Goal: Transaction & Acquisition: Book appointment/travel/reservation

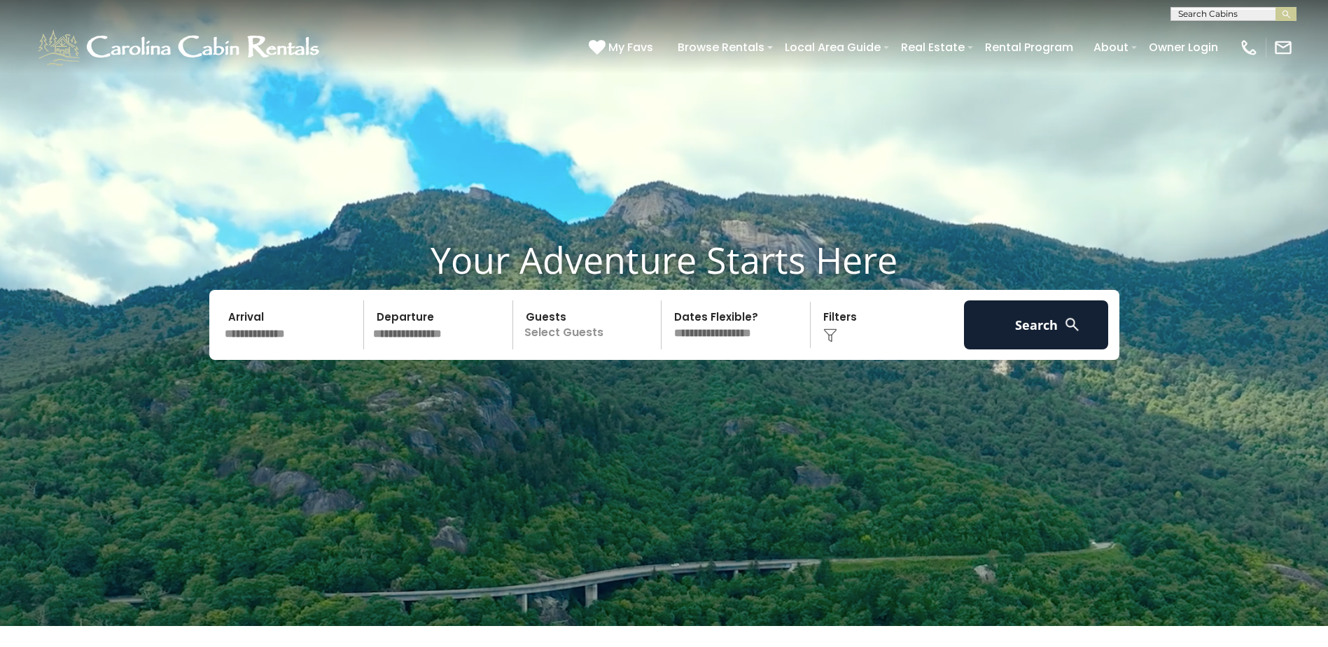
scroll to position [22, 0]
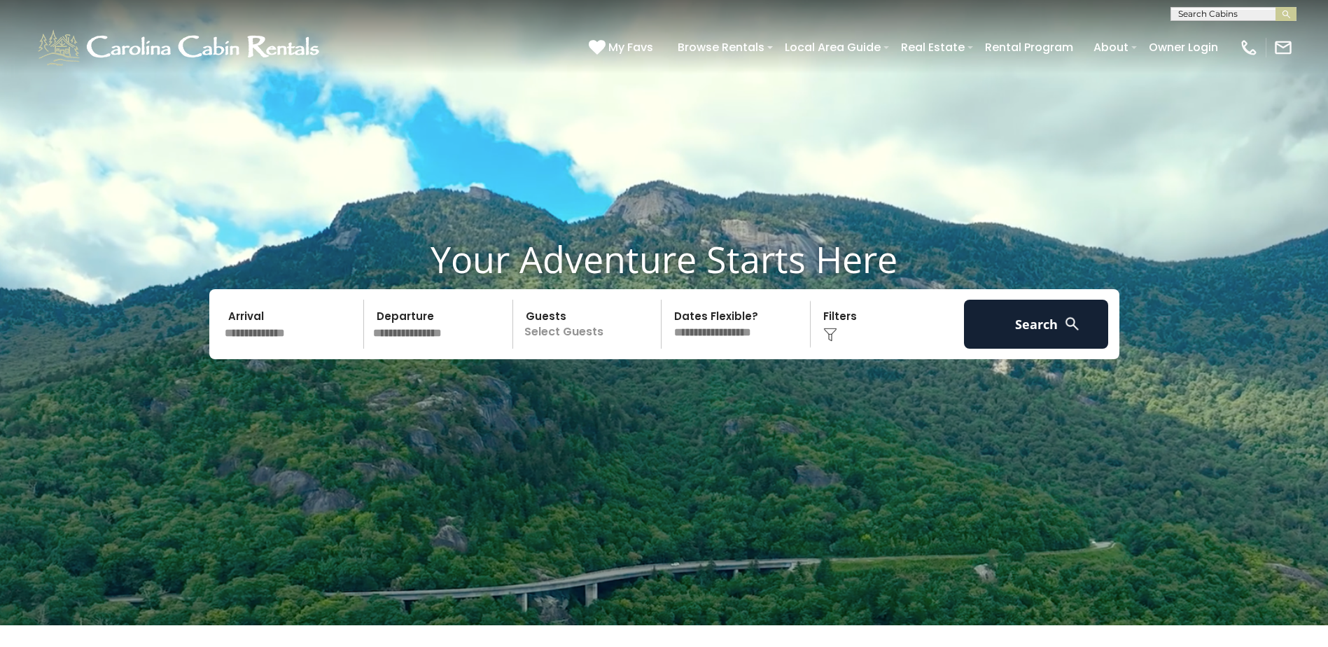
click at [260, 339] on input "text" at bounding box center [292, 324] width 145 height 49
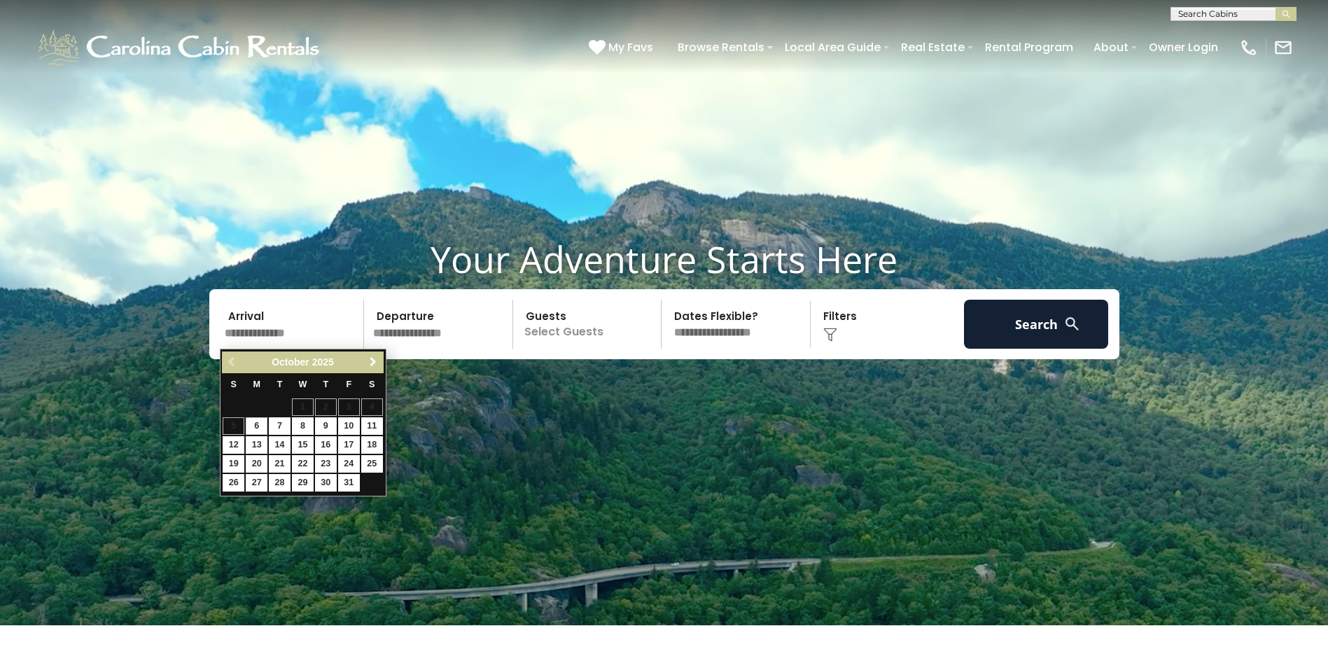
click at [373, 362] on span "Next" at bounding box center [372, 361] width 11 height 11
click at [372, 361] on span "Next" at bounding box center [372, 361] width 11 height 11
click at [323, 424] on link "8" at bounding box center [326, 425] width 22 height 17
type input "******"
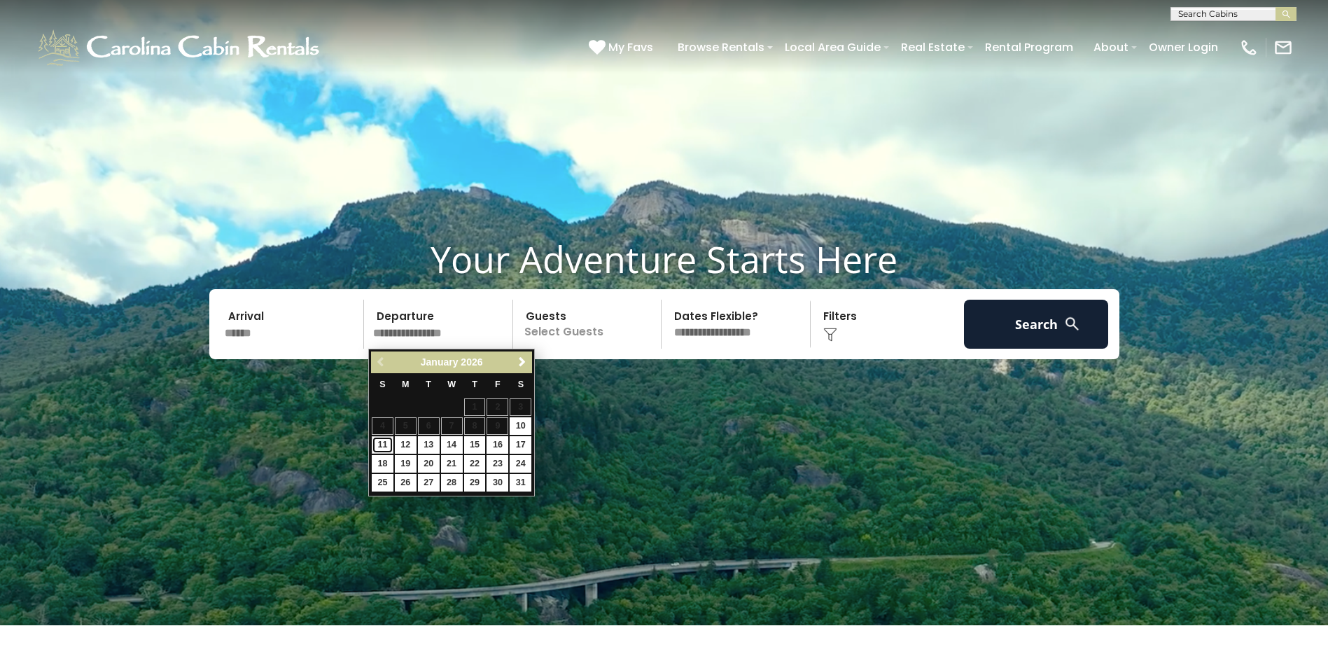
click at [378, 447] on link "11" at bounding box center [383, 444] width 22 height 17
type input "*******"
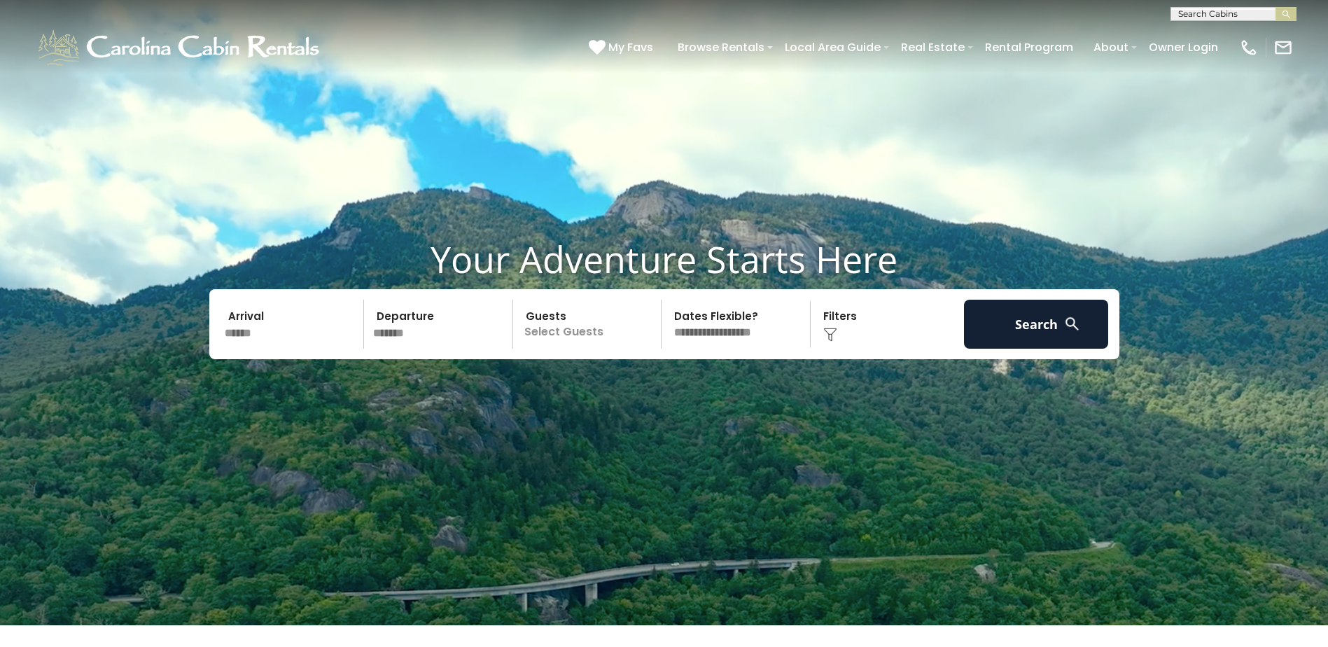
click at [584, 330] on p "Select Guests" at bounding box center [589, 324] width 144 height 49
click at [659, 379] on span "+" at bounding box center [657, 381] width 6 height 14
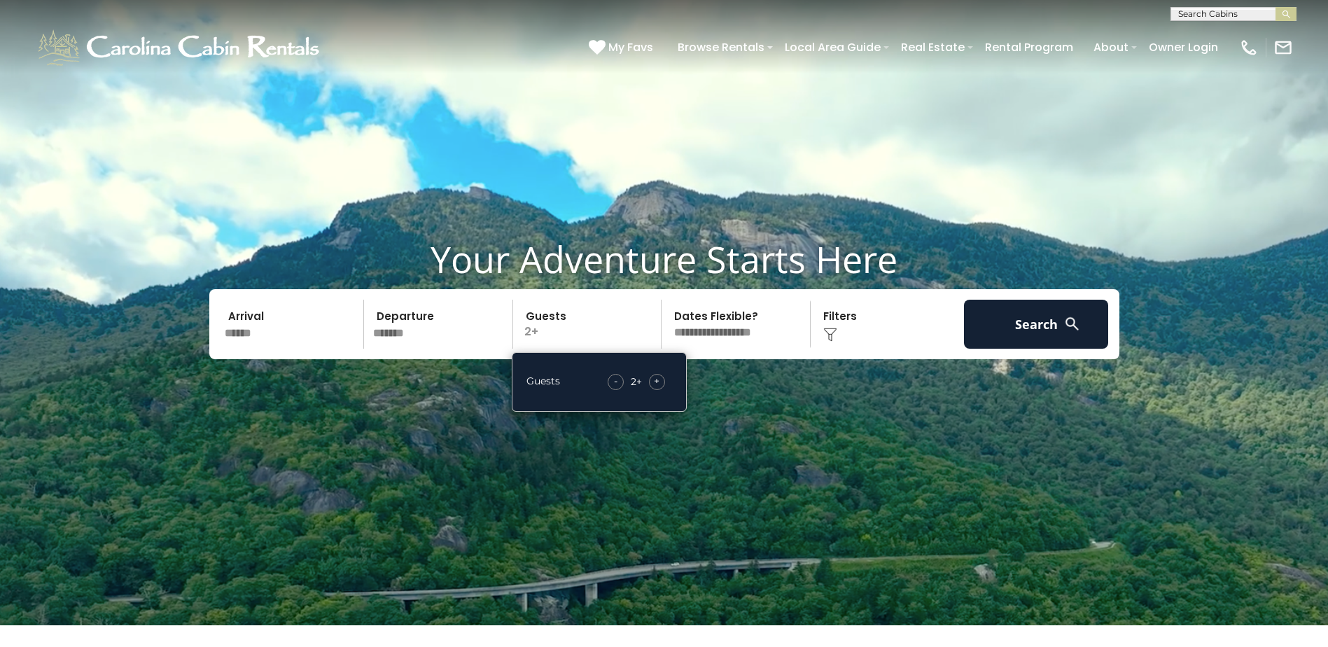
click at [659, 379] on span "+" at bounding box center [657, 381] width 6 height 14
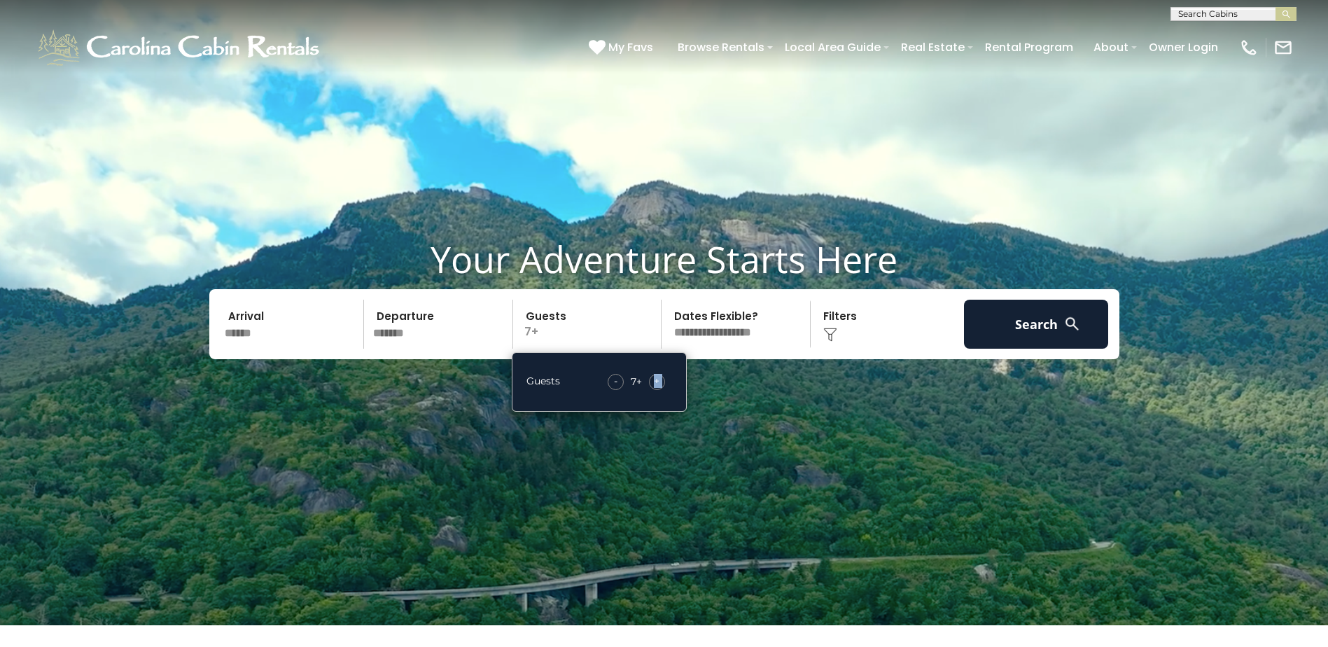
click at [659, 379] on span "+" at bounding box center [657, 381] width 6 height 14
click at [660, 381] on div "+" at bounding box center [657, 382] width 16 height 16
copy div "**********"
click at [1000, 328] on button "Search" at bounding box center [1036, 324] width 145 height 49
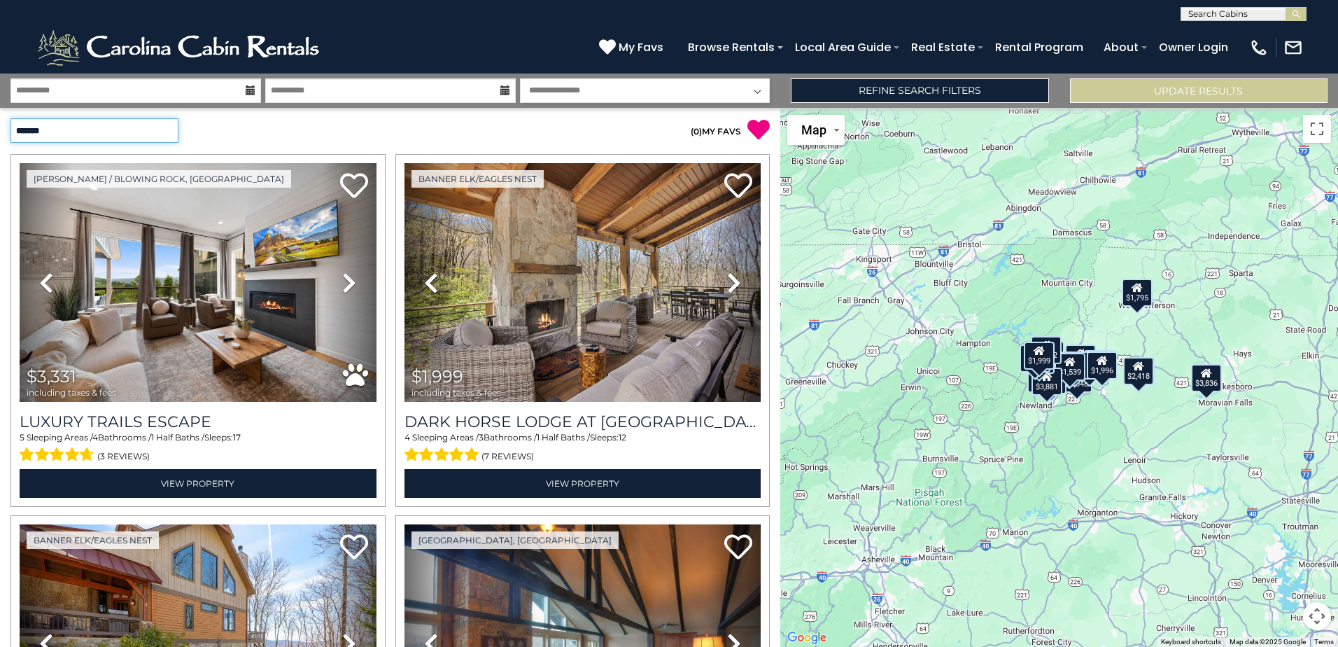
click at [167, 134] on select "**********" at bounding box center [94, 130] width 168 height 24
click at [144, 132] on select "**********" at bounding box center [94, 130] width 168 height 24
select select "*********"
click at [10, 118] on select "**********" at bounding box center [94, 130] width 168 height 24
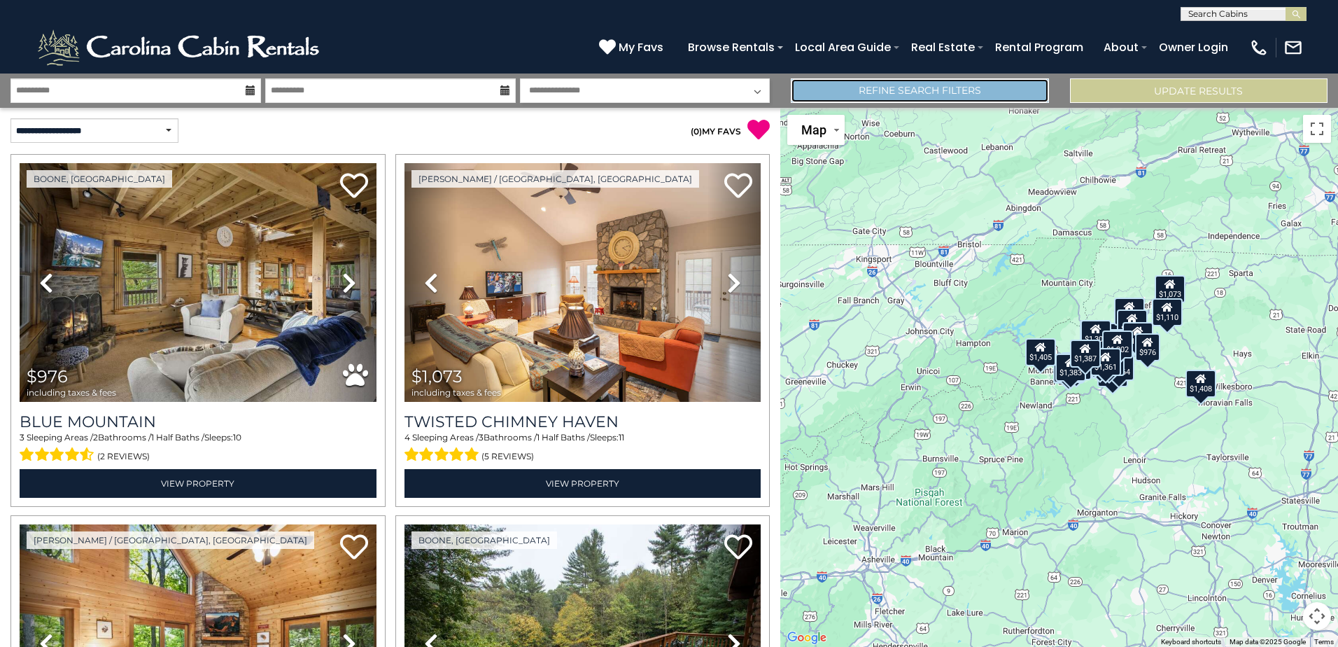
click at [971, 90] on link "Refine Search Filters" at bounding box center [920, 90] width 258 height 24
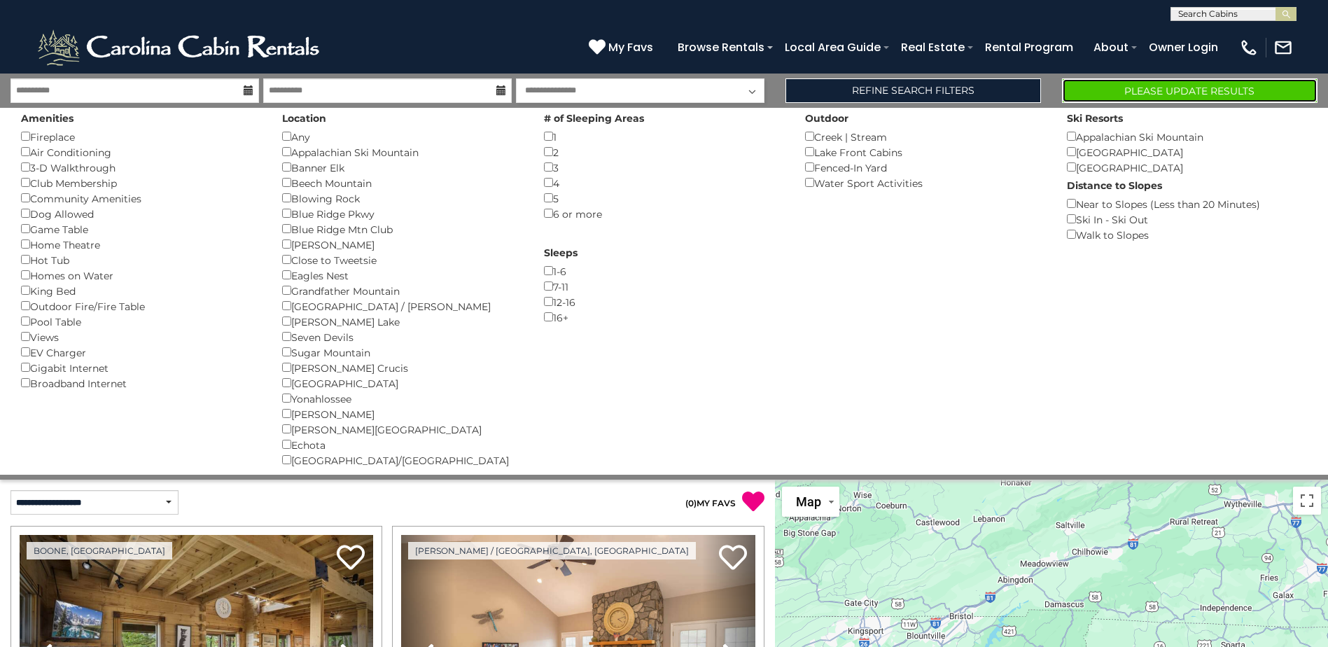
click at [1143, 87] on button "Please Update Results" at bounding box center [1189, 90] width 255 height 24
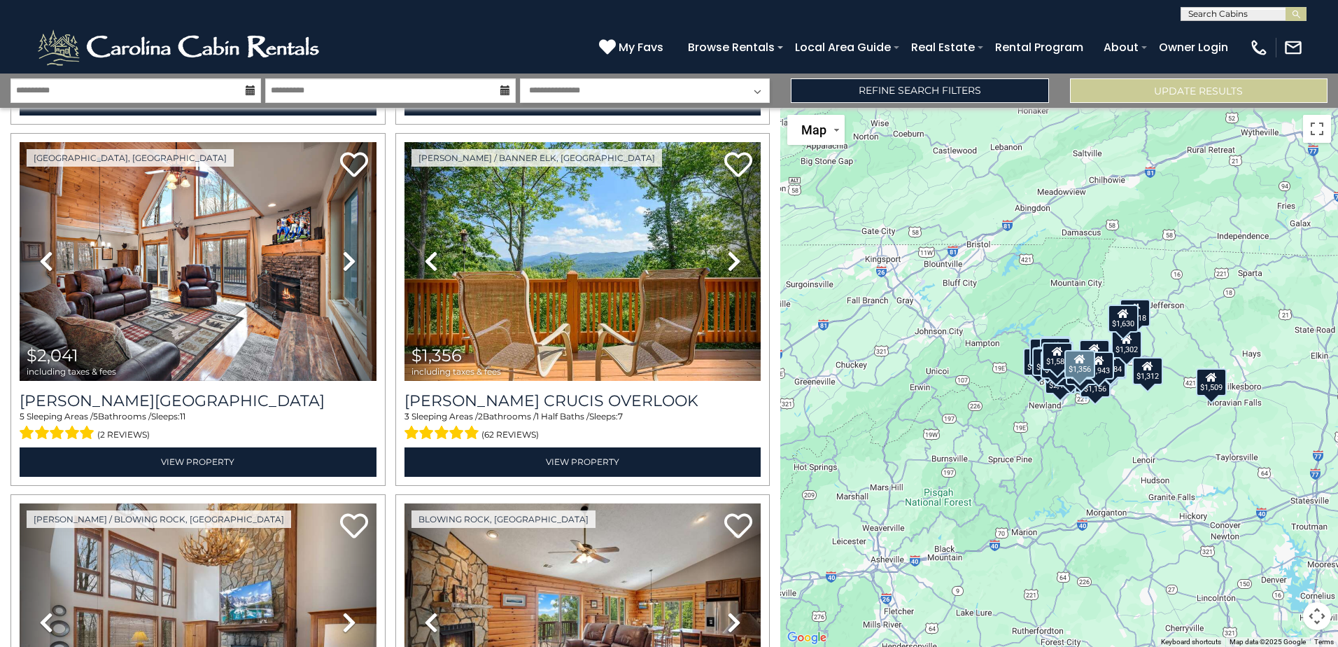
scroll to position [1827, 0]
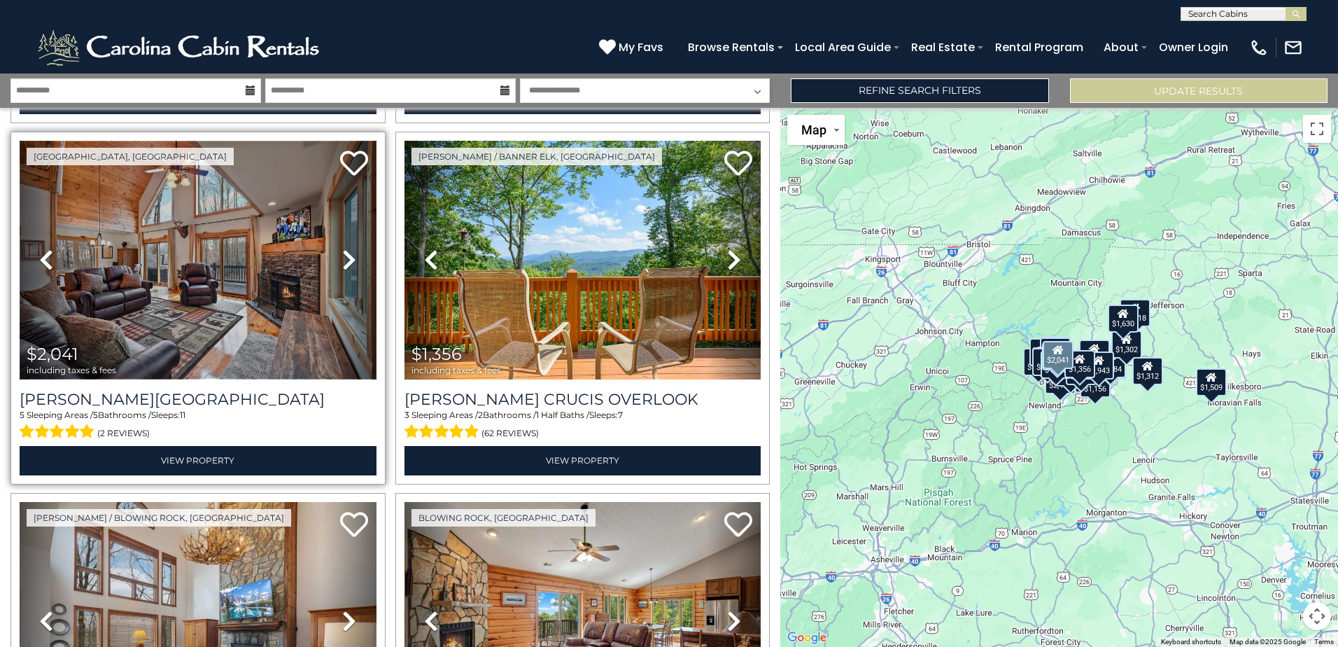
click at [155, 318] on img at bounding box center [198, 260] width 357 height 239
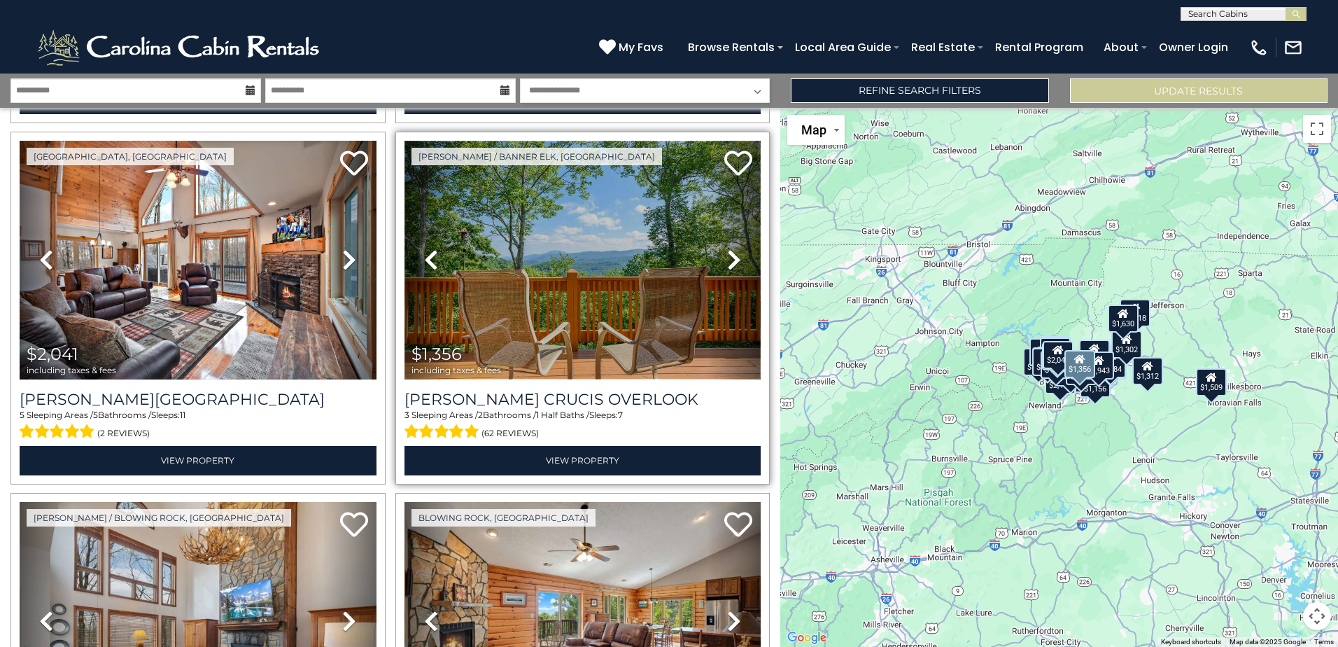
click at [551, 271] on img at bounding box center [583, 260] width 357 height 239
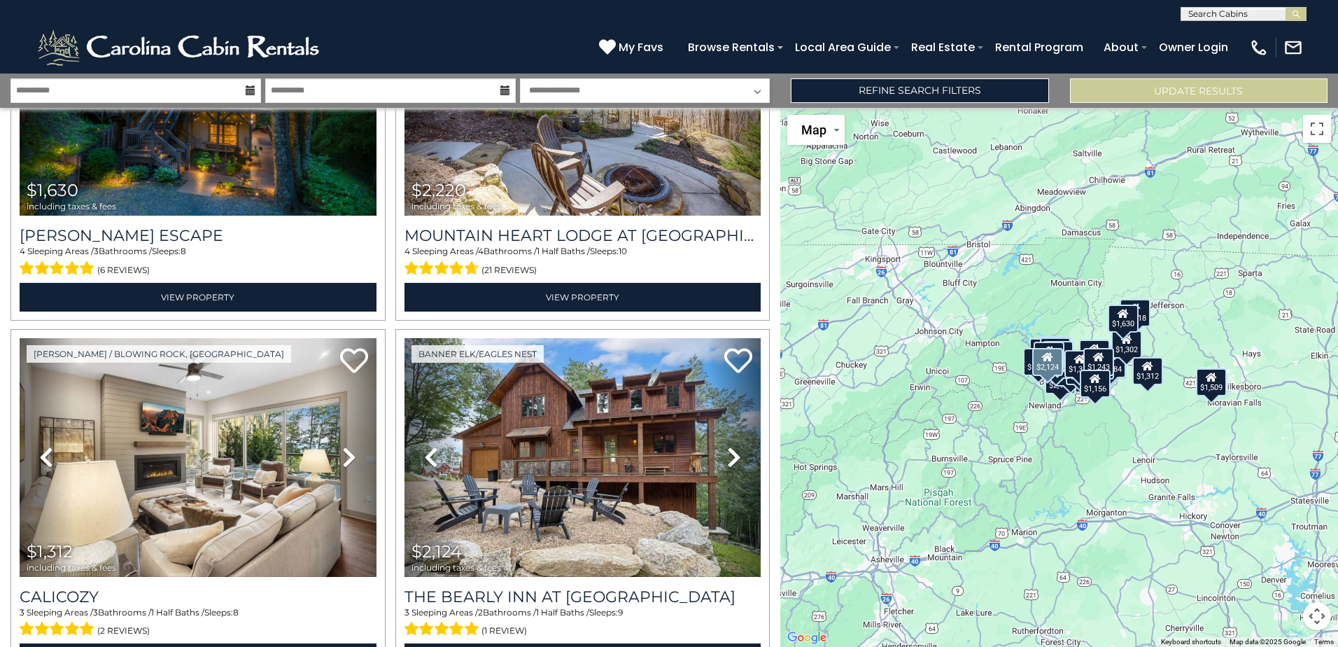
scroll to position [0, 0]
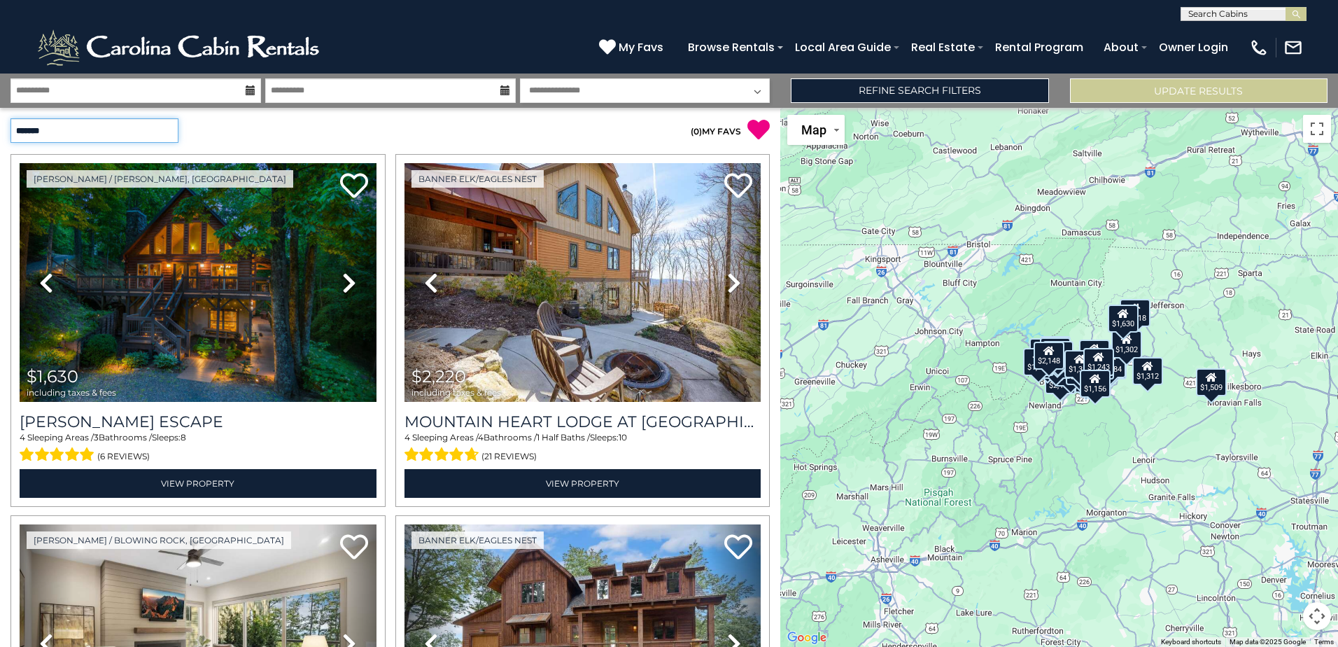
click at [169, 124] on select "**********" at bounding box center [94, 130] width 168 height 24
select select "**********"
click at [10, 118] on select "**********" at bounding box center [94, 130] width 168 height 24
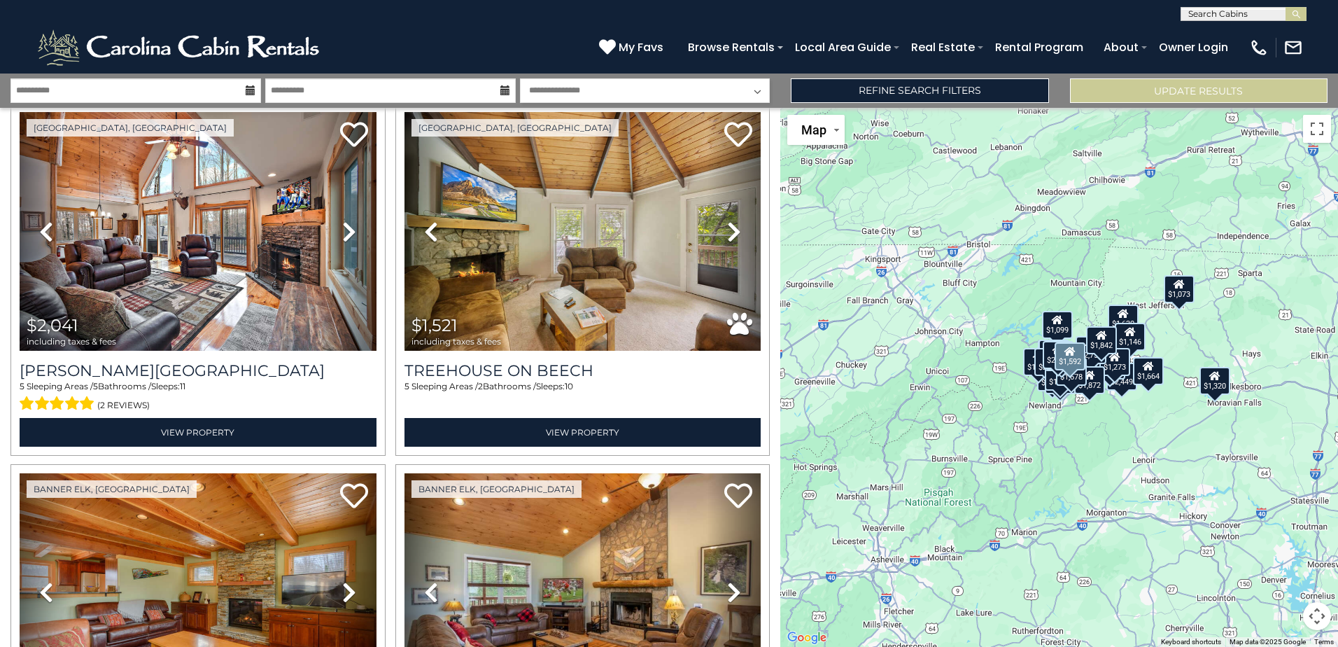
scroll to position [50, 0]
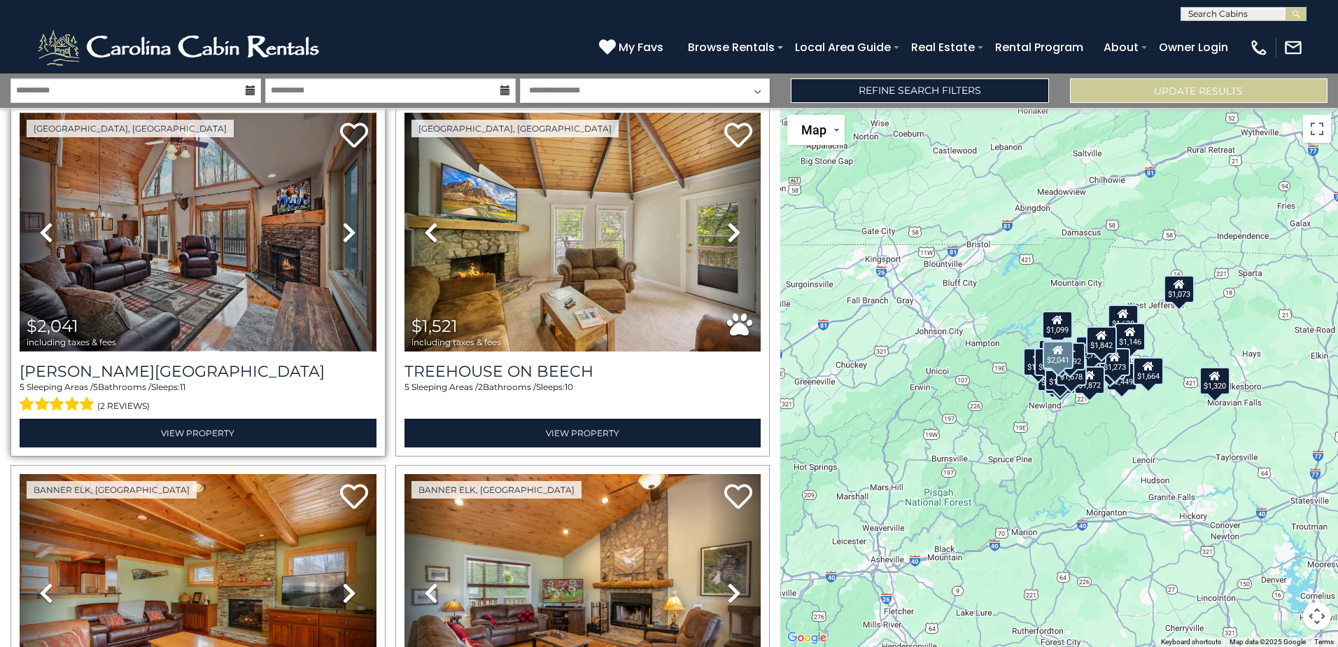
click at [127, 204] on img at bounding box center [198, 232] width 357 height 239
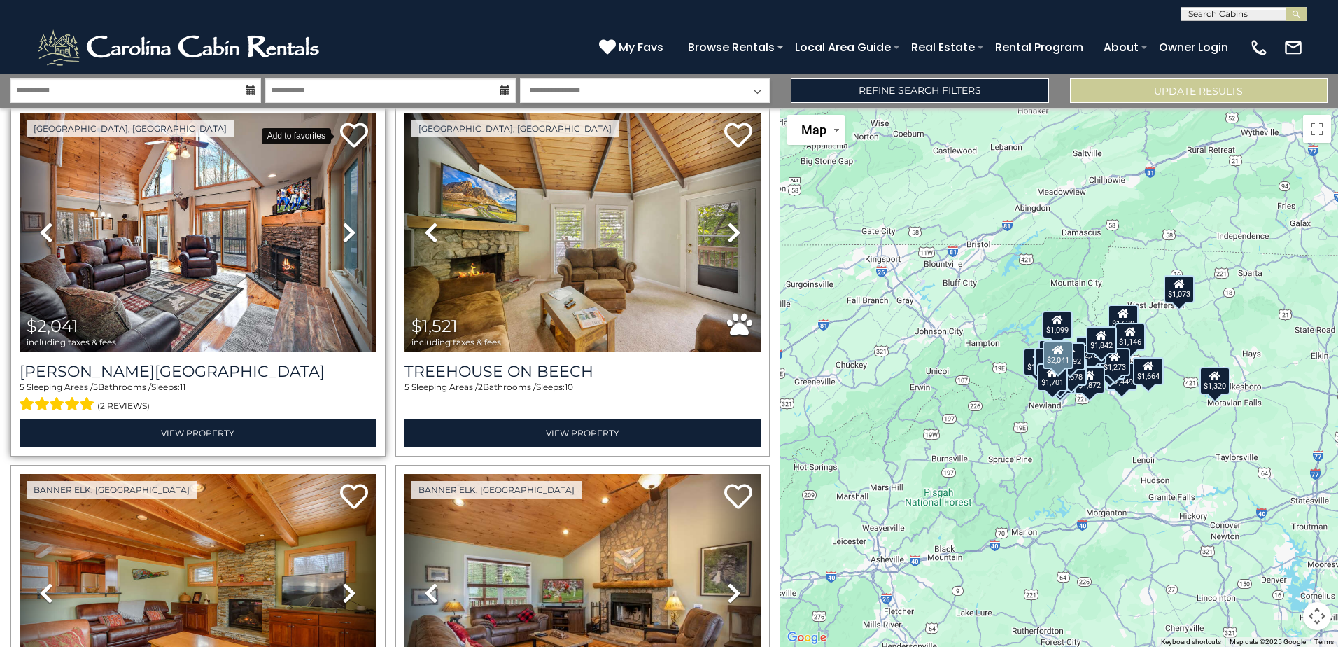
click at [345, 132] on icon at bounding box center [354, 135] width 28 height 28
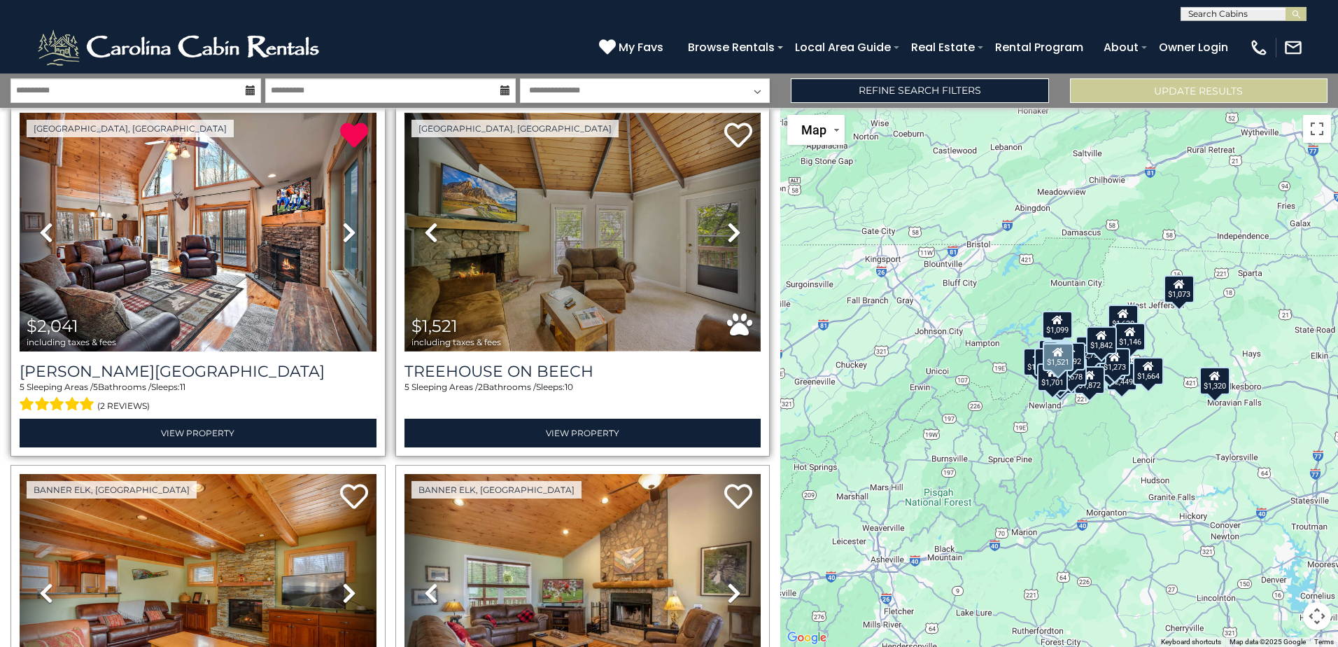
click at [598, 276] on img at bounding box center [583, 232] width 357 height 239
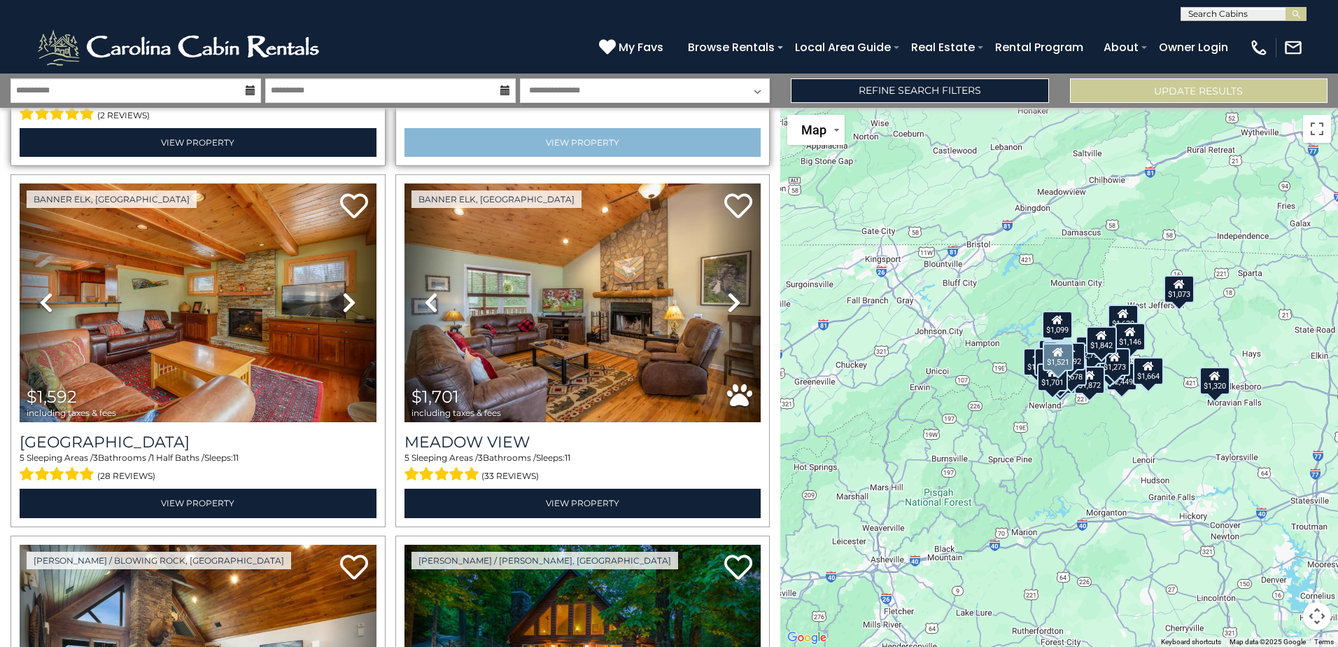
scroll to position [360, 0]
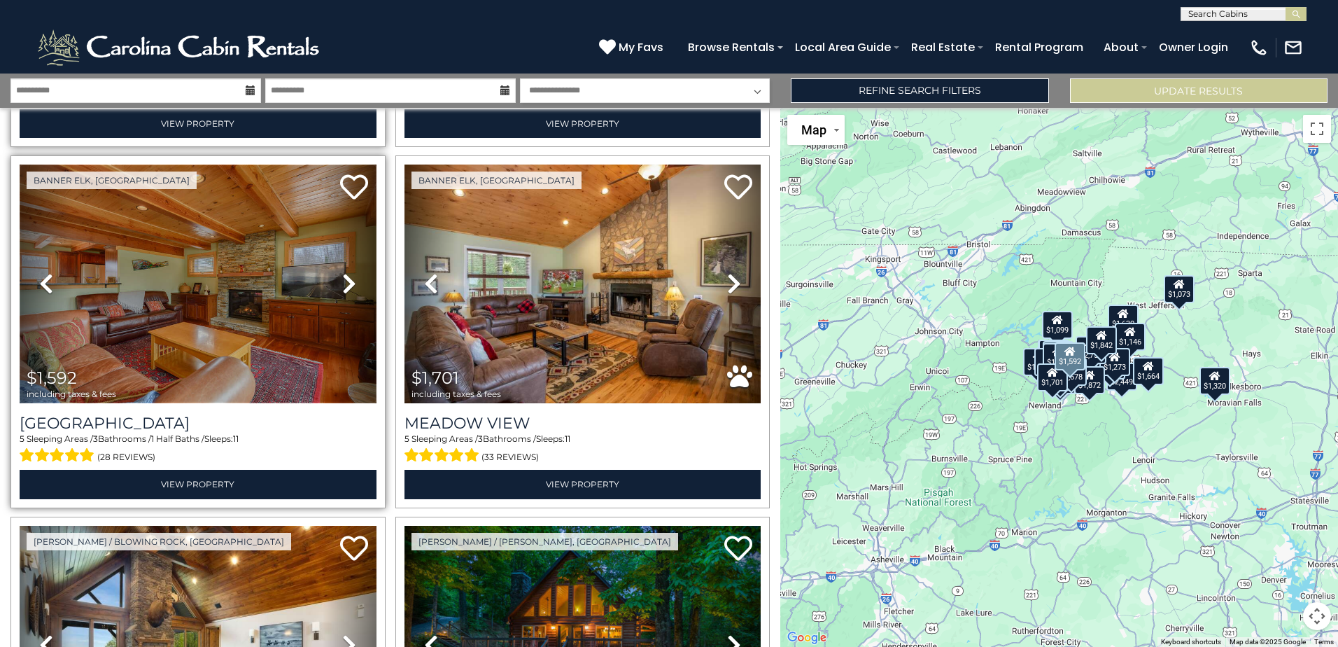
click at [183, 267] on img at bounding box center [198, 283] width 357 height 239
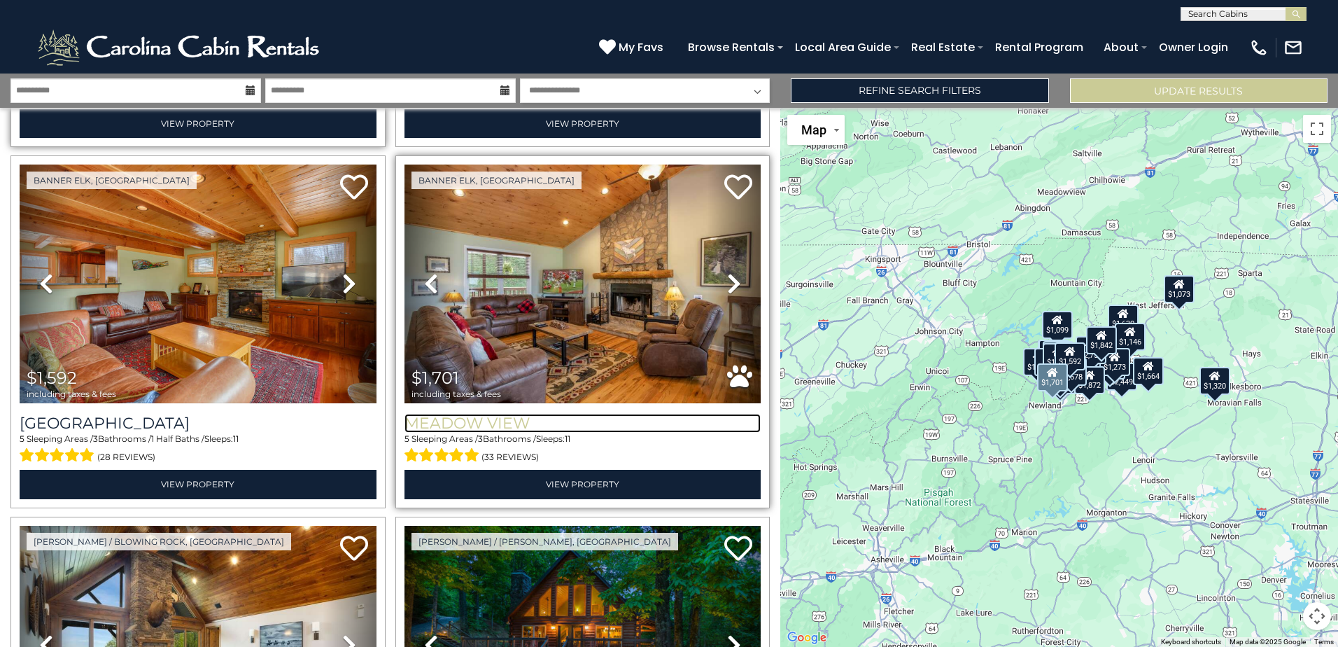
click at [499, 422] on h3 "Meadow View" at bounding box center [583, 423] width 357 height 19
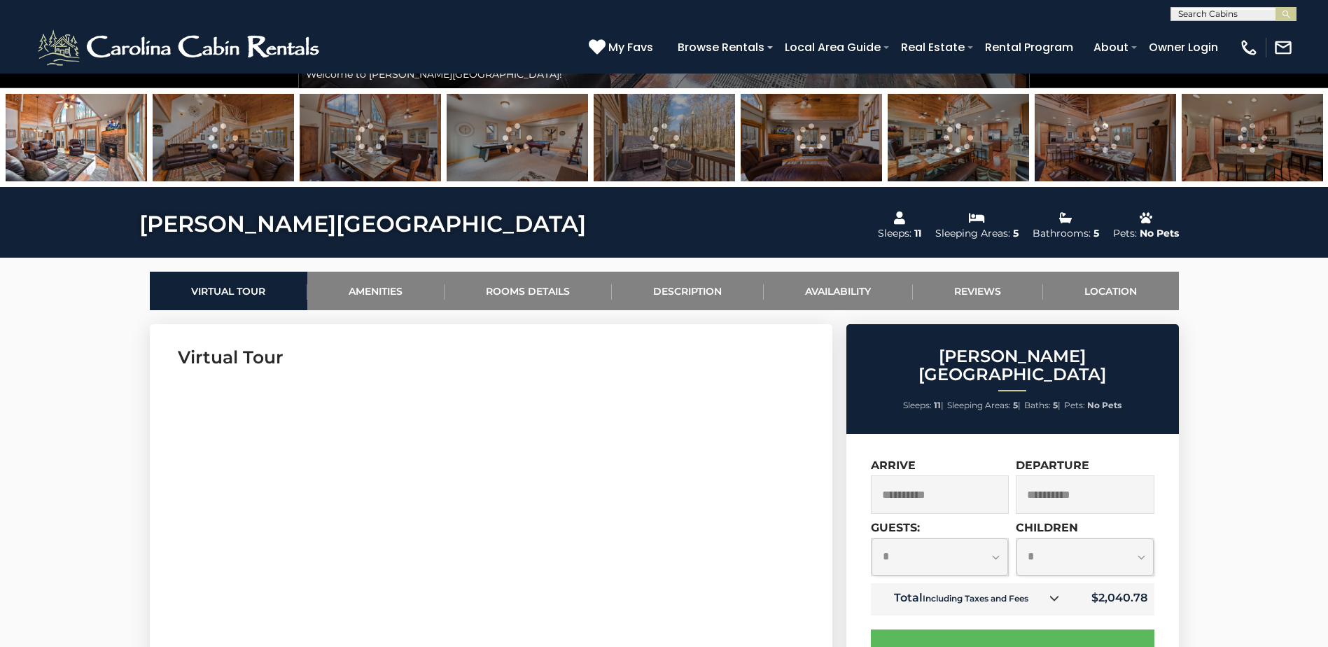
scroll to position [482, 0]
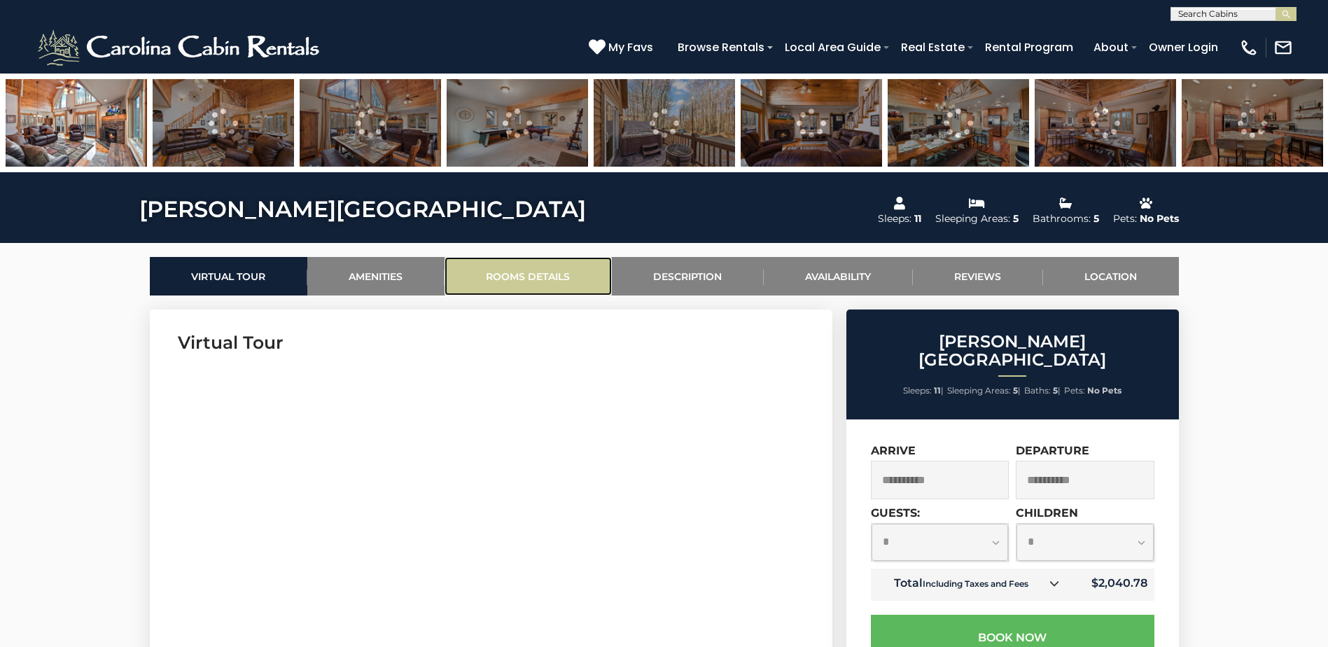
click at [547, 278] on link "Rooms Details" at bounding box center [527, 276] width 167 height 38
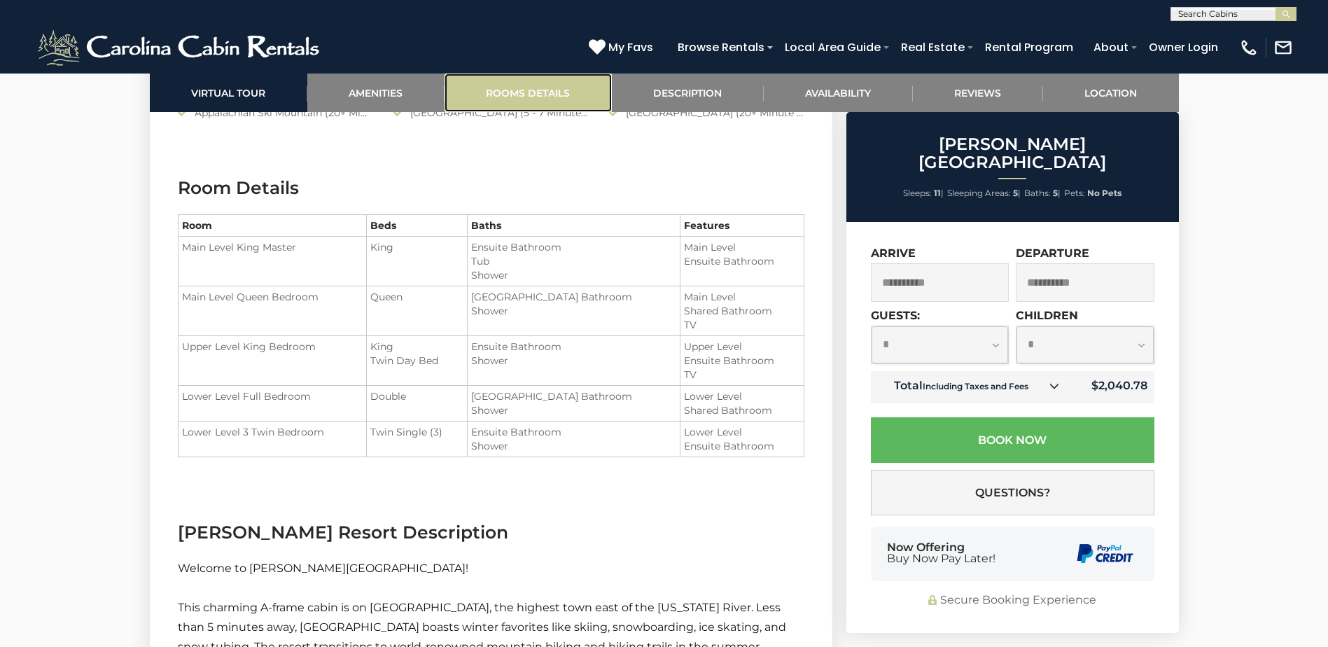
scroll to position [1669, 0]
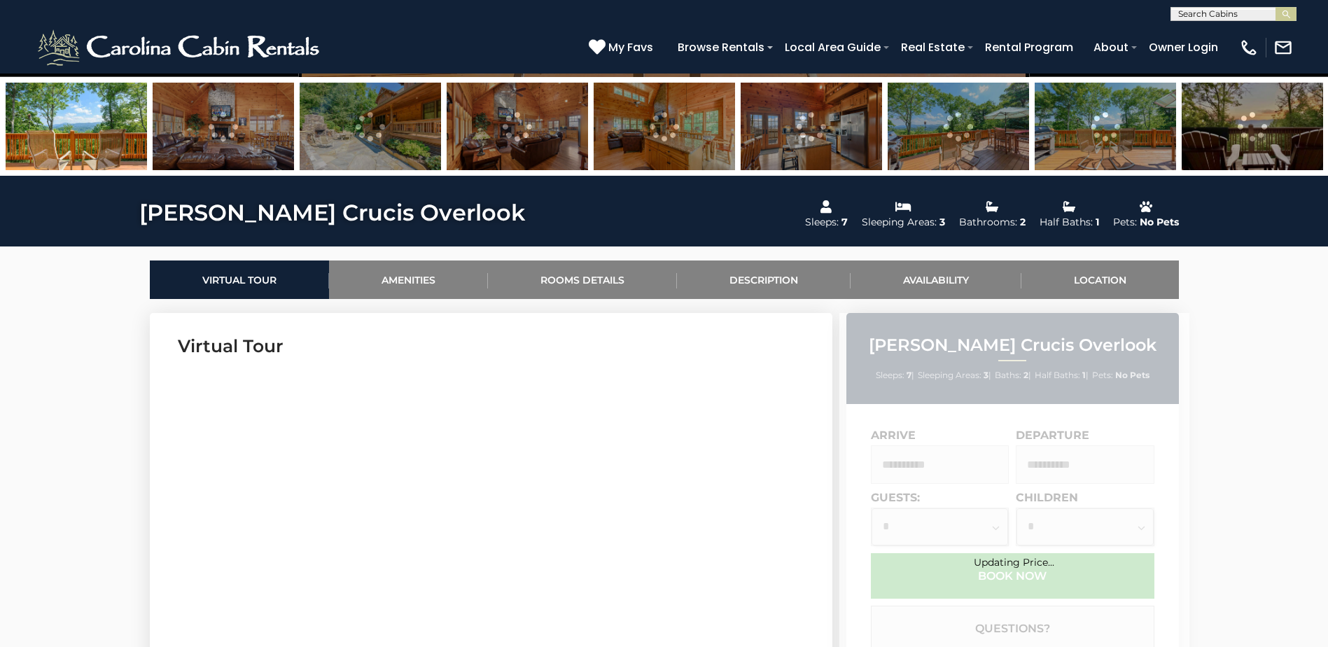
scroll to position [479, 0]
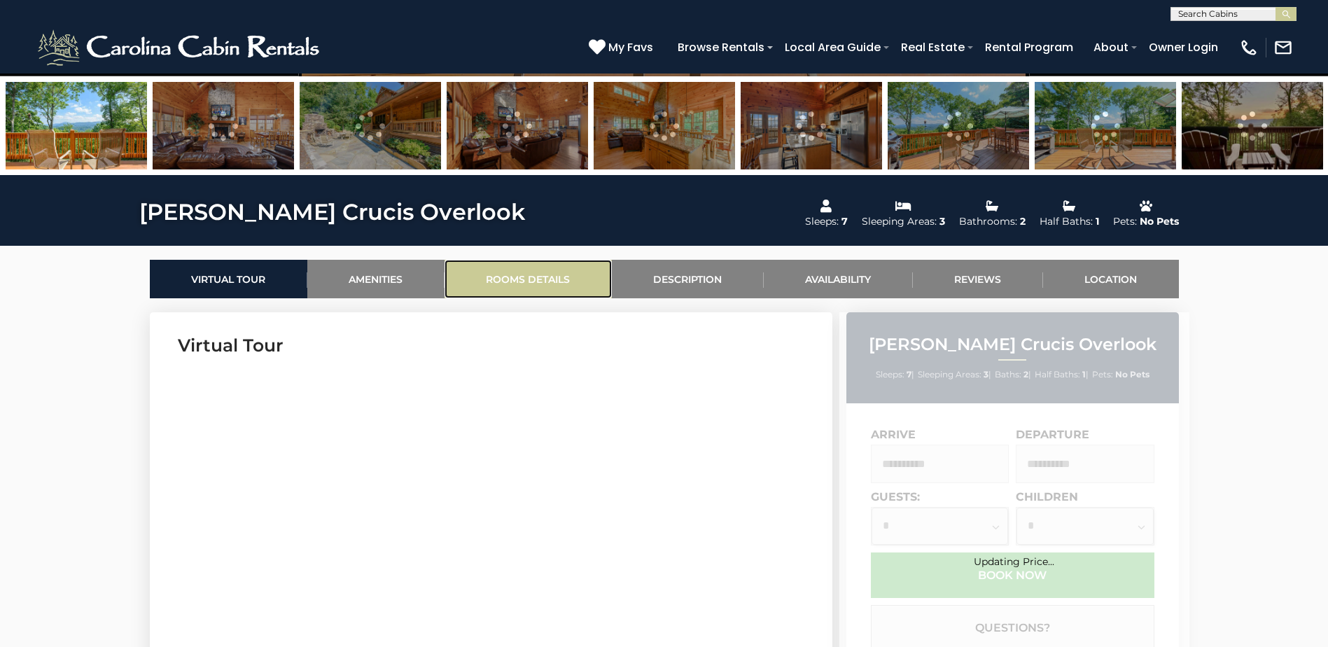
click at [555, 269] on link "Rooms Details" at bounding box center [527, 279] width 167 height 38
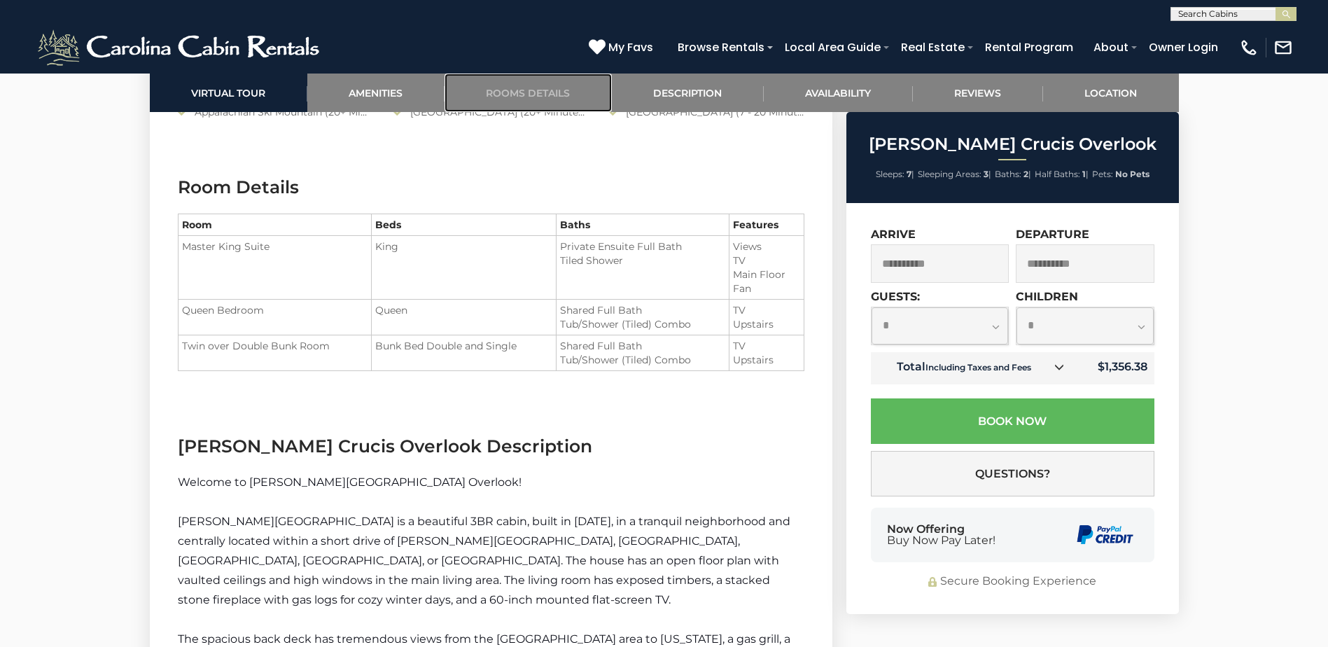
scroll to position [1624, 0]
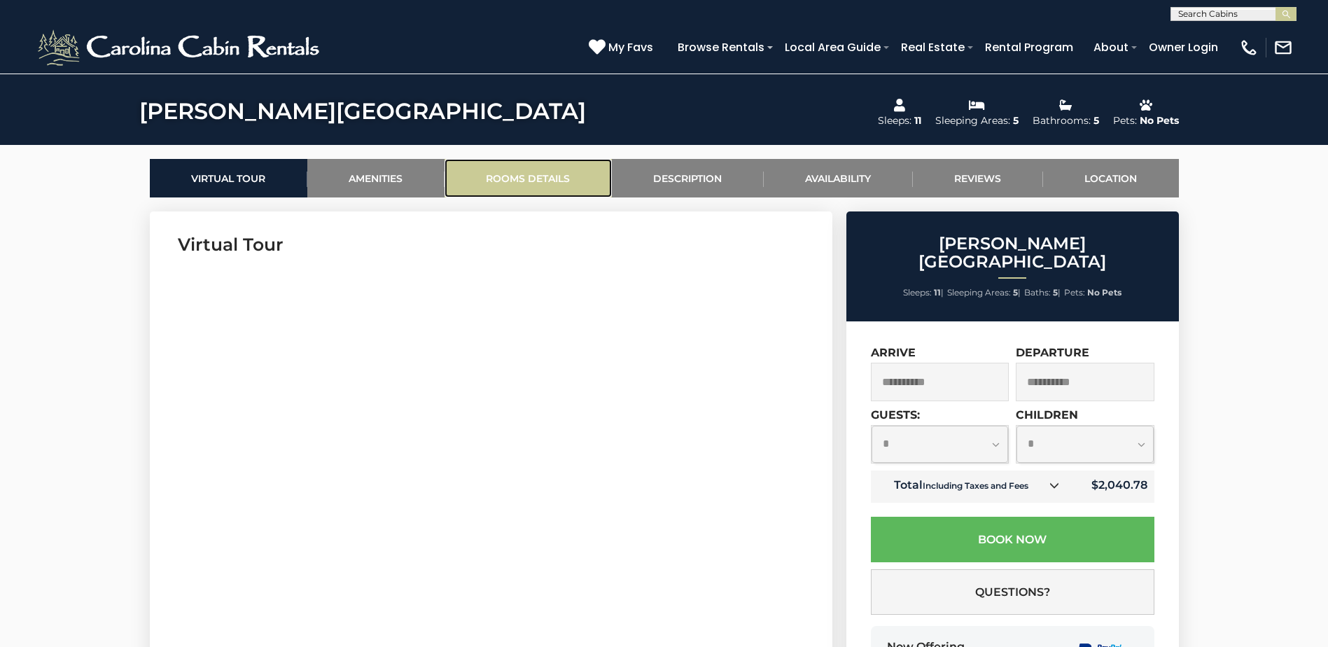
click at [523, 174] on link "Rooms Details" at bounding box center [527, 178] width 167 height 38
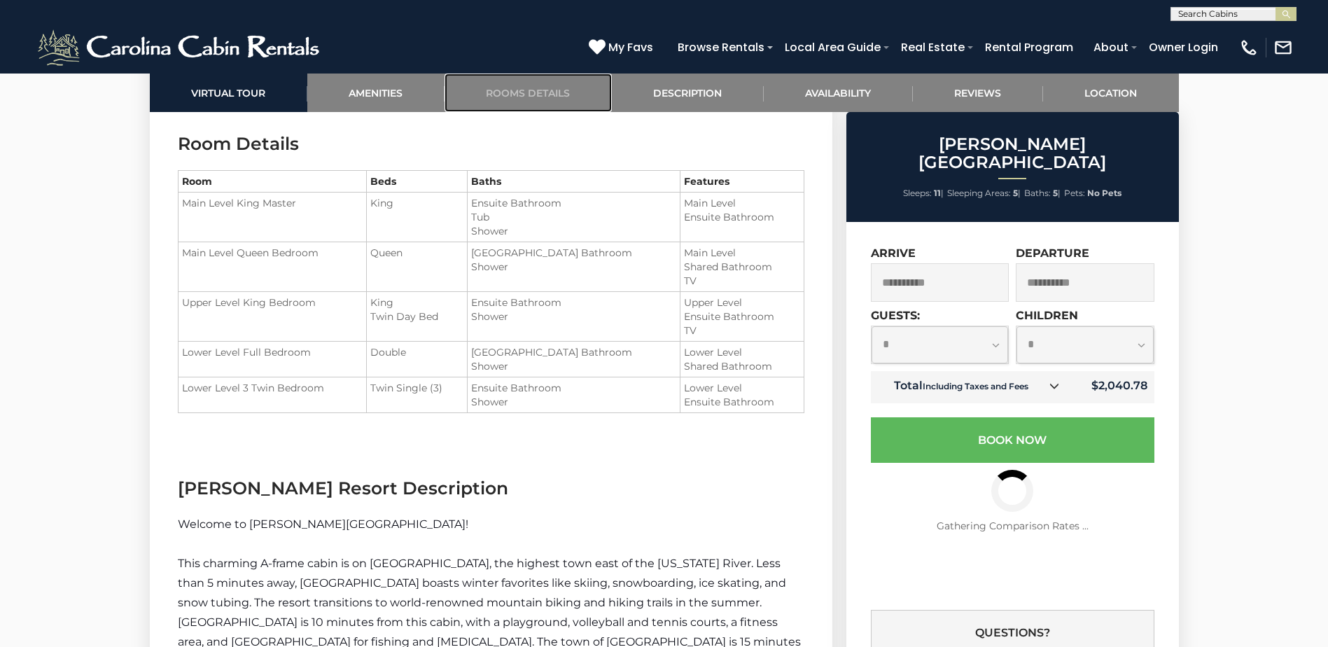
scroll to position [1669, 0]
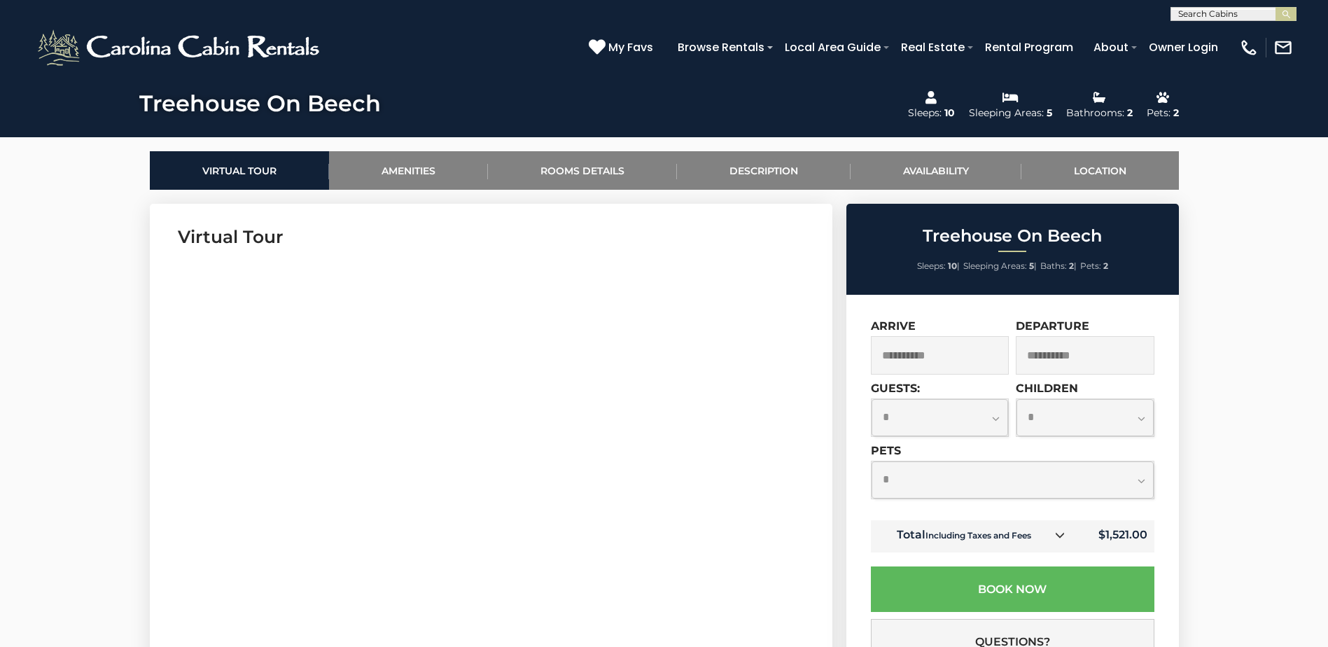
scroll to position [589, 0]
click at [580, 160] on link "Rooms Details" at bounding box center [582, 169] width 189 height 38
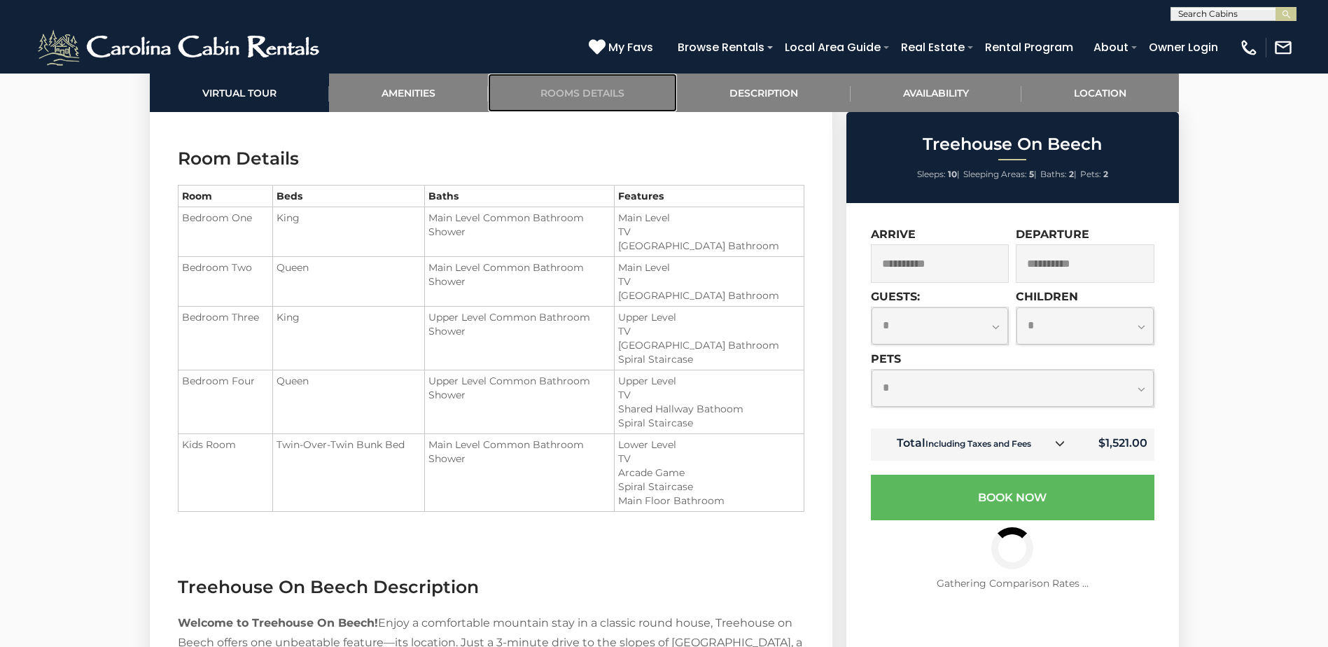
scroll to position [1648, 0]
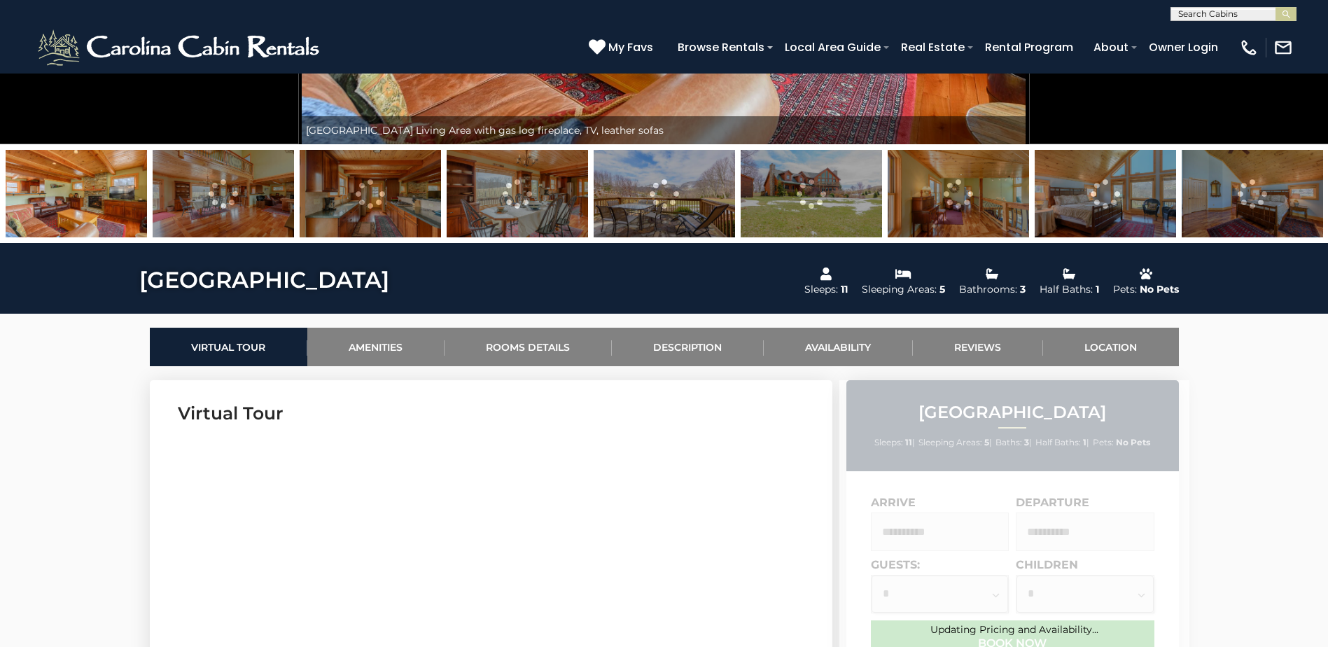
scroll to position [425, 0]
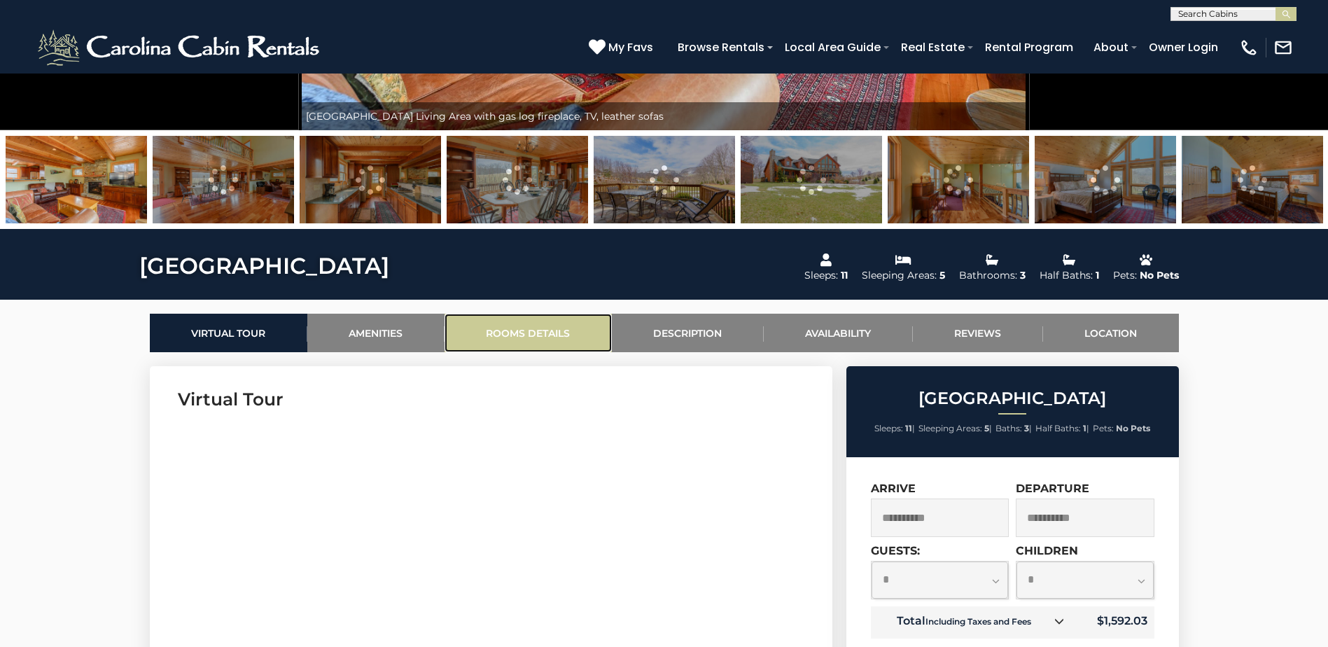
click at [505, 328] on link "Rooms Details" at bounding box center [527, 333] width 167 height 38
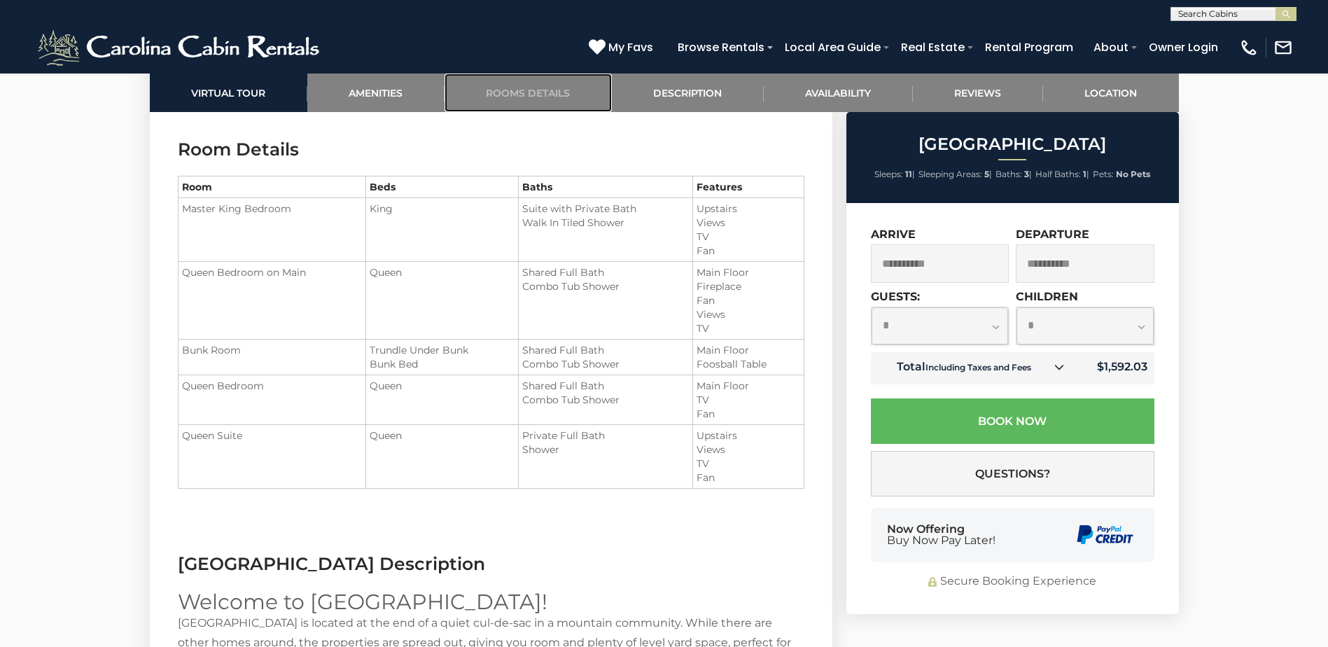
scroll to position [1694, 0]
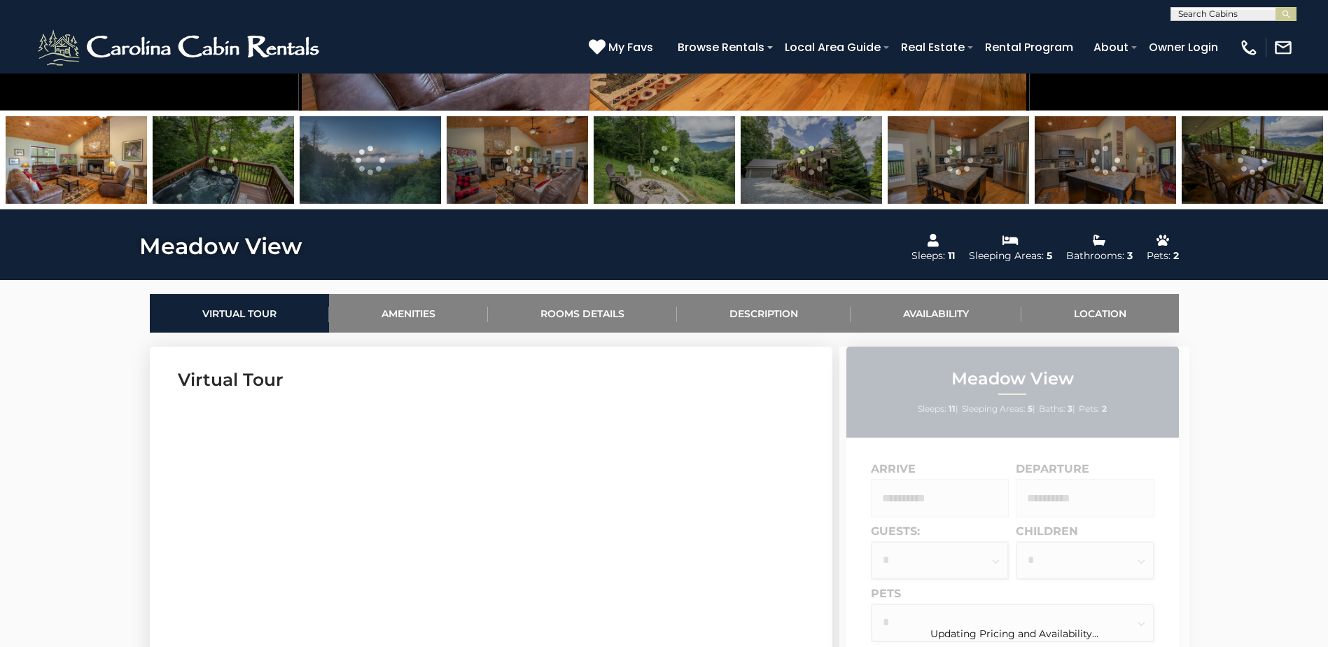
scroll to position [490, 0]
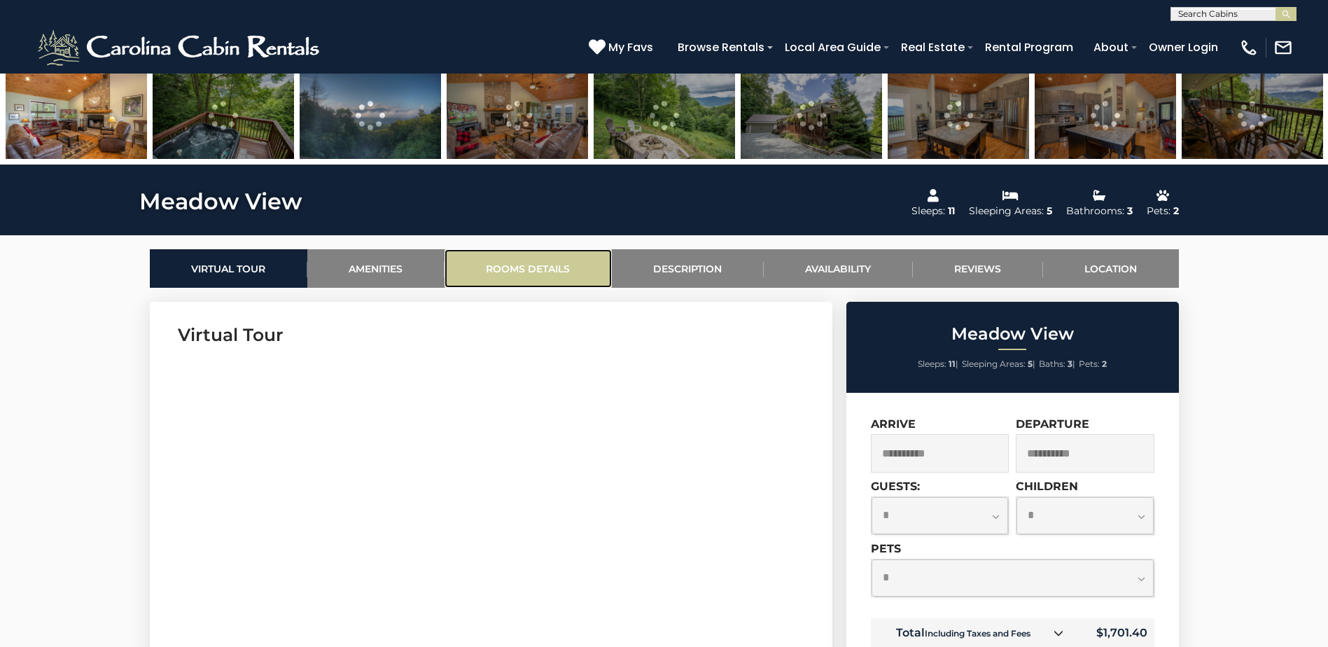
click at [555, 270] on link "Rooms Details" at bounding box center [527, 268] width 167 height 38
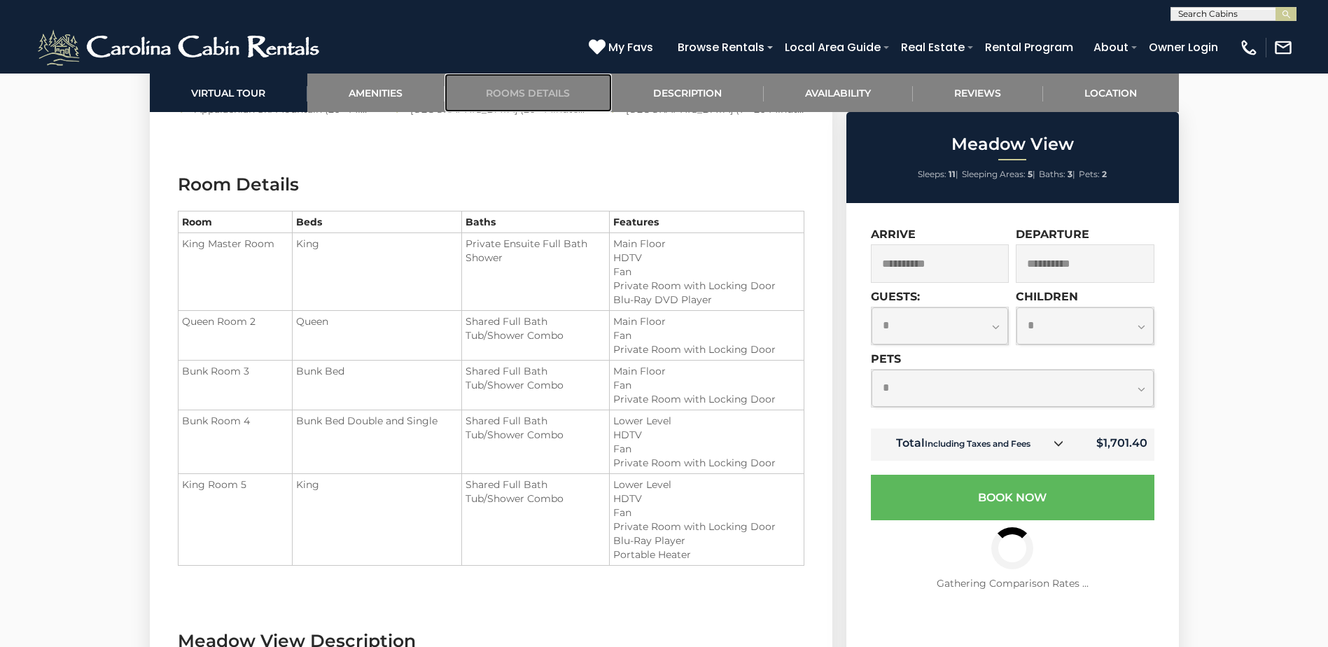
scroll to position [1603, 0]
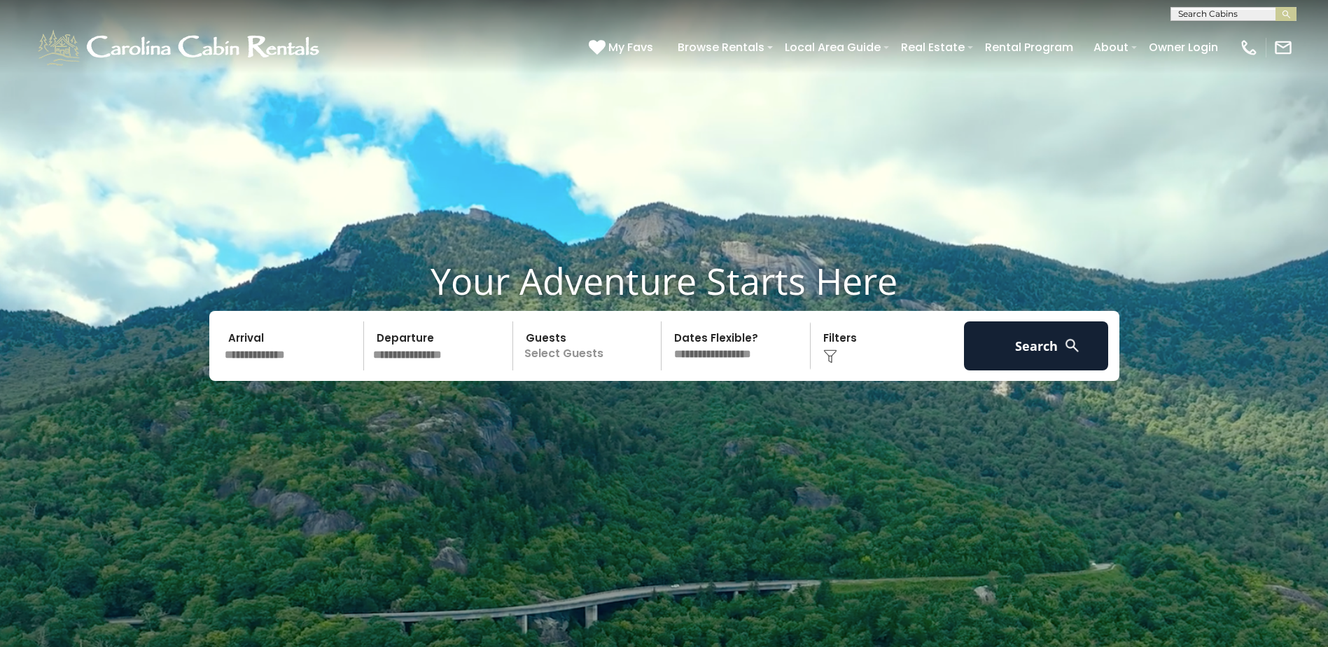
click at [291, 360] on input "text" at bounding box center [292, 345] width 145 height 49
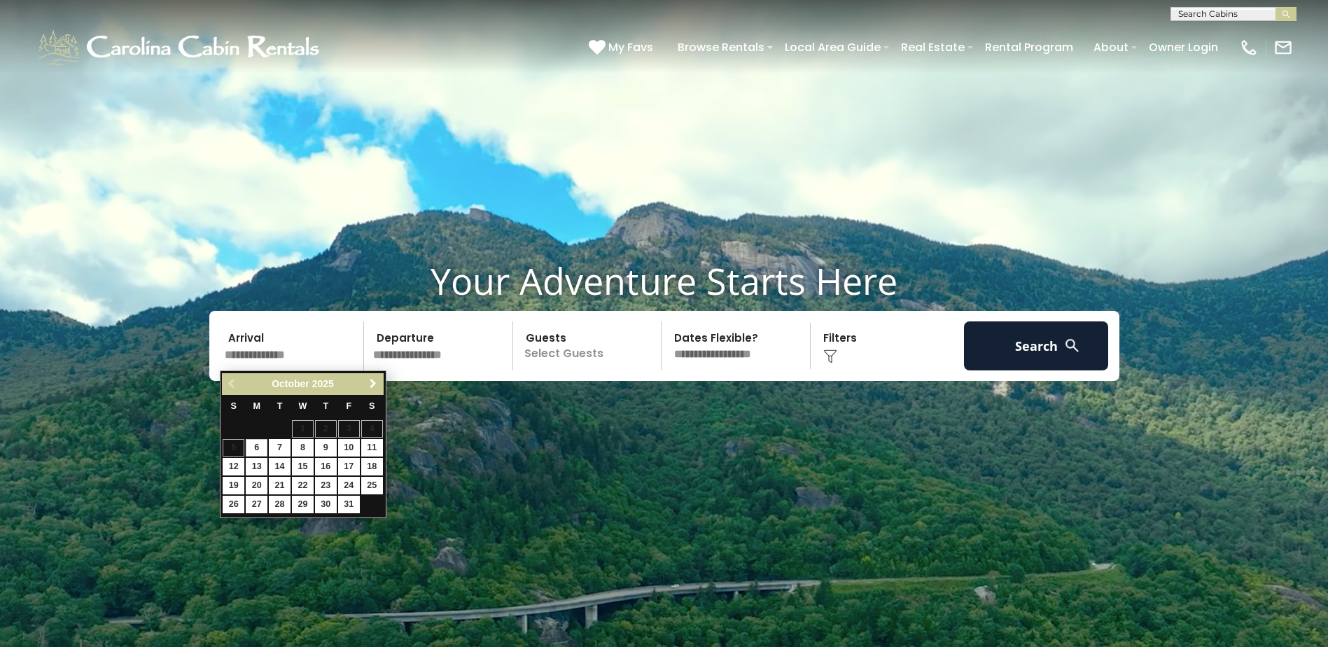
click at [374, 385] on span "Next" at bounding box center [372, 383] width 11 height 11
click at [328, 440] on link "8" at bounding box center [326, 447] width 22 height 17
type input "******"
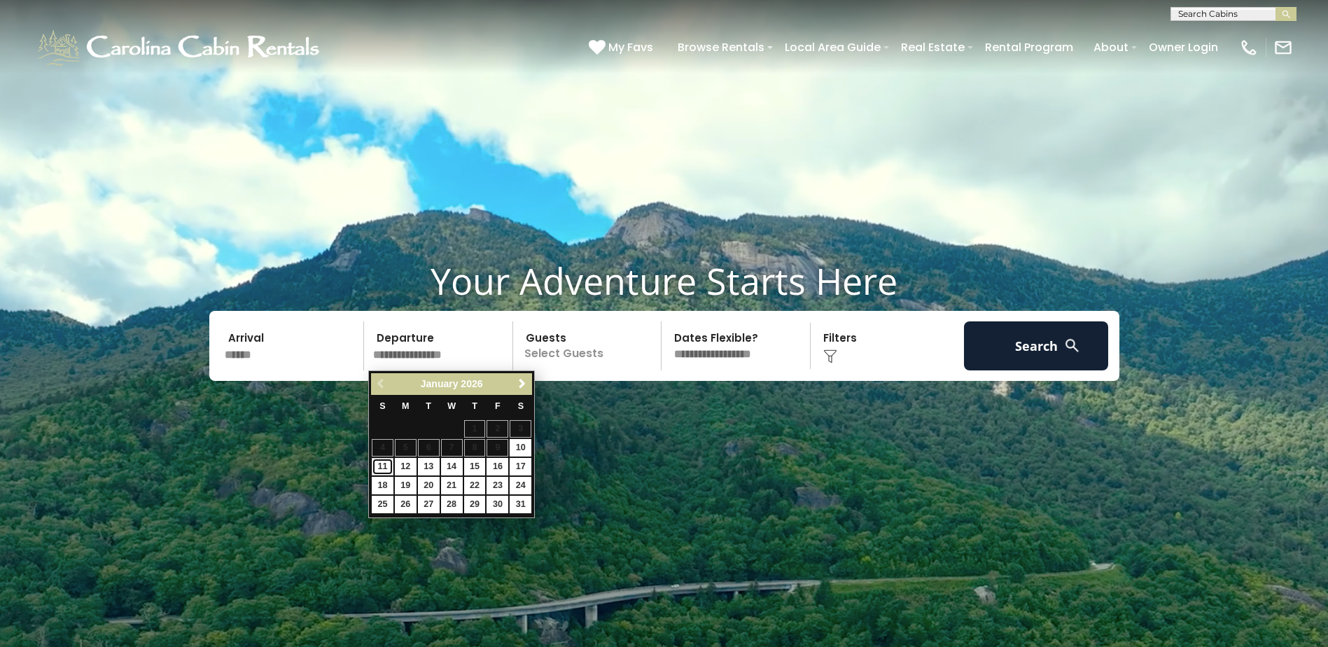
click at [387, 463] on link "11" at bounding box center [383, 466] width 22 height 17
type input "*******"
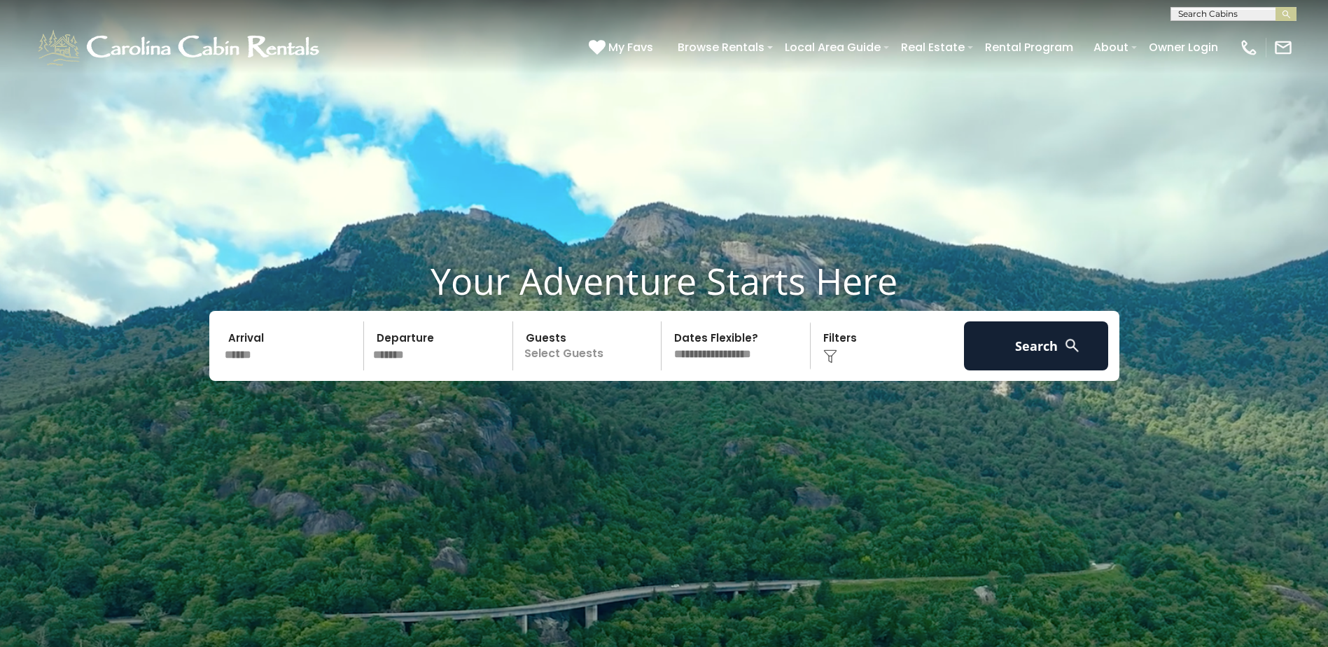
click at [575, 359] on p "Select Guests" at bounding box center [589, 345] width 144 height 49
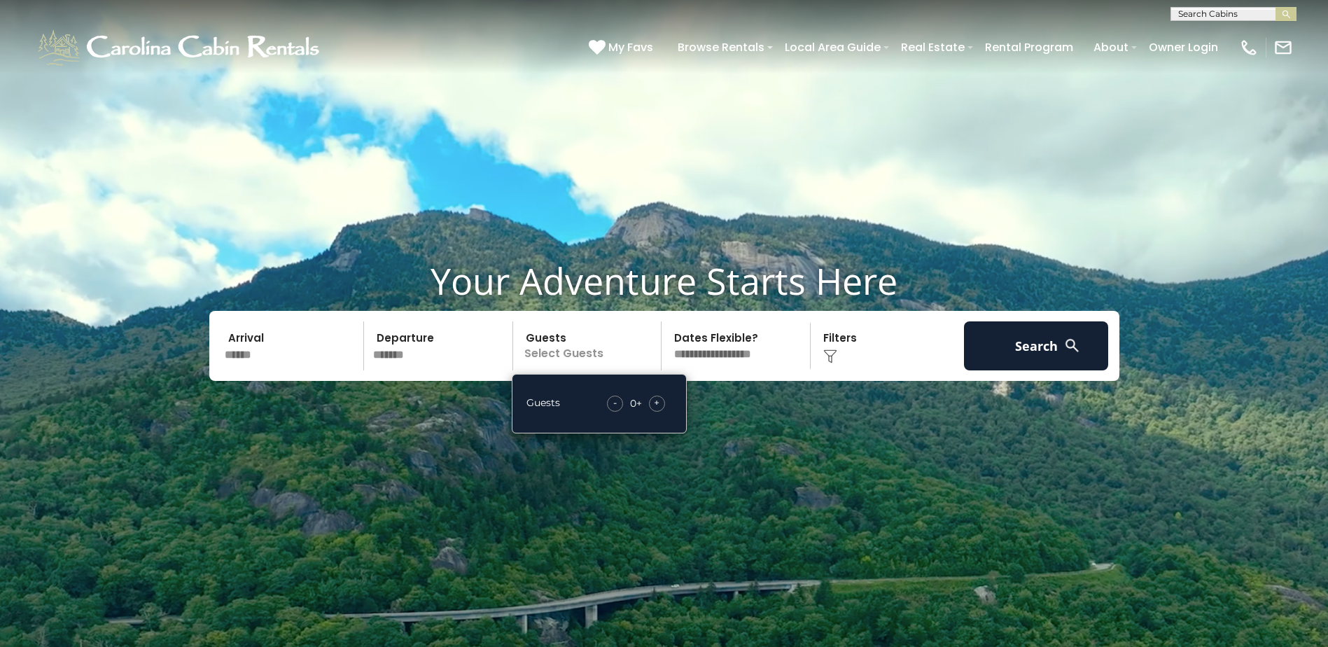
click at [655, 407] on span "+" at bounding box center [657, 402] width 6 height 14
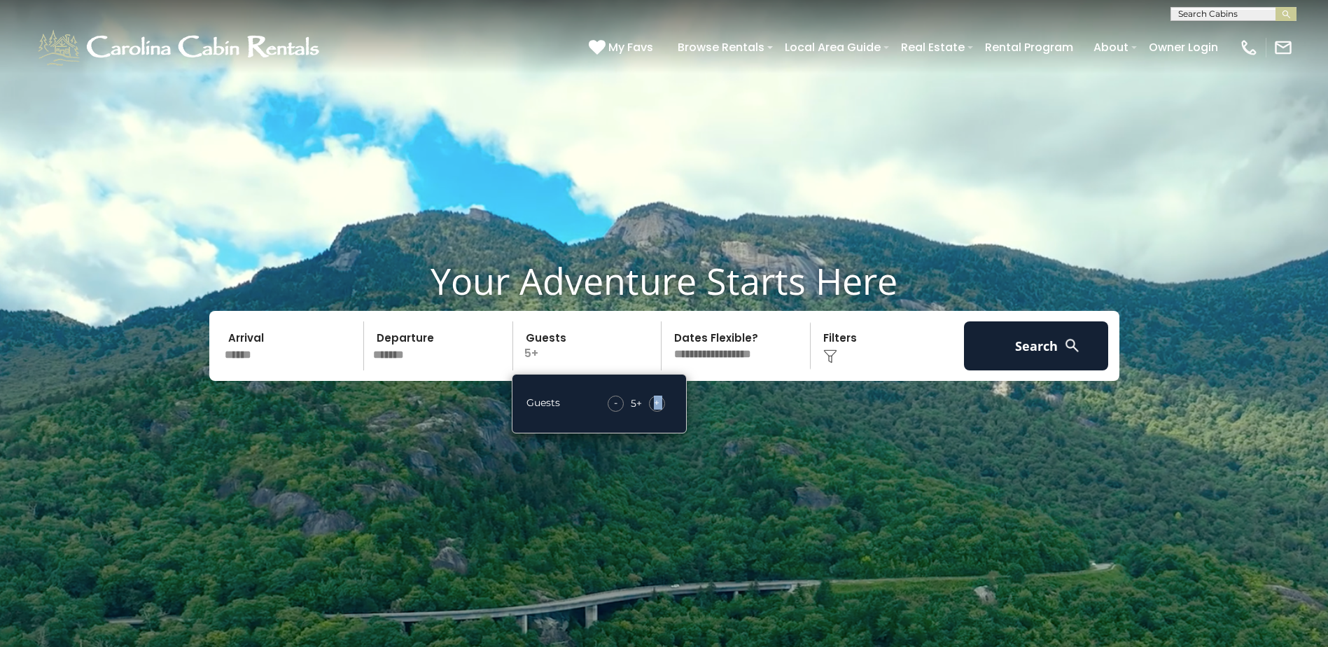
click at [655, 407] on span "+" at bounding box center [657, 402] width 6 height 14
click at [1015, 339] on button "Search" at bounding box center [1036, 345] width 145 height 49
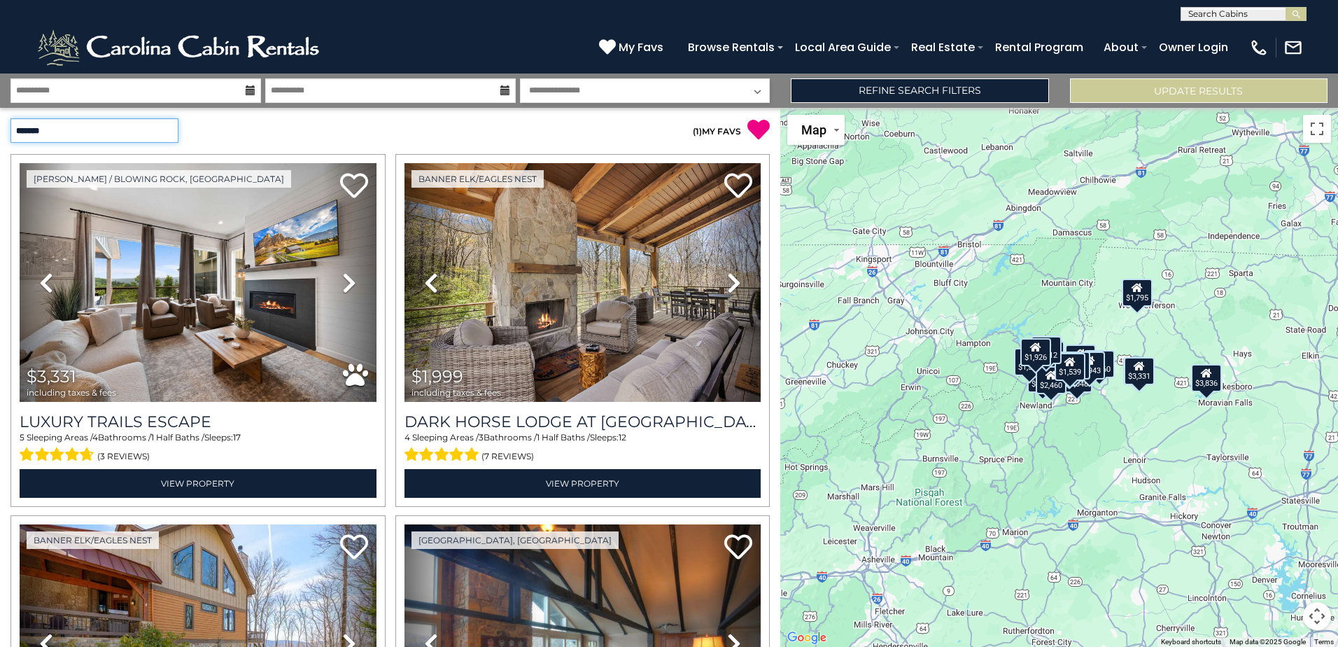
click at [156, 132] on select "**********" at bounding box center [94, 130] width 168 height 24
select select "**********"
click at [10, 118] on select "**********" at bounding box center [94, 130] width 168 height 24
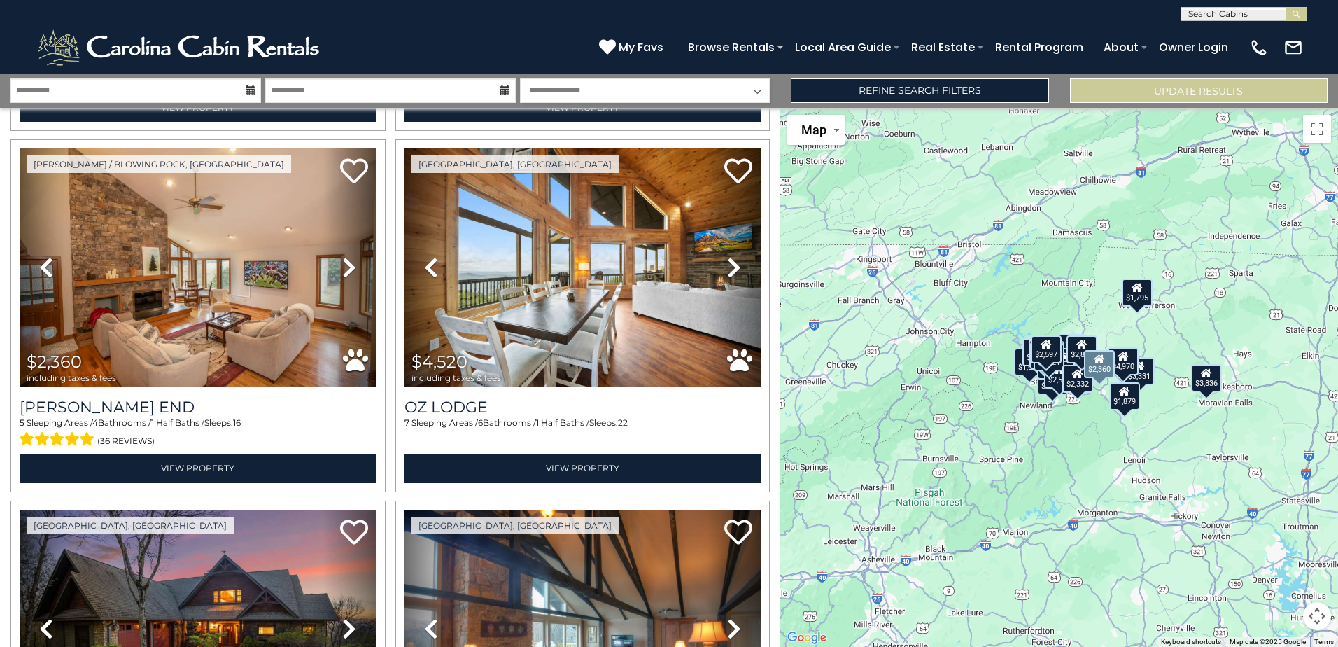
scroll to position [377, 0]
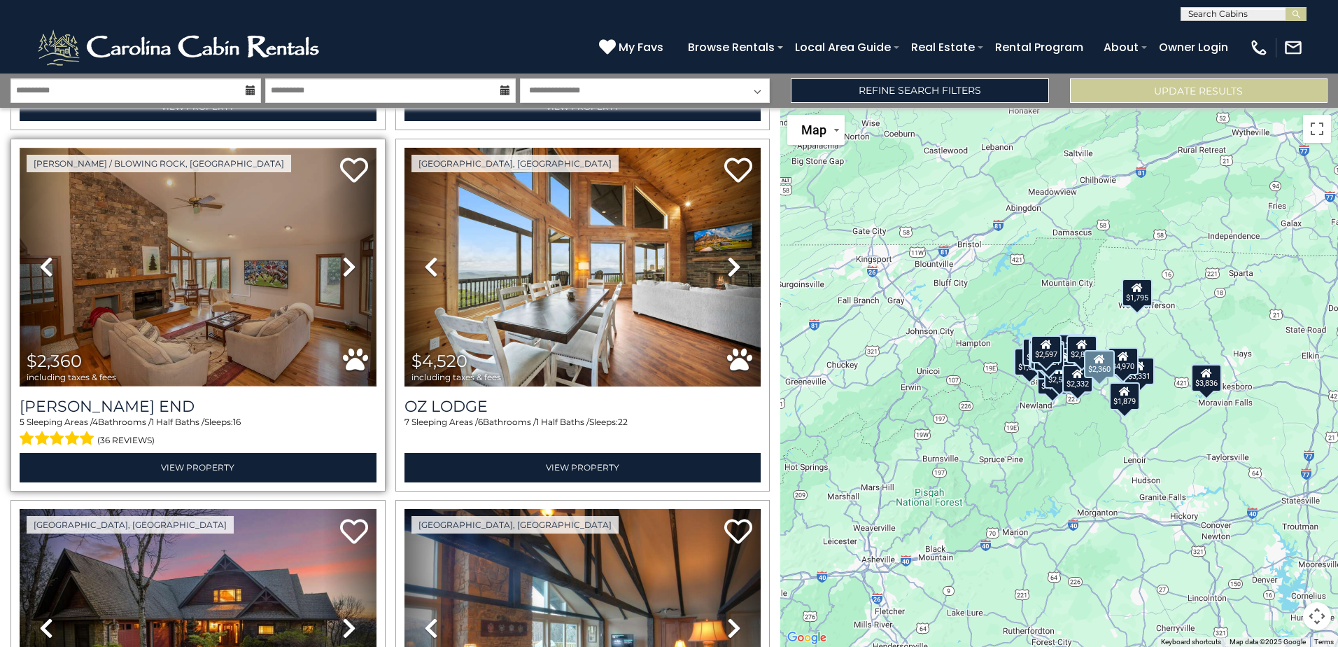
click at [121, 309] on img at bounding box center [198, 267] width 357 height 239
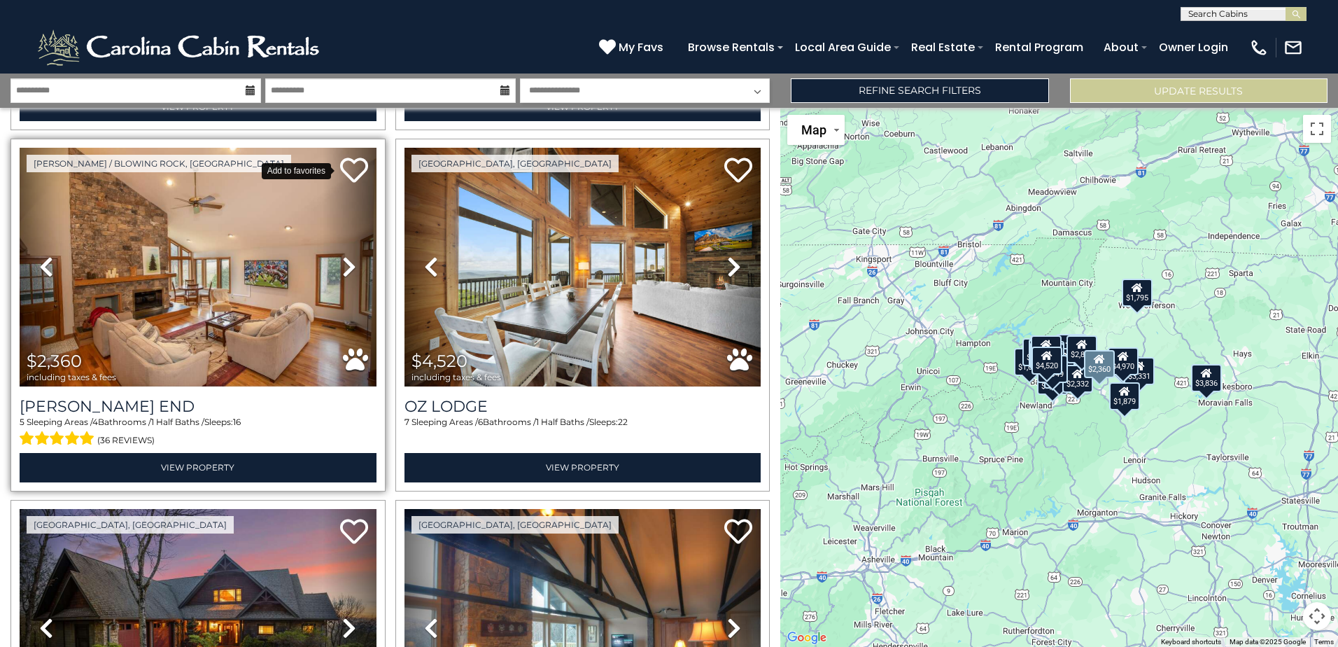
click at [354, 167] on icon at bounding box center [354, 170] width 28 height 28
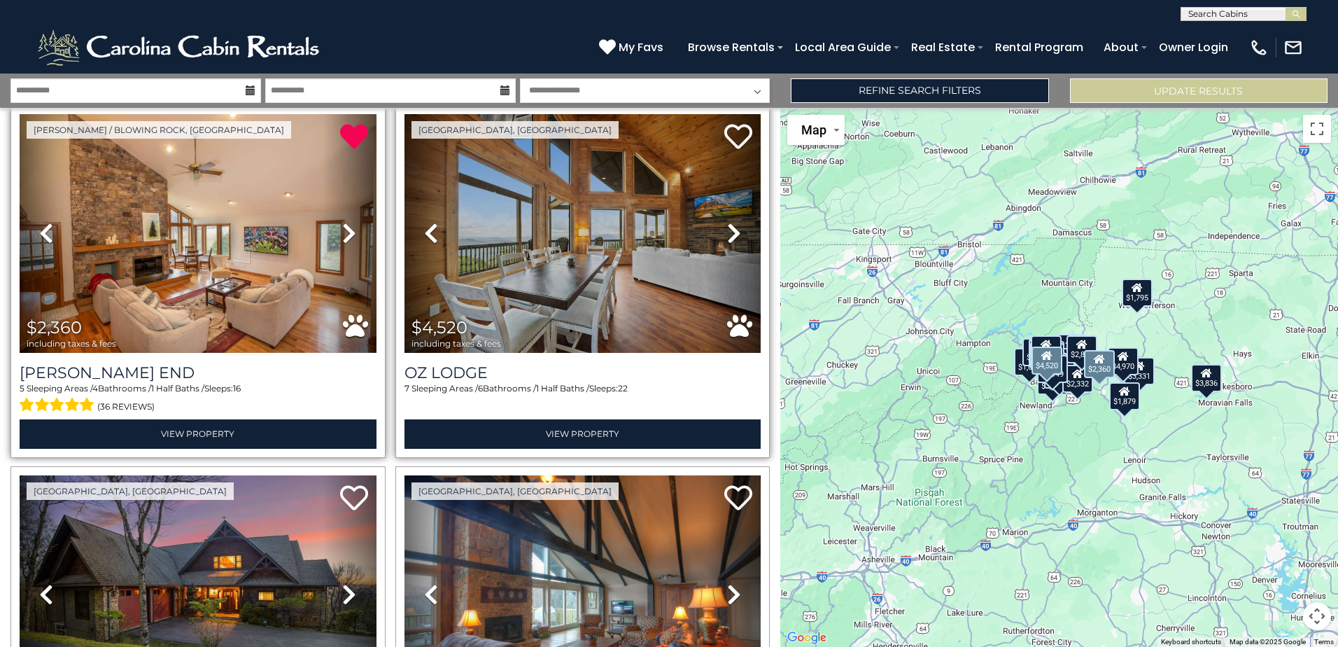
scroll to position [421, 0]
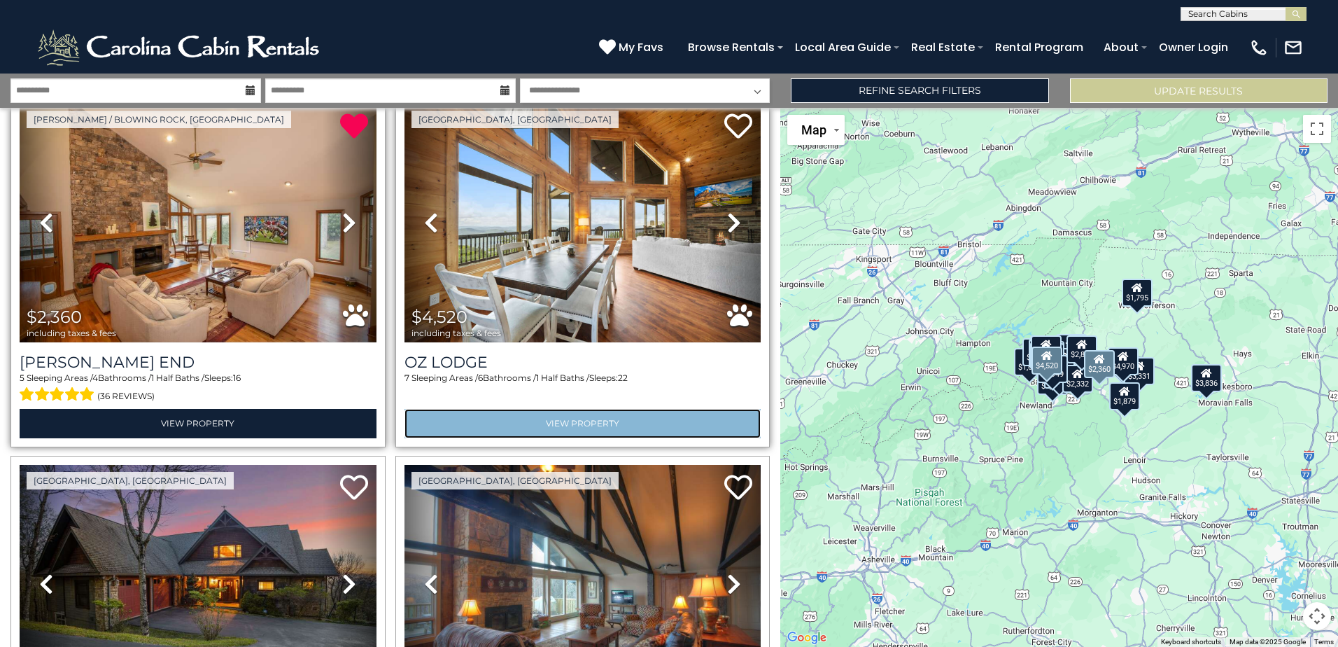
click at [603, 418] on link "View Property" at bounding box center [583, 423] width 357 height 29
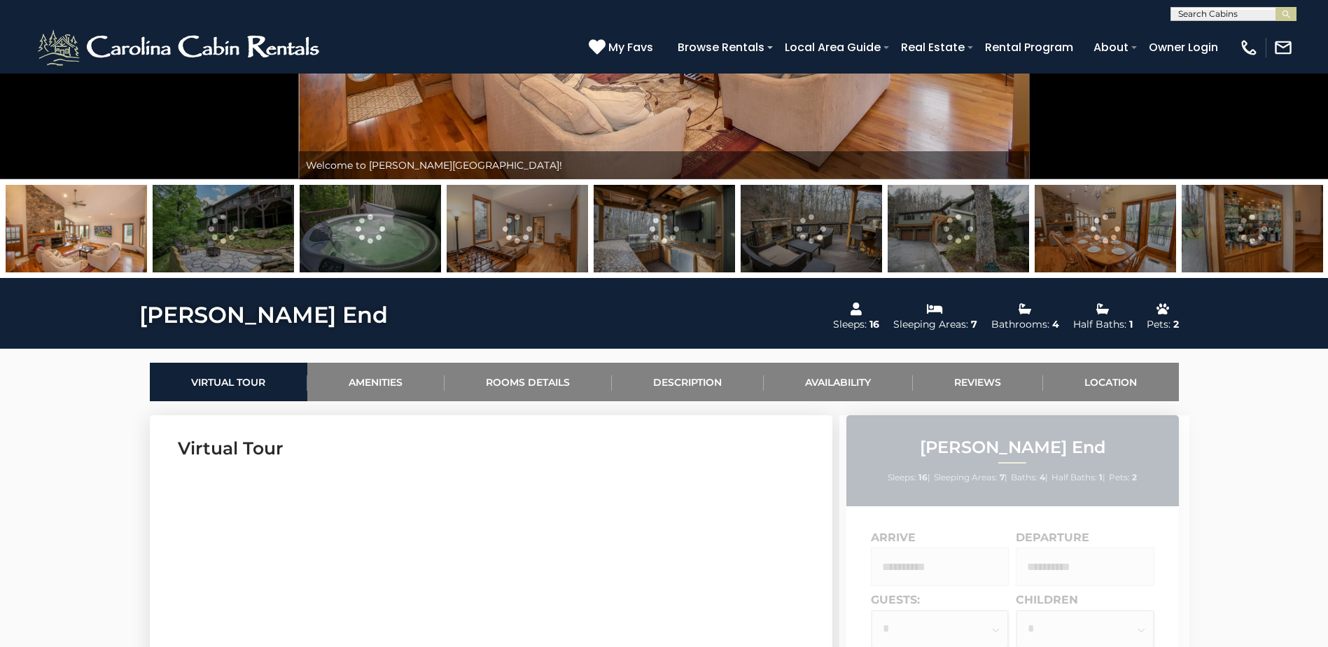
scroll to position [377, 0]
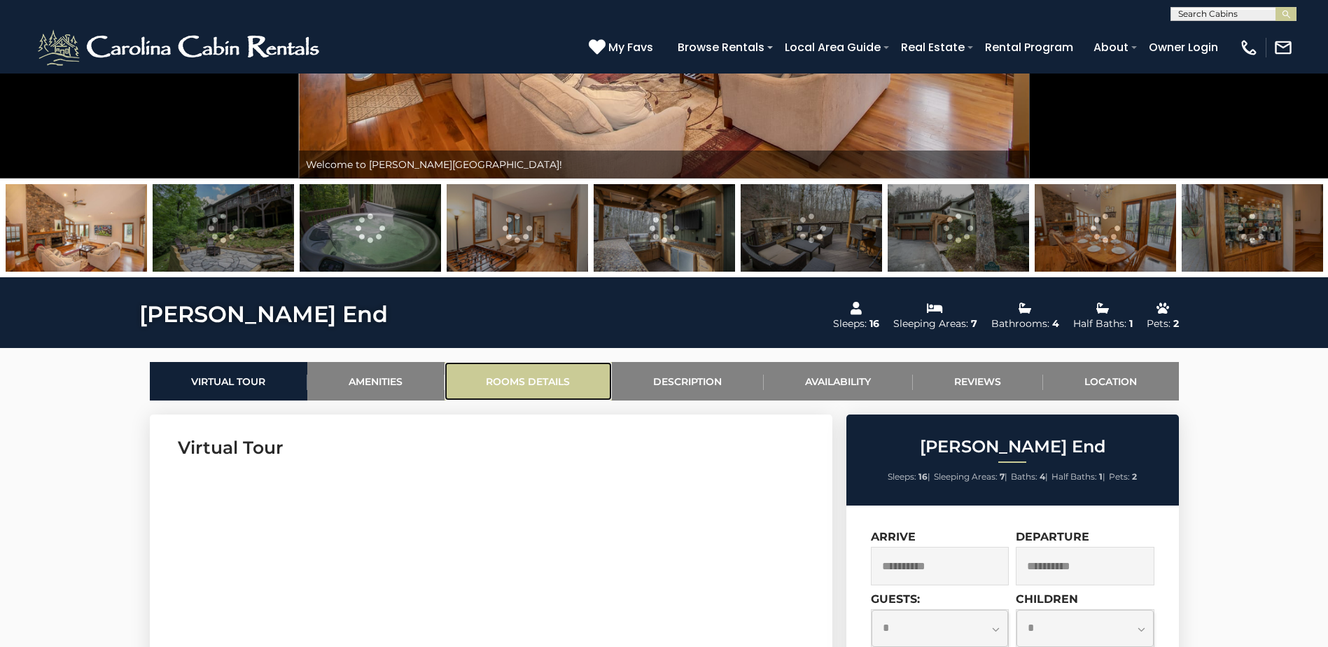
click at [519, 372] on link "Rooms Details" at bounding box center [527, 381] width 167 height 38
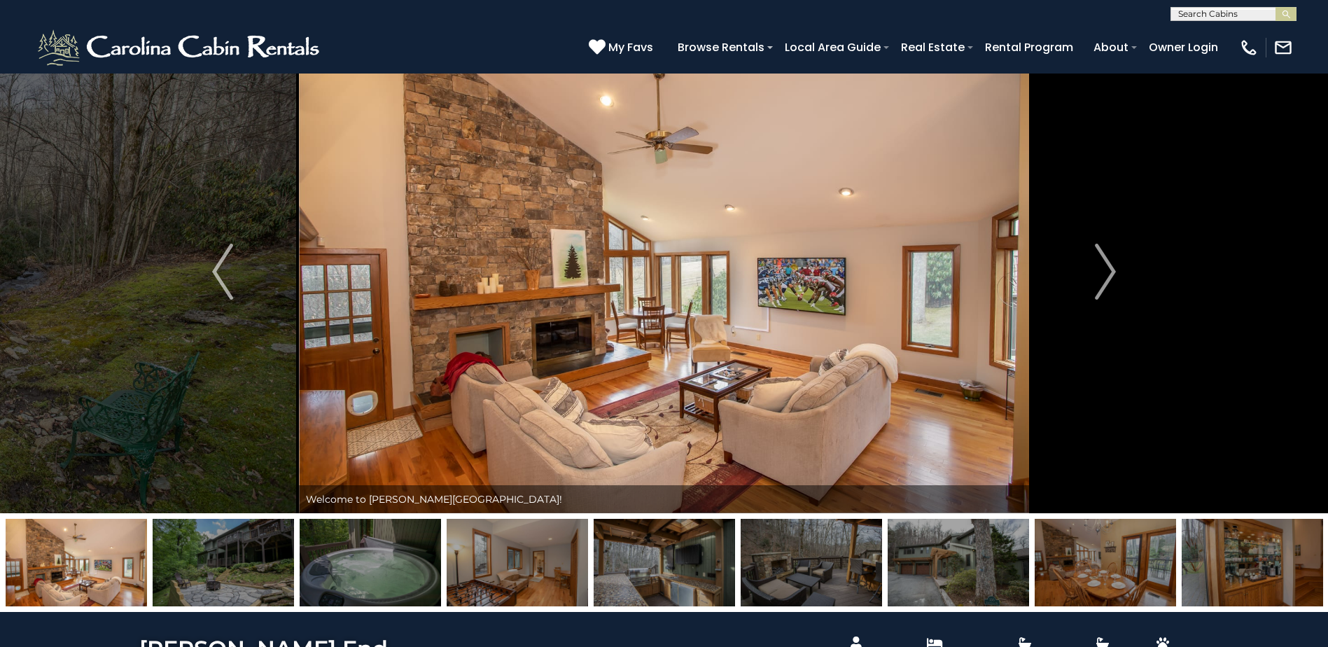
scroll to position [41, 0]
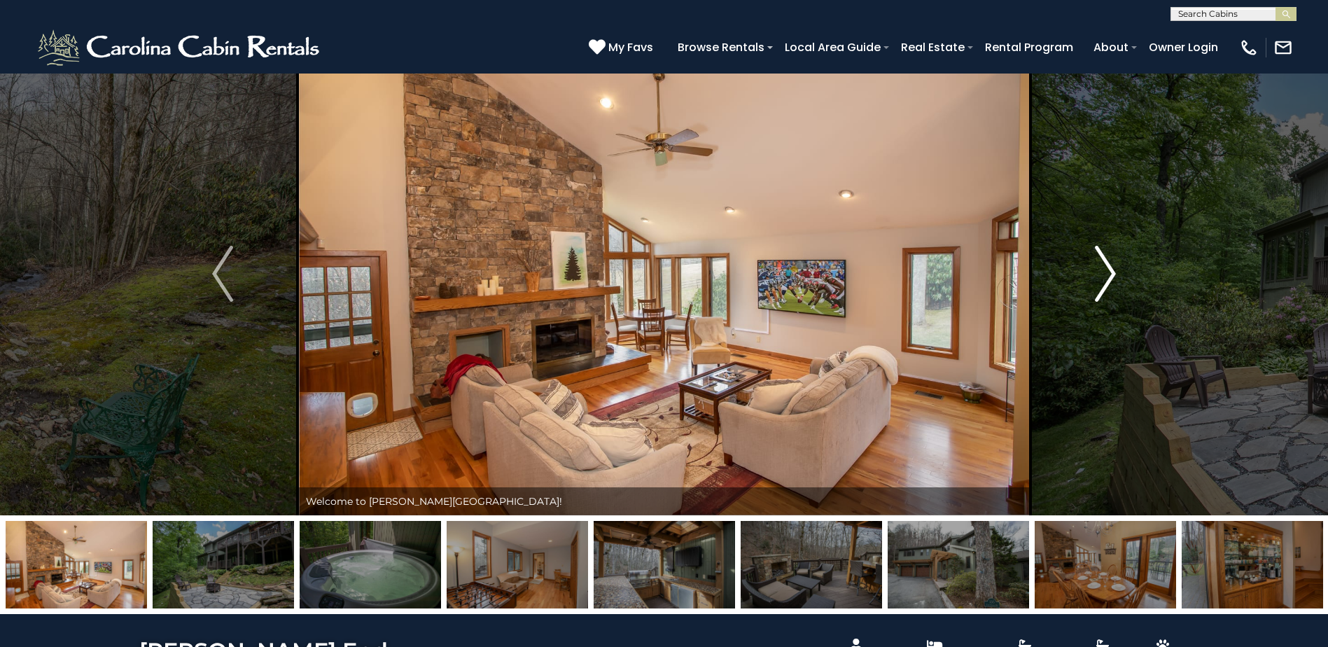
click at [1091, 272] on button "Next" at bounding box center [1105, 273] width 153 height 483
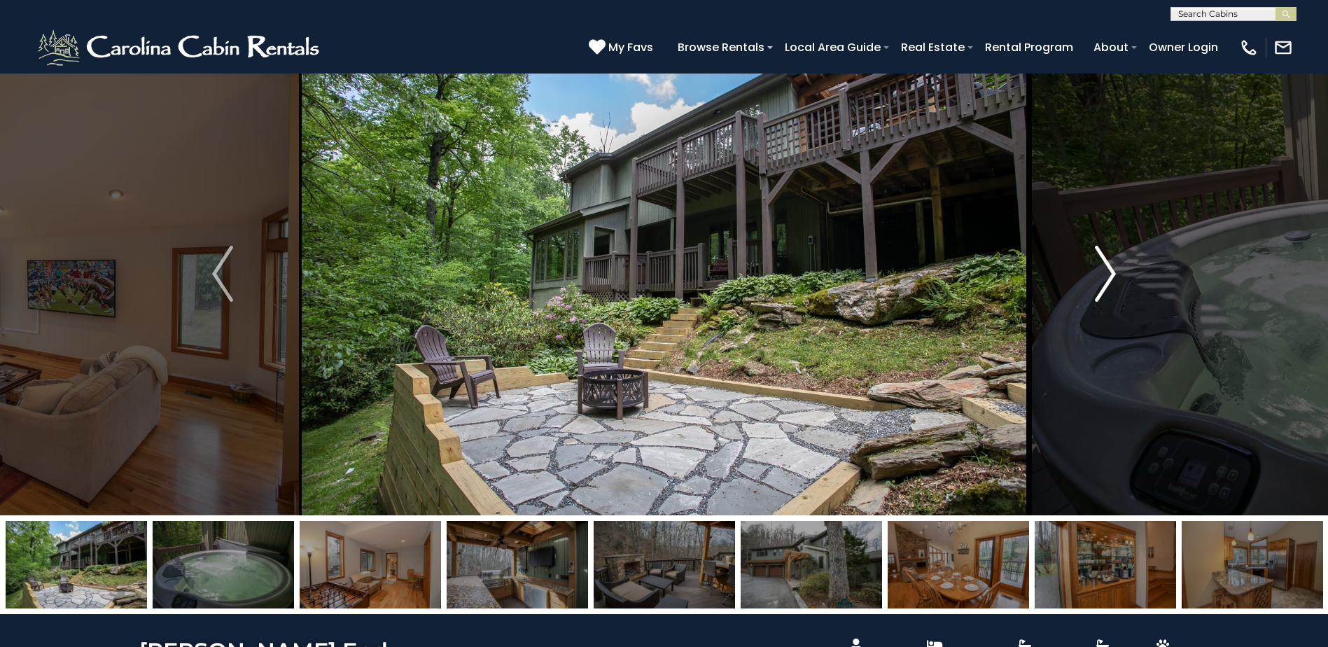
click at [1091, 272] on button "Next" at bounding box center [1105, 273] width 153 height 483
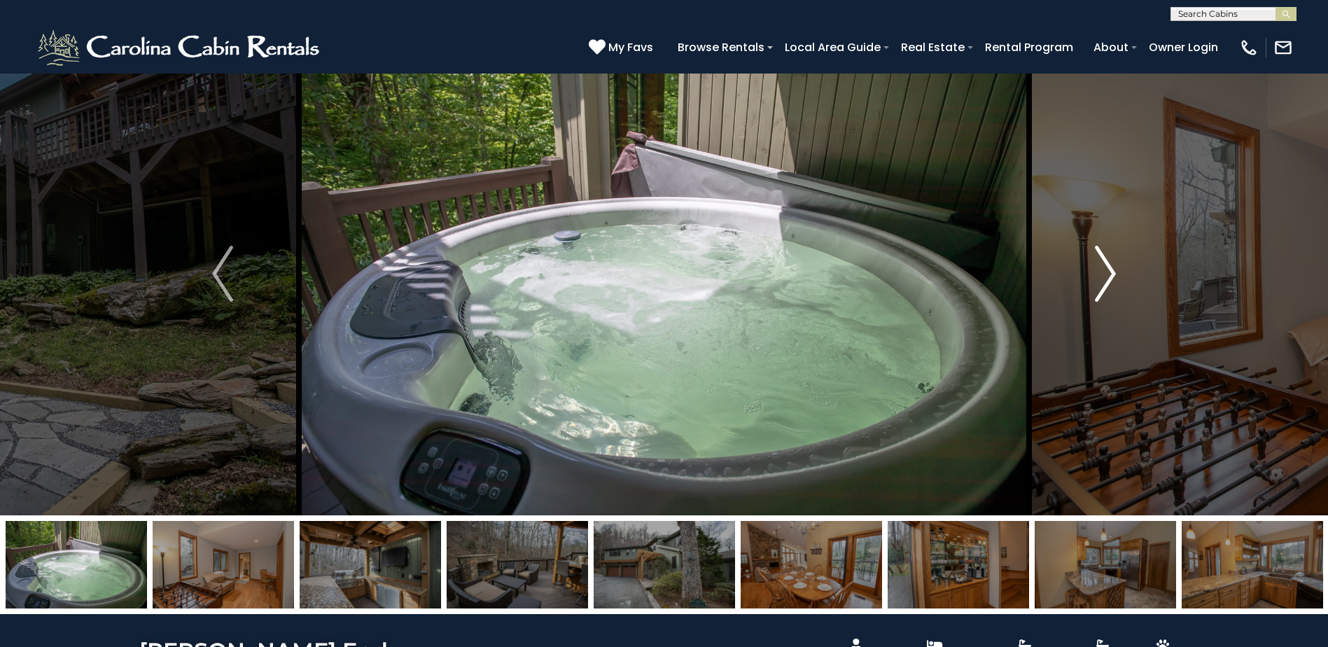
click at [1091, 272] on button "Next" at bounding box center [1105, 273] width 153 height 483
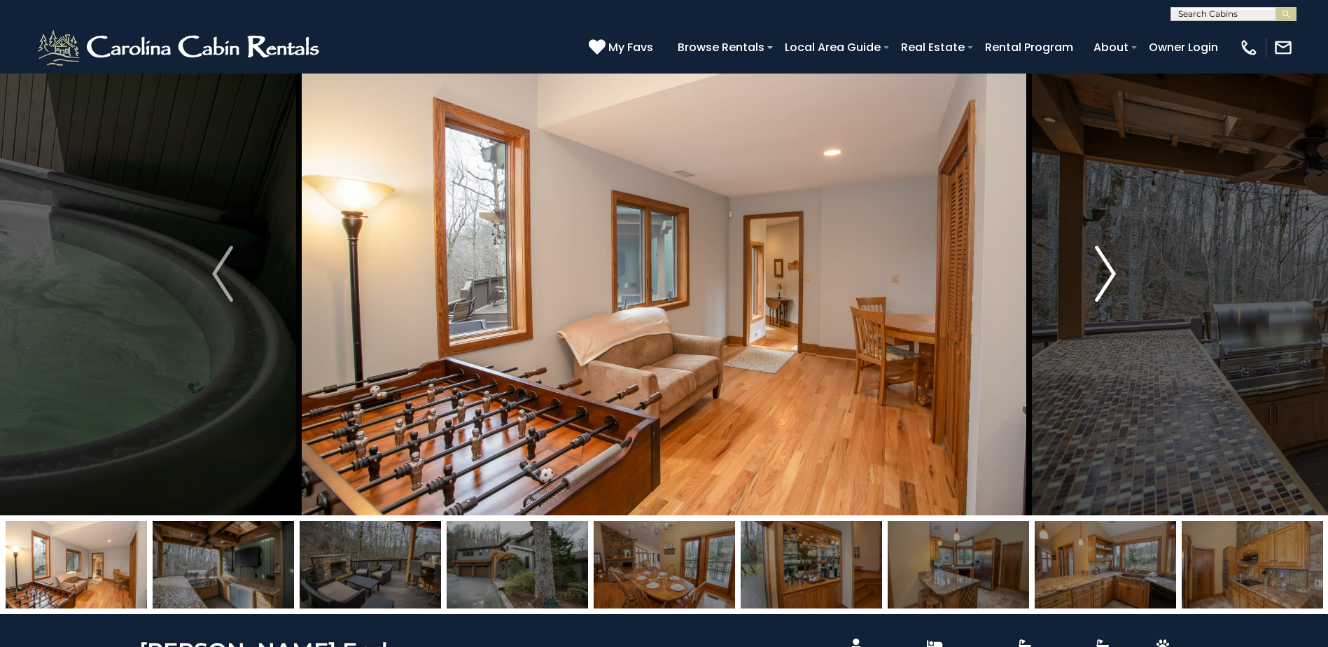
click at [1091, 272] on button "Next" at bounding box center [1105, 273] width 153 height 483
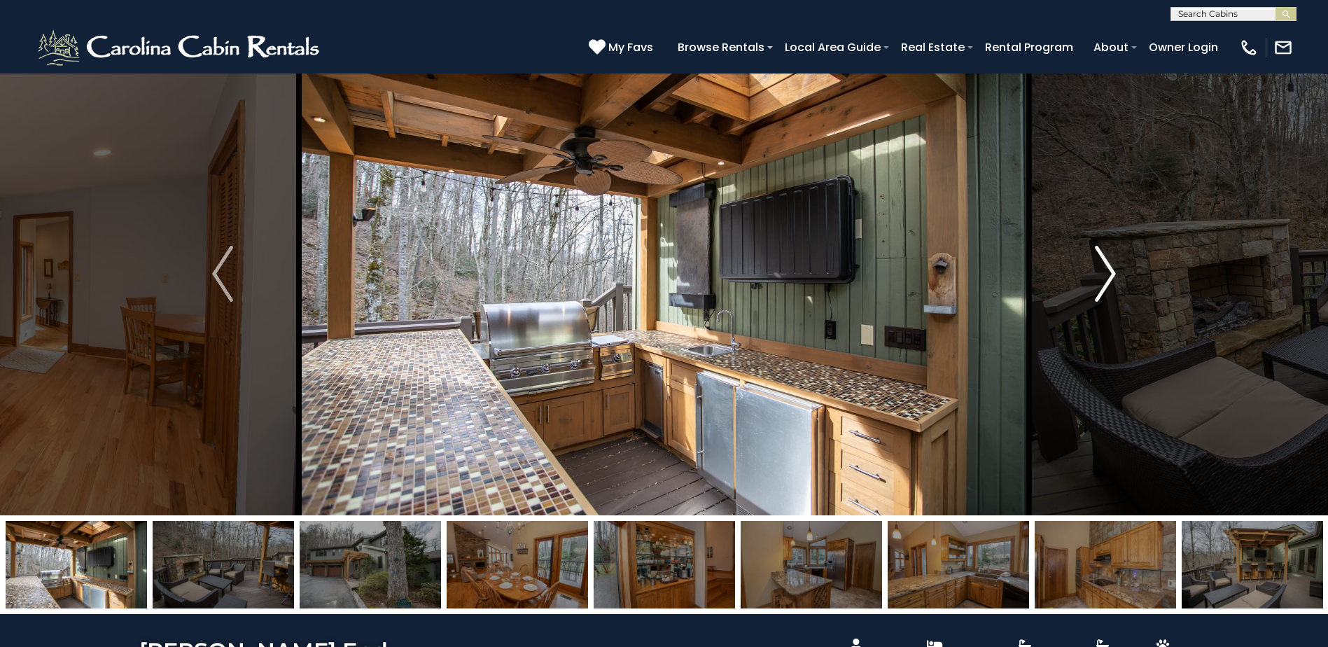
click at [1091, 272] on button "Next" at bounding box center [1105, 273] width 153 height 483
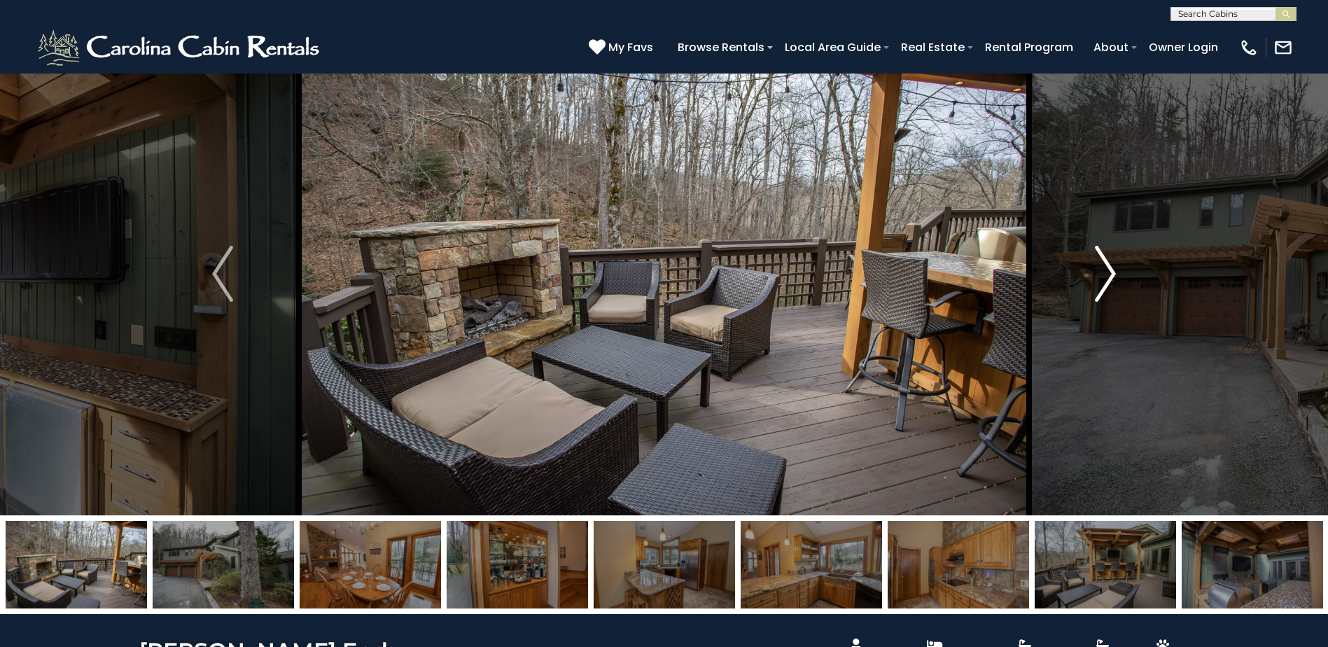
click at [1091, 272] on button "Next" at bounding box center [1105, 273] width 153 height 483
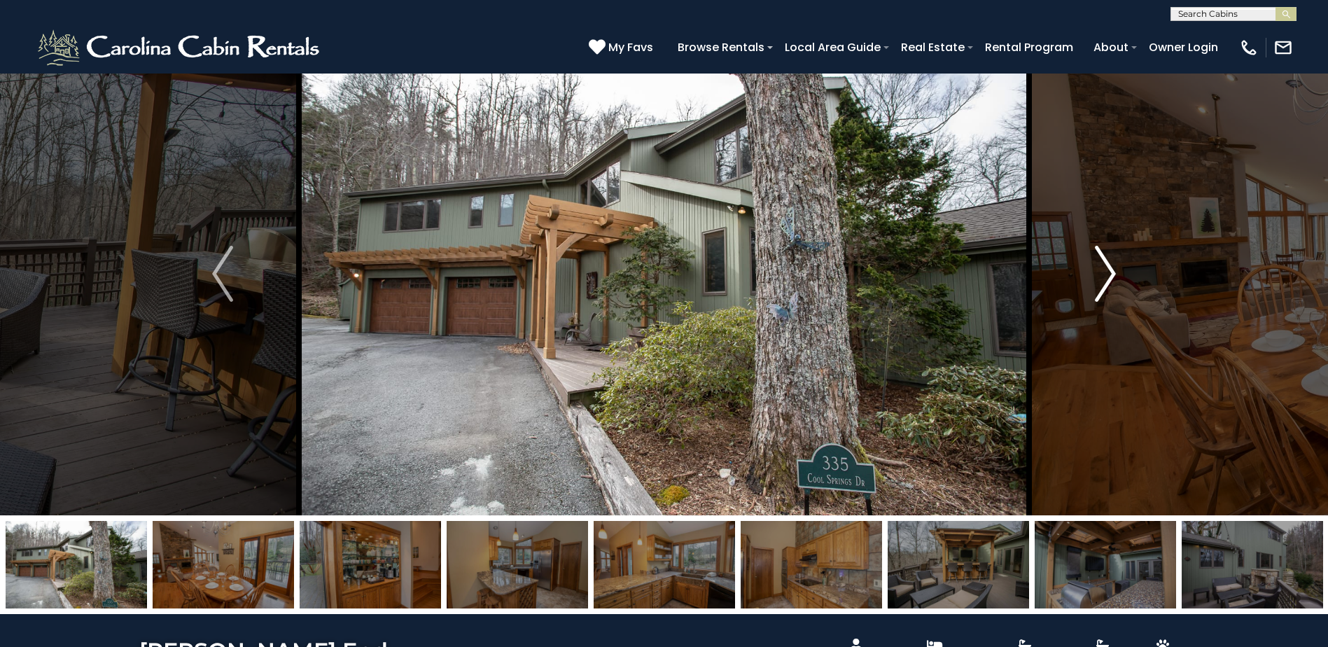
click at [1091, 272] on button "Next" at bounding box center [1105, 273] width 153 height 483
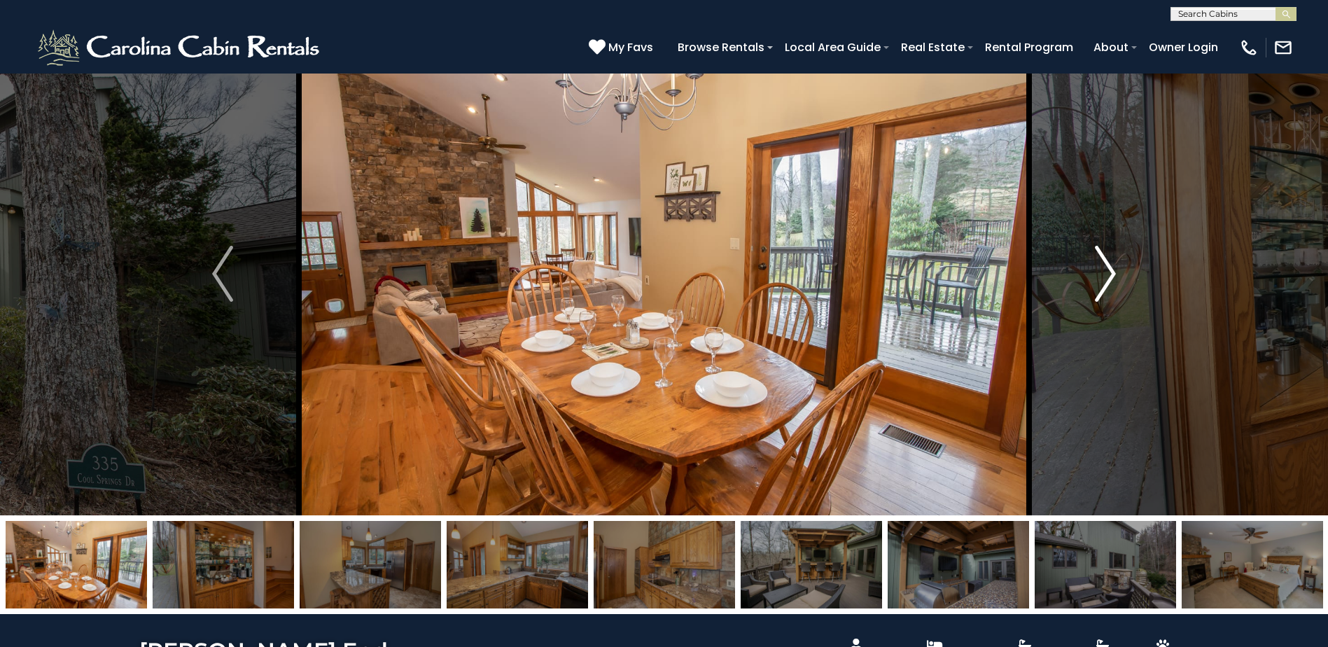
click at [1091, 272] on button "Next" at bounding box center [1105, 273] width 153 height 483
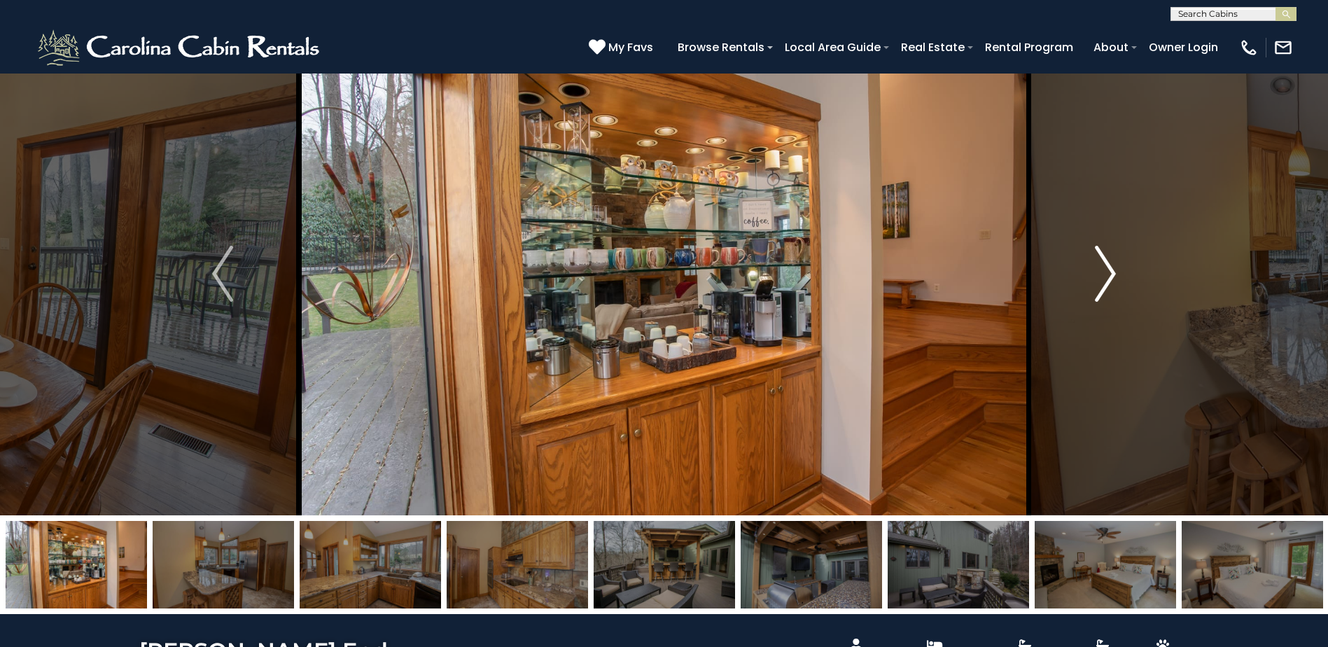
click at [1091, 272] on button "Next" at bounding box center [1105, 273] width 153 height 483
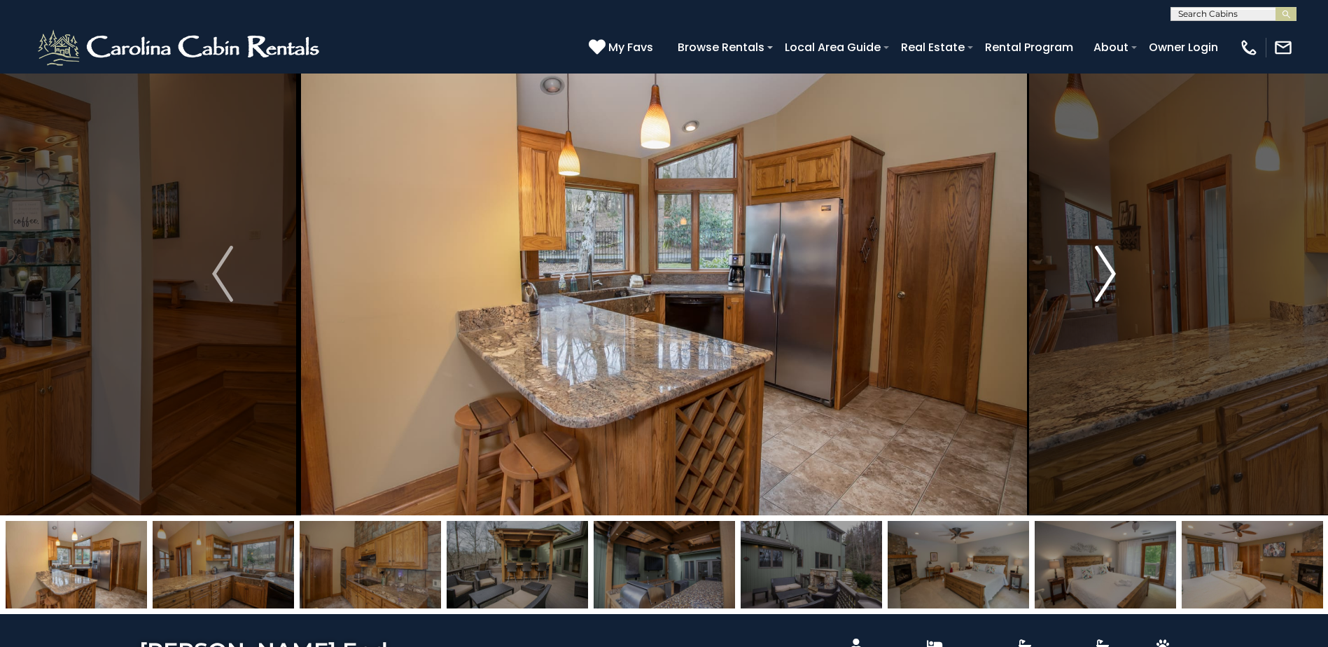
click at [1091, 272] on button "Next" at bounding box center [1105, 273] width 153 height 483
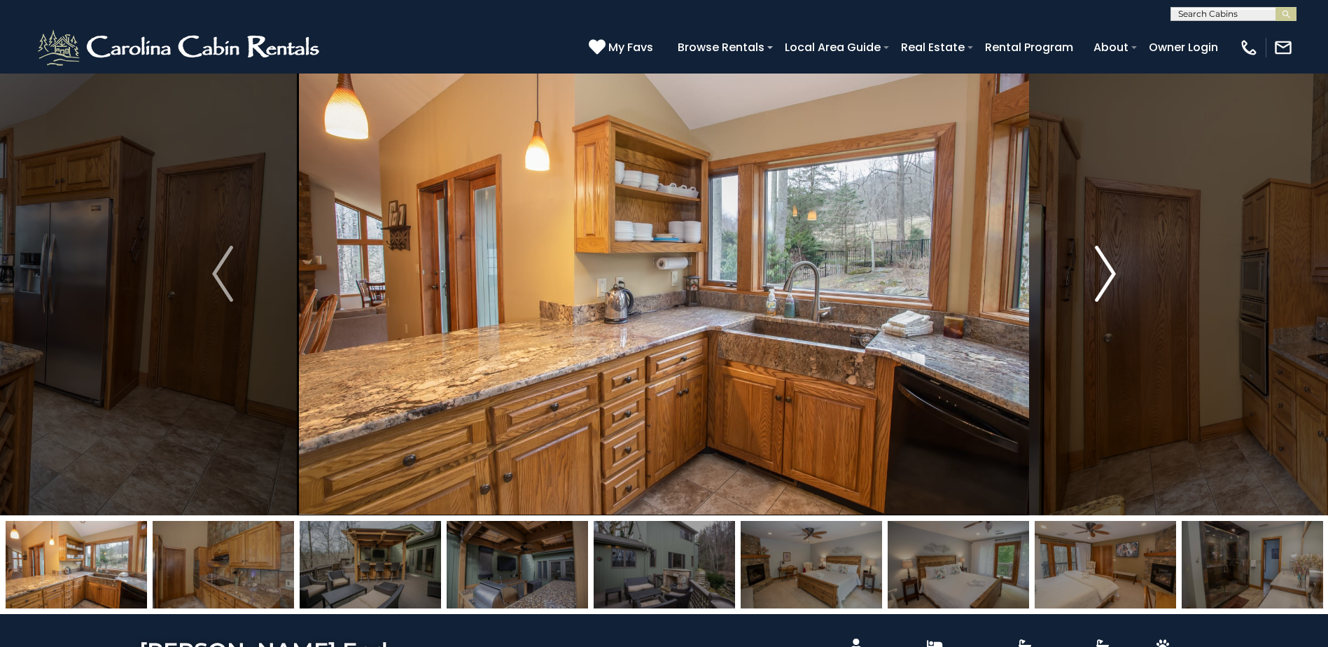
click at [1091, 272] on button "Next" at bounding box center [1105, 273] width 153 height 483
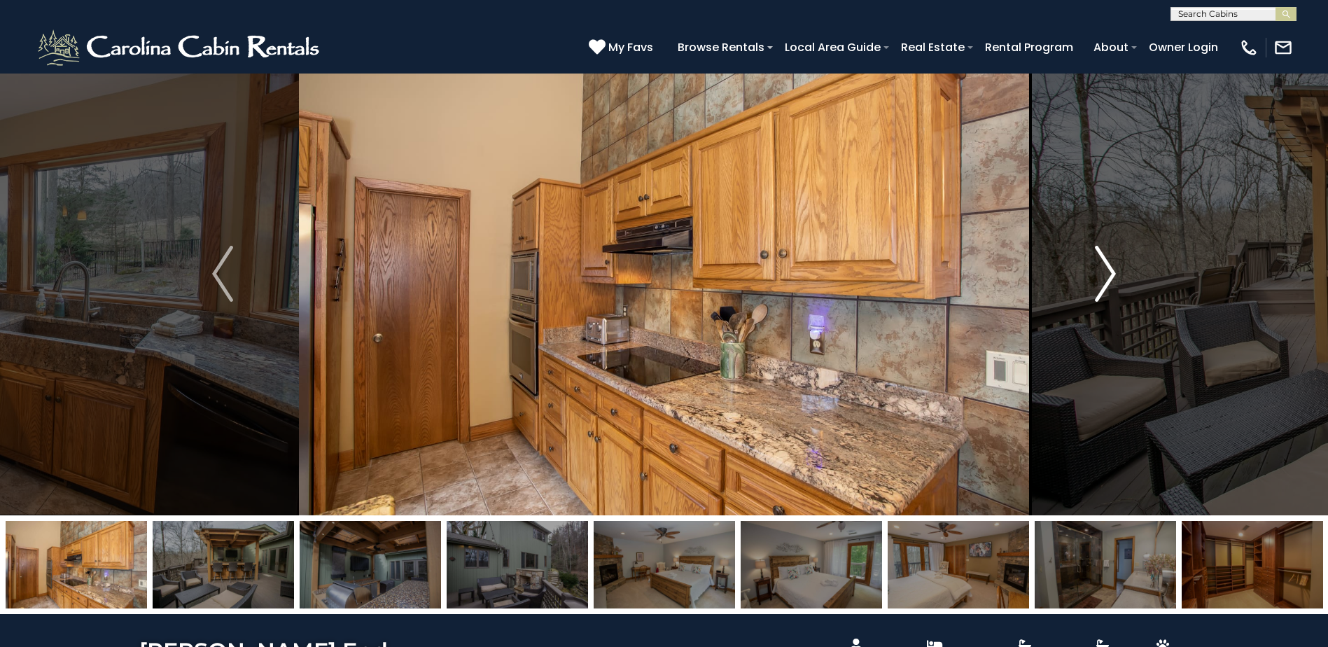
click at [1091, 272] on button "Next" at bounding box center [1105, 273] width 153 height 483
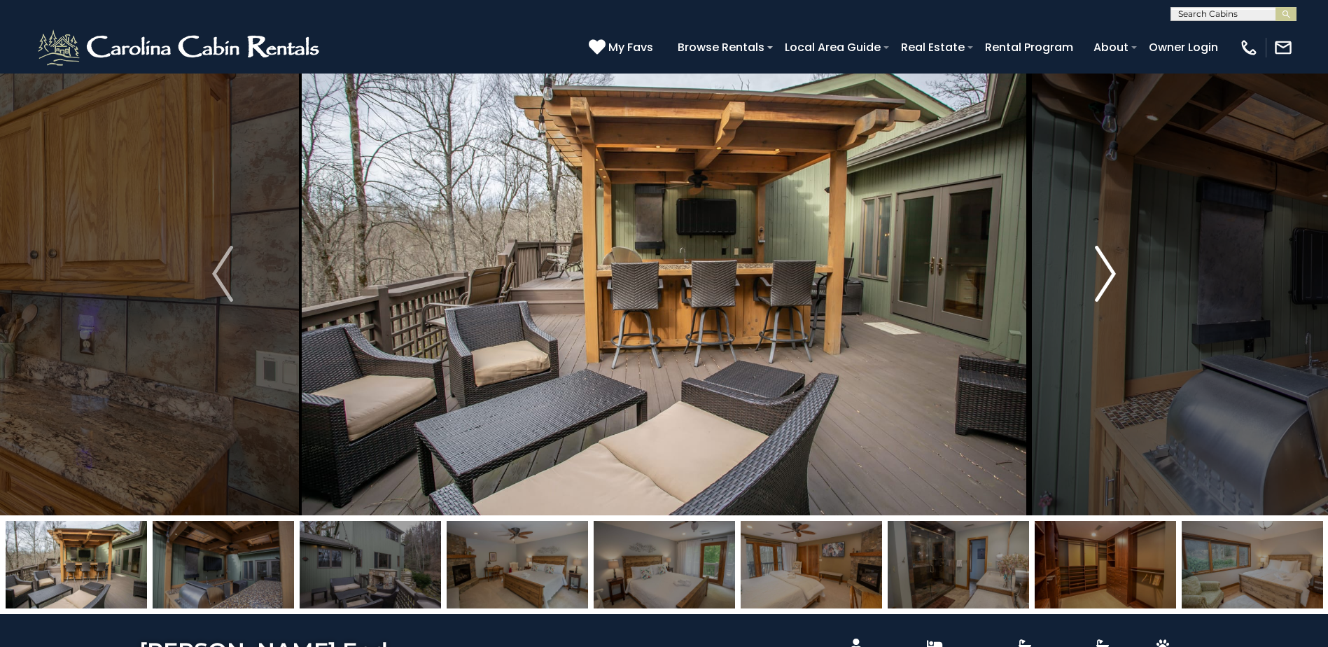
click at [1091, 272] on button "Next" at bounding box center [1105, 273] width 153 height 483
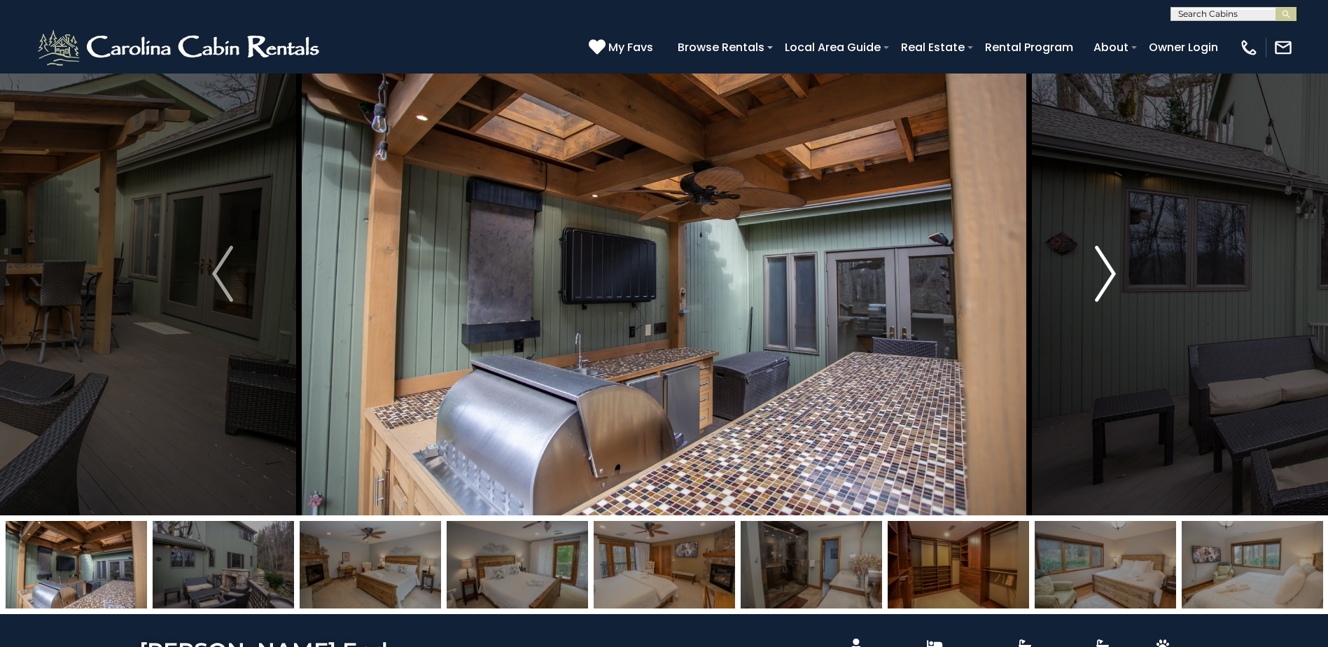
click at [1091, 272] on button "Next" at bounding box center [1105, 273] width 153 height 483
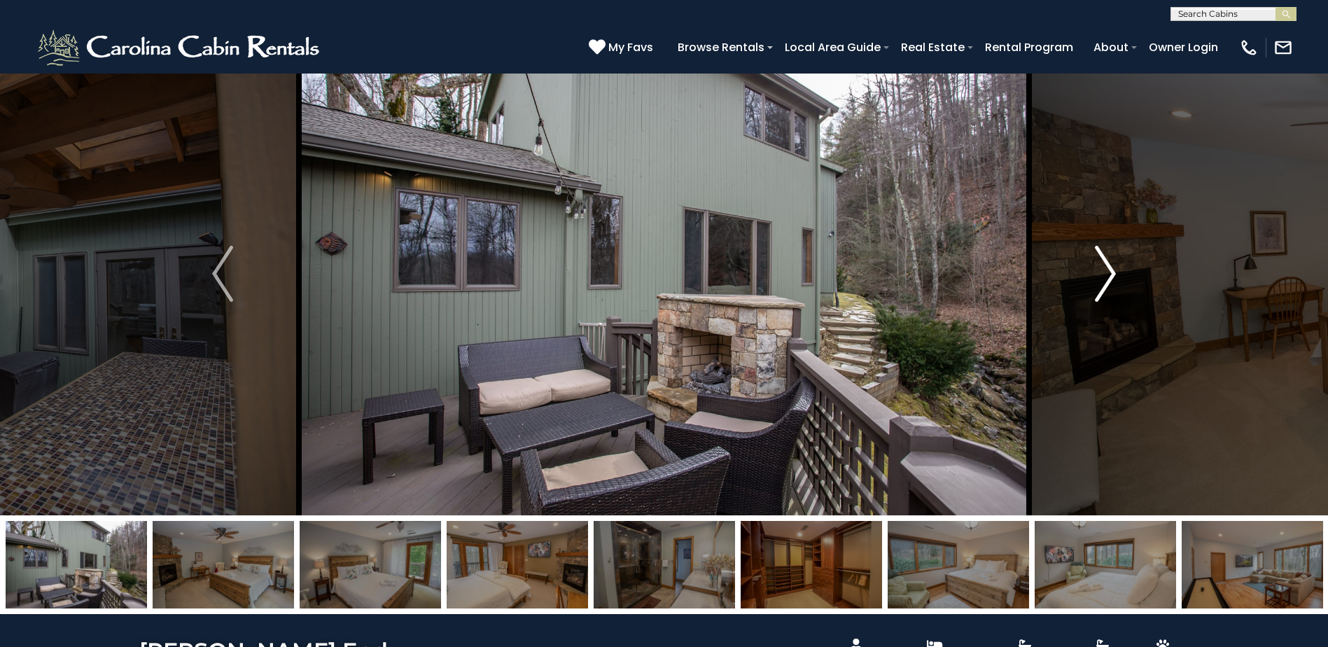
click at [1091, 272] on button "Next" at bounding box center [1105, 273] width 153 height 483
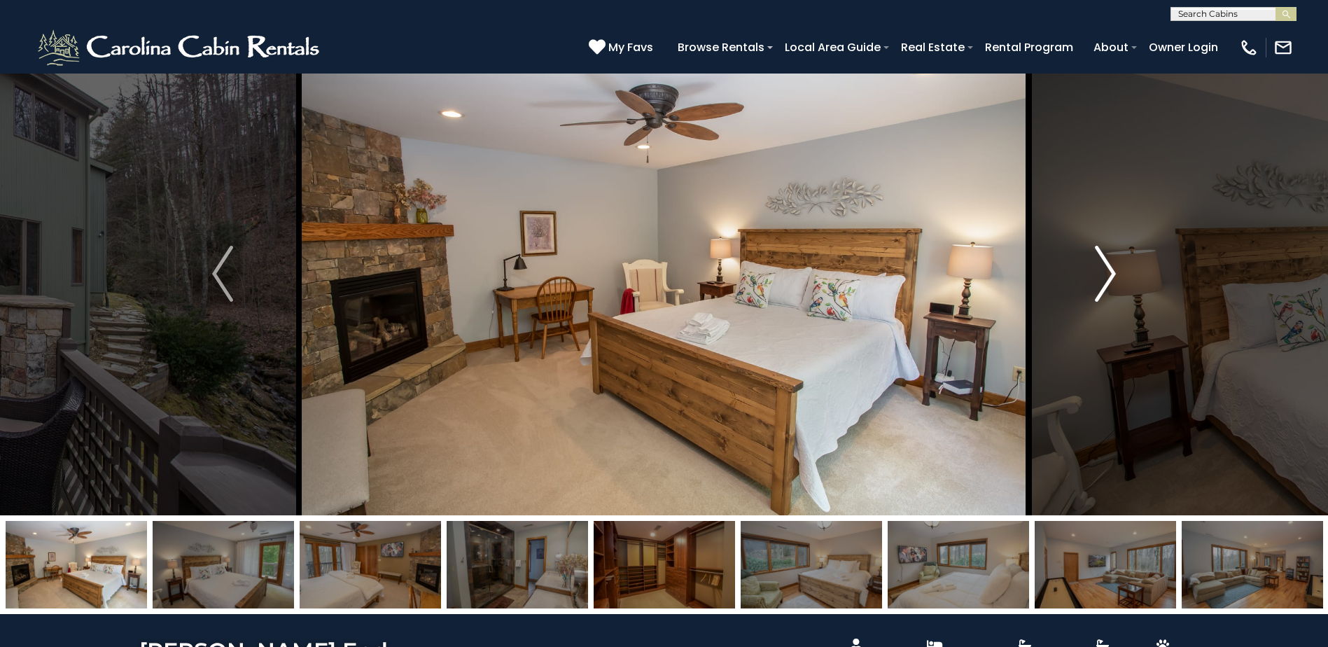
click at [1091, 272] on button "Next" at bounding box center [1105, 273] width 153 height 483
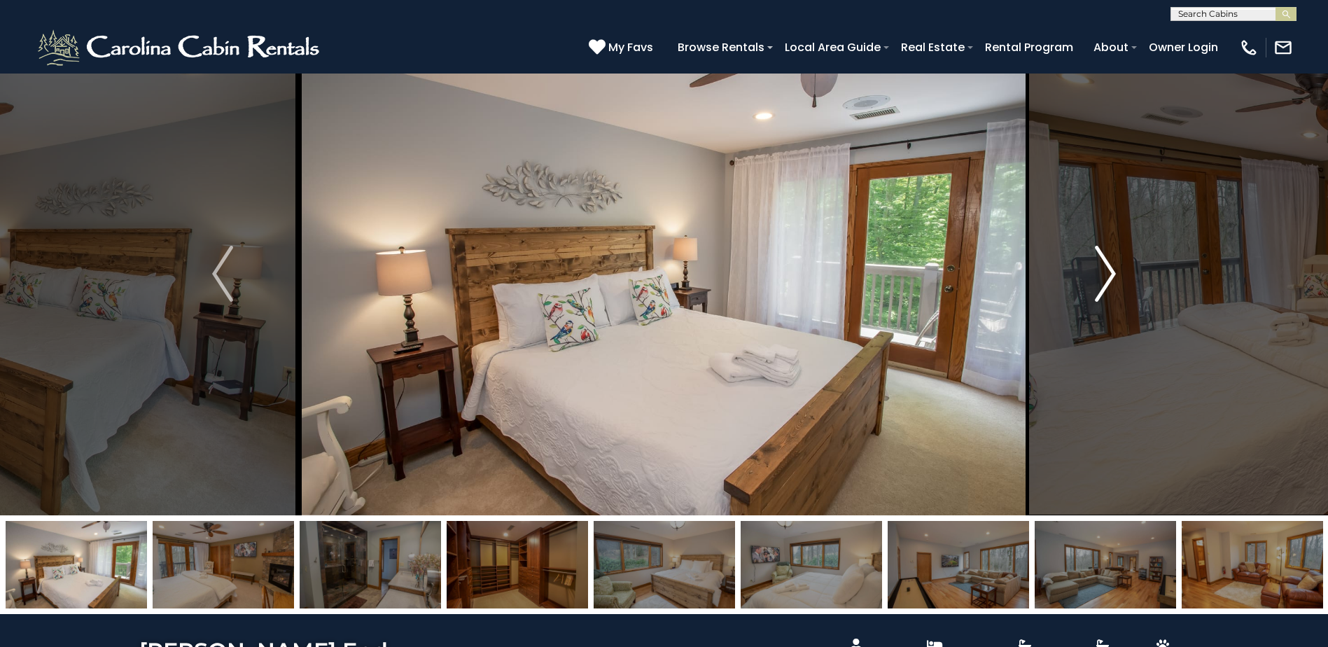
click at [1091, 272] on button "Next" at bounding box center [1105, 273] width 153 height 483
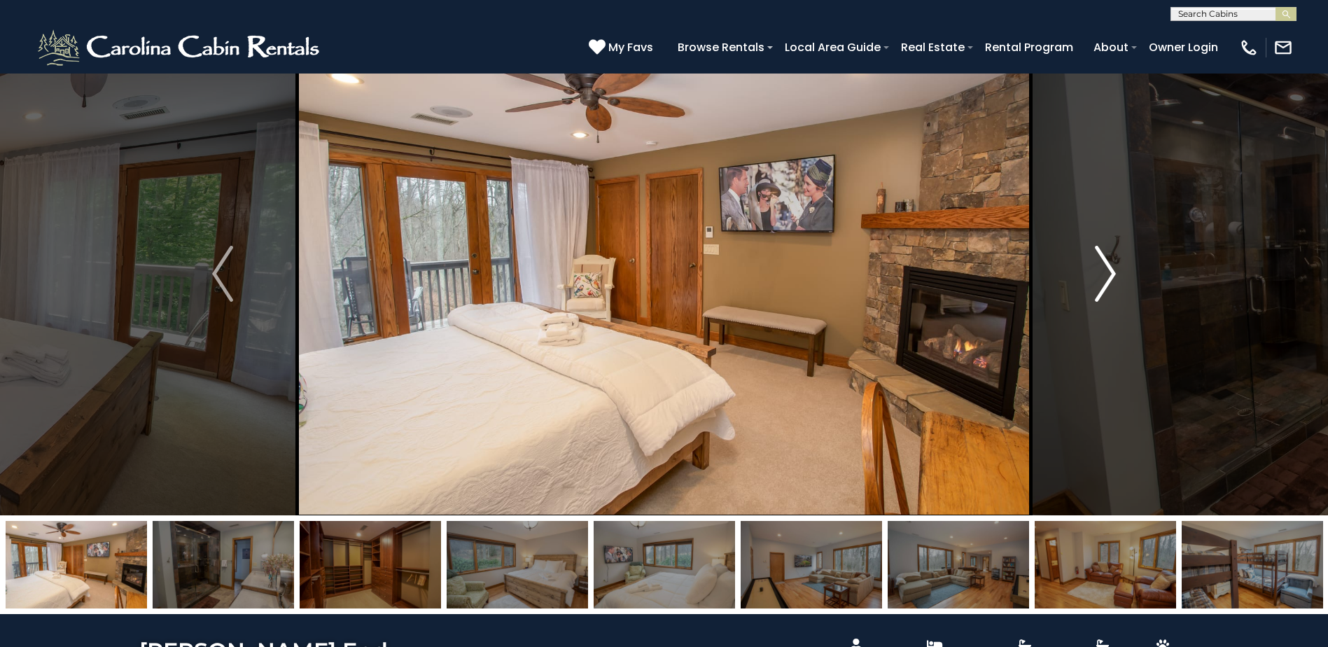
click at [1091, 272] on button "Next" at bounding box center [1105, 273] width 153 height 483
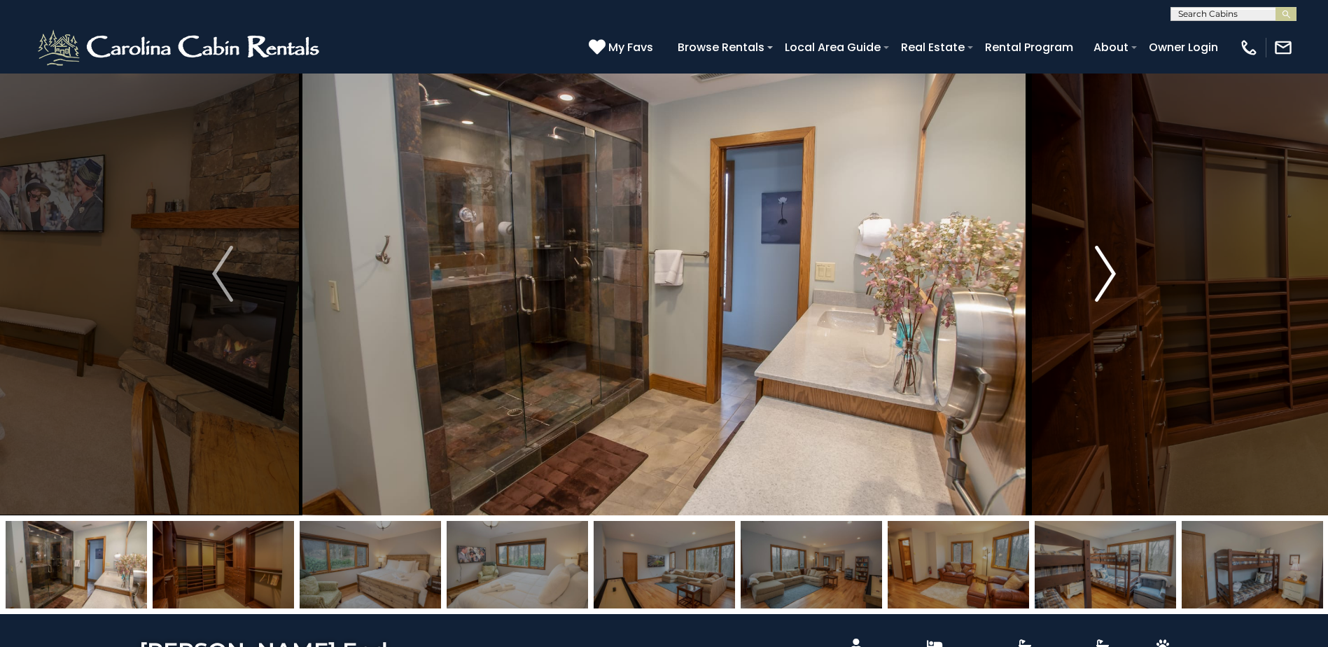
click at [1091, 272] on button "Next" at bounding box center [1105, 273] width 153 height 483
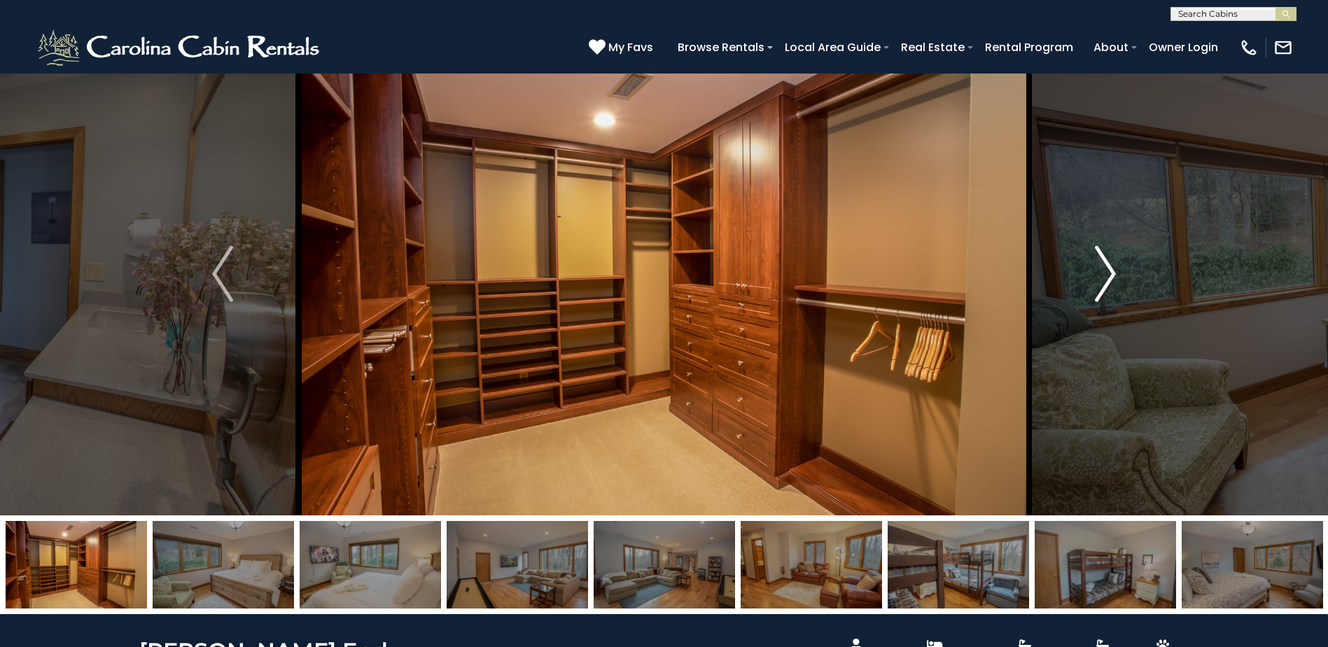
click at [1091, 272] on button "Next" at bounding box center [1105, 273] width 153 height 483
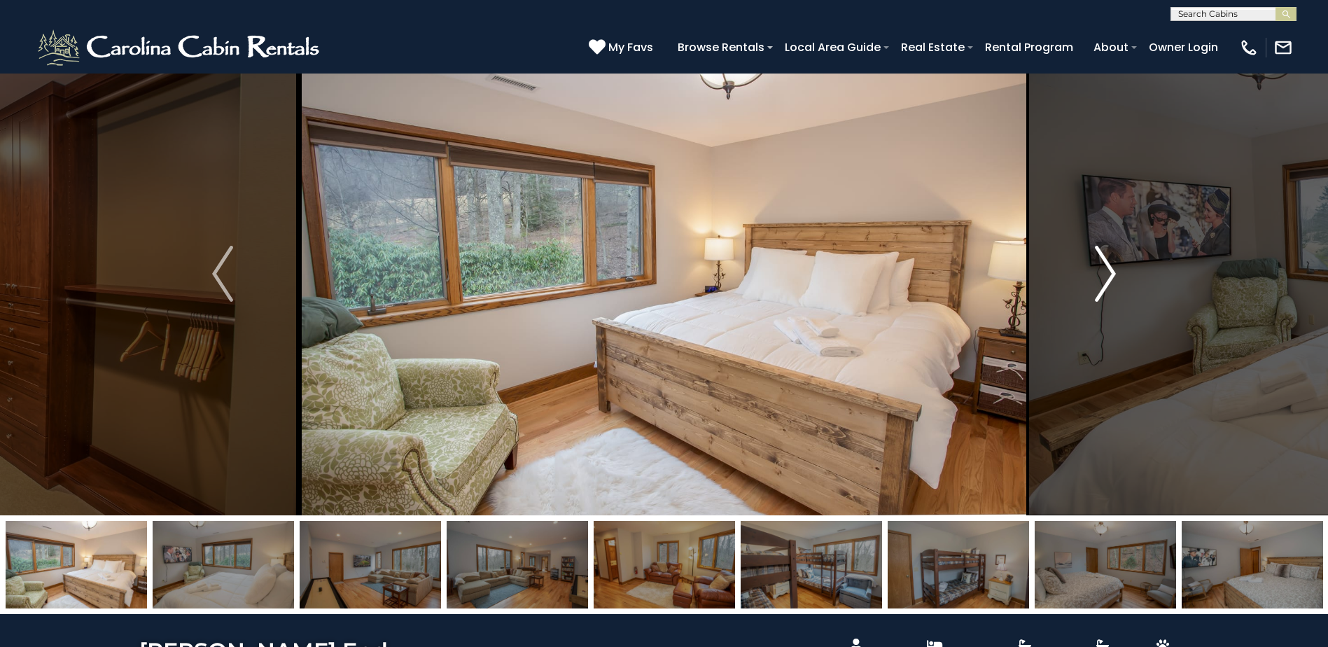
click at [1091, 272] on button "Next" at bounding box center [1105, 273] width 153 height 483
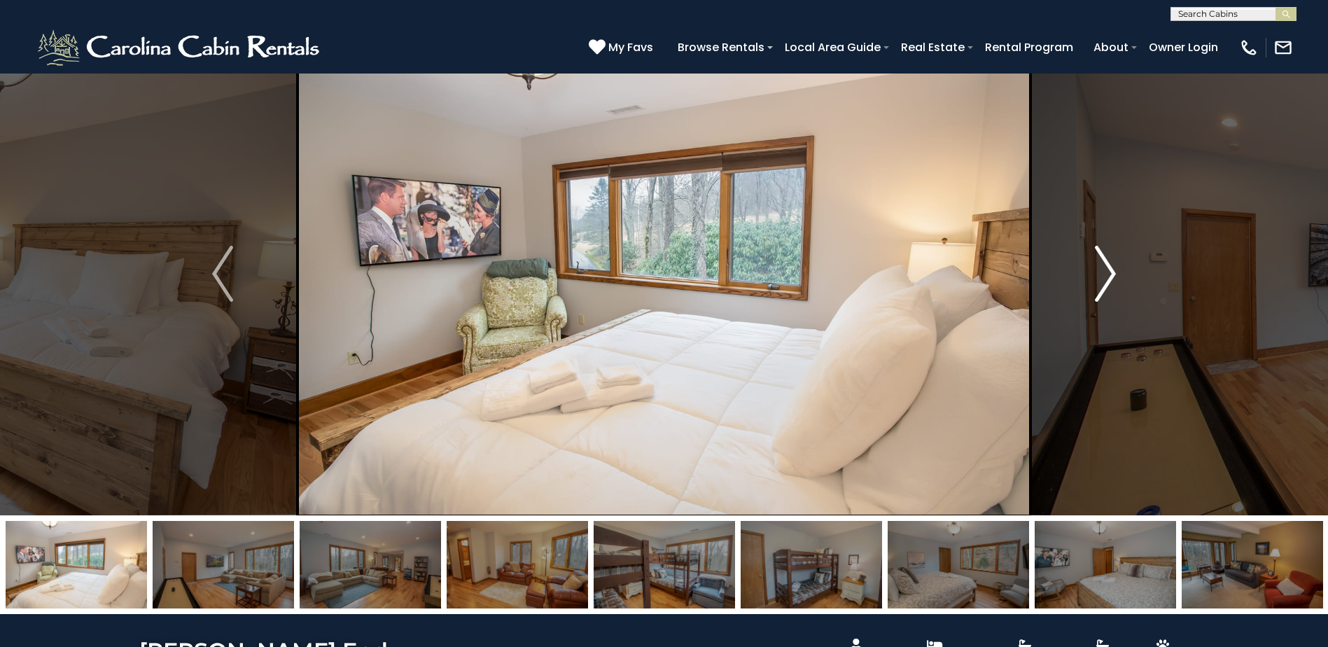
click at [1091, 272] on button "Next" at bounding box center [1105, 273] width 153 height 483
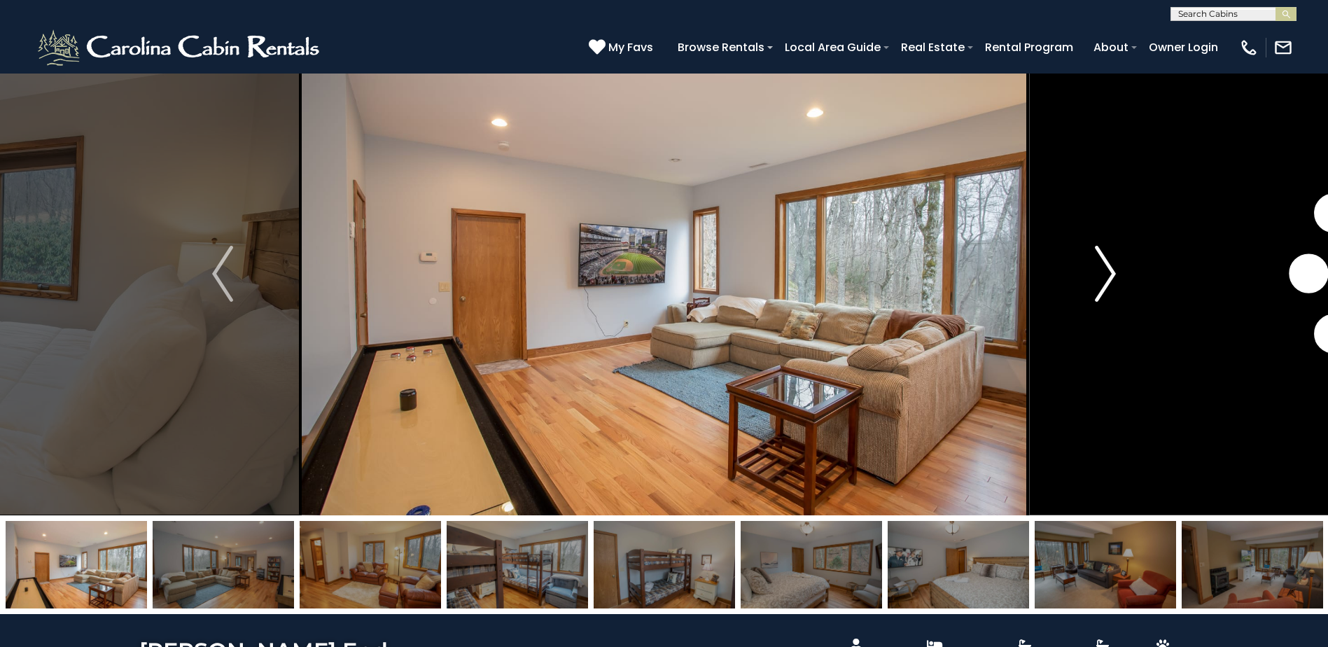
click at [1091, 272] on button "Next" at bounding box center [1105, 273] width 153 height 483
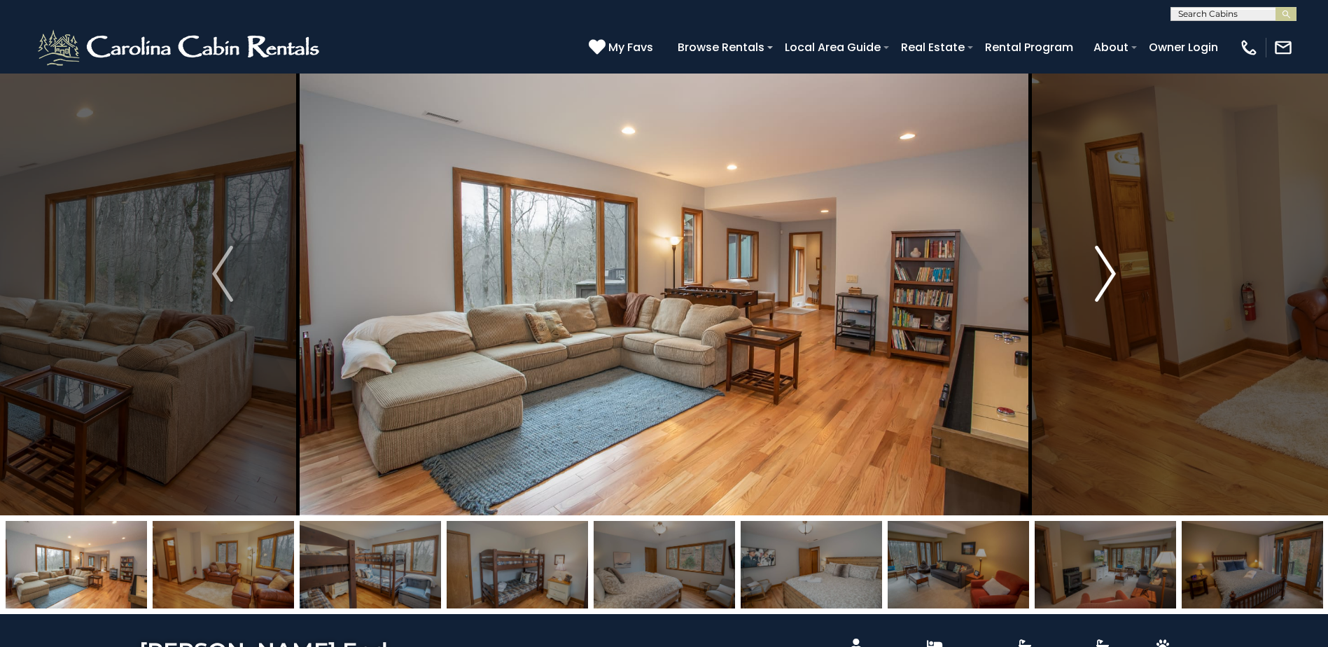
click at [1091, 272] on button "Next" at bounding box center [1105, 273] width 153 height 483
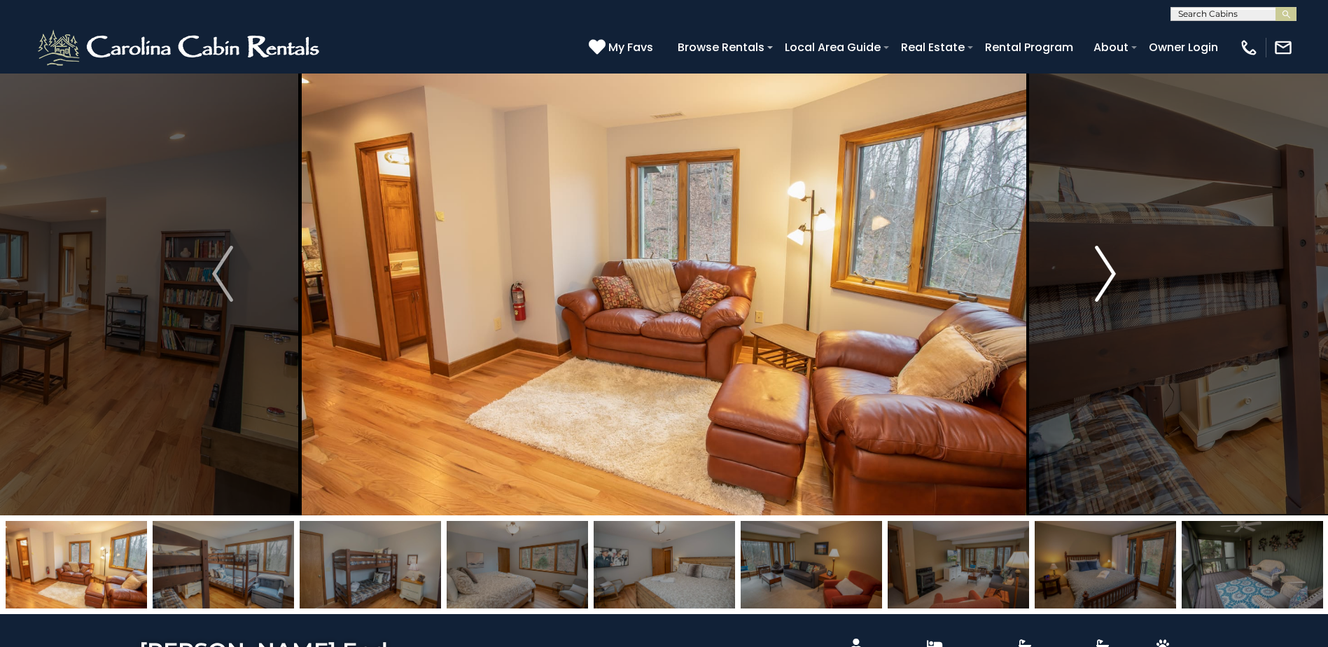
click at [1091, 272] on button "Next" at bounding box center [1105, 273] width 153 height 483
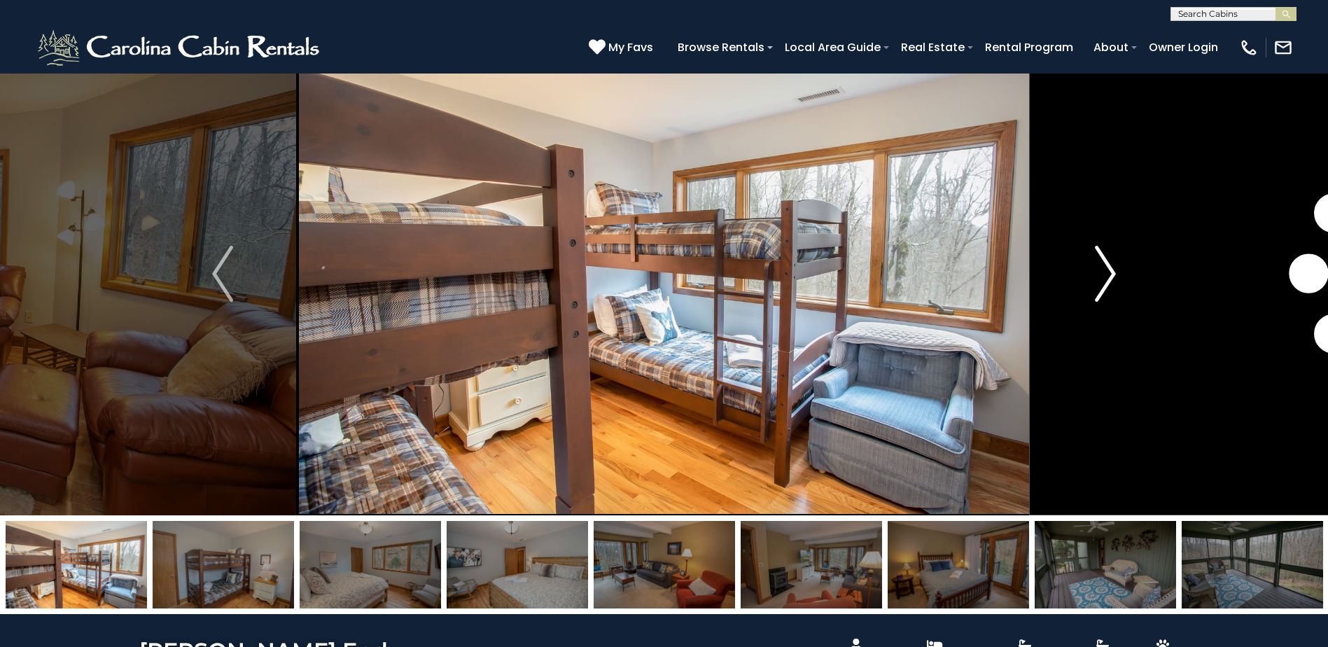
click at [1091, 272] on button "Next" at bounding box center [1105, 273] width 153 height 483
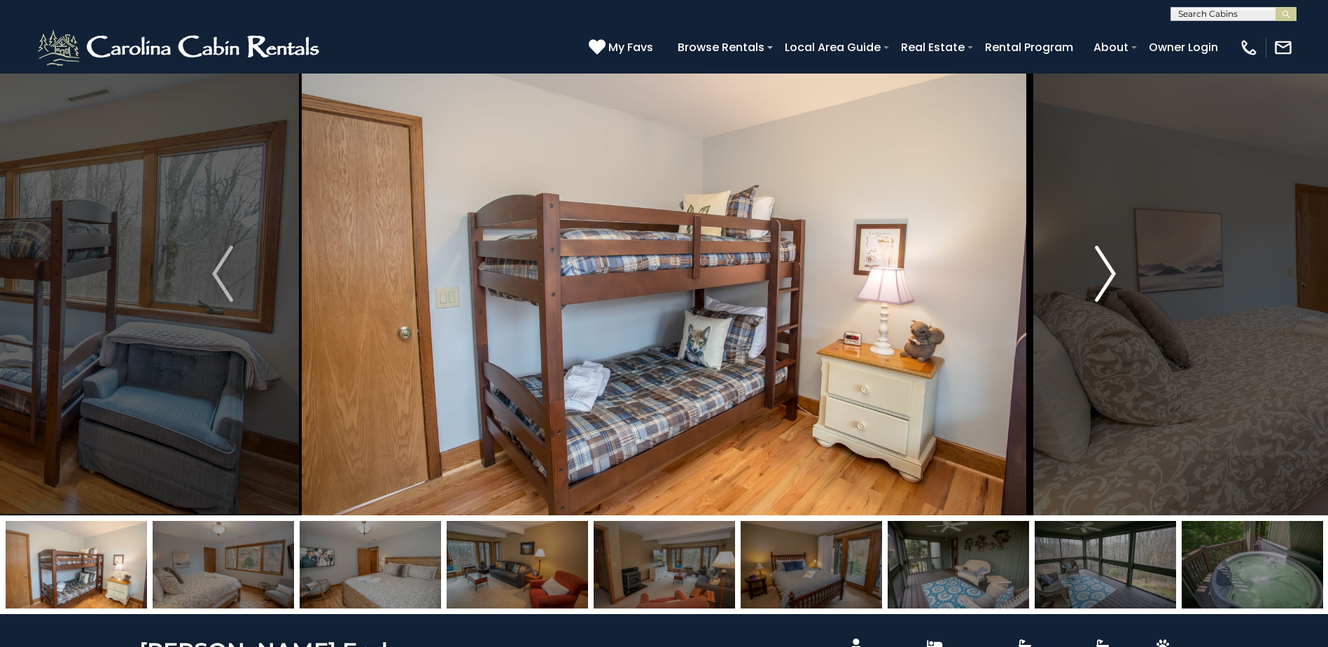
click at [1091, 272] on button "Next" at bounding box center [1105, 273] width 153 height 483
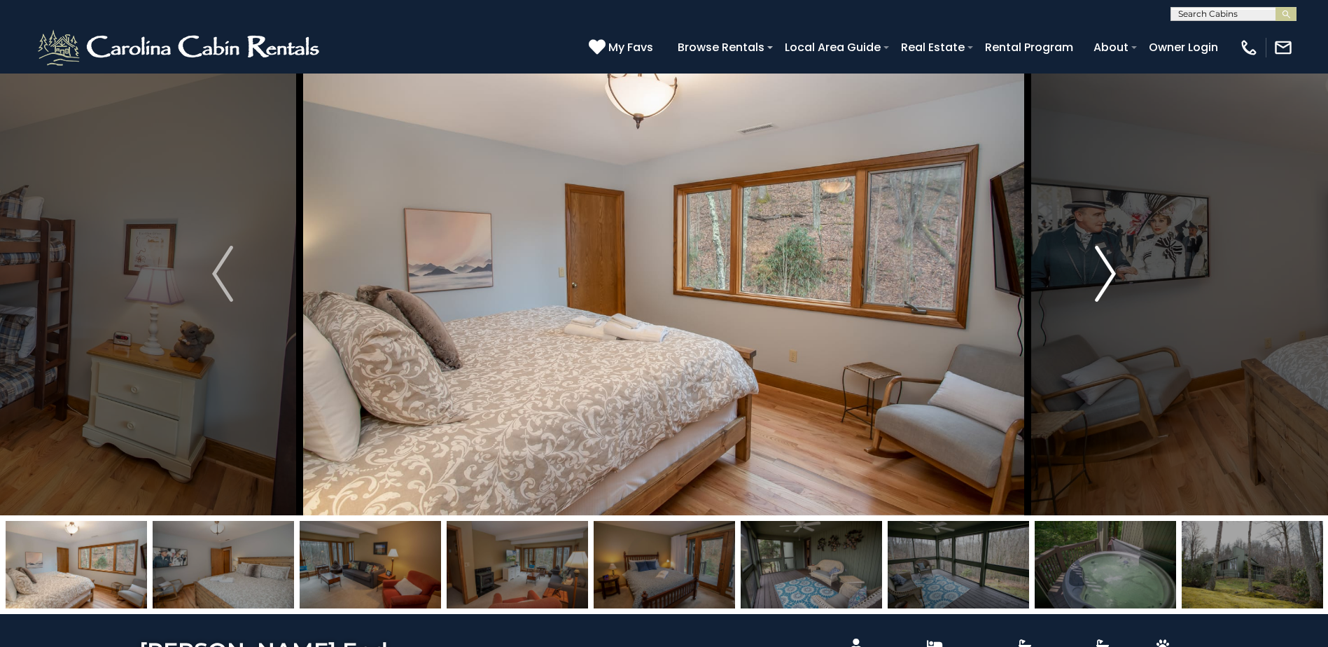
click at [1091, 272] on button "Next" at bounding box center [1105, 273] width 153 height 483
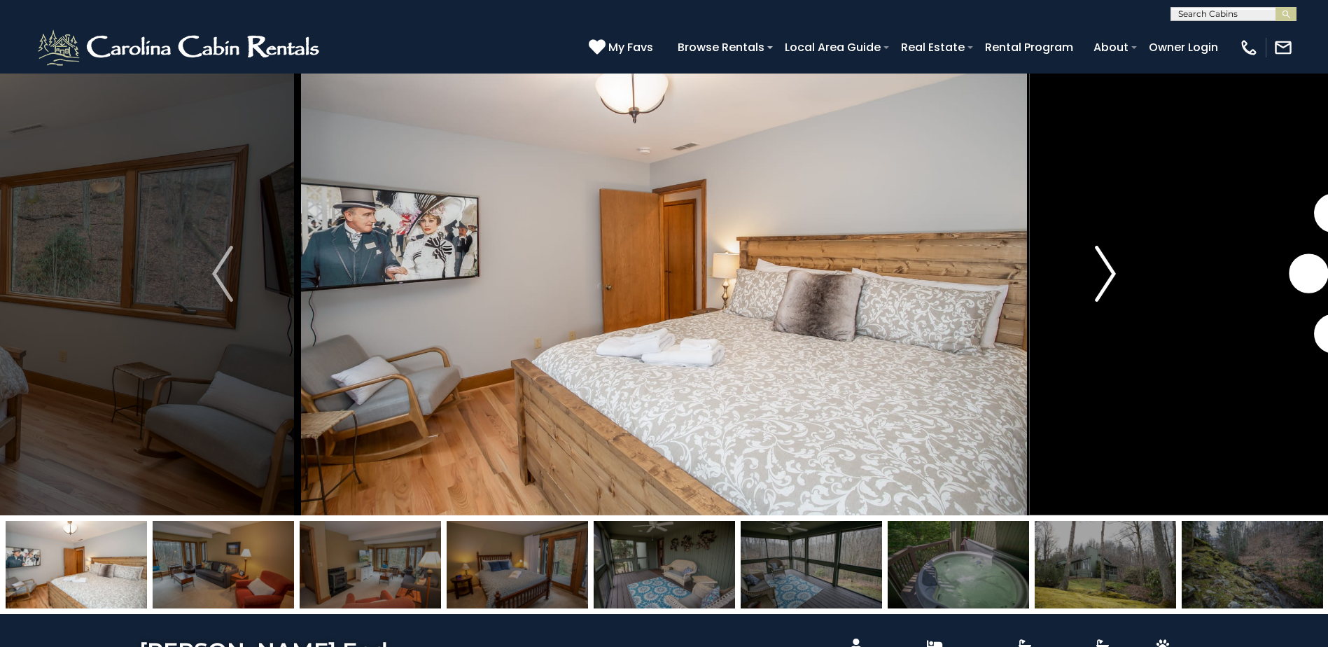
click at [1091, 272] on button "Next" at bounding box center [1105, 273] width 153 height 483
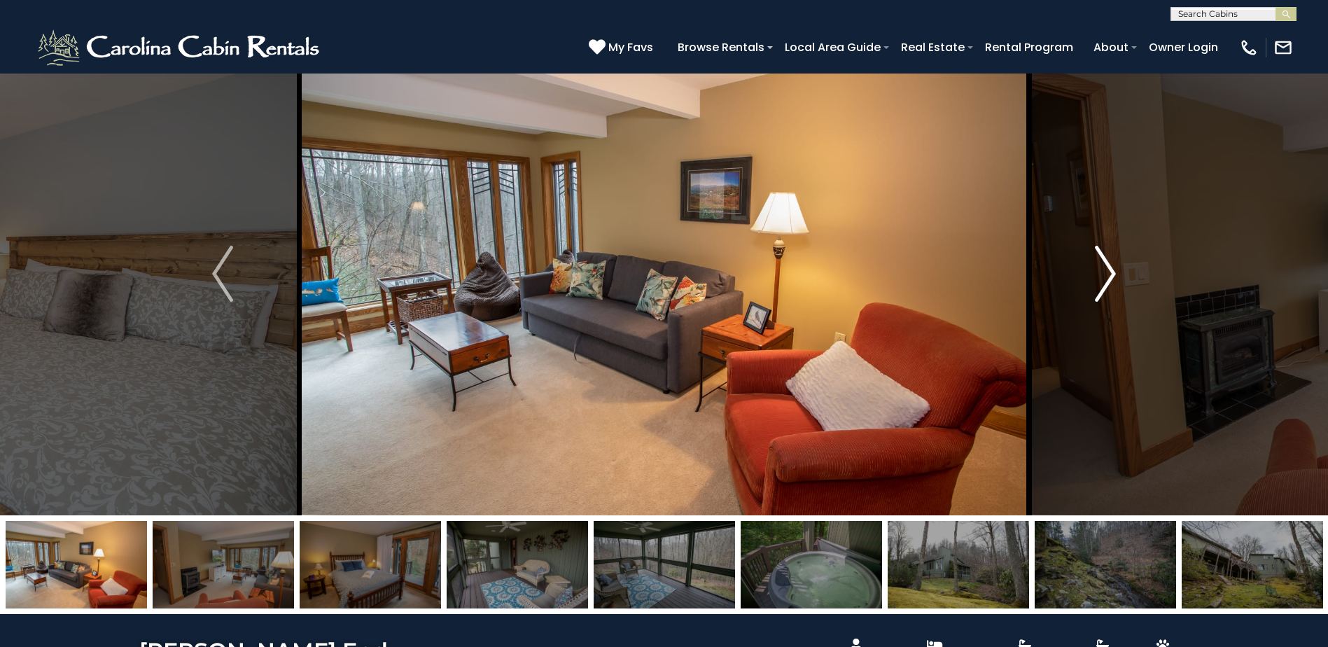
click at [1091, 272] on button "Next" at bounding box center [1105, 273] width 153 height 483
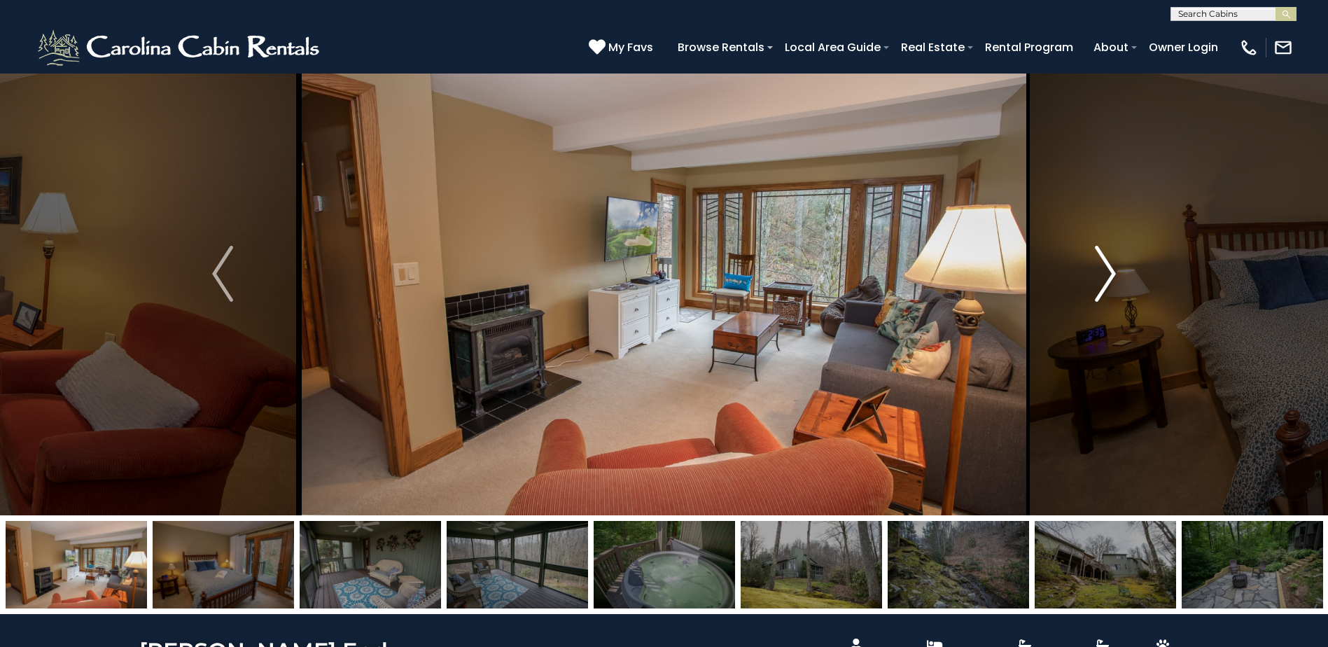
click at [1091, 272] on button "Next" at bounding box center [1105, 273] width 153 height 483
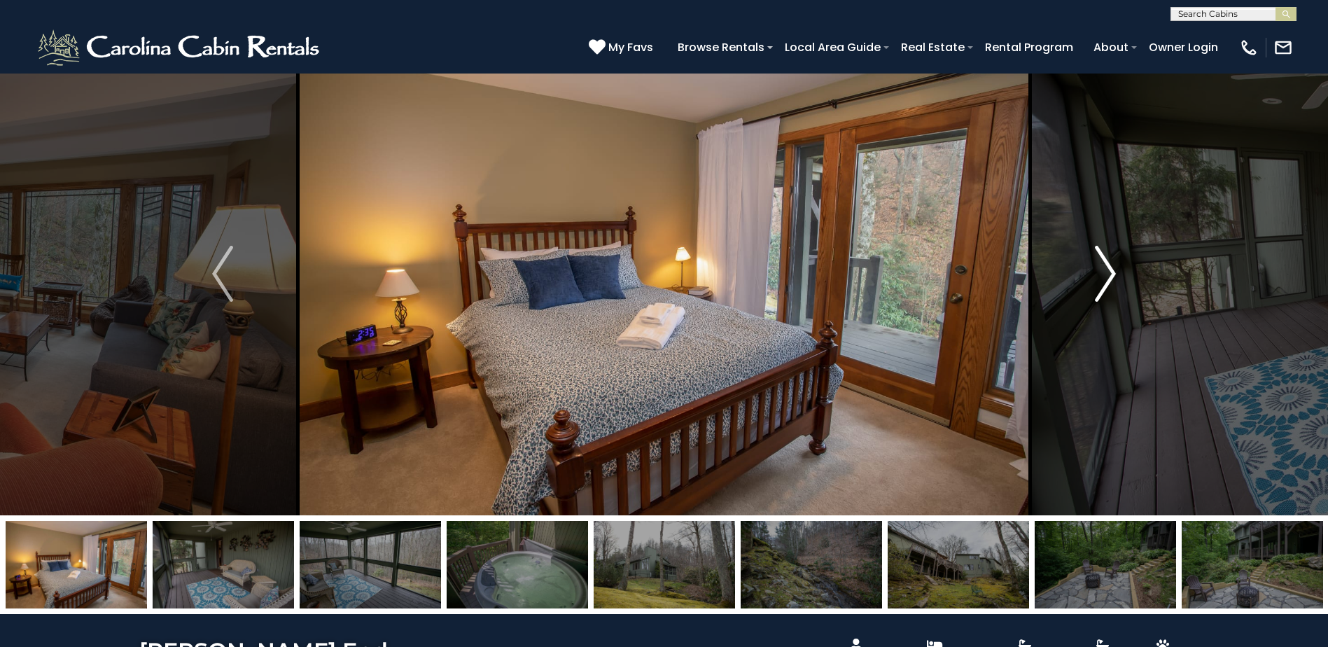
click at [1091, 272] on button "Next" at bounding box center [1105, 273] width 153 height 483
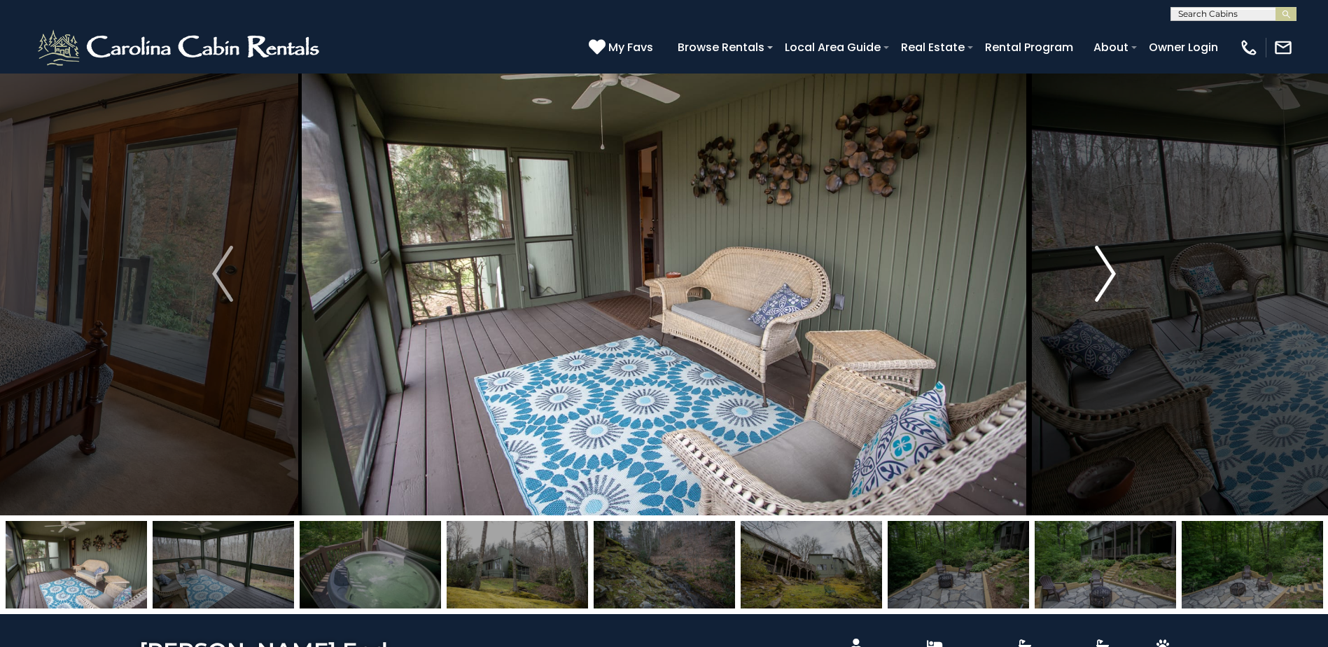
click at [1091, 272] on button "Next" at bounding box center [1105, 273] width 153 height 483
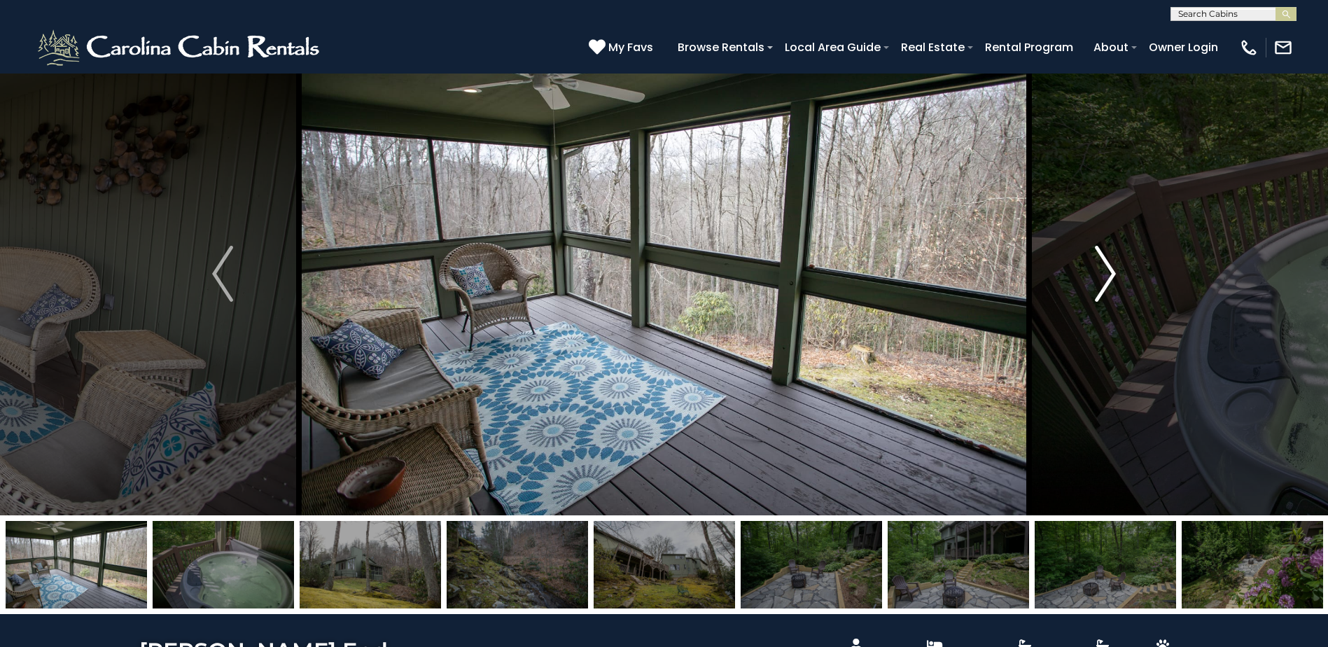
click at [1091, 272] on button "Next" at bounding box center [1105, 273] width 153 height 483
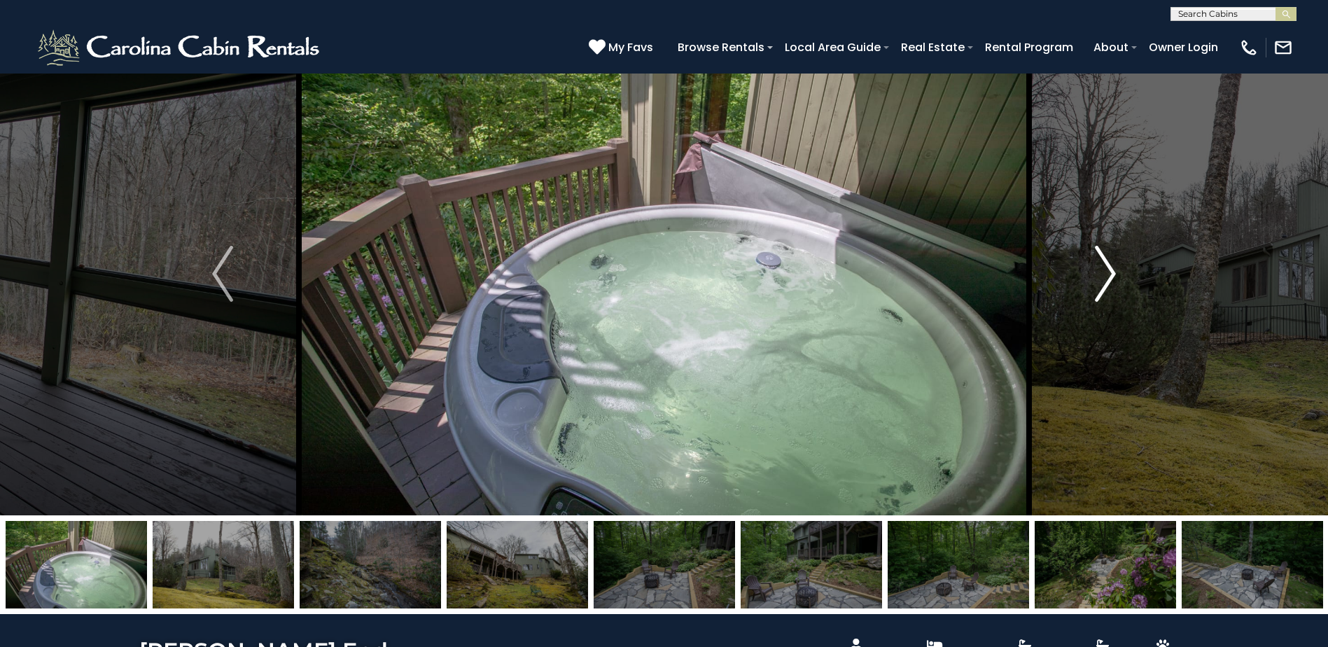
click at [1091, 272] on button "Next" at bounding box center [1105, 273] width 153 height 483
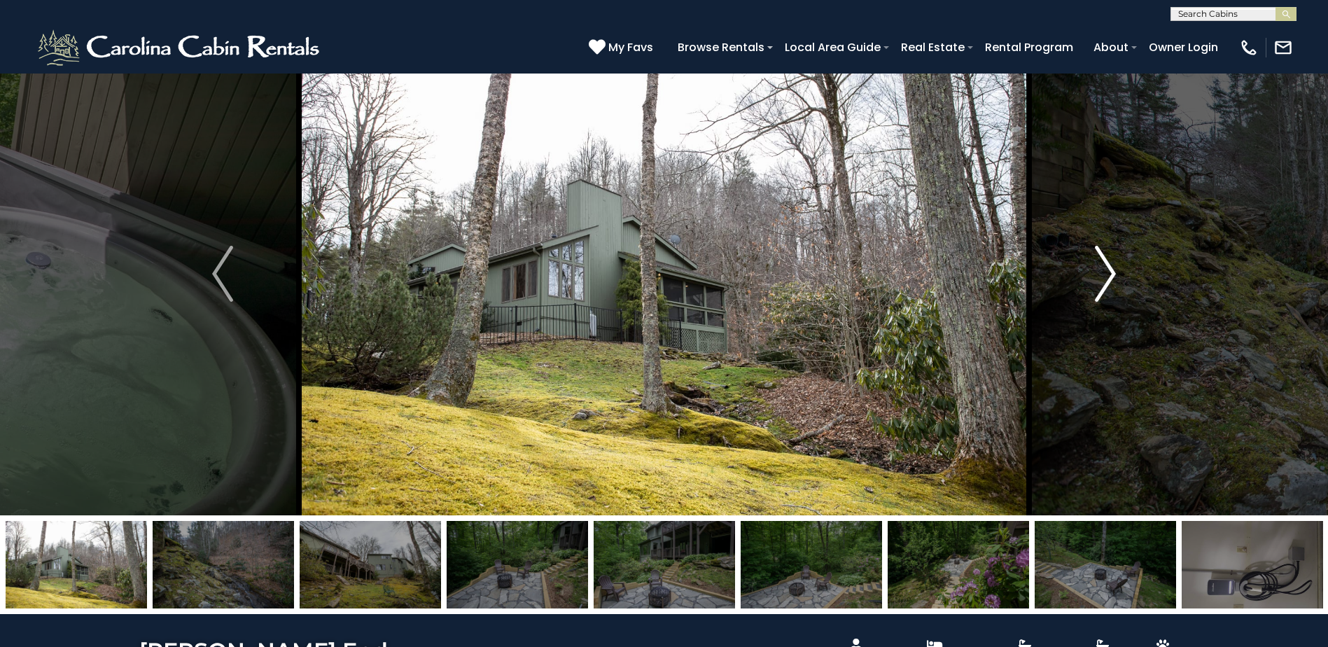
click at [1091, 272] on button "Next" at bounding box center [1105, 273] width 153 height 483
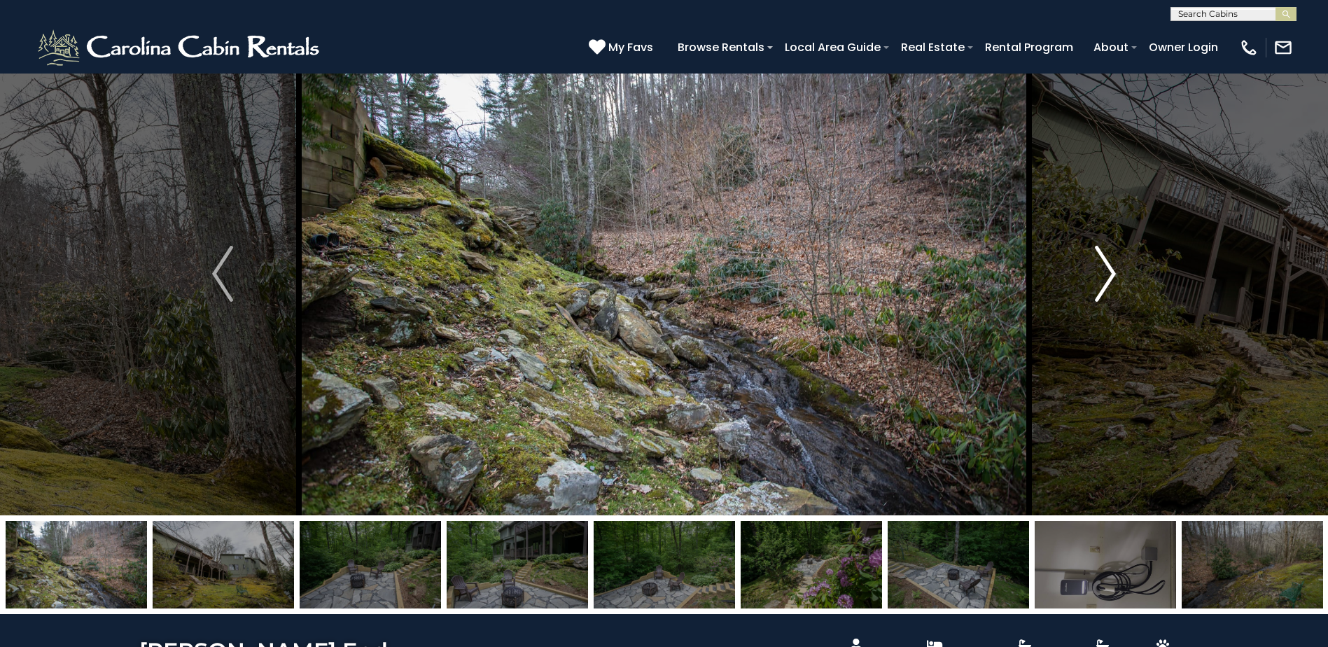
click at [1091, 272] on button "Next" at bounding box center [1105, 273] width 153 height 483
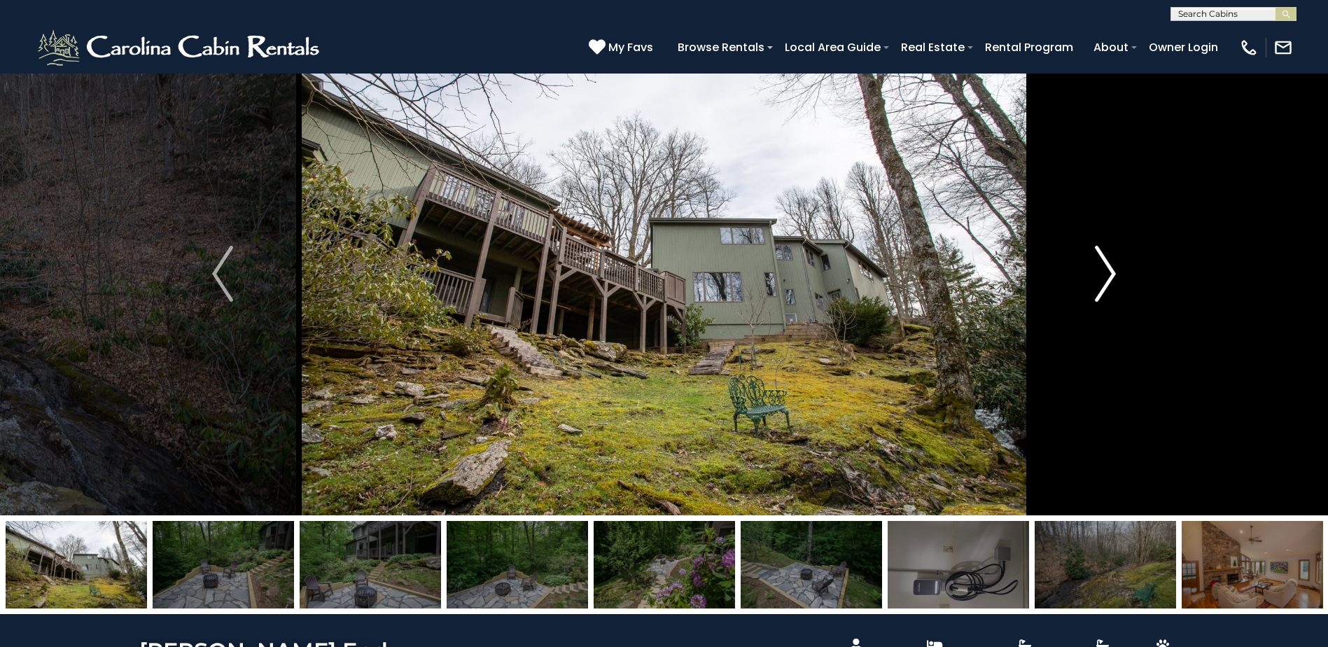
click at [1091, 272] on button "Next" at bounding box center [1105, 273] width 153 height 483
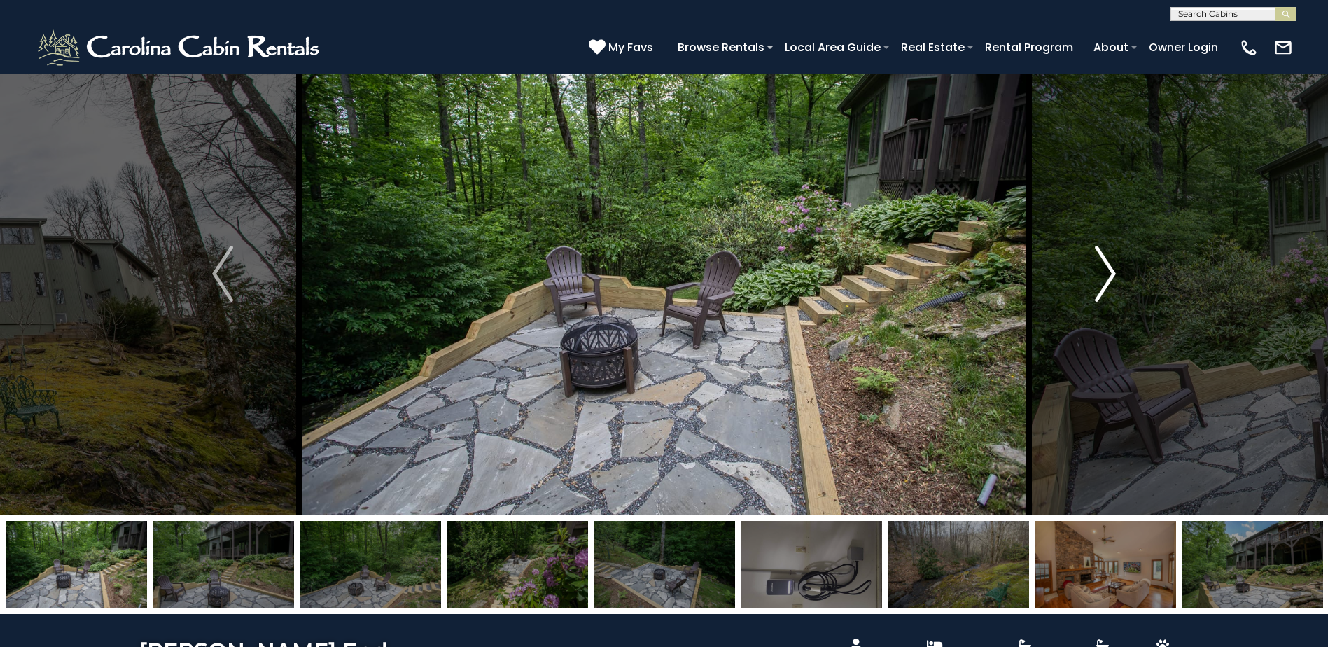
click at [1091, 272] on button "Next" at bounding box center [1105, 273] width 153 height 483
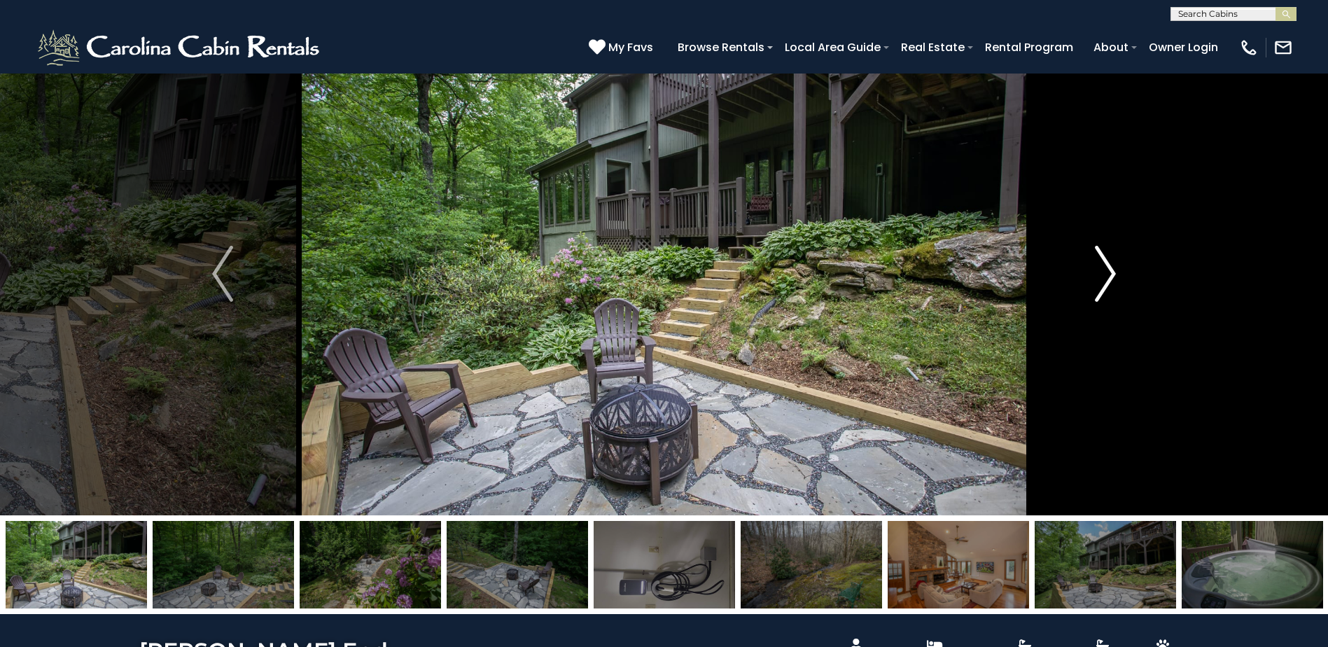
click at [1091, 272] on button "Next" at bounding box center [1105, 273] width 153 height 483
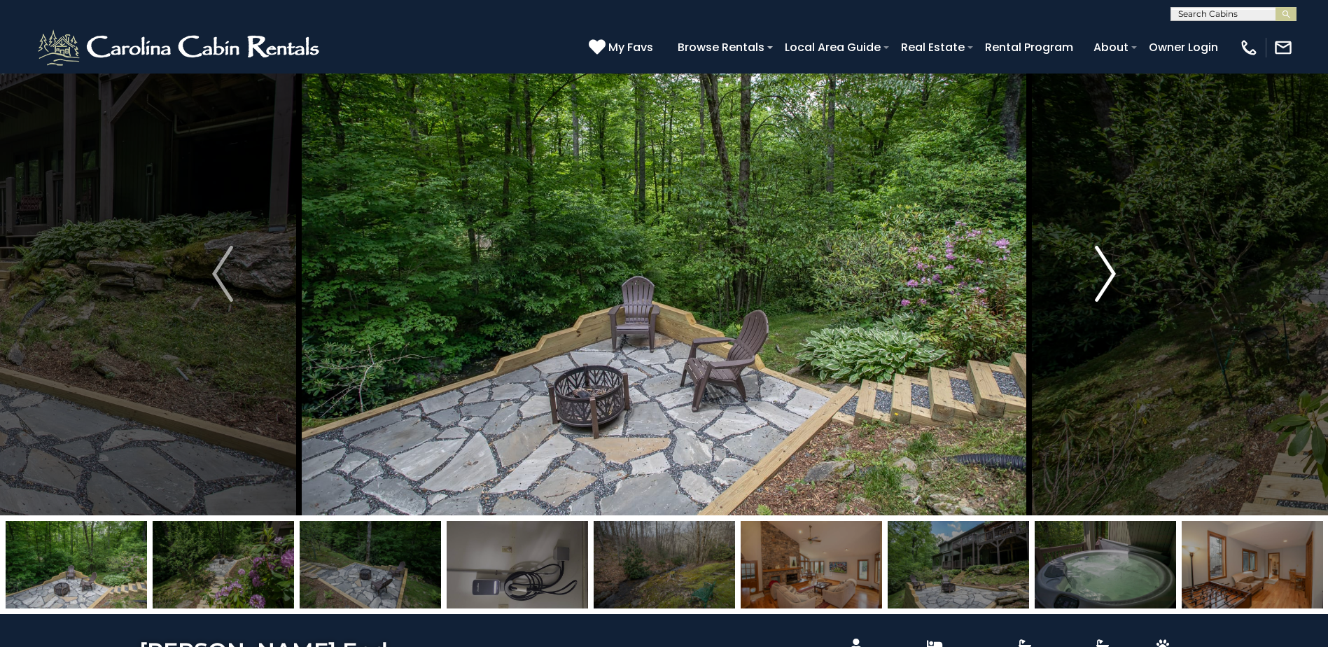
click at [1091, 272] on button "Next" at bounding box center [1105, 273] width 153 height 483
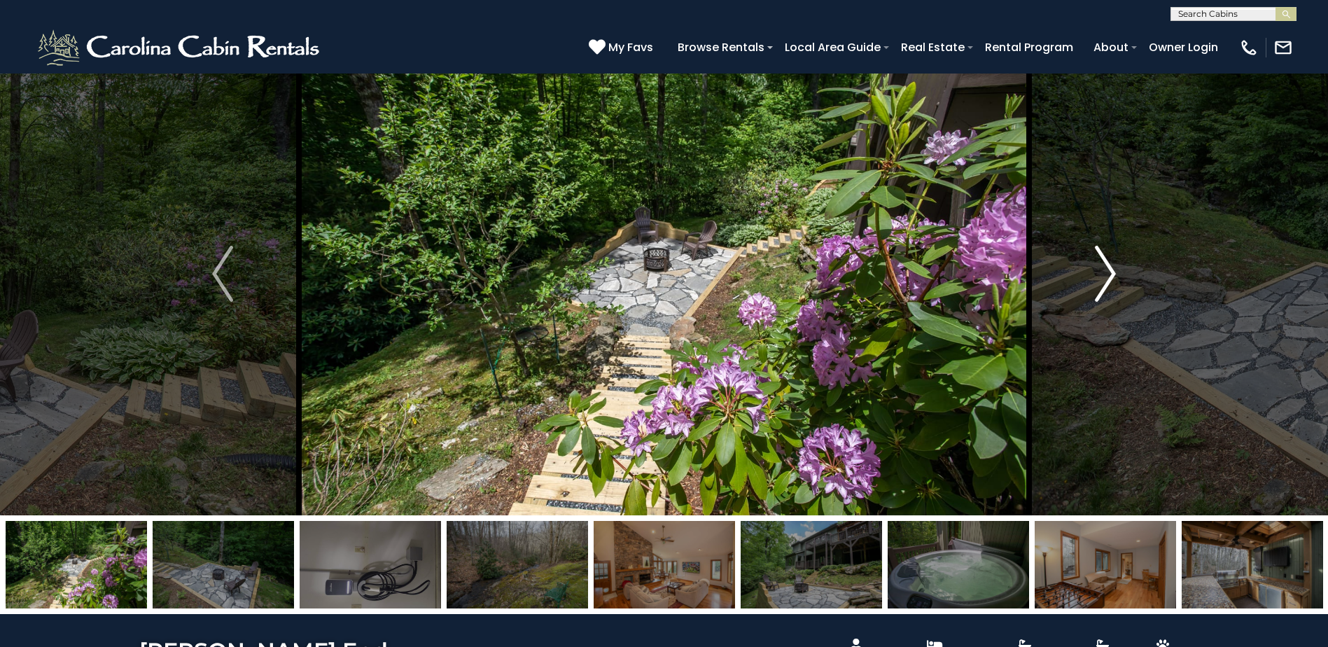
click at [1091, 272] on button "Next" at bounding box center [1105, 273] width 153 height 483
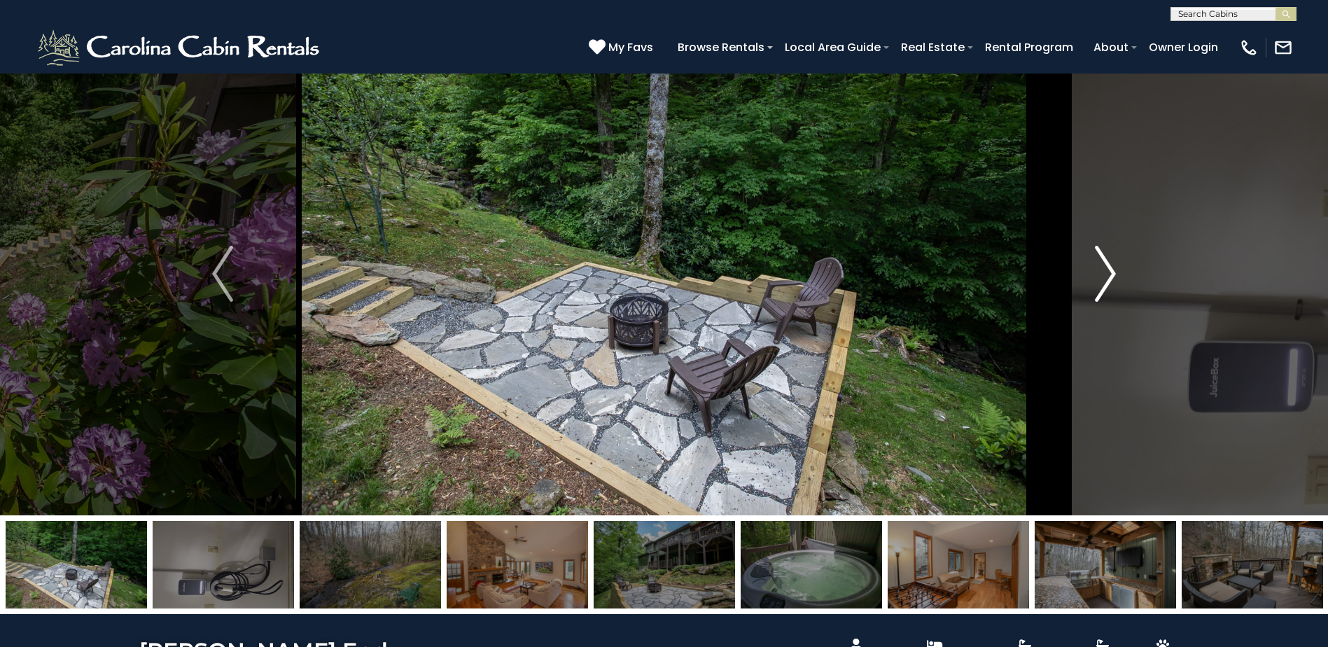
click at [1091, 272] on button "Next" at bounding box center [1105, 273] width 153 height 483
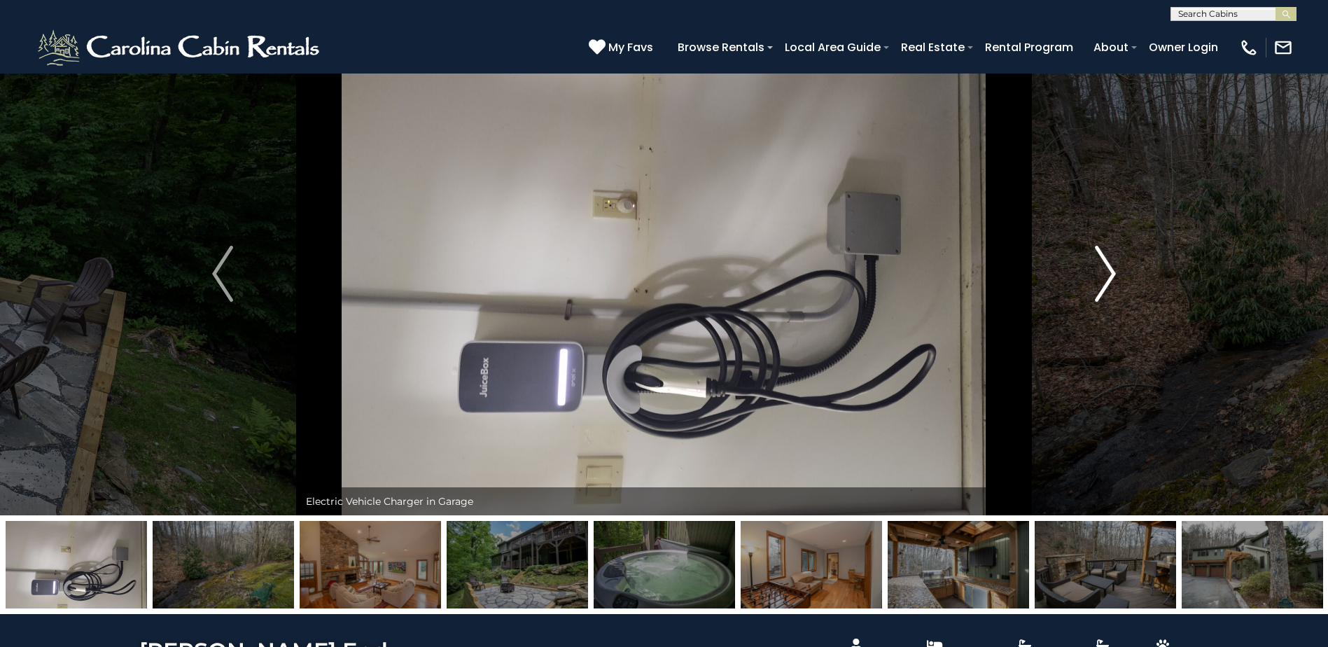
click at [1091, 272] on button "Next" at bounding box center [1105, 273] width 153 height 483
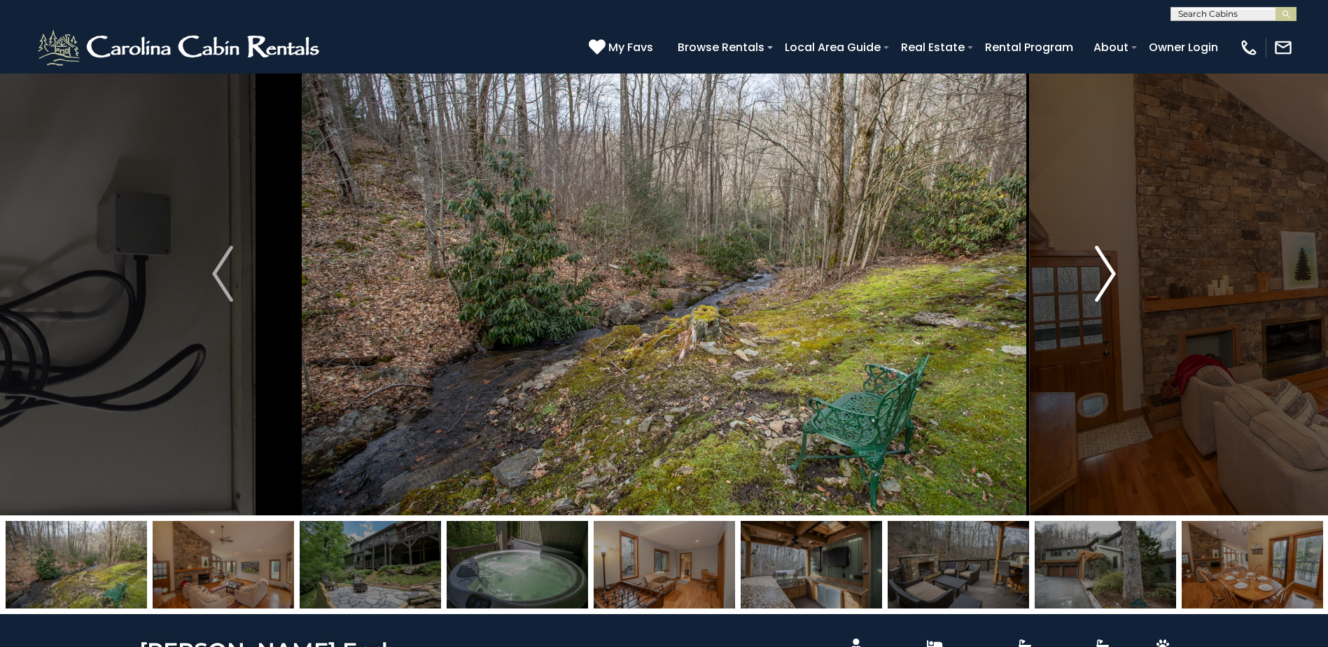
click at [1091, 272] on button "Next" at bounding box center [1105, 273] width 153 height 483
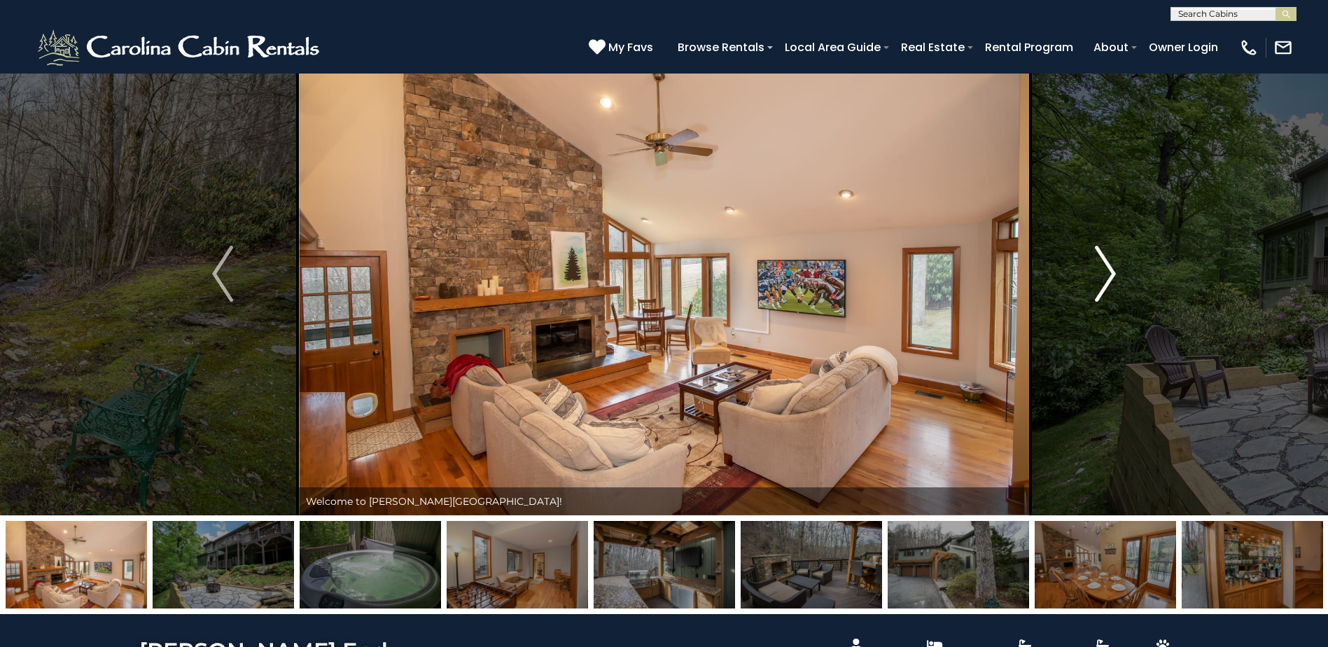
click at [1091, 272] on button "Next" at bounding box center [1105, 273] width 153 height 483
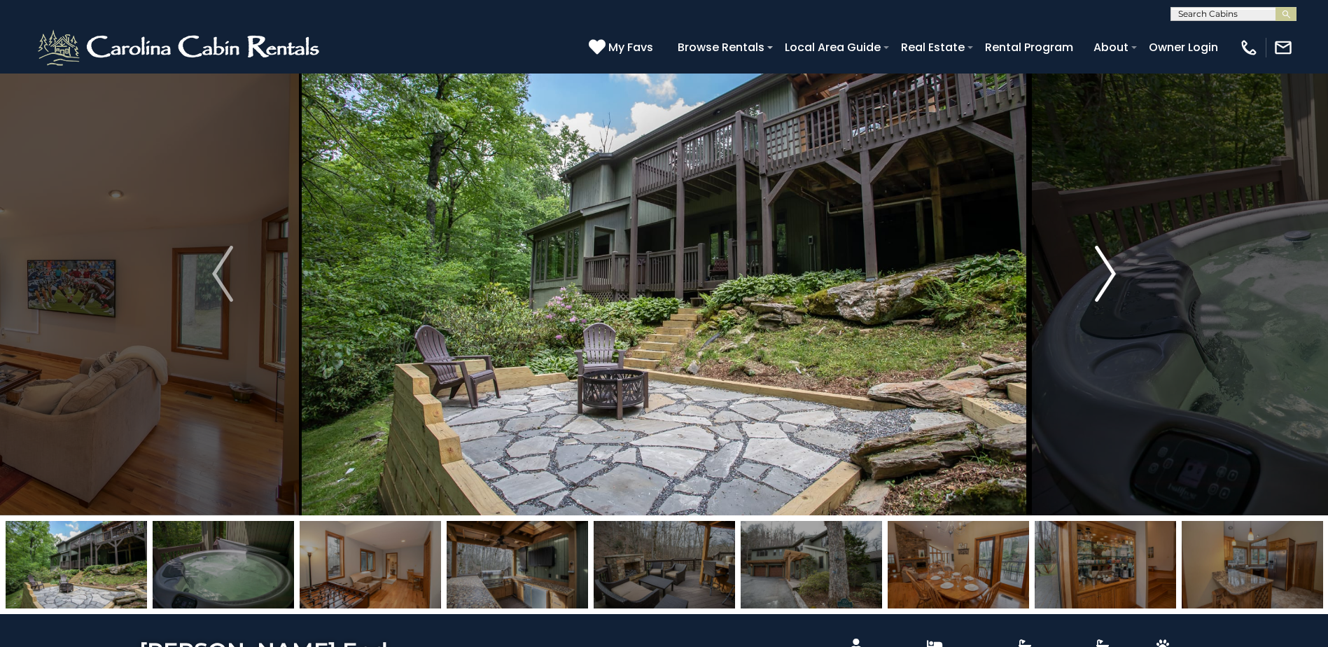
click at [1091, 272] on button "Next" at bounding box center [1105, 273] width 153 height 483
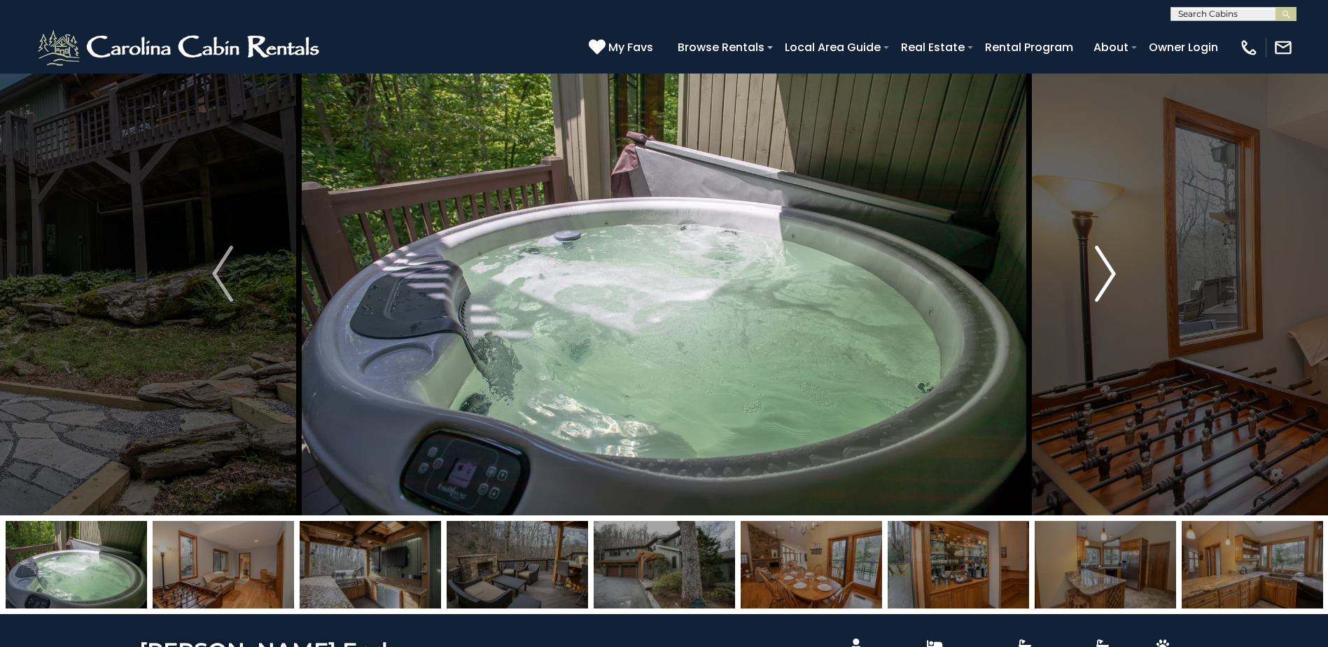
click at [1091, 272] on button "Next" at bounding box center [1105, 273] width 153 height 483
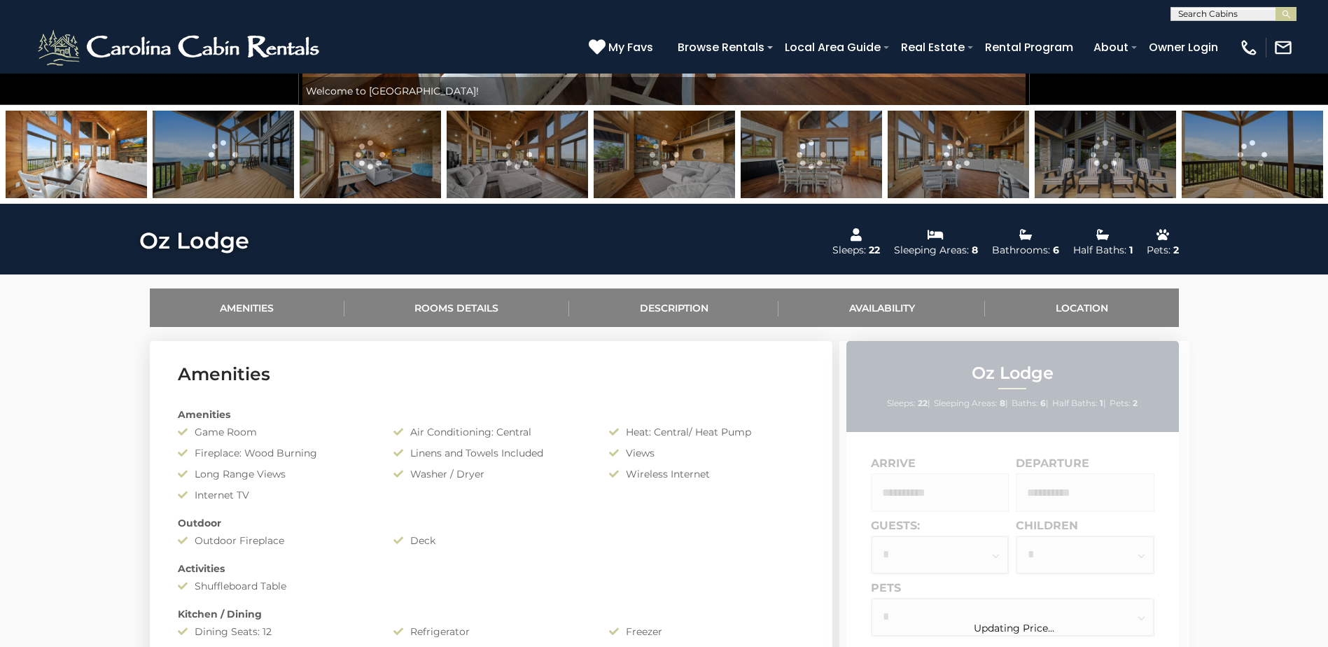
scroll to position [451, 0]
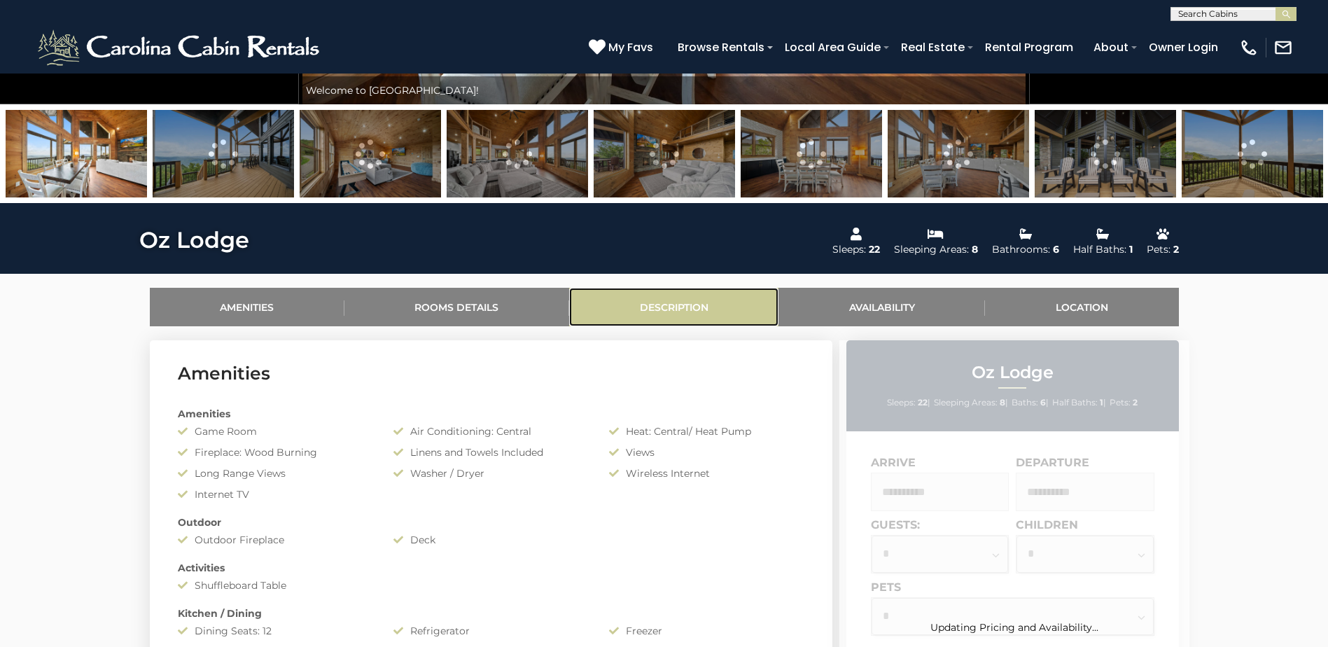
click at [665, 295] on link "Description" at bounding box center [673, 307] width 209 height 38
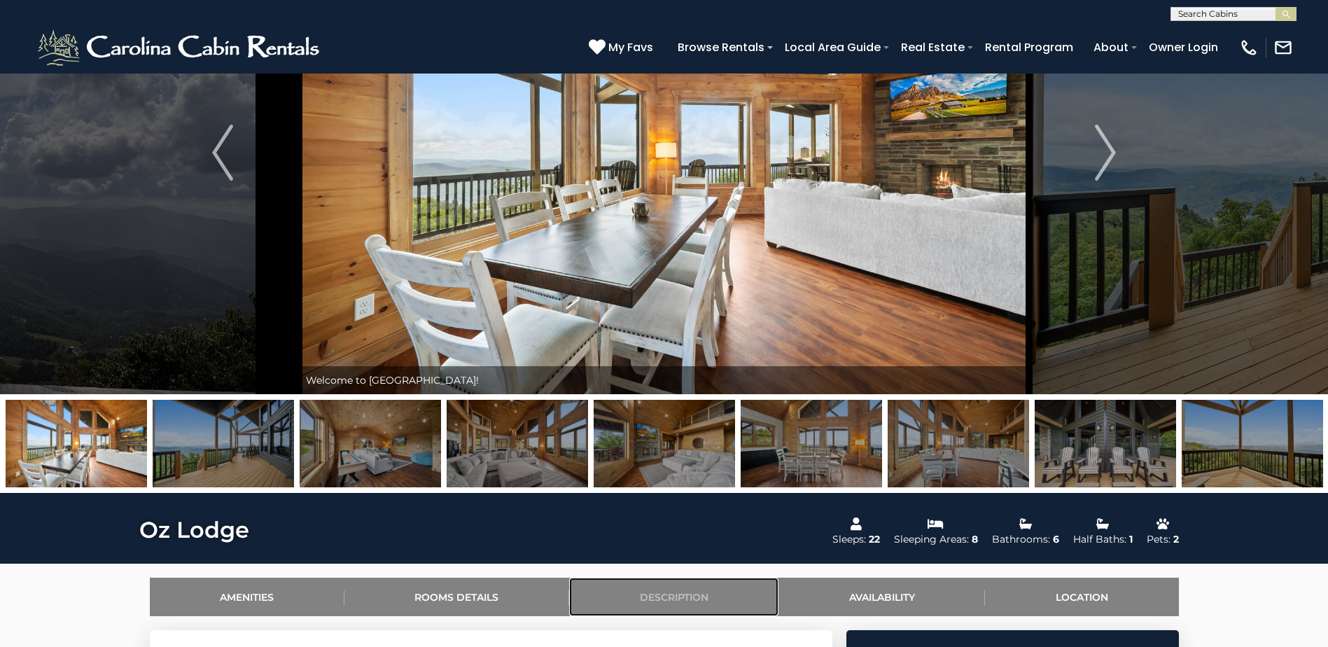
scroll to position [0, 0]
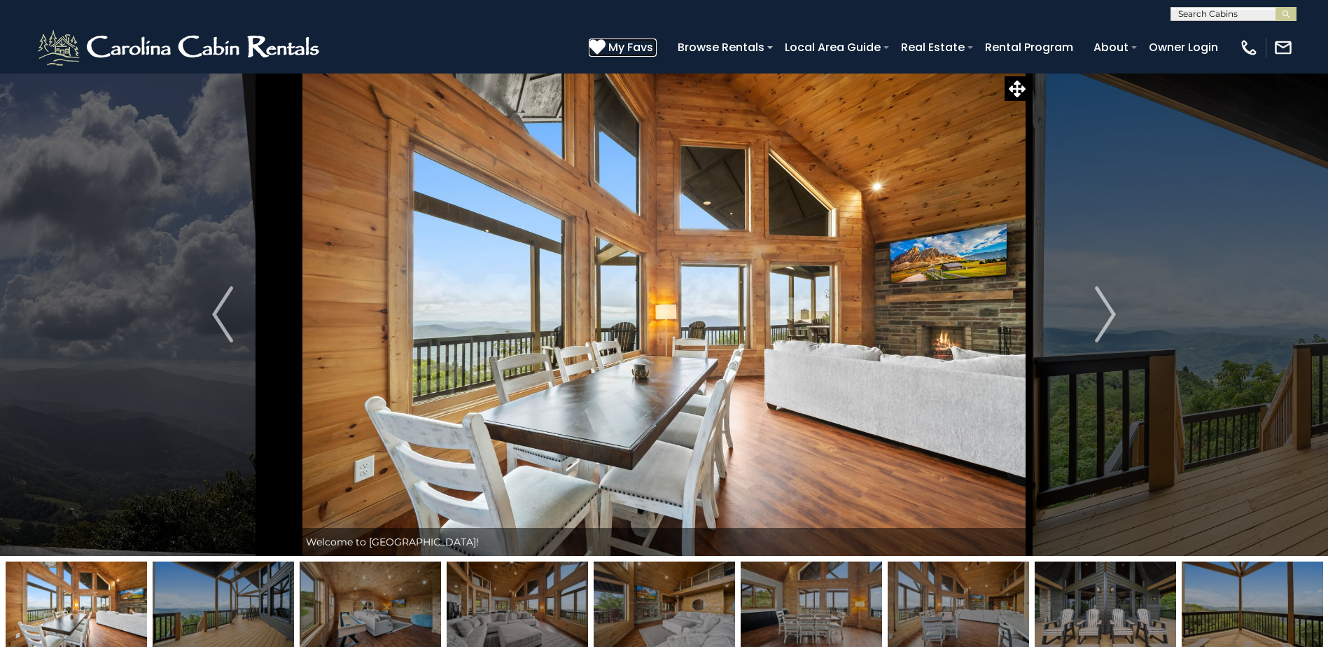
click at [631, 41] on span "My Favs" at bounding box center [630, 46] width 45 height 17
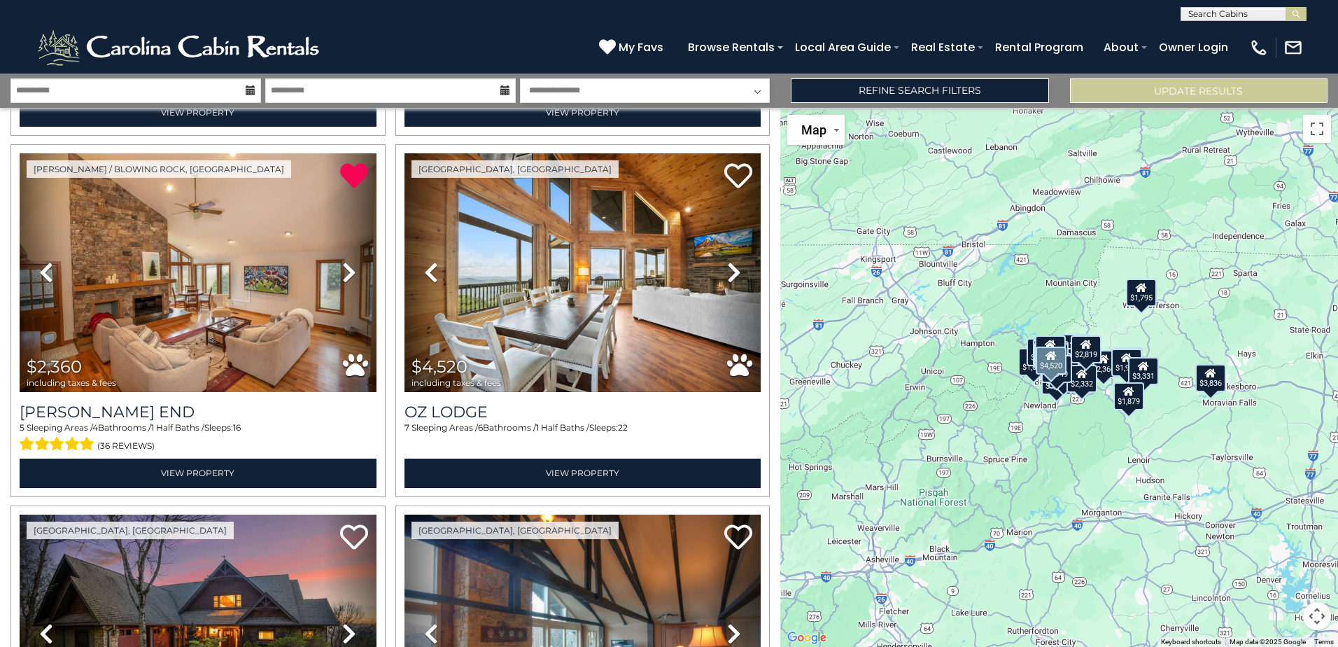
scroll to position [372, 0]
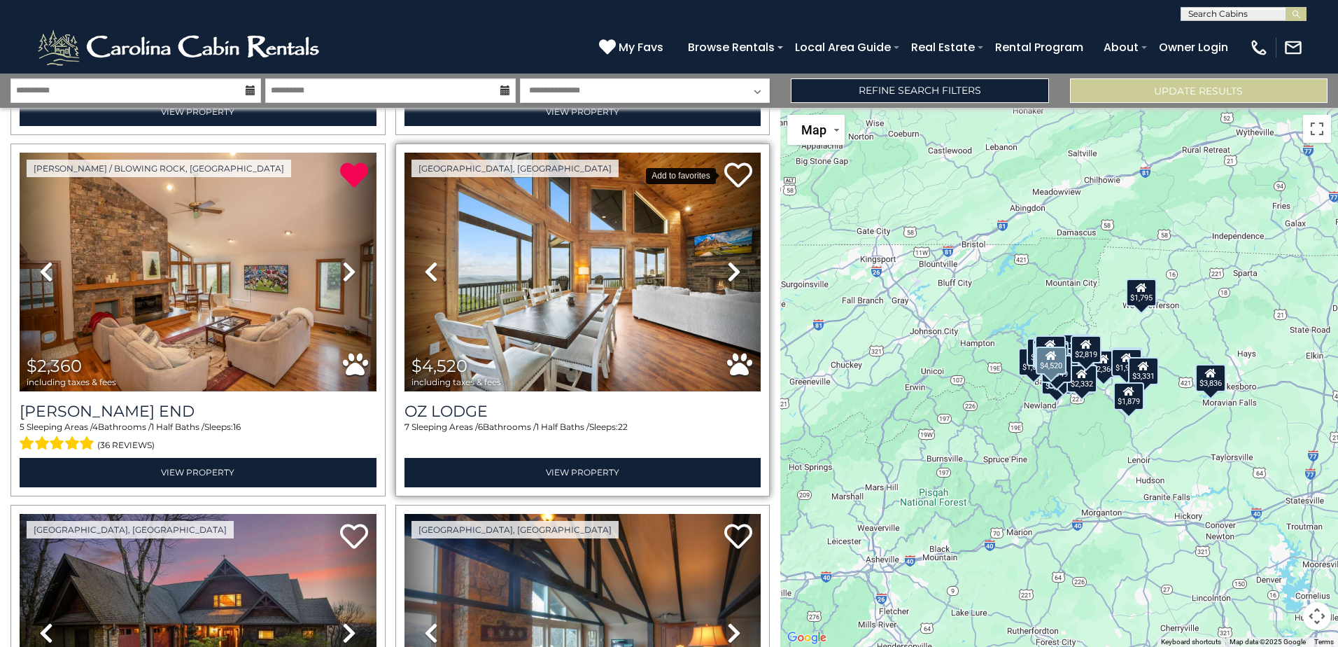
click at [731, 174] on icon at bounding box center [738, 175] width 28 height 28
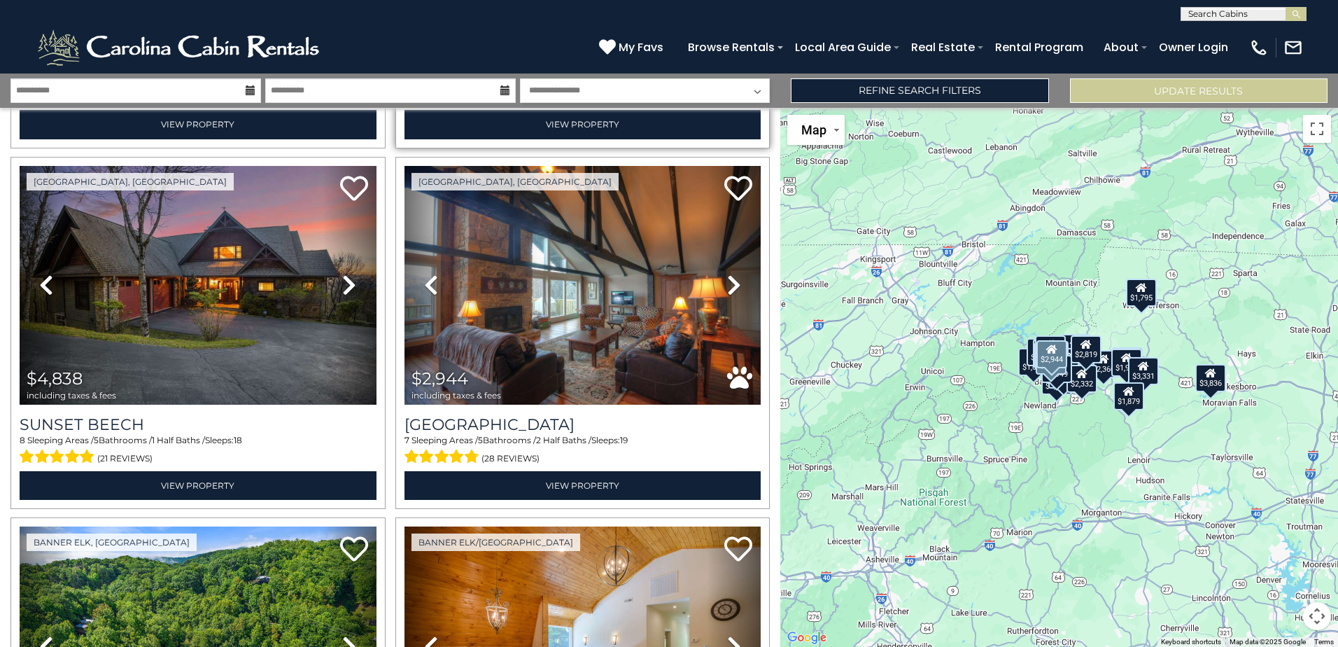
scroll to position [720, 0]
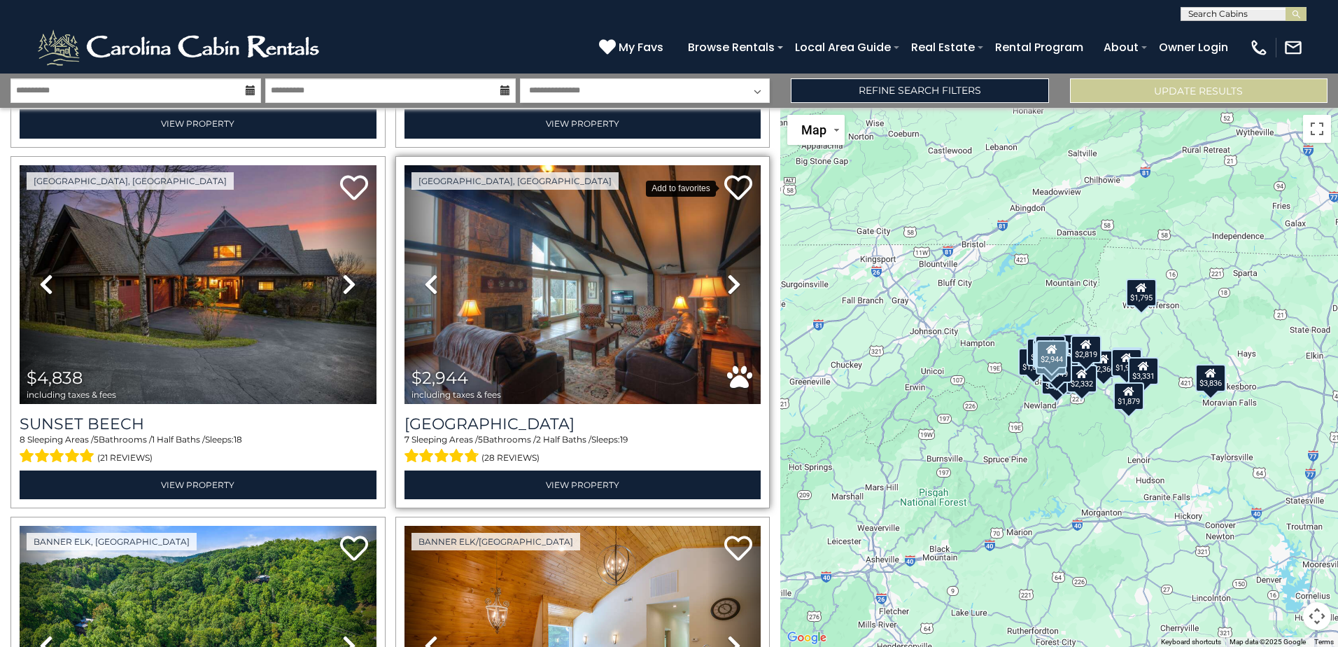
click at [729, 183] on icon at bounding box center [738, 188] width 28 height 28
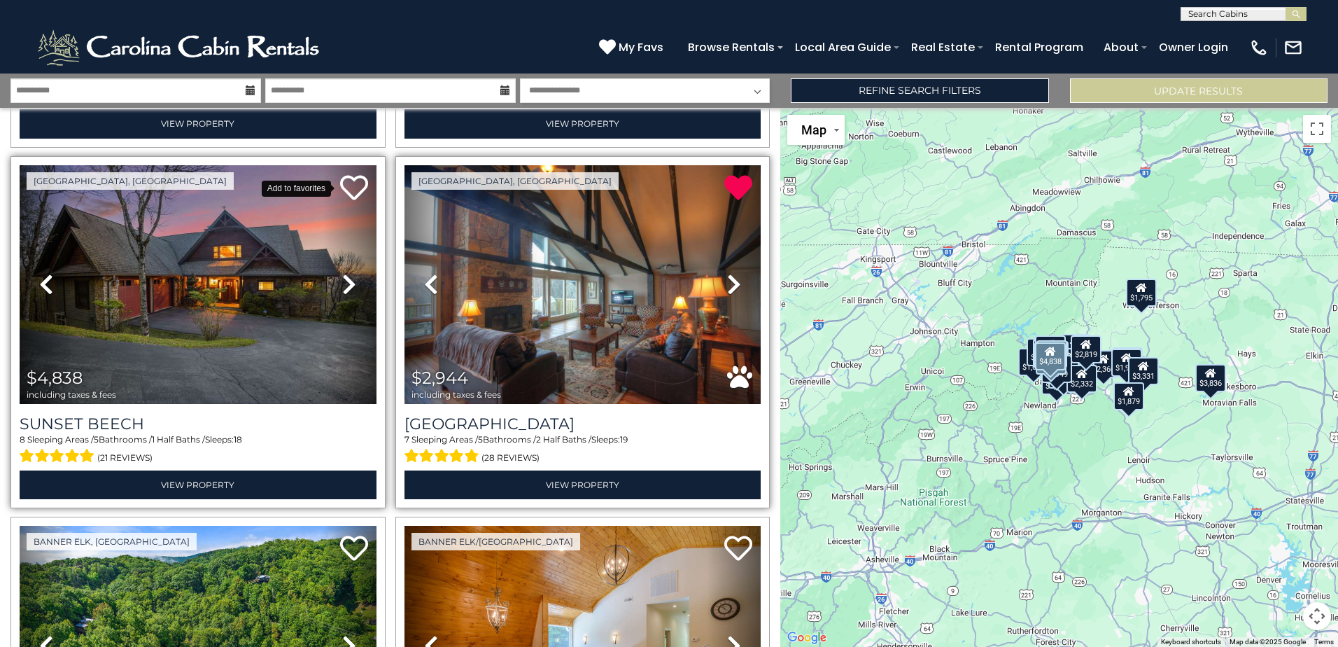
click at [347, 183] on icon at bounding box center [354, 188] width 28 height 28
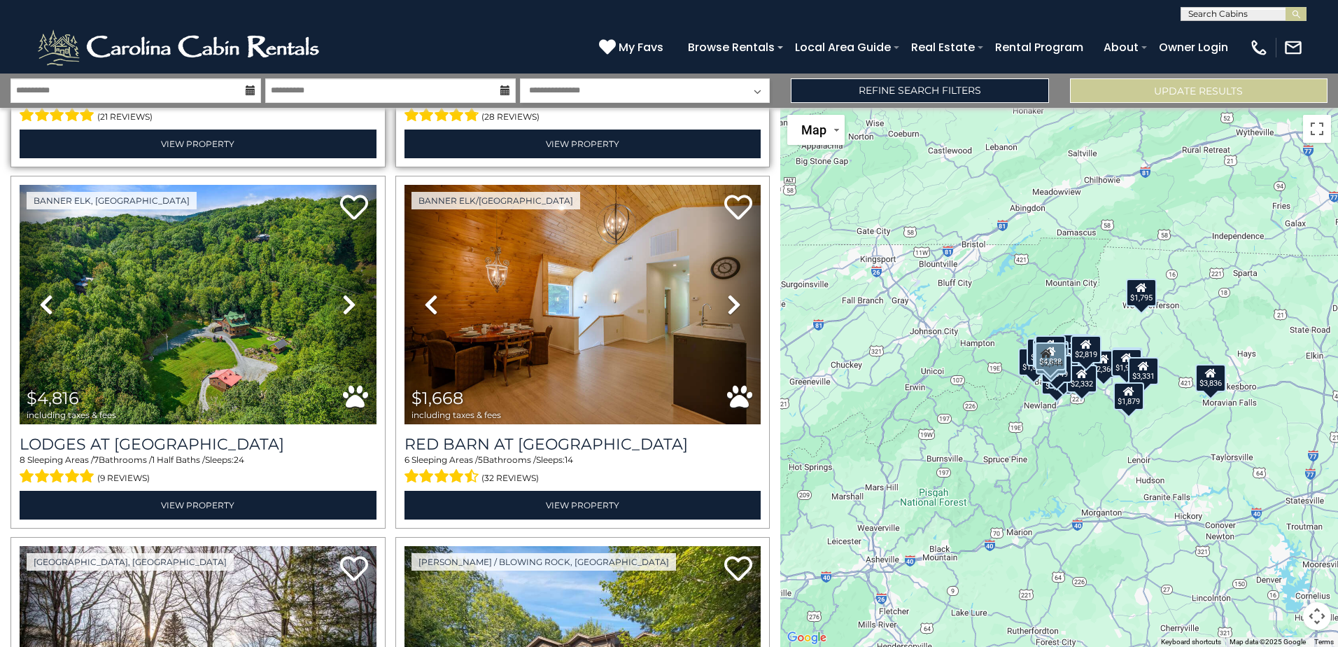
scroll to position [1062, 0]
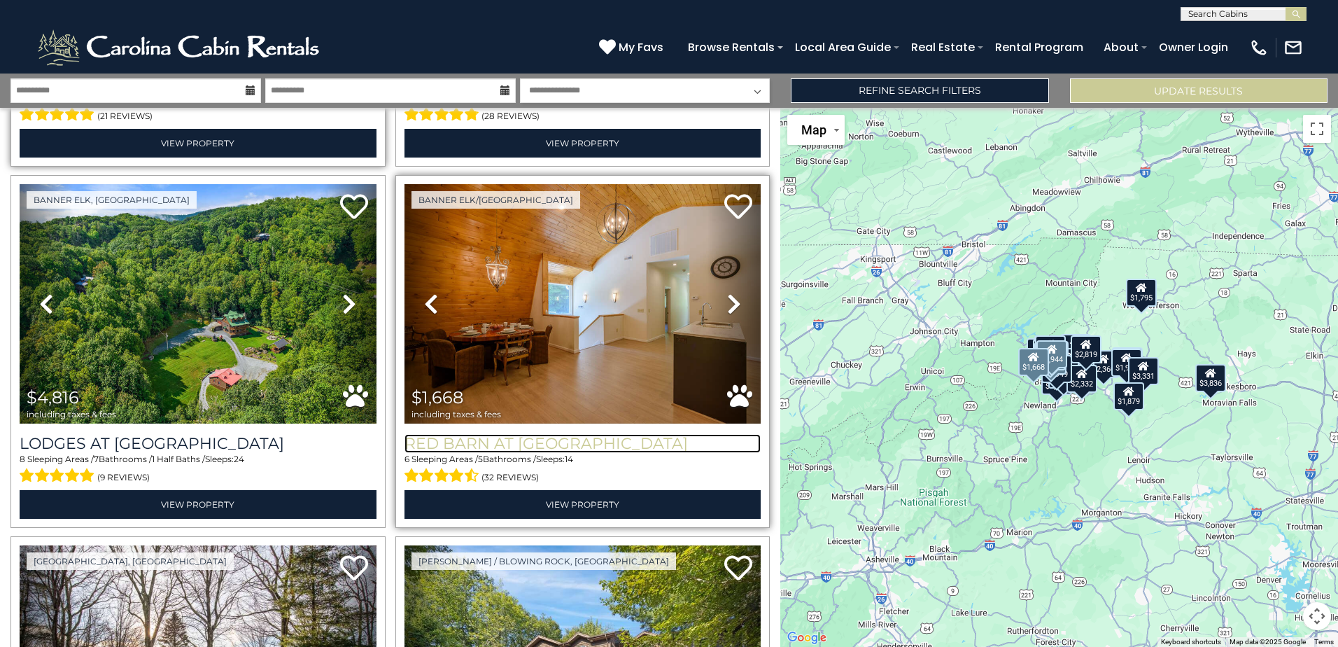
click at [531, 434] on h3 "Red Barn at [GEOGRAPHIC_DATA]" at bounding box center [583, 443] width 357 height 19
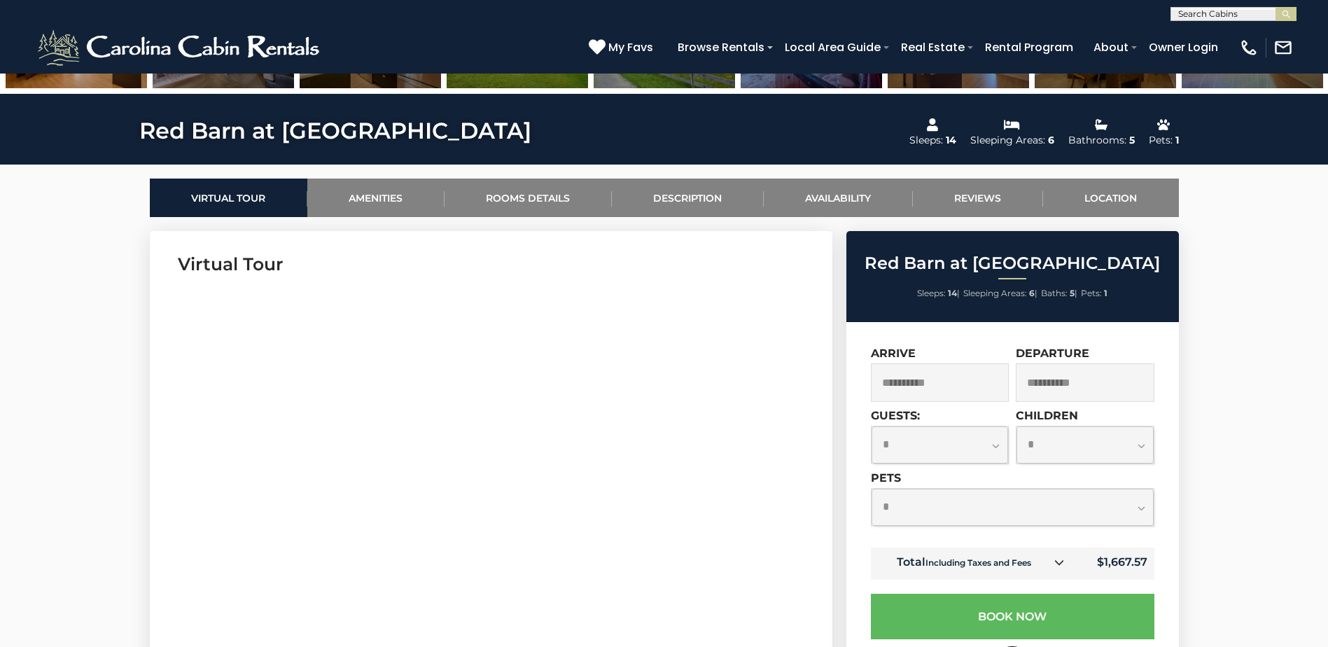
scroll to position [587, 0]
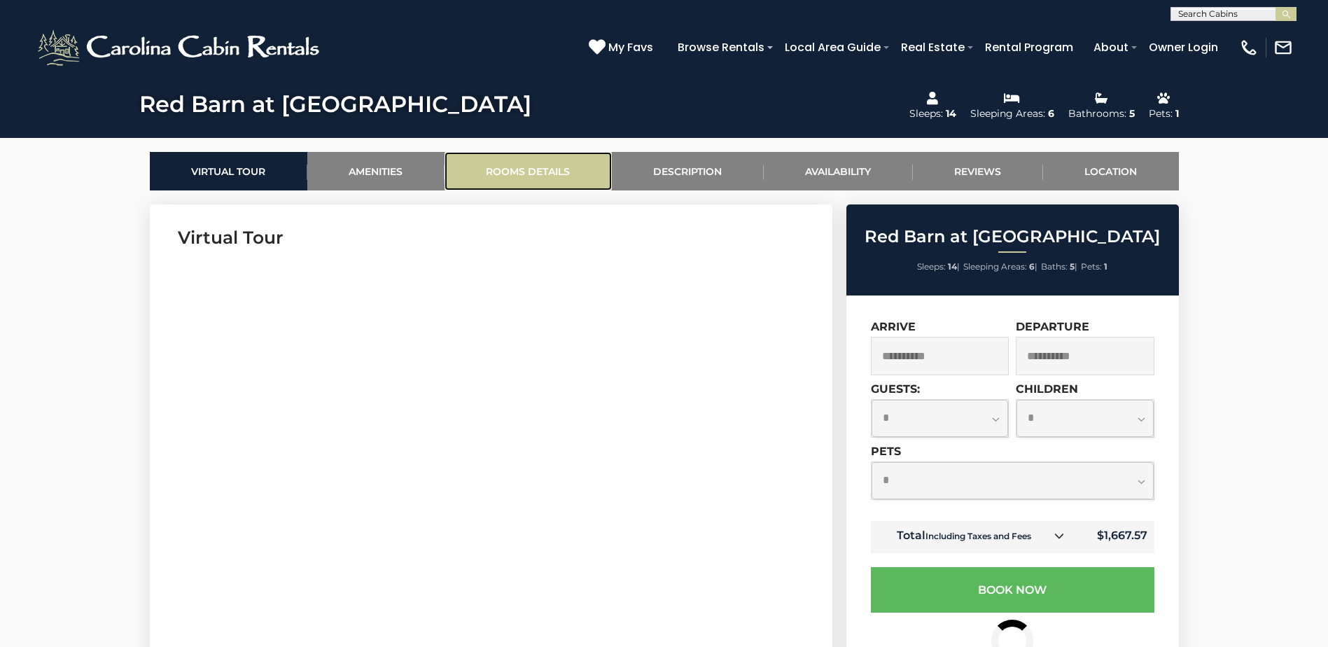
click at [544, 167] on link "Rooms Details" at bounding box center [527, 171] width 167 height 38
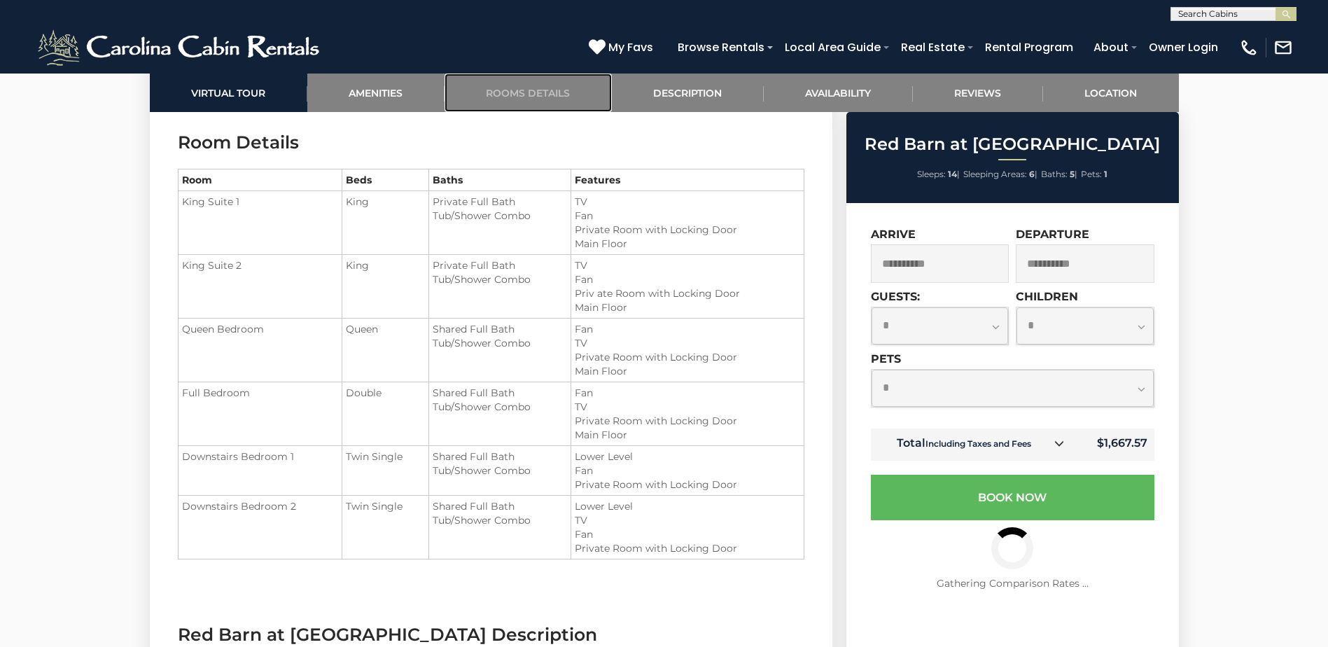
scroll to position [1669, 0]
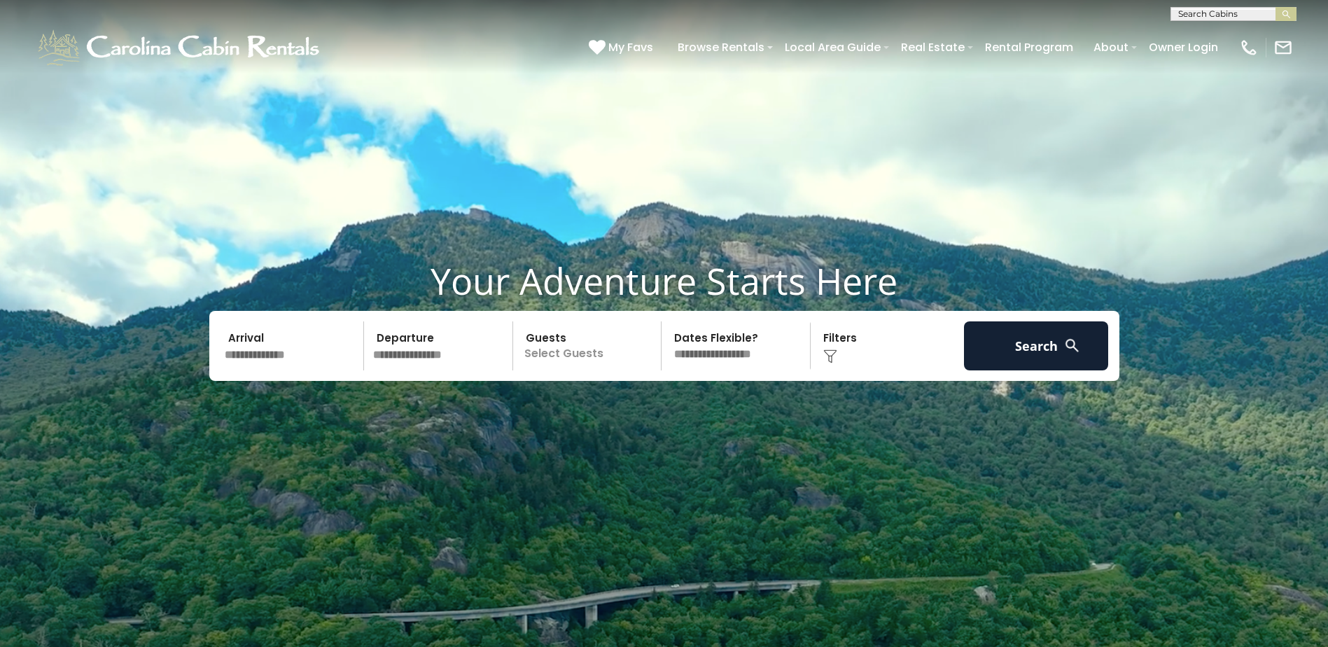
click at [246, 360] on input "text" at bounding box center [292, 345] width 145 height 49
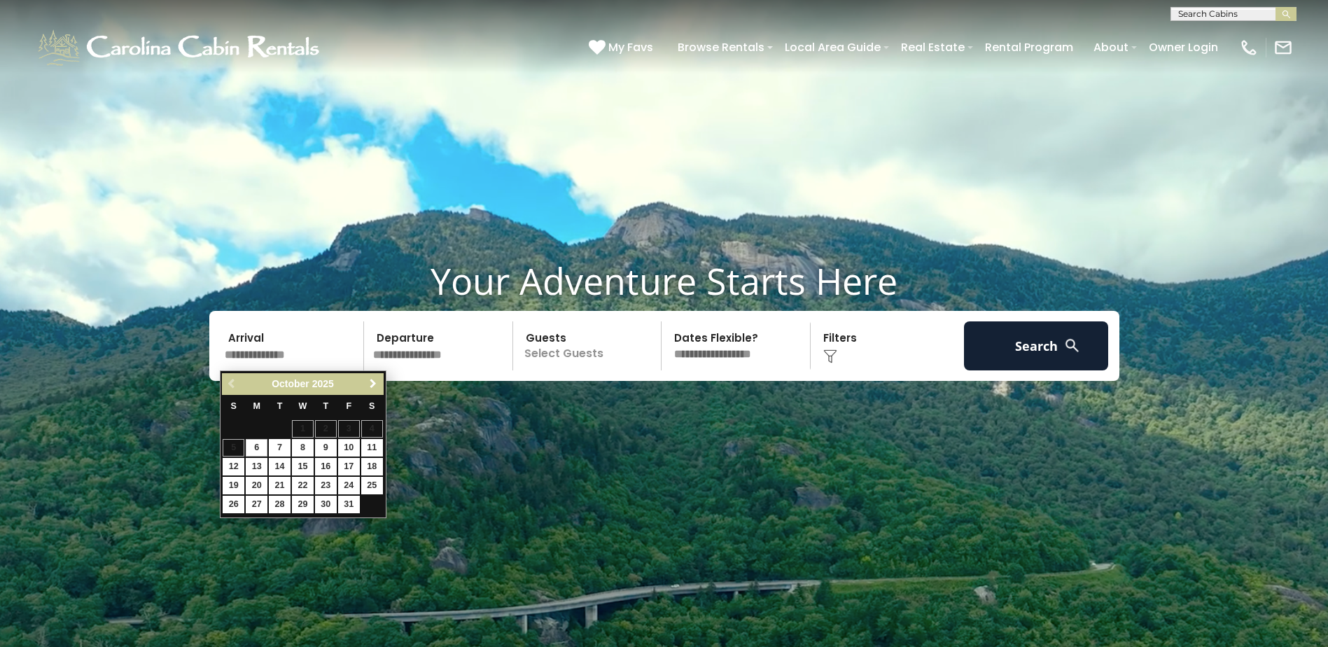
click at [374, 384] on span "Next" at bounding box center [372, 383] width 11 height 11
click at [329, 450] on link "8" at bounding box center [326, 447] width 22 height 17
type input "******"
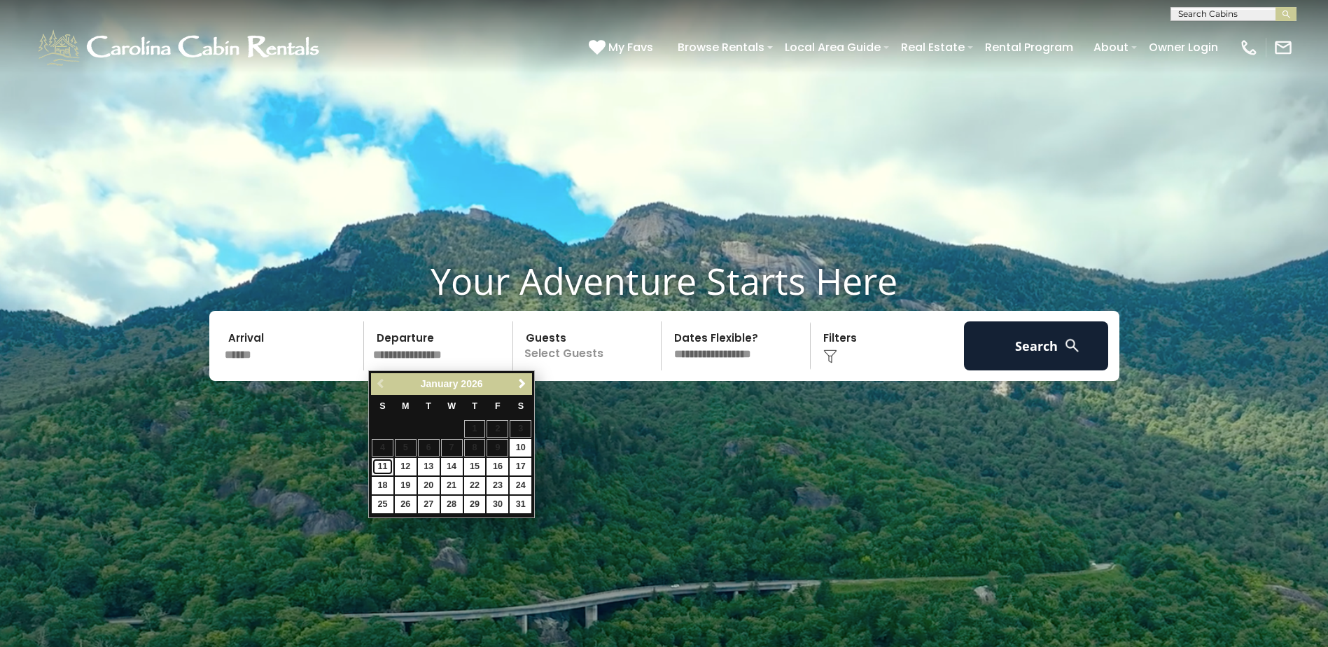
click at [383, 460] on link "11" at bounding box center [383, 466] width 22 height 17
type input "*******"
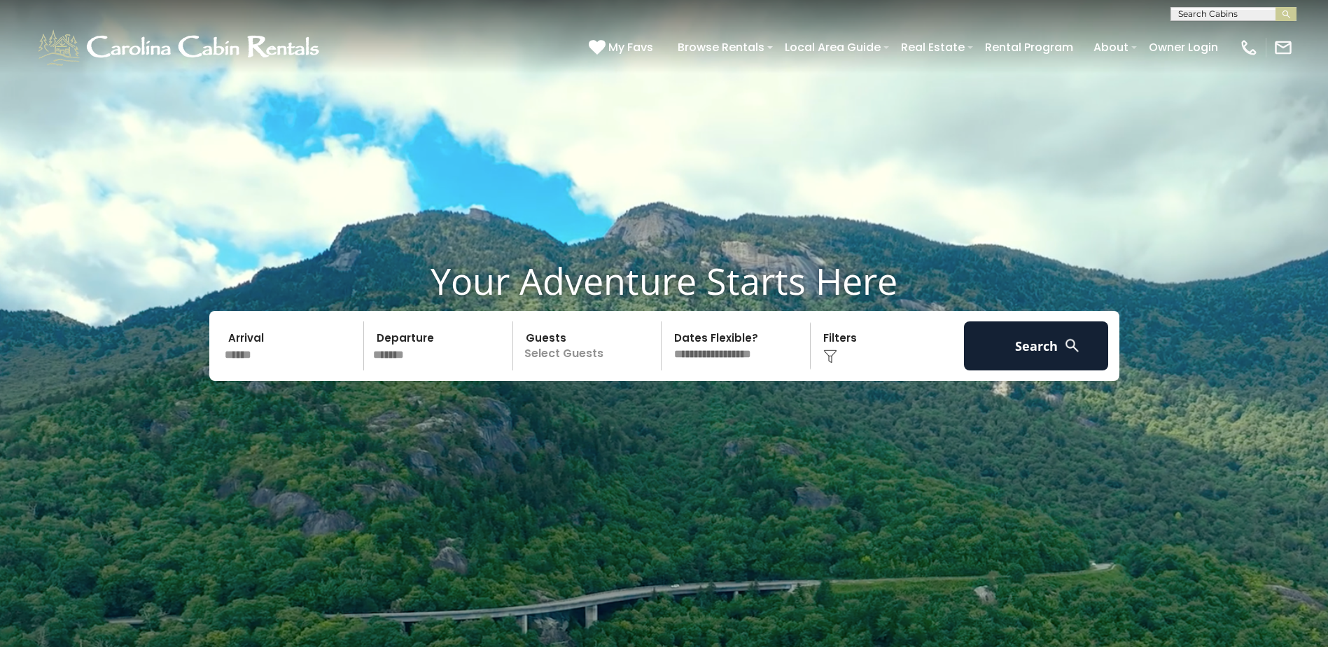
click at [566, 352] on p "Select Guests" at bounding box center [589, 345] width 144 height 49
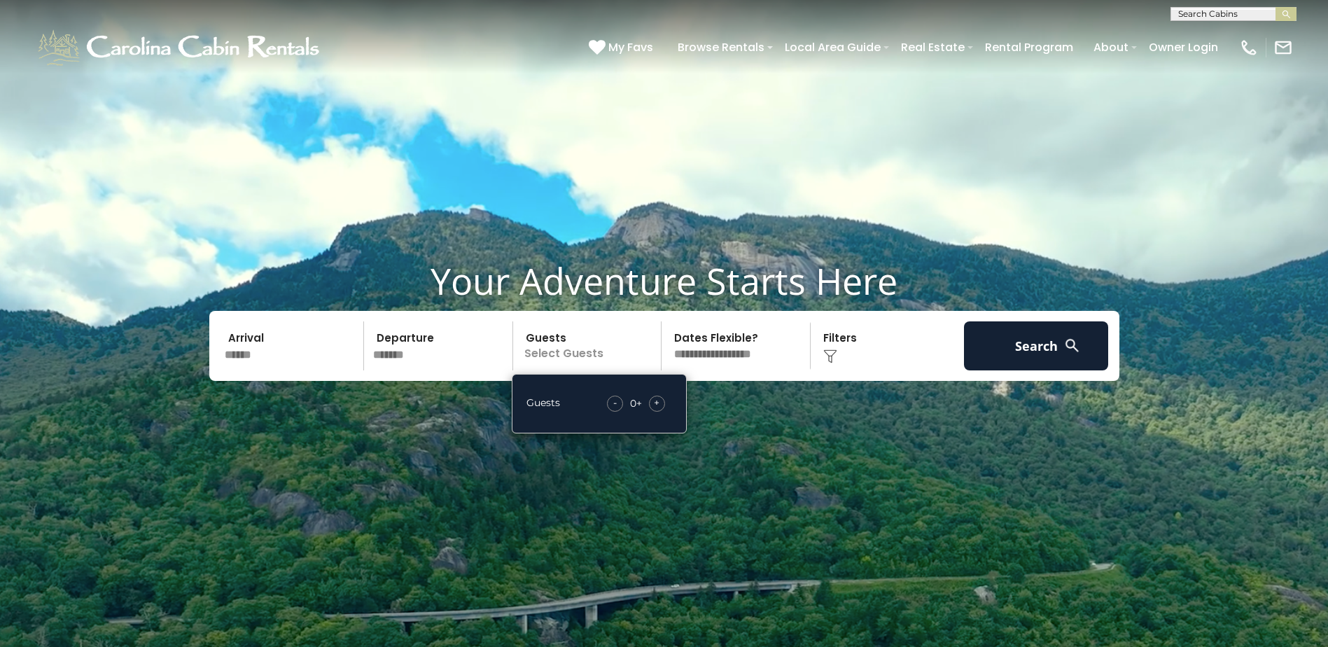
click at [661, 402] on div "+" at bounding box center [657, 403] width 16 height 16
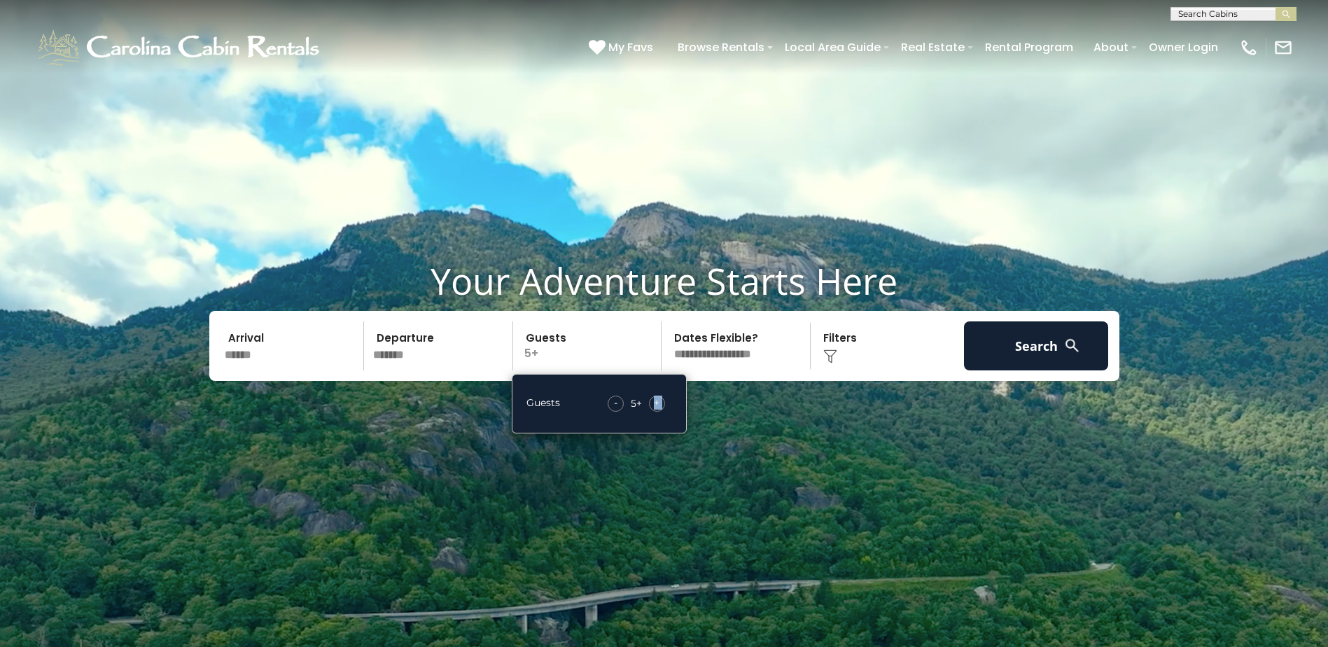
click at [661, 402] on div "+" at bounding box center [657, 403] width 16 height 16
drag, startPoint x: 661, startPoint y: 402, endPoint x: 750, endPoint y: 360, distance: 98.3
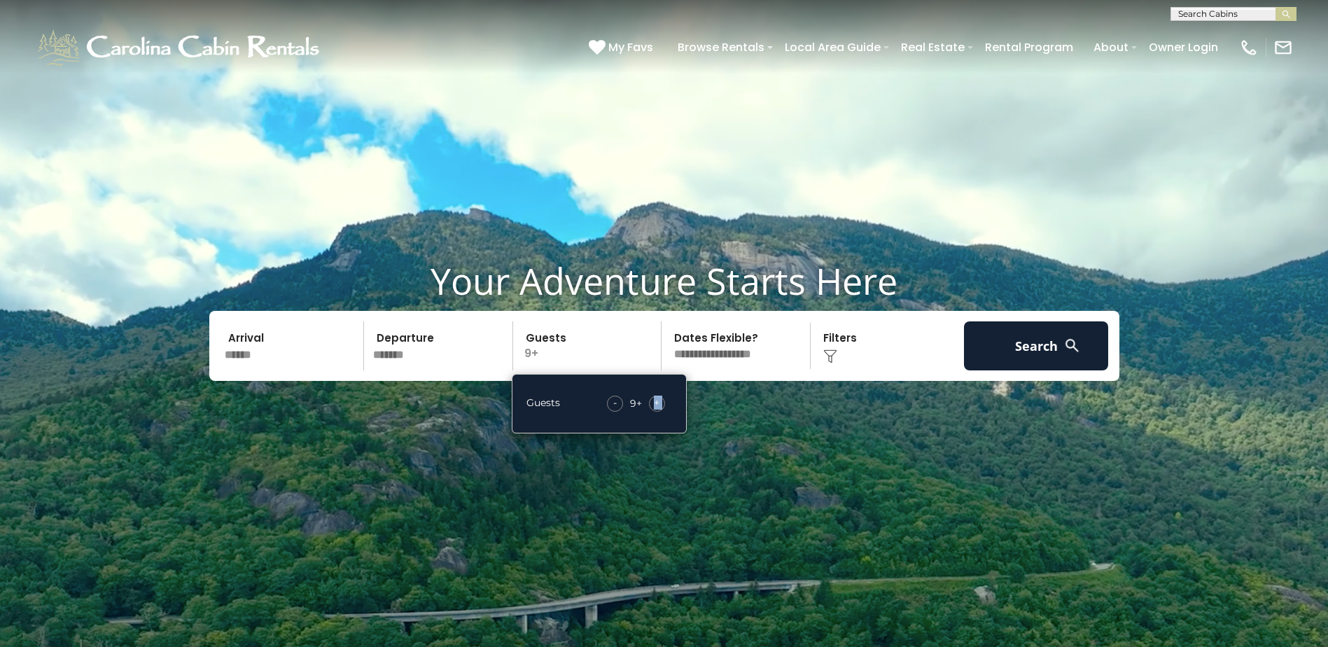
click at [750, 360] on select "**********" at bounding box center [738, 345] width 144 height 49
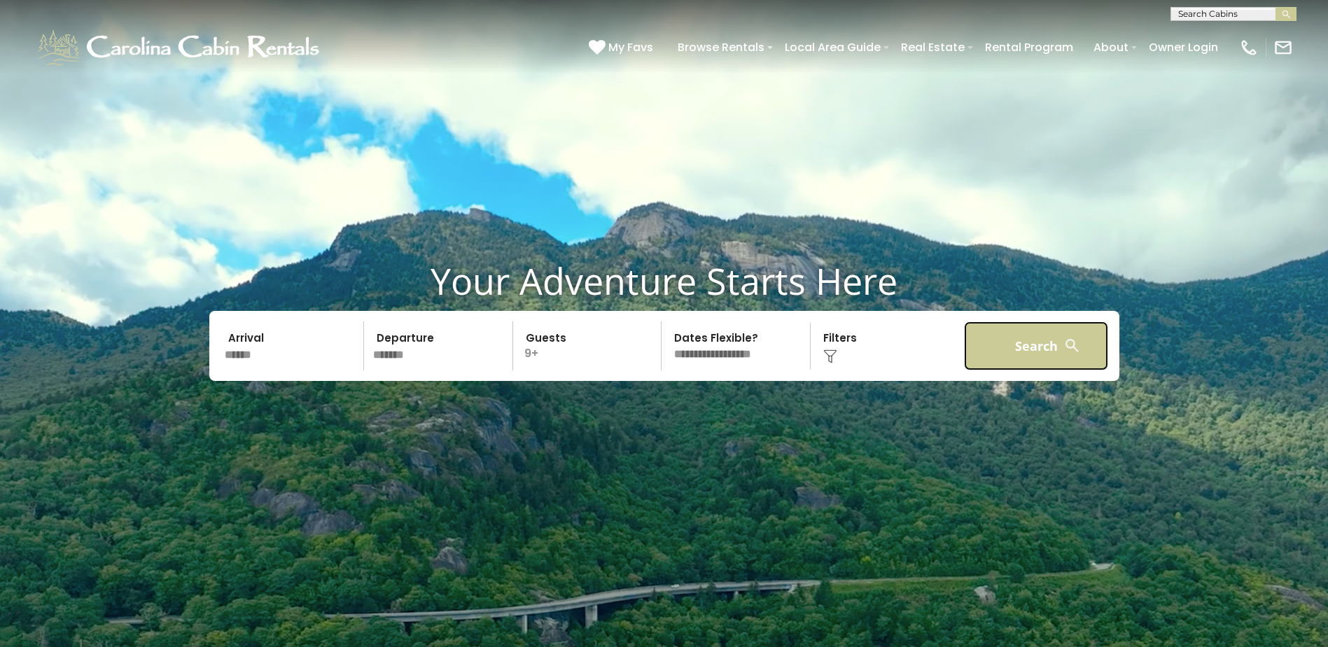
click at [1011, 338] on button "Search" at bounding box center [1036, 345] width 145 height 49
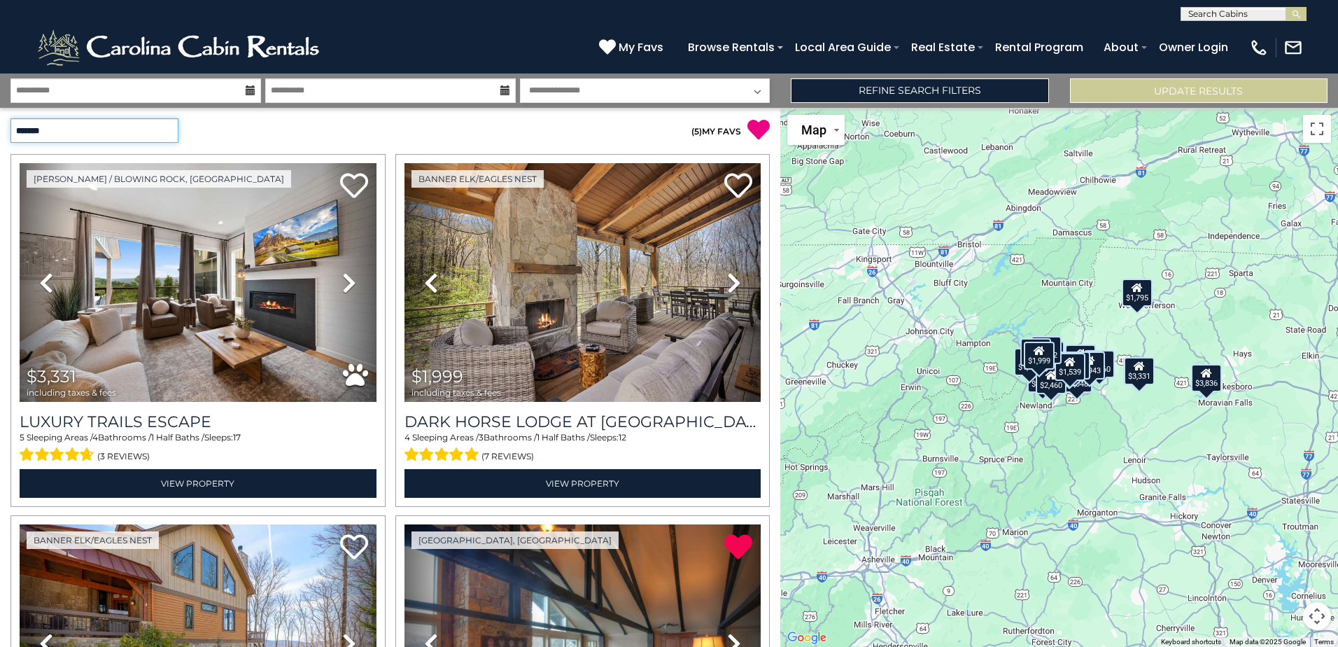
click at [156, 127] on select "**********" at bounding box center [94, 130] width 168 height 24
select select "**********"
click at [10, 118] on select "**********" at bounding box center [94, 130] width 168 height 24
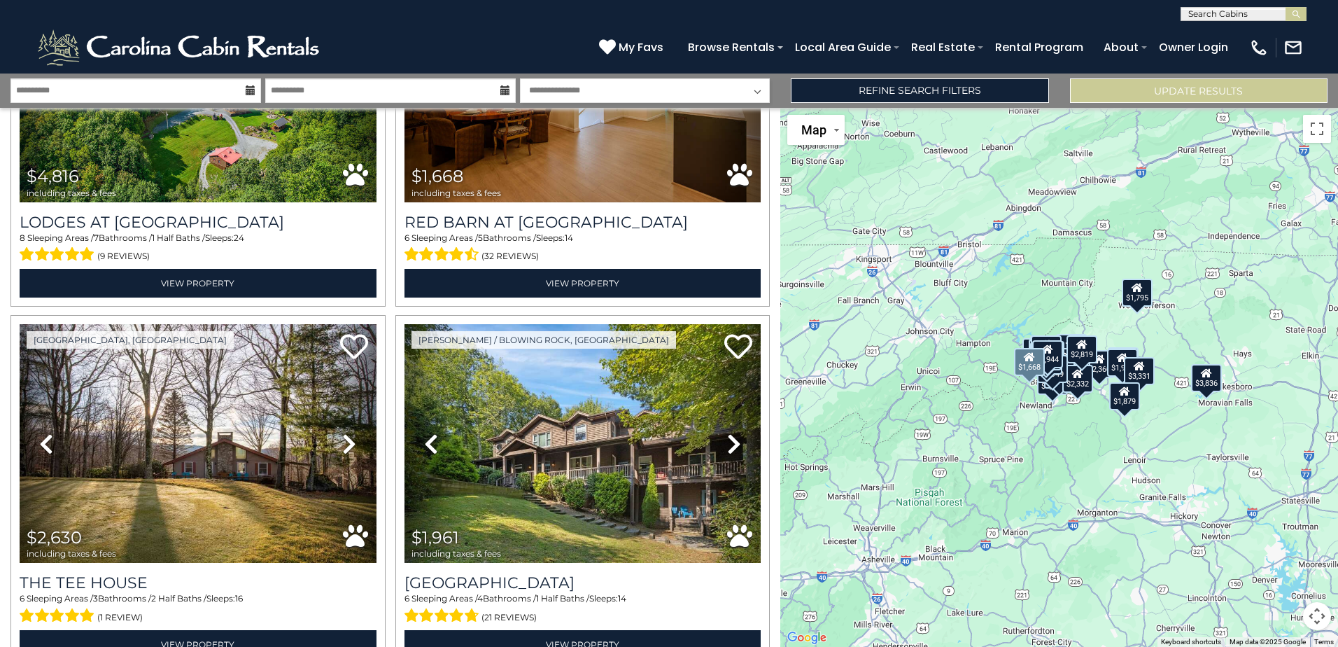
scroll to position [1337, 0]
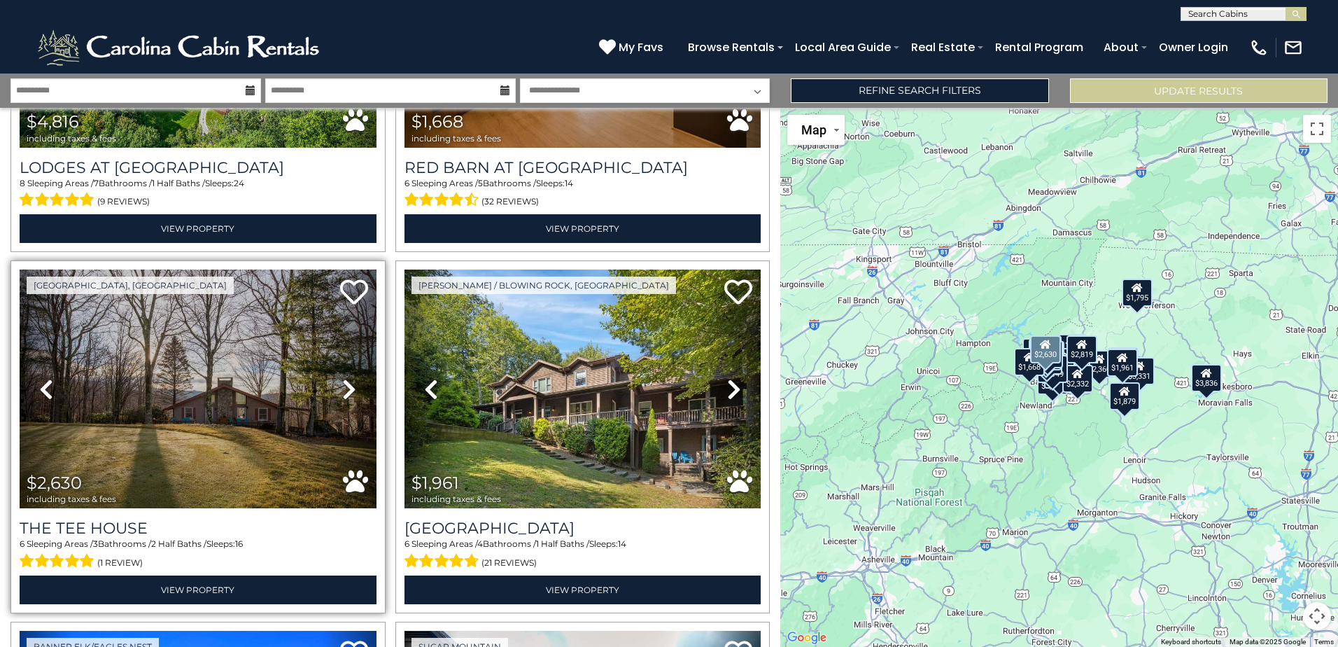
click at [347, 378] on icon at bounding box center [349, 389] width 14 height 22
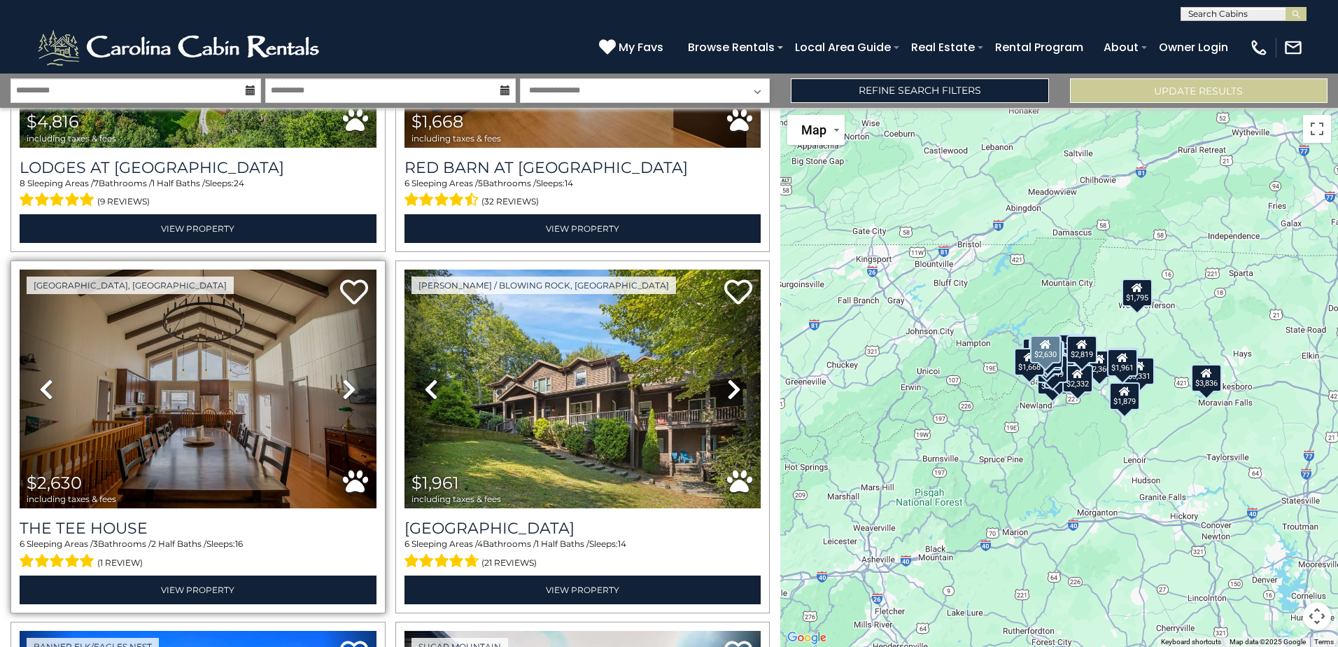
click at [347, 378] on icon at bounding box center [349, 389] width 14 height 22
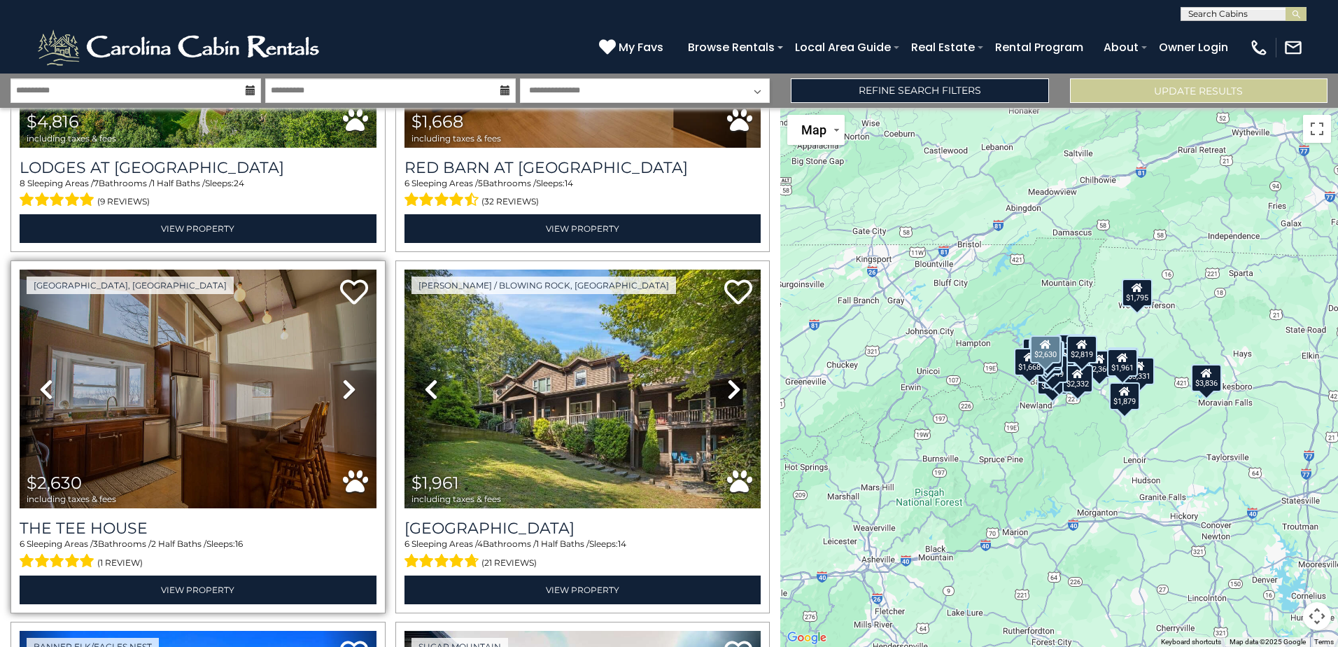
click at [347, 378] on icon at bounding box center [349, 389] width 14 height 22
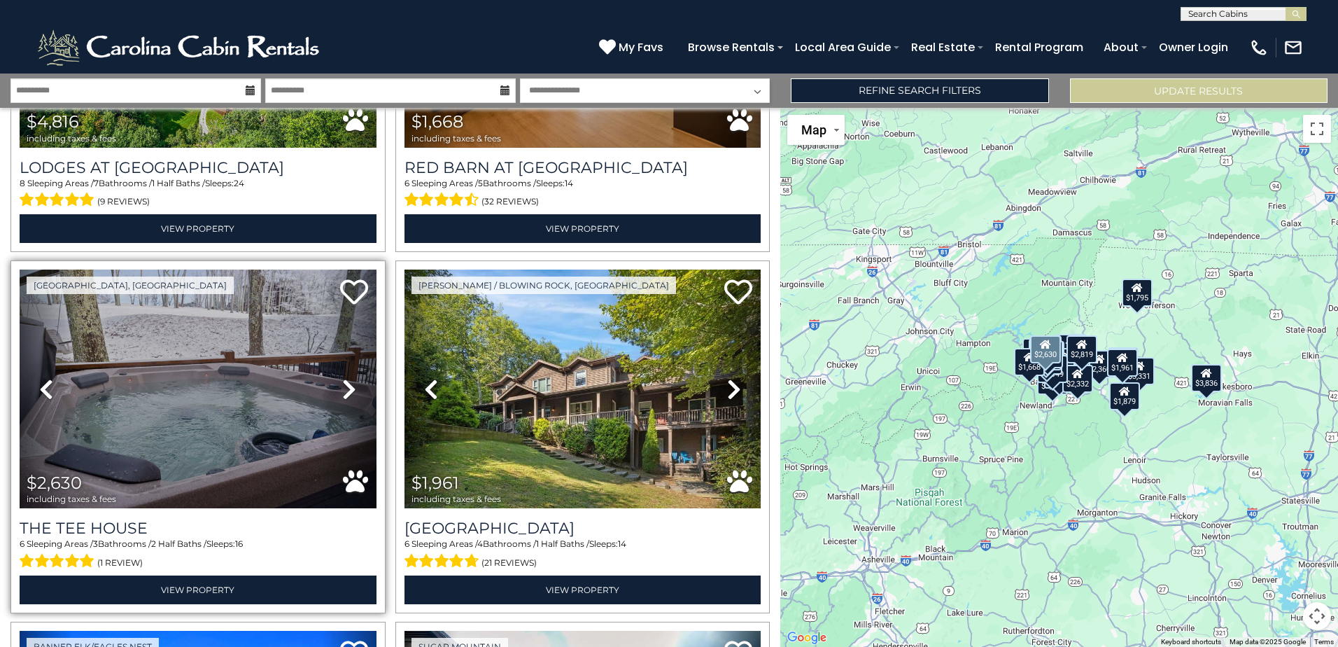
click at [347, 378] on icon at bounding box center [349, 389] width 14 height 22
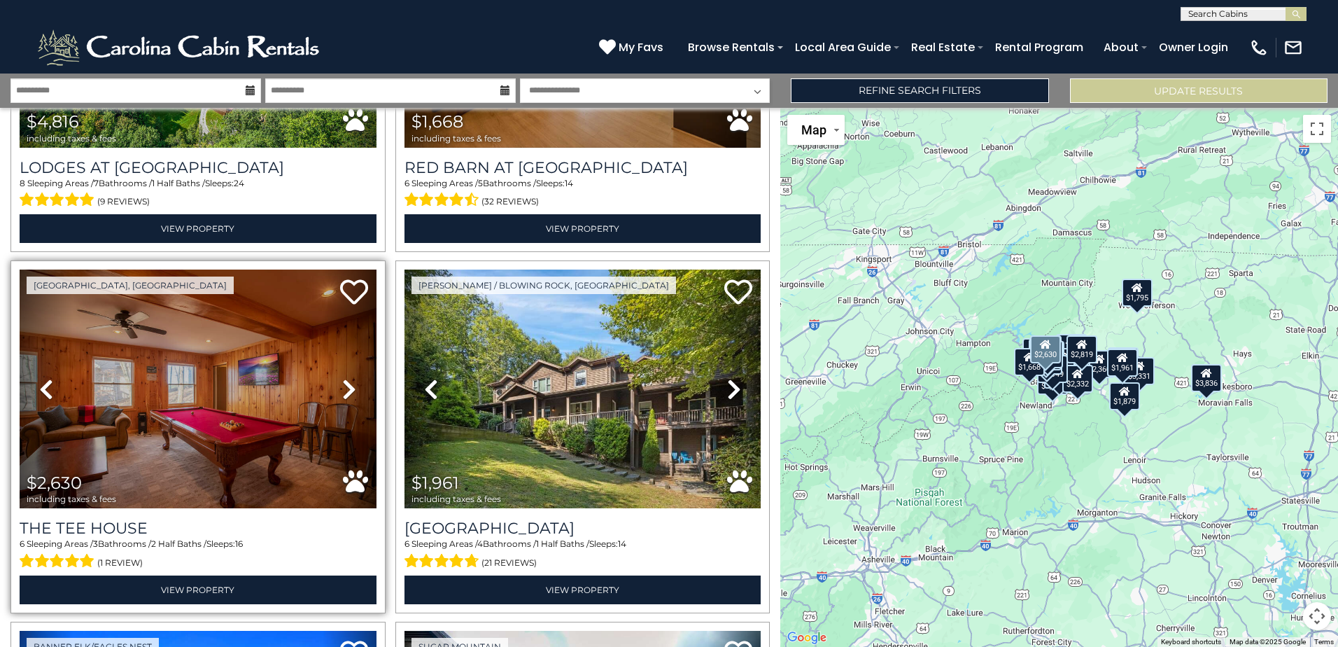
click at [347, 378] on icon at bounding box center [349, 389] width 14 height 22
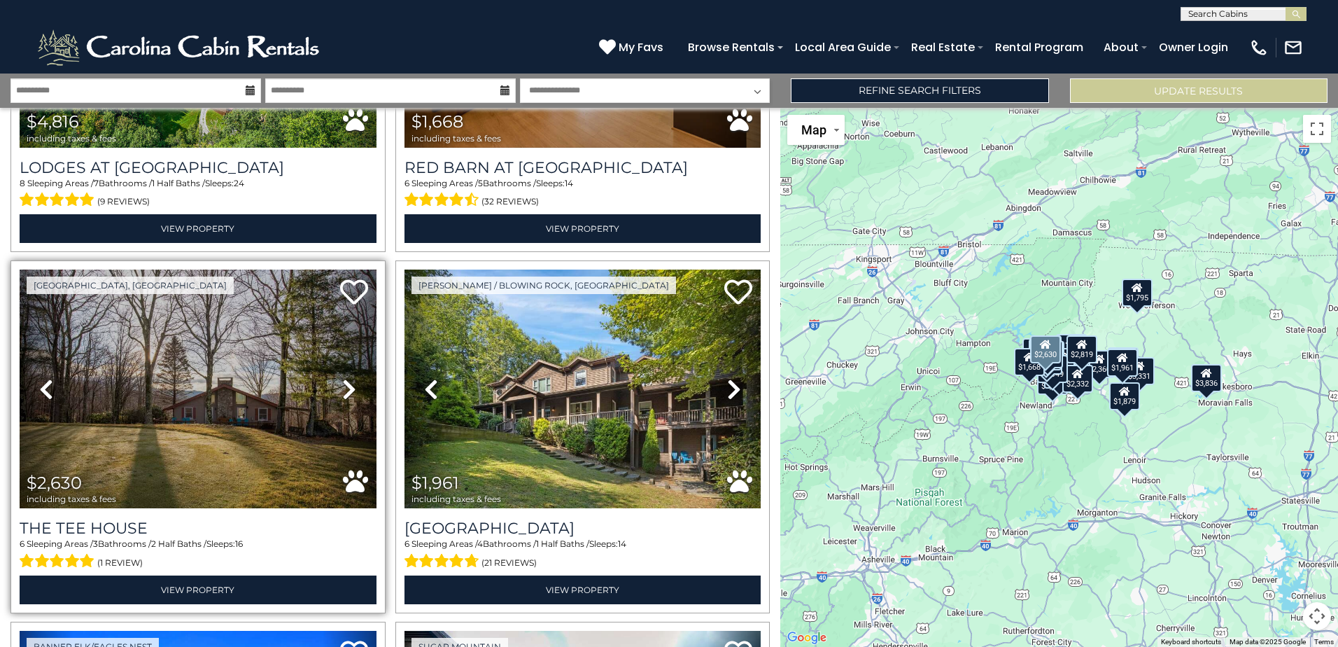
click at [347, 378] on icon at bounding box center [349, 389] width 14 height 22
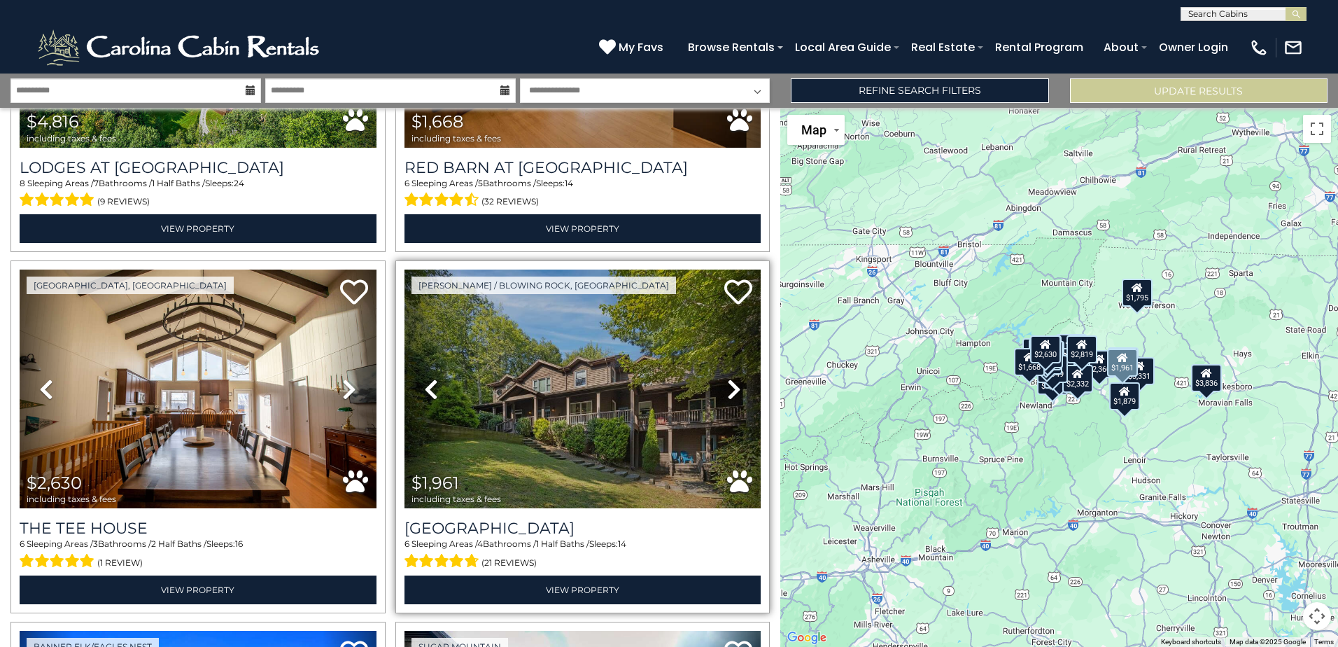
click at [731, 378] on icon at bounding box center [734, 389] width 14 height 22
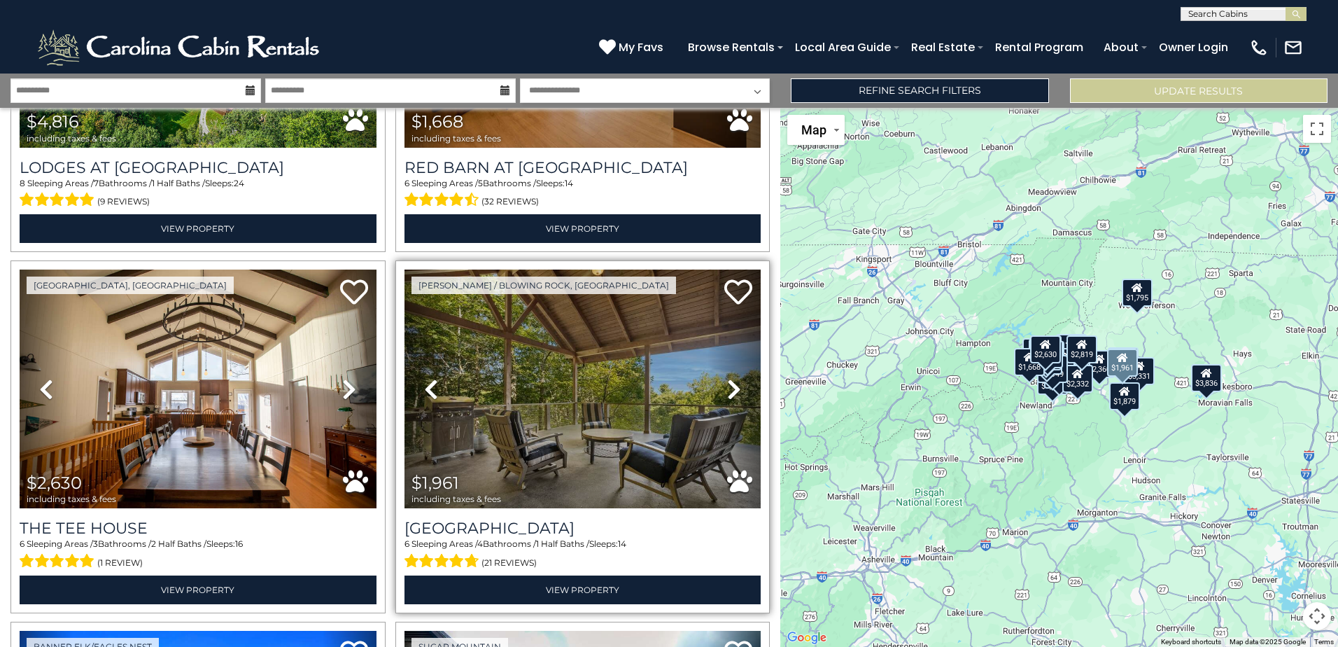
click at [730, 378] on icon at bounding box center [734, 389] width 14 height 22
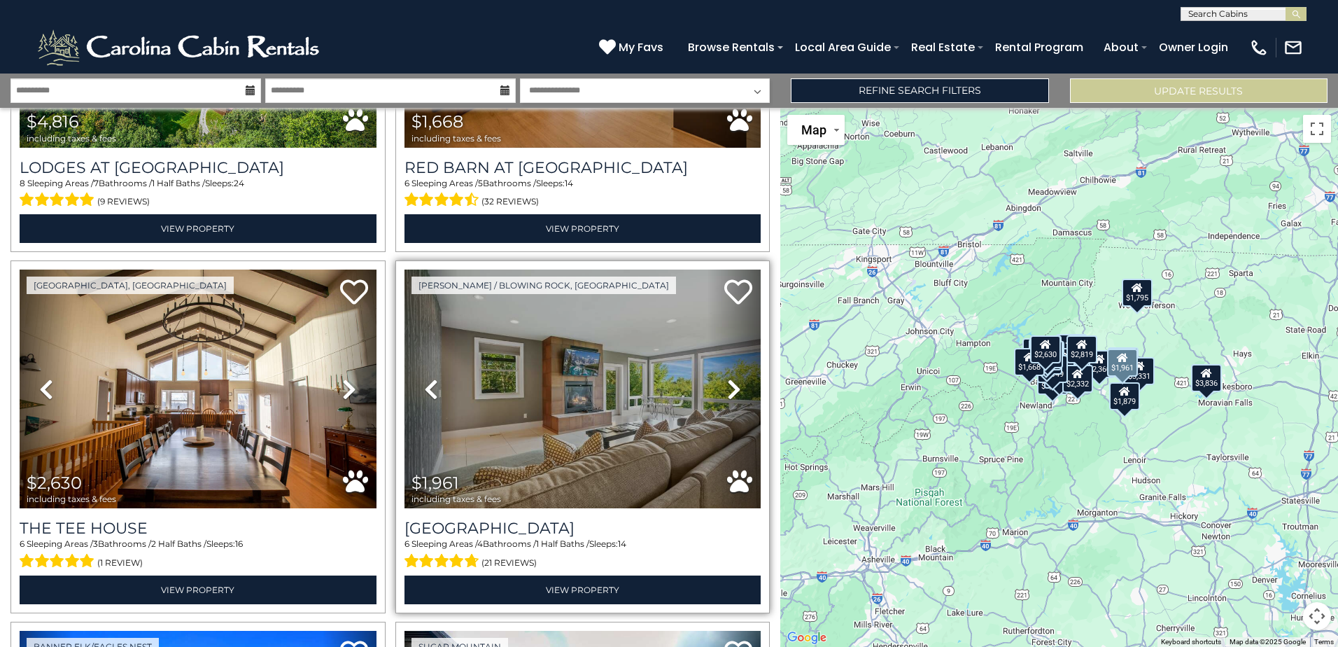
click at [730, 378] on icon at bounding box center [734, 389] width 14 height 22
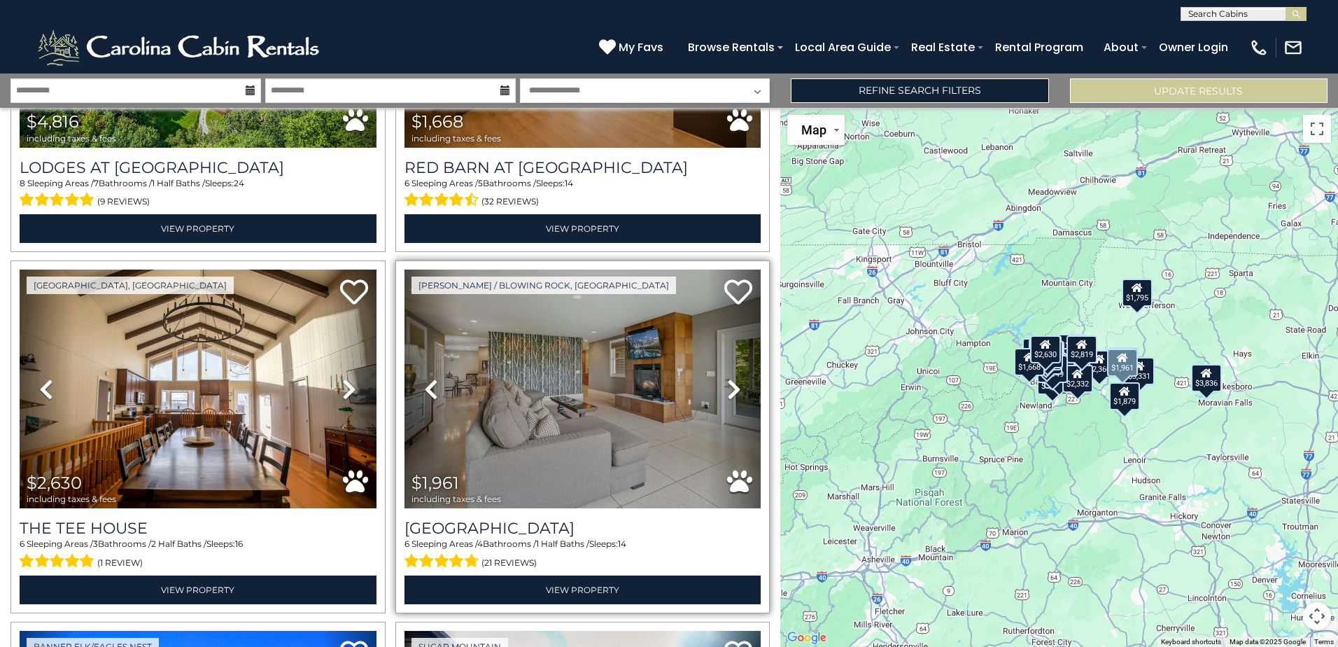
click at [730, 378] on icon at bounding box center [734, 389] width 14 height 22
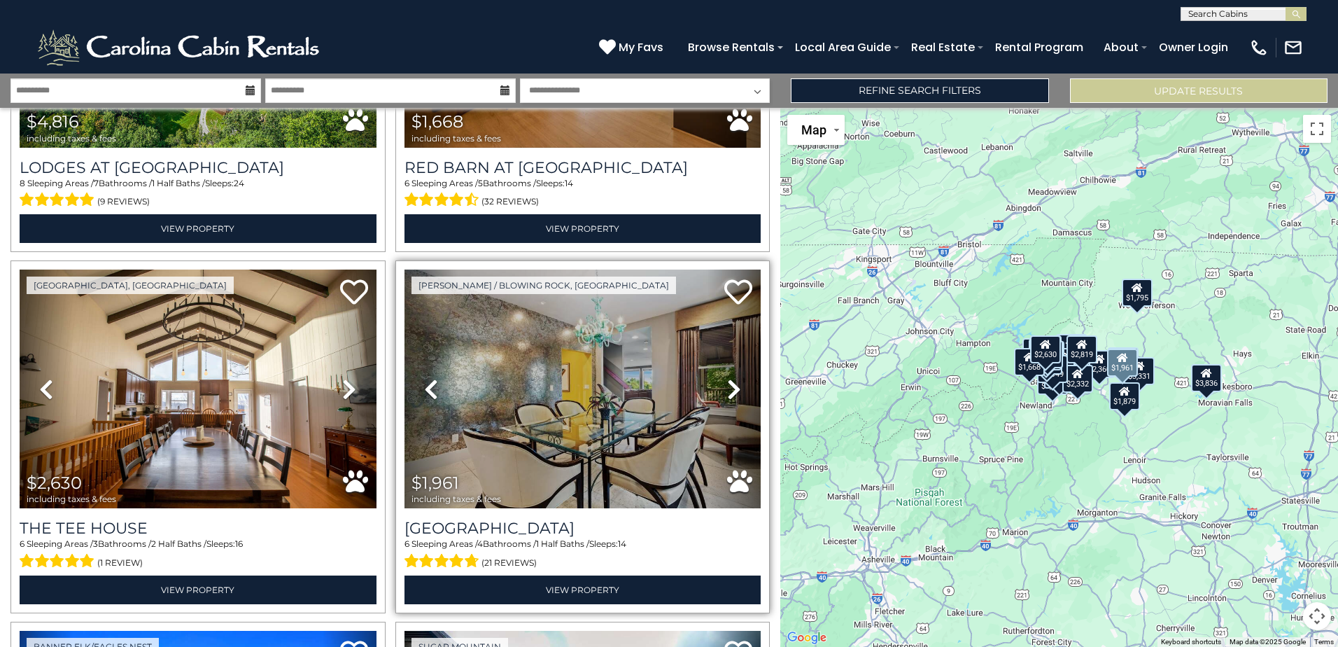
click at [730, 378] on icon at bounding box center [734, 389] width 14 height 22
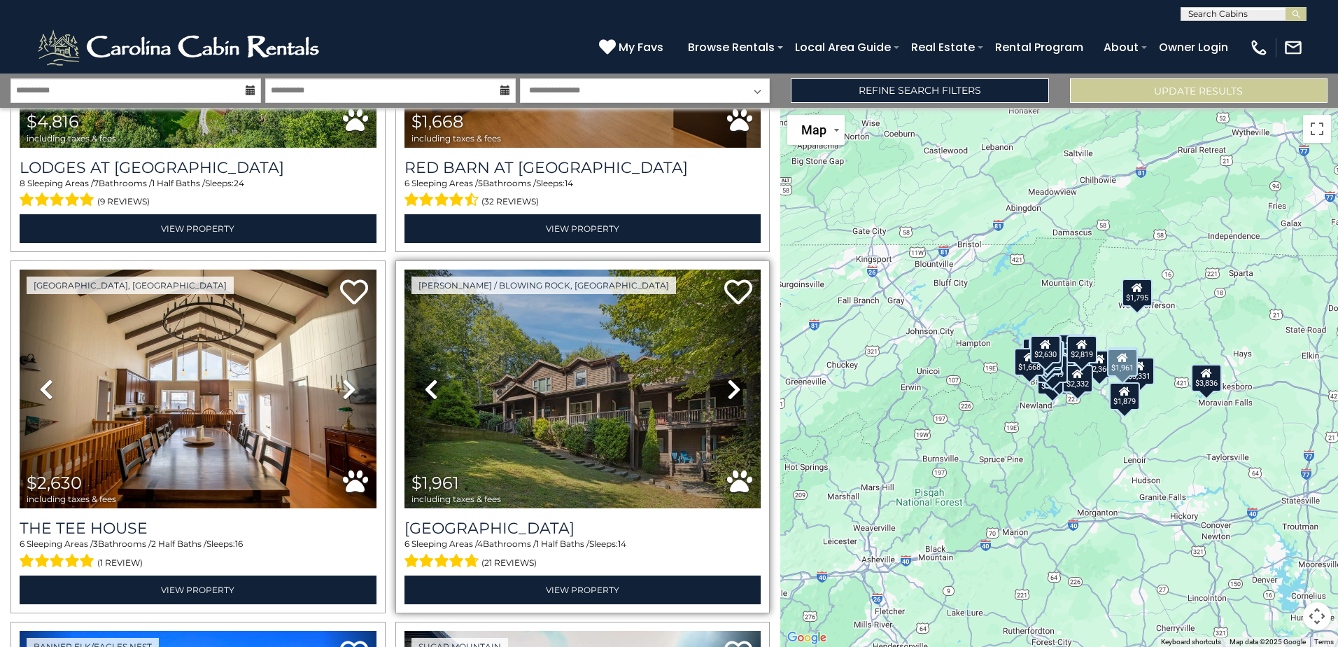
click at [730, 378] on icon at bounding box center [734, 389] width 14 height 22
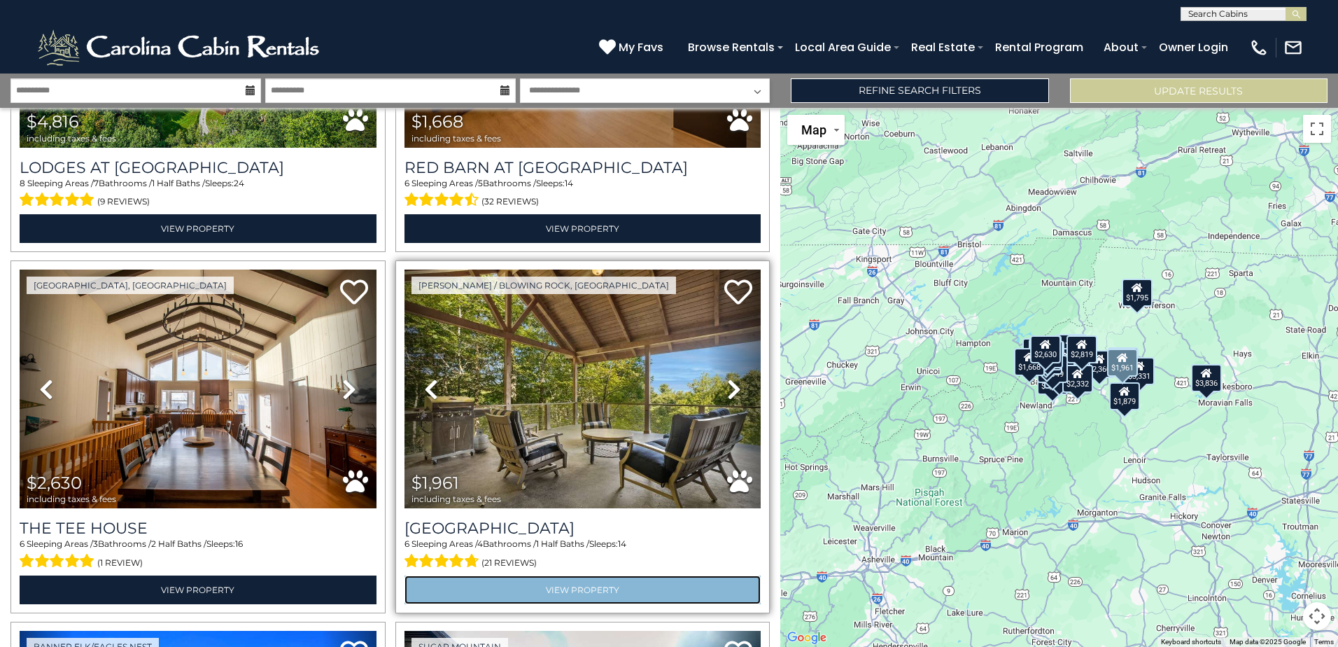
click at [576, 579] on link "View Property" at bounding box center [583, 589] width 357 height 29
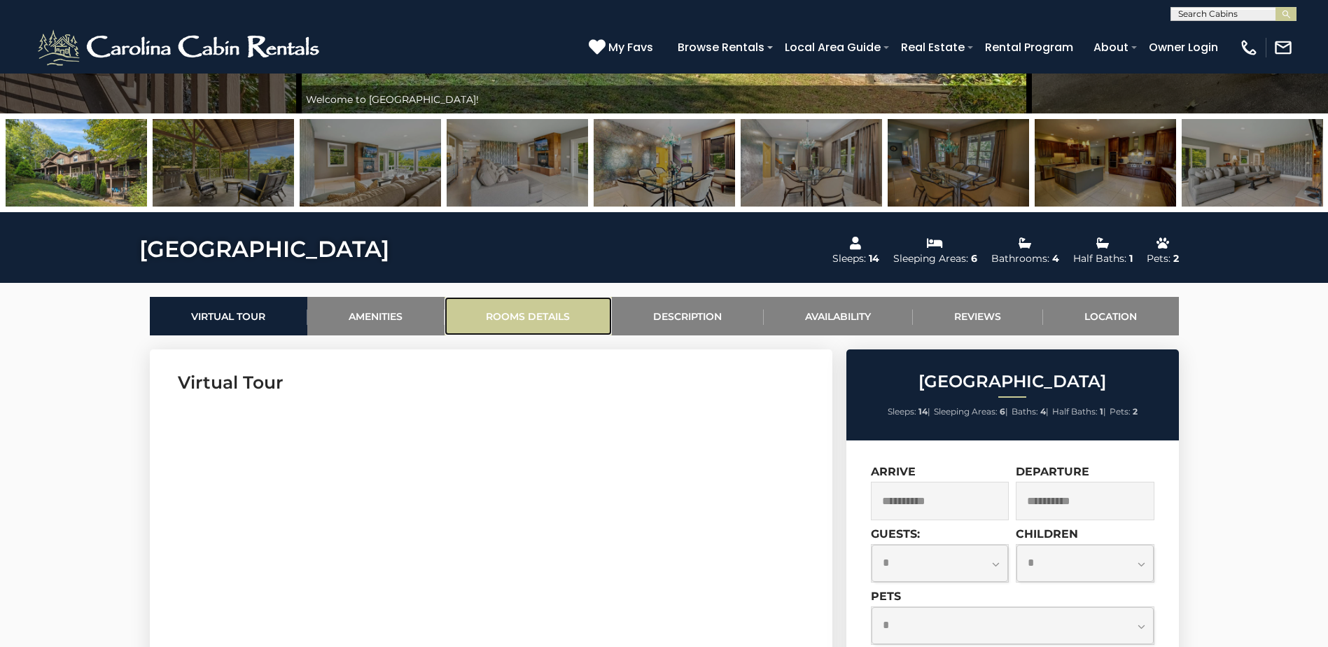
click at [512, 314] on link "Rooms Details" at bounding box center [527, 316] width 167 height 38
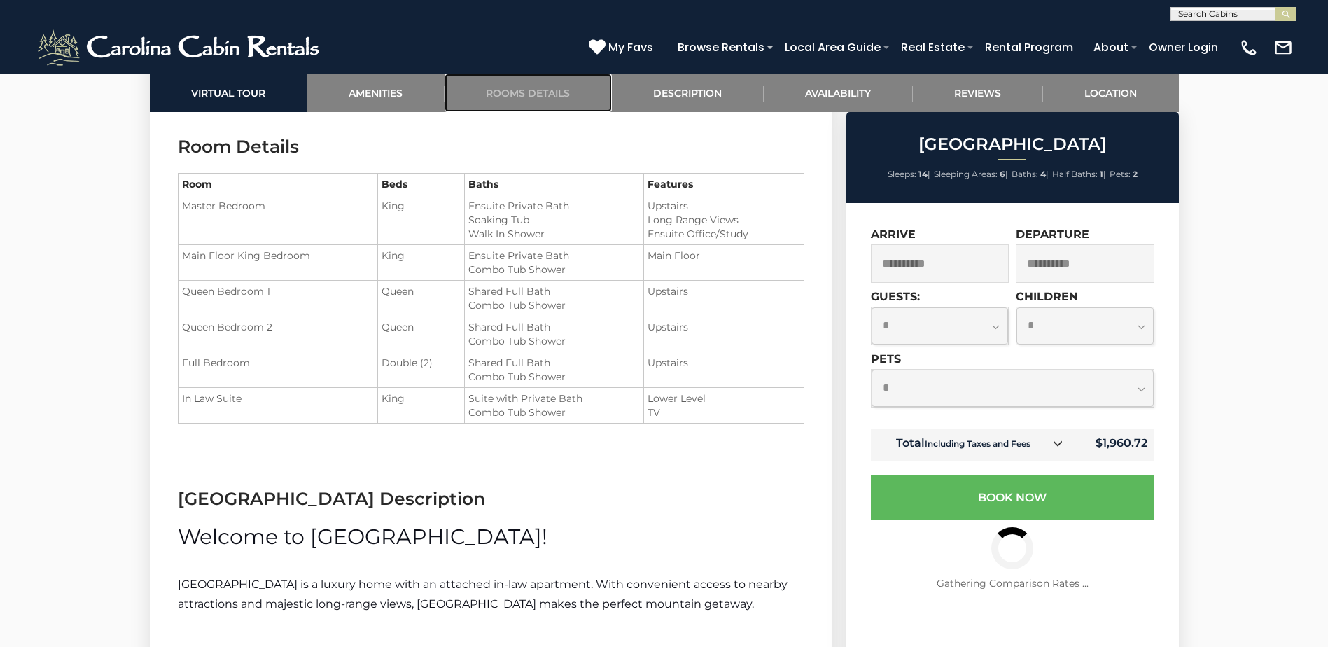
scroll to position [1988, 0]
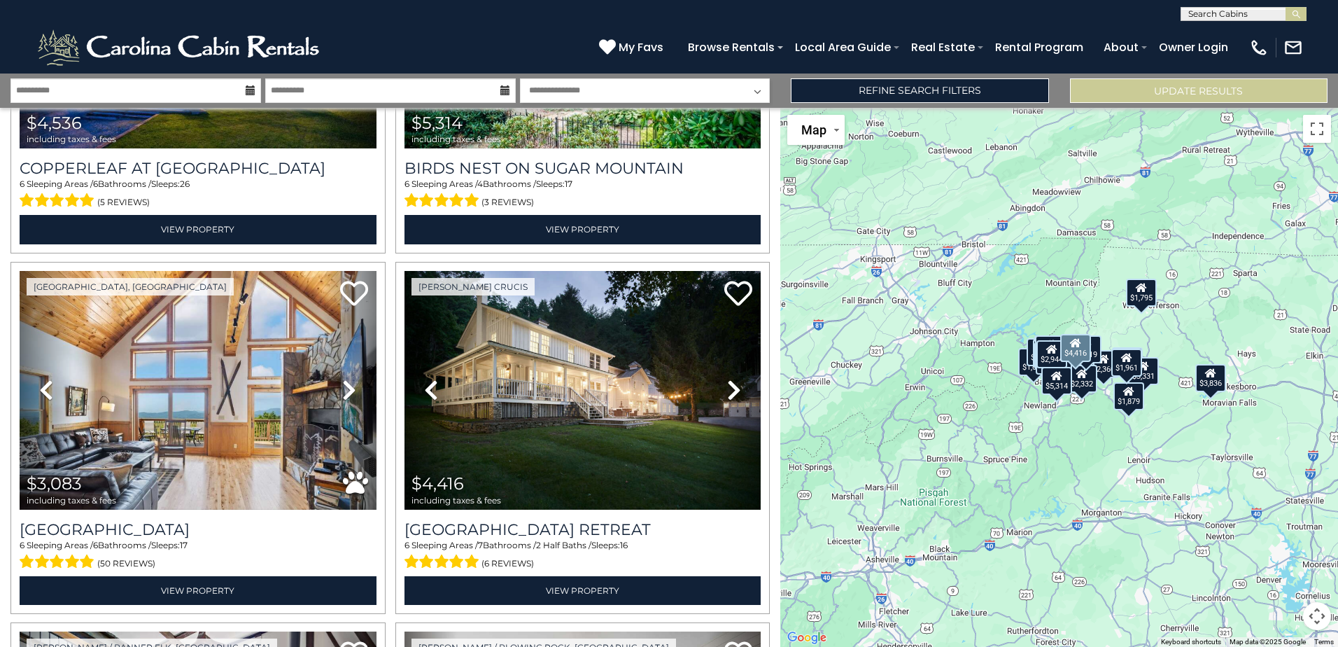
scroll to position [2064, 0]
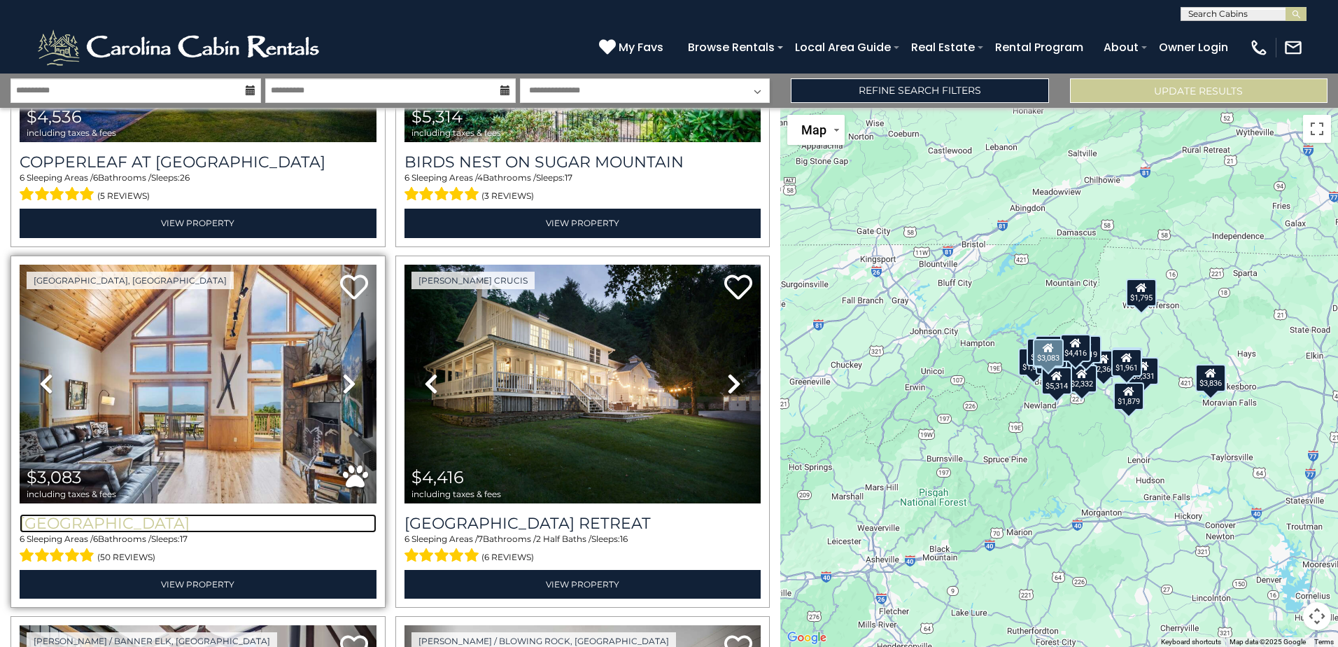
click at [147, 514] on h3 "[GEOGRAPHIC_DATA]" at bounding box center [198, 523] width 357 height 19
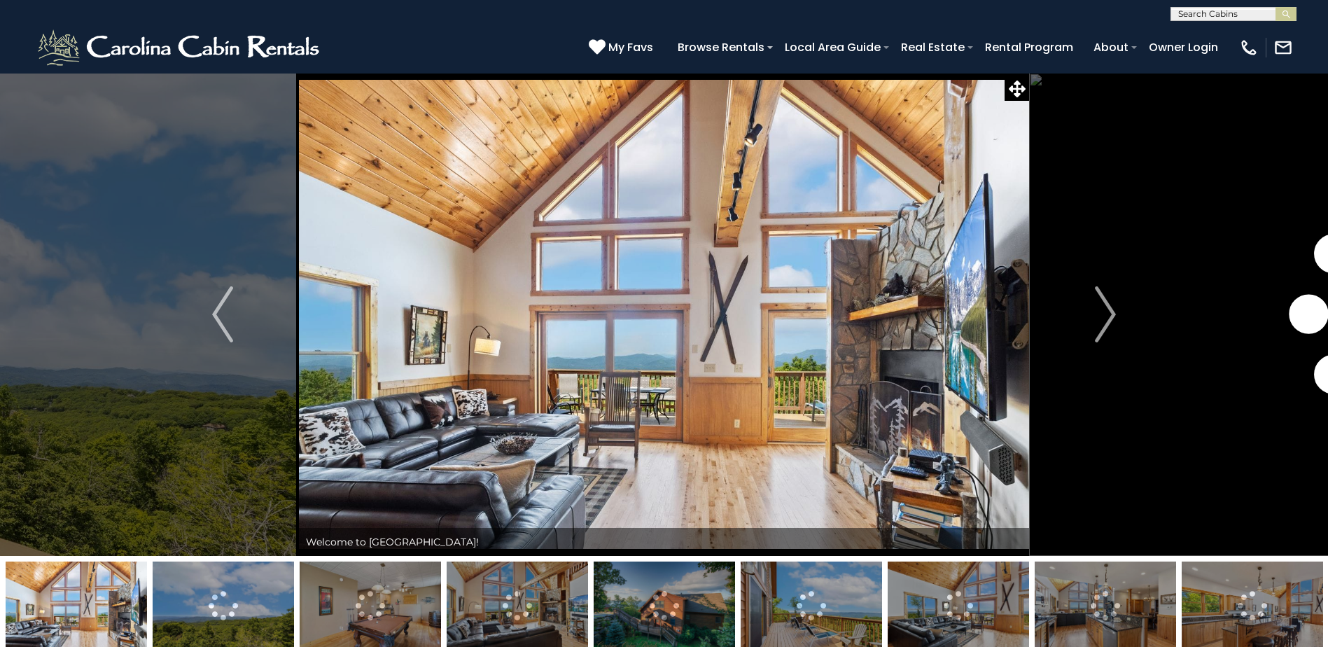
scroll to position [453, 0]
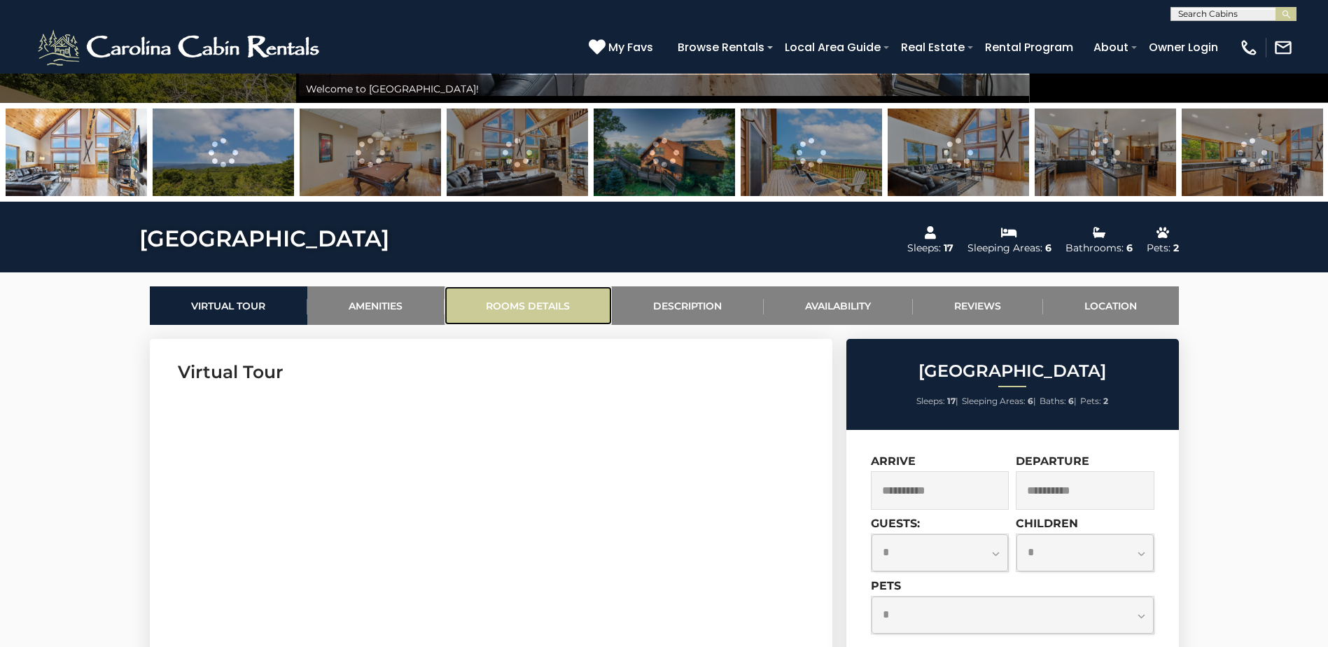
click at [537, 302] on link "Rooms Details" at bounding box center [527, 305] width 167 height 38
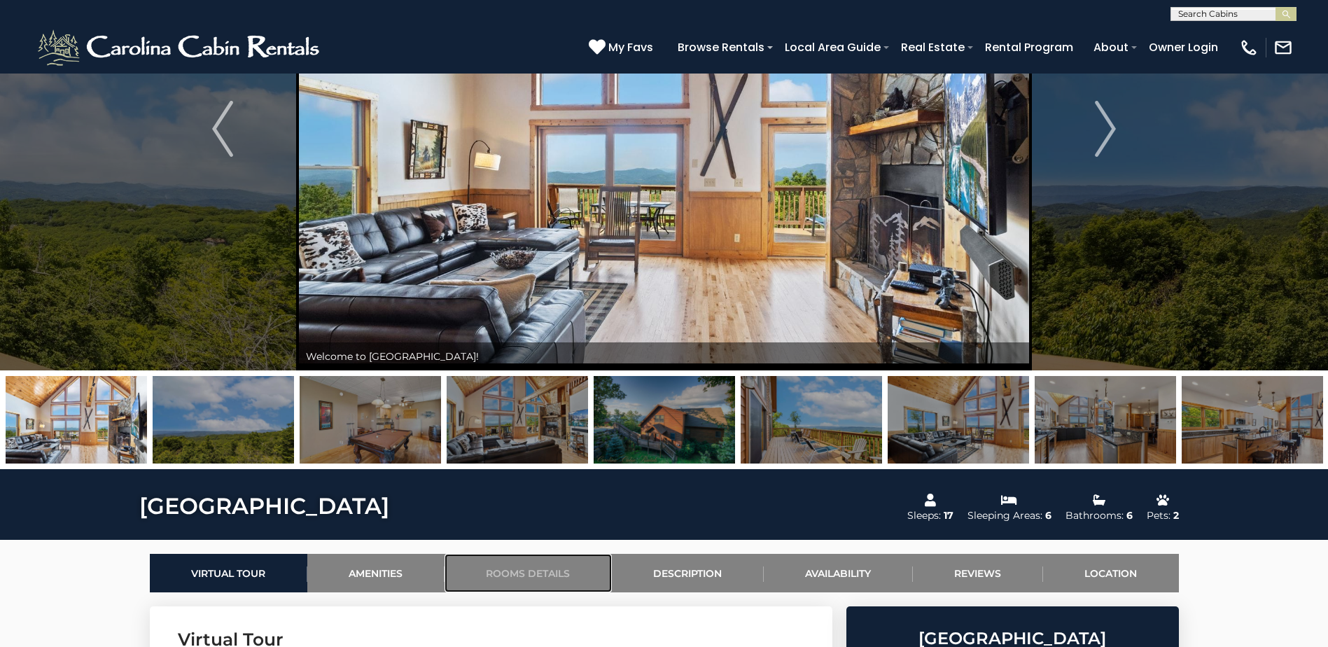
scroll to position [185, 0]
click at [1092, 136] on button "Next" at bounding box center [1105, 129] width 153 height 483
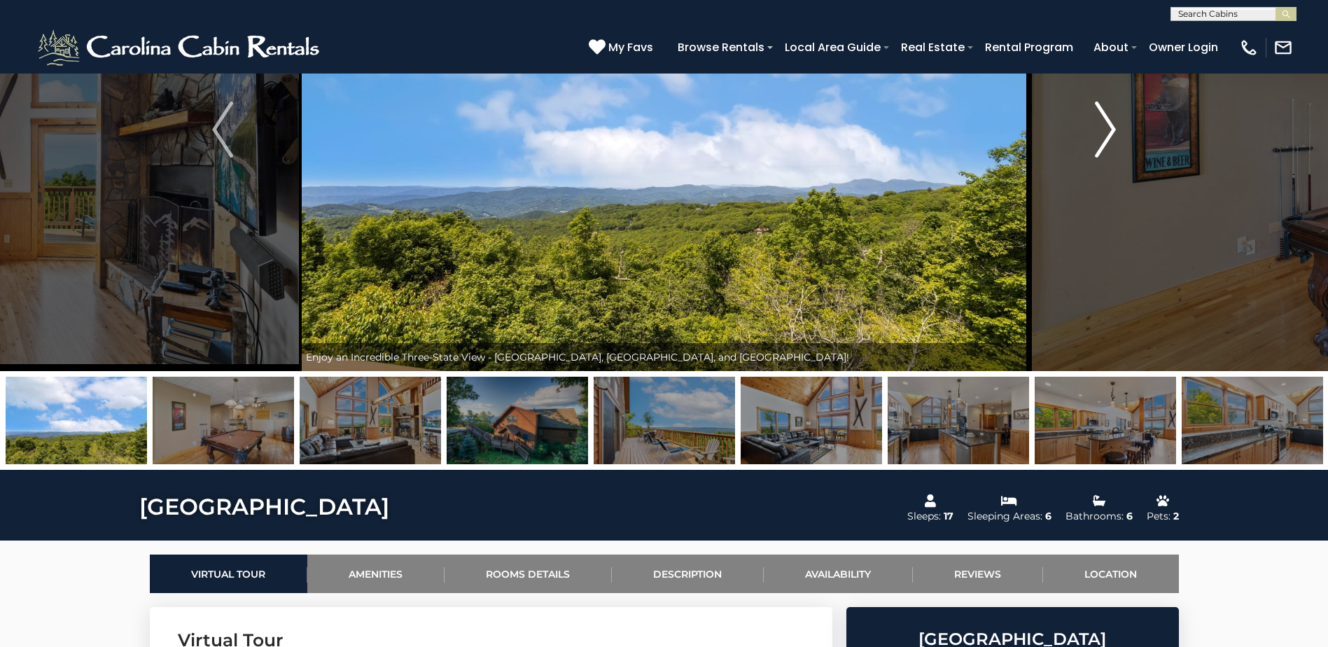
click at [1092, 136] on button "Next" at bounding box center [1105, 129] width 153 height 483
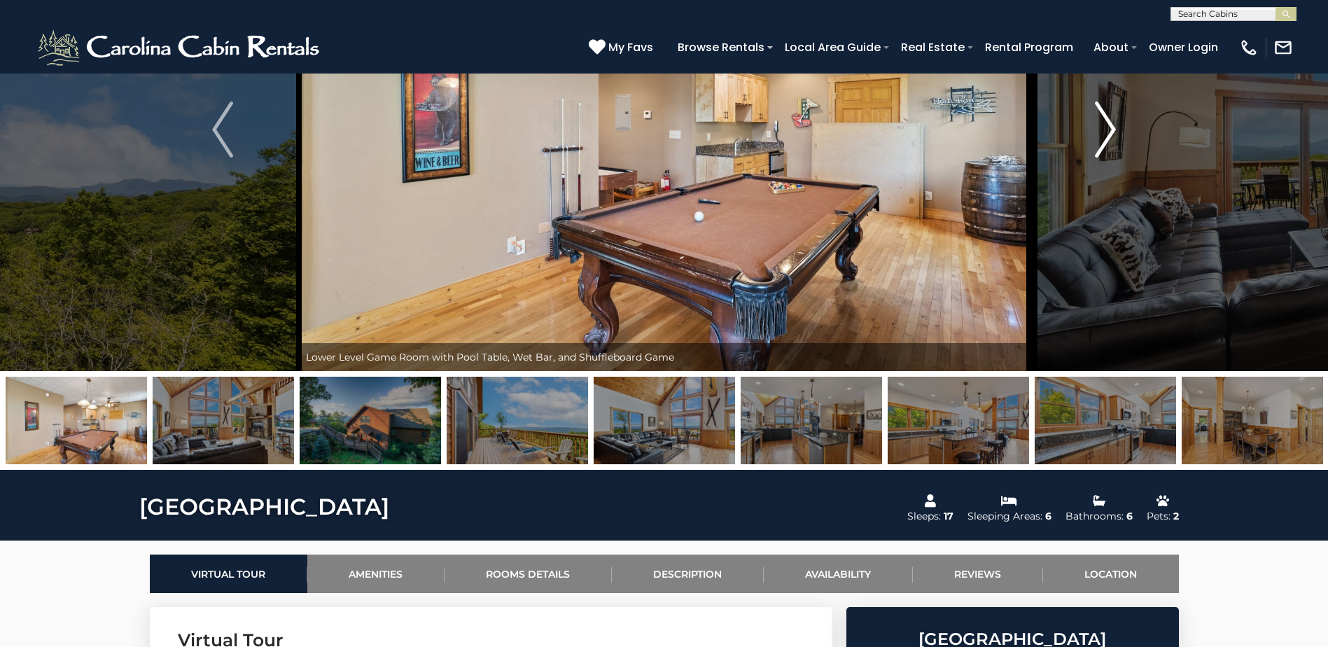
click at [1092, 136] on button "Next" at bounding box center [1105, 129] width 153 height 483
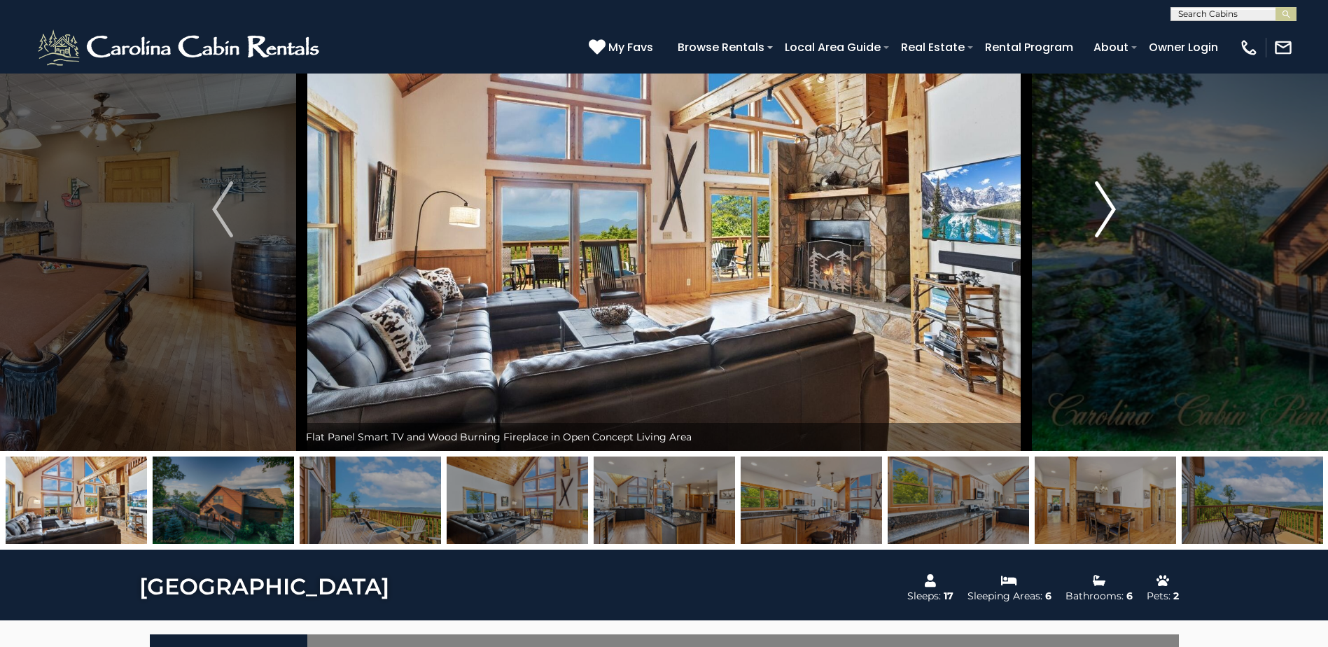
scroll to position [0, 0]
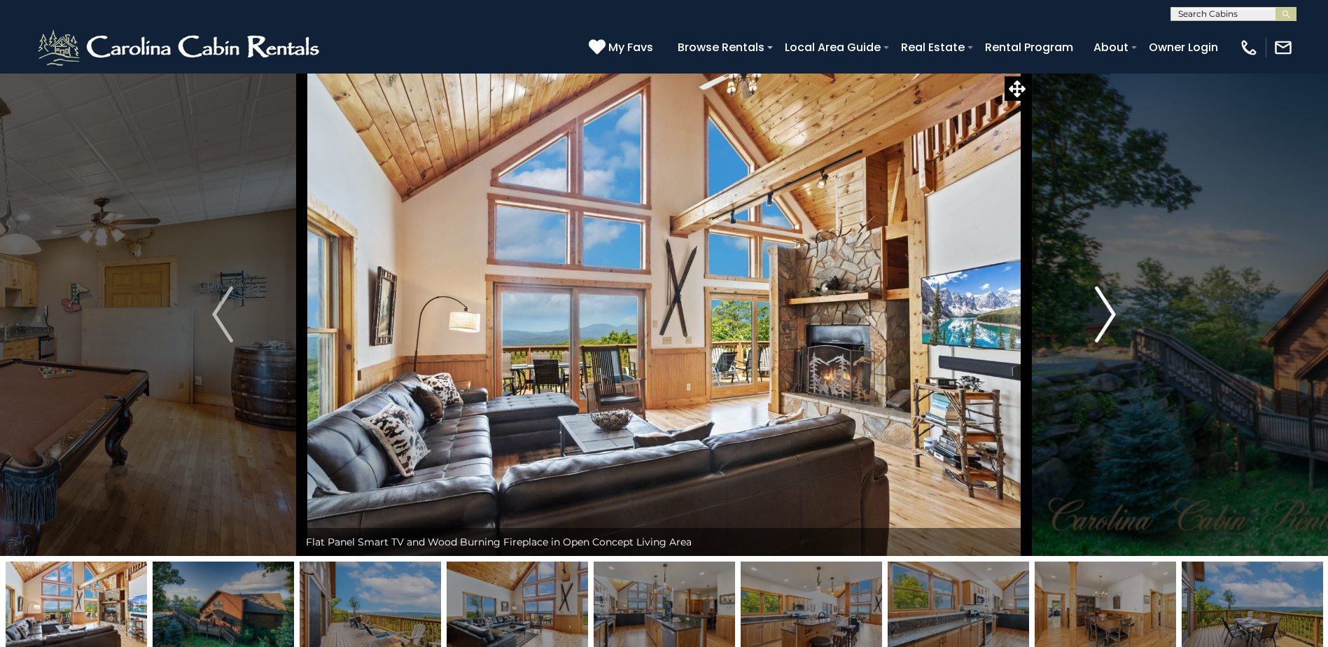
click at [1101, 335] on img "Next" at bounding box center [1105, 314] width 21 height 56
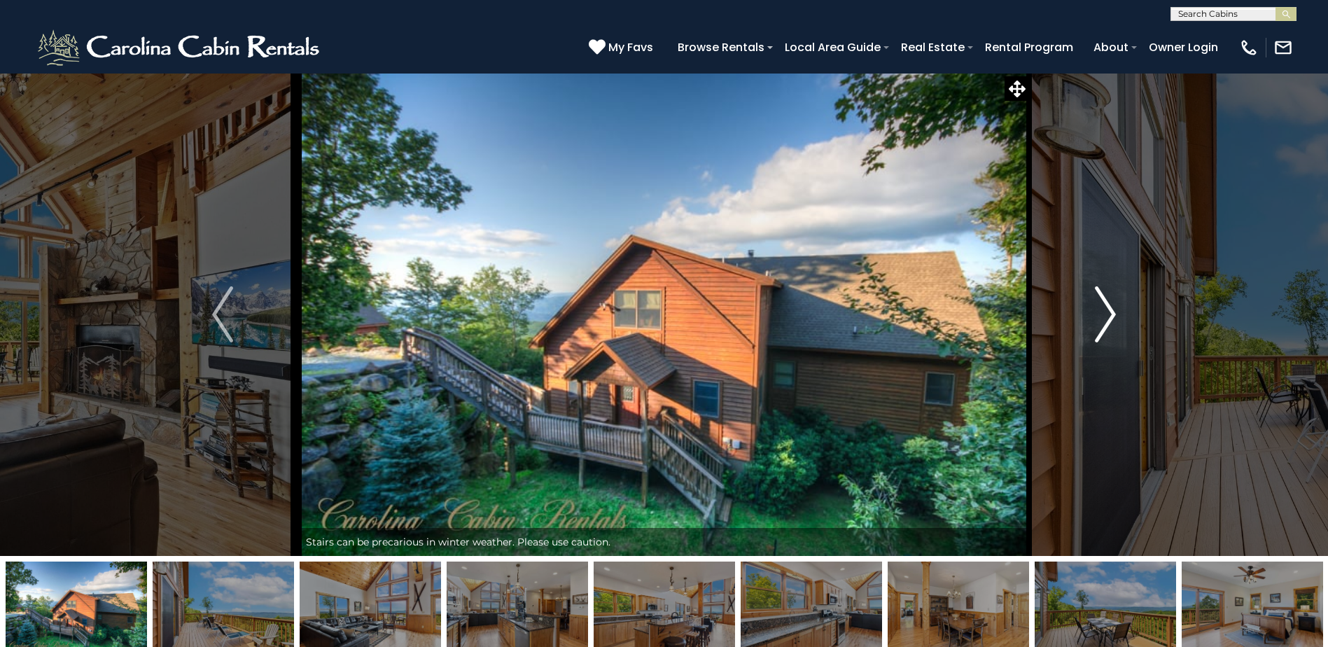
click at [1101, 335] on img "Next" at bounding box center [1105, 314] width 21 height 56
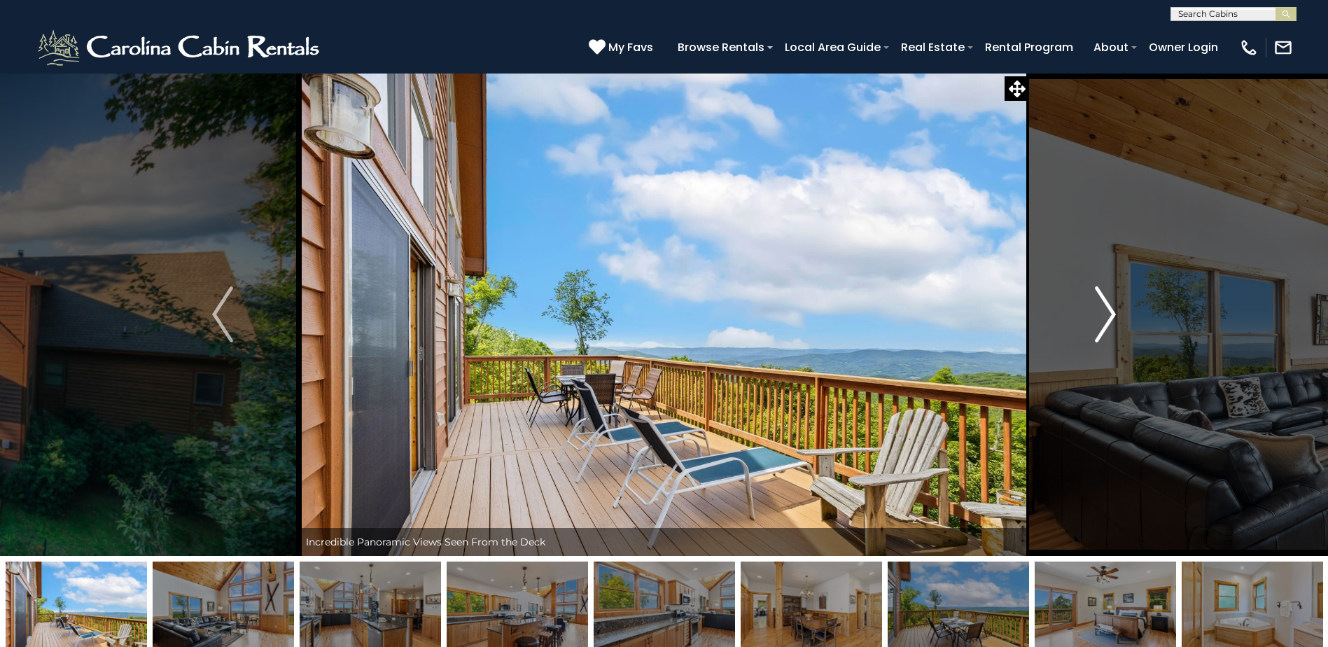
click at [1101, 335] on img "Next" at bounding box center [1105, 314] width 21 height 56
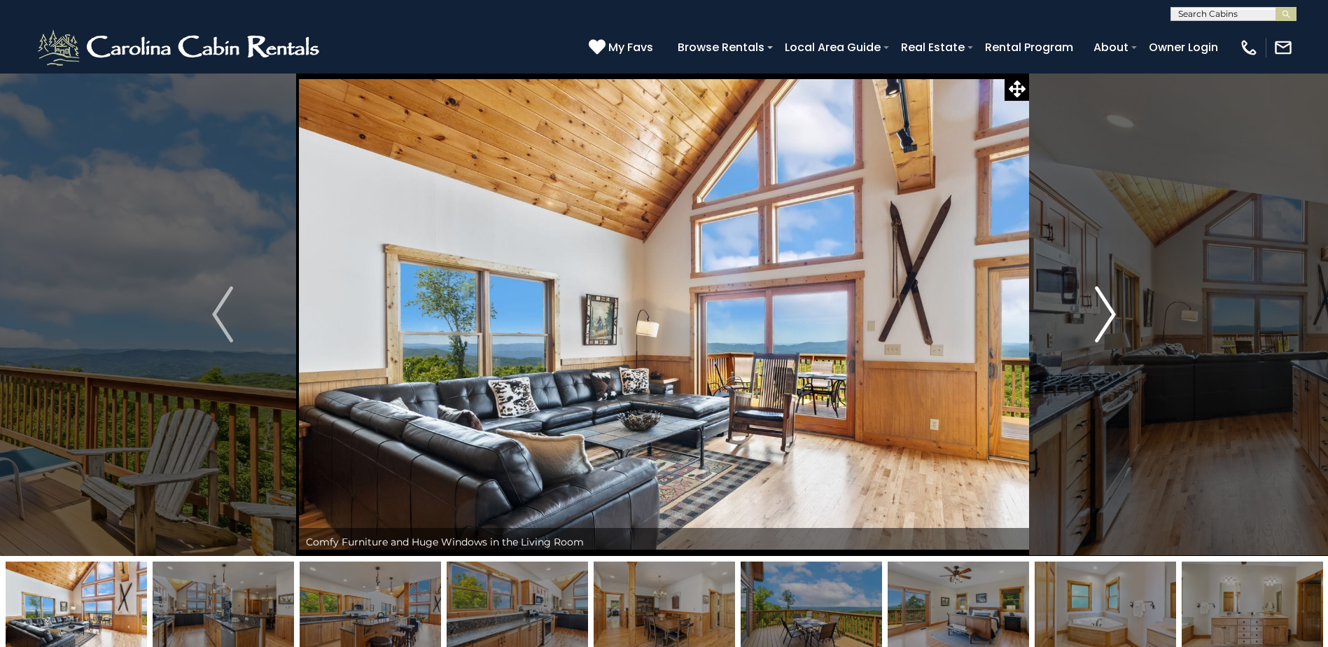
click at [1101, 335] on img "Next" at bounding box center [1105, 314] width 21 height 56
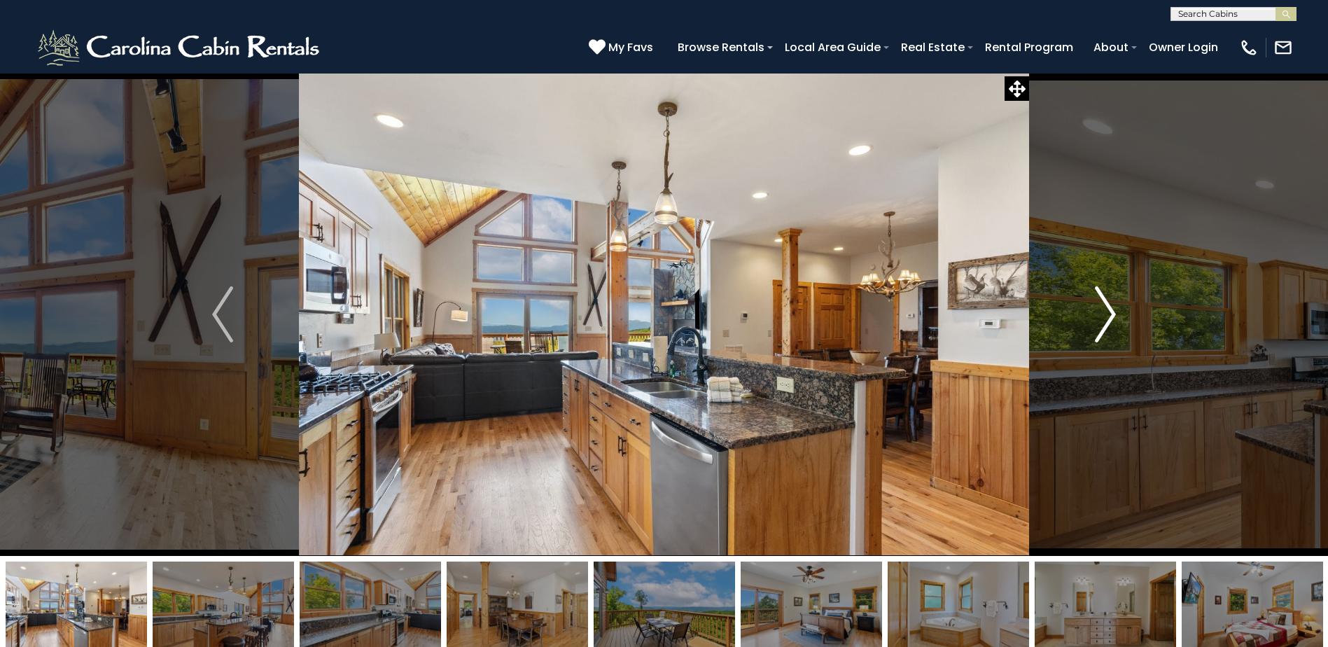
click at [1101, 335] on img "Next" at bounding box center [1105, 314] width 21 height 56
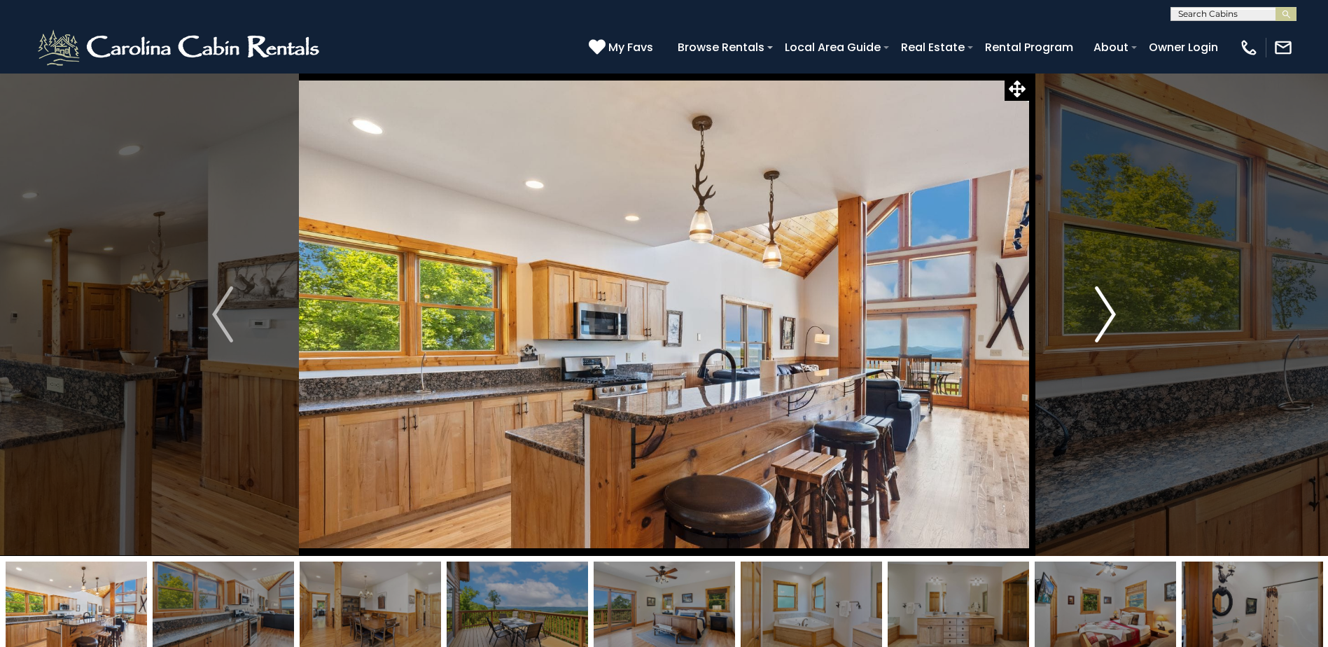
click at [1101, 335] on img "Next" at bounding box center [1105, 314] width 21 height 56
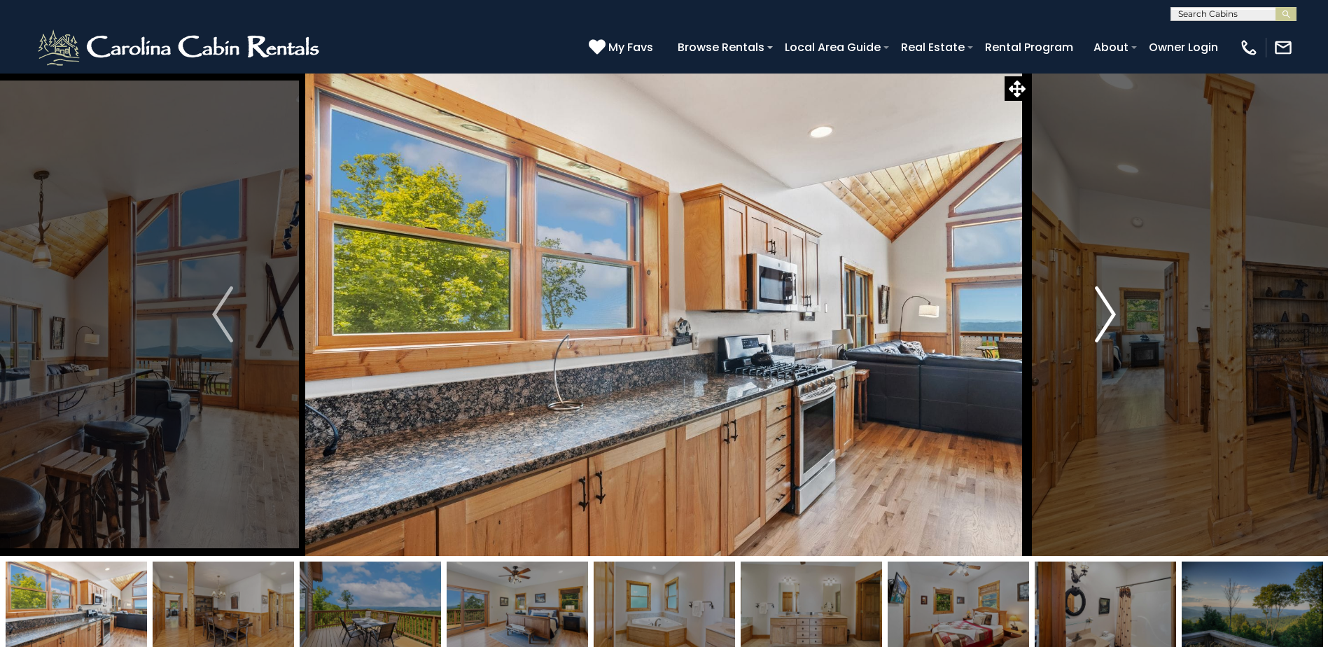
click at [1101, 335] on img "Next" at bounding box center [1105, 314] width 21 height 56
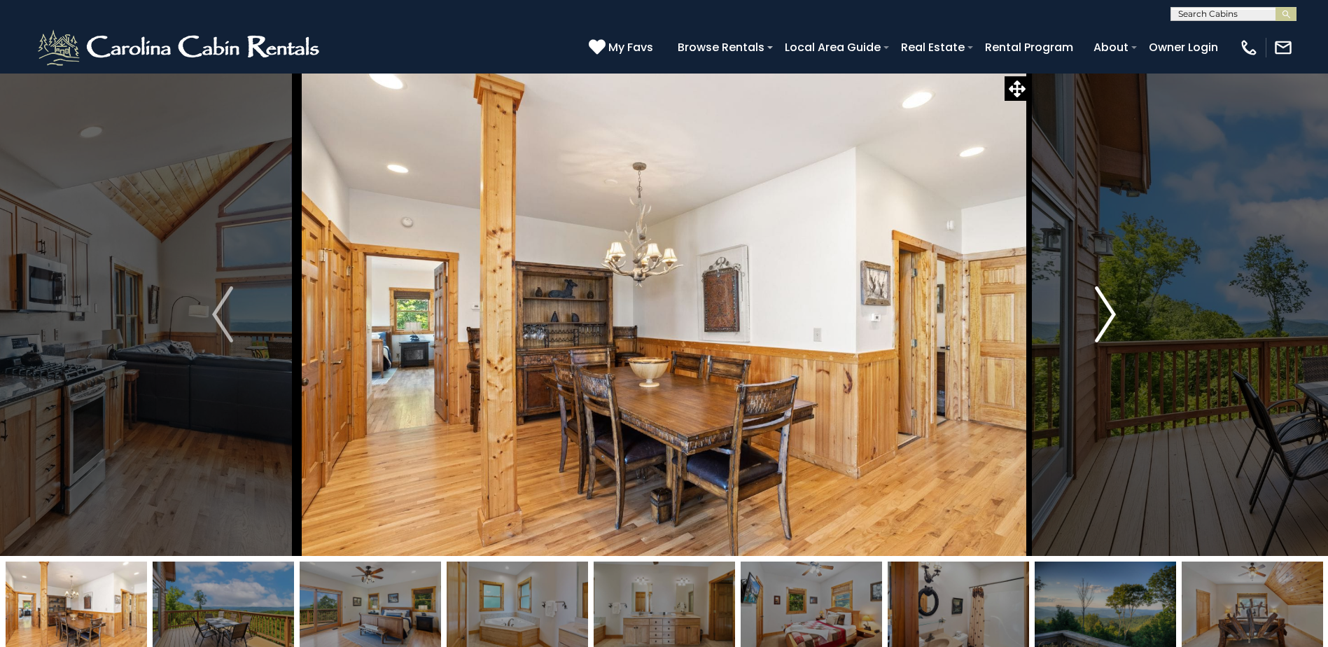
click at [1101, 335] on img "Next" at bounding box center [1105, 314] width 21 height 56
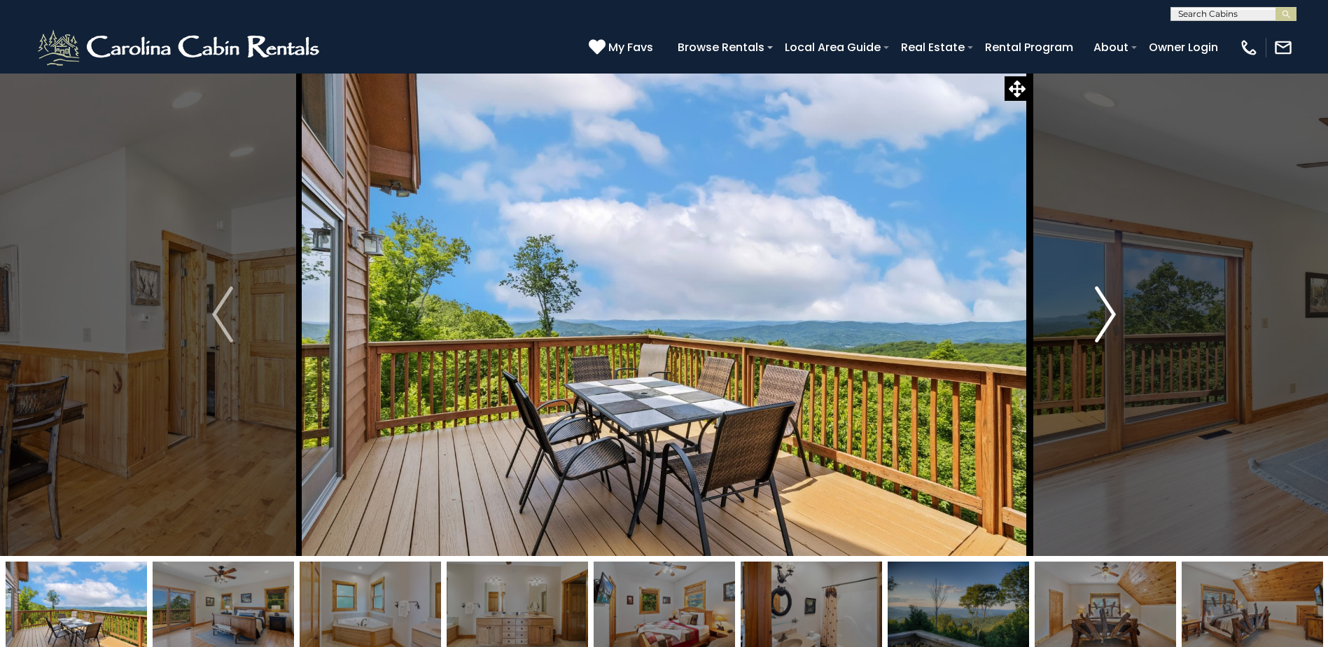
click at [1101, 335] on img "Next" at bounding box center [1105, 314] width 21 height 56
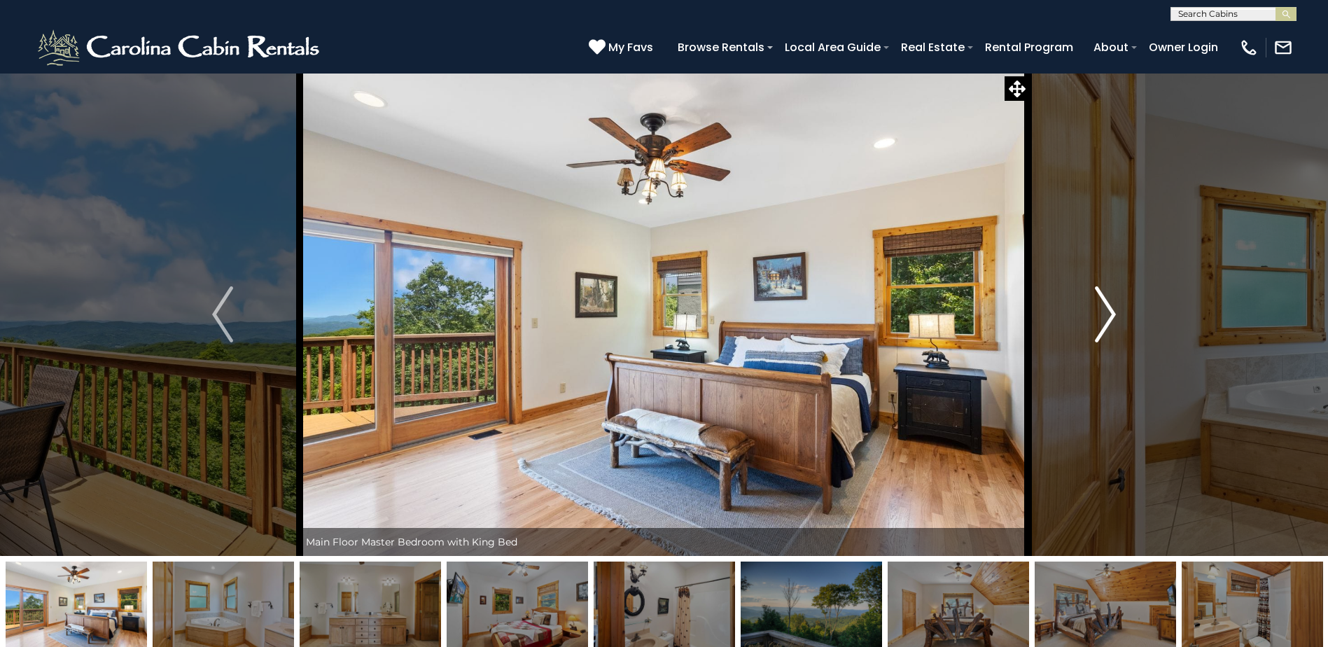
click at [1101, 335] on img "Next" at bounding box center [1105, 314] width 21 height 56
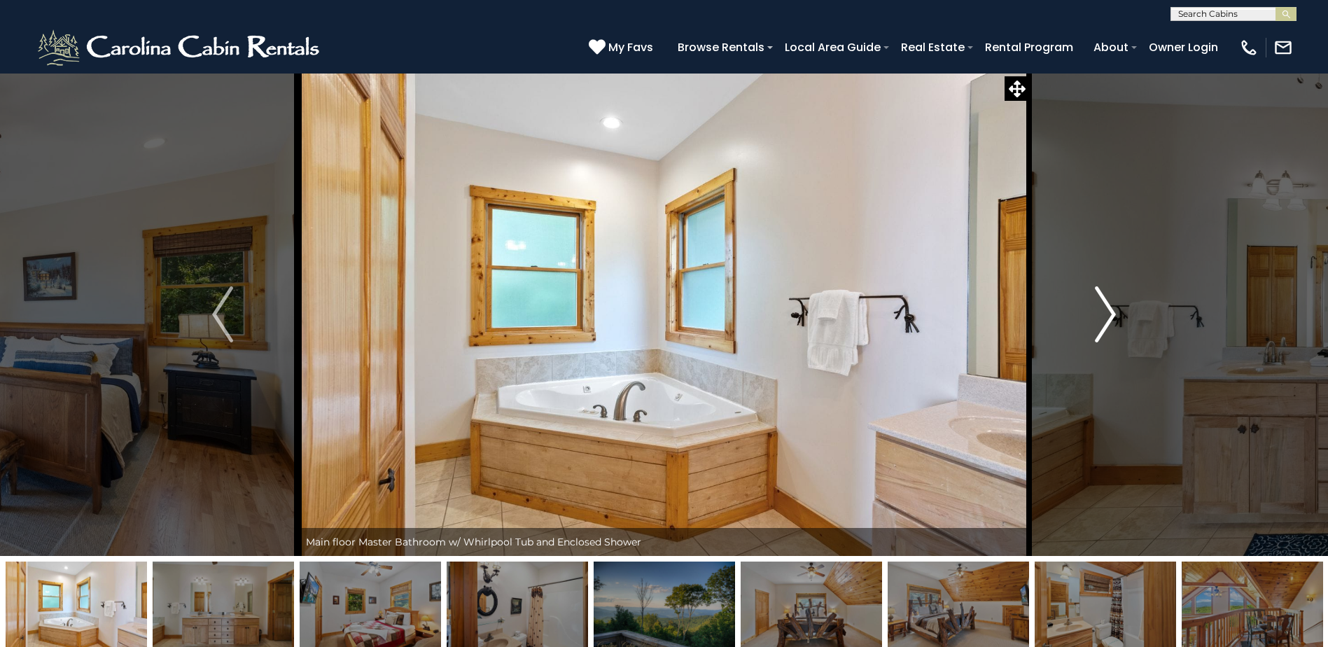
click at [1101, 335] on img "Next" at bounding box center [1105, 314] width 21 height 56
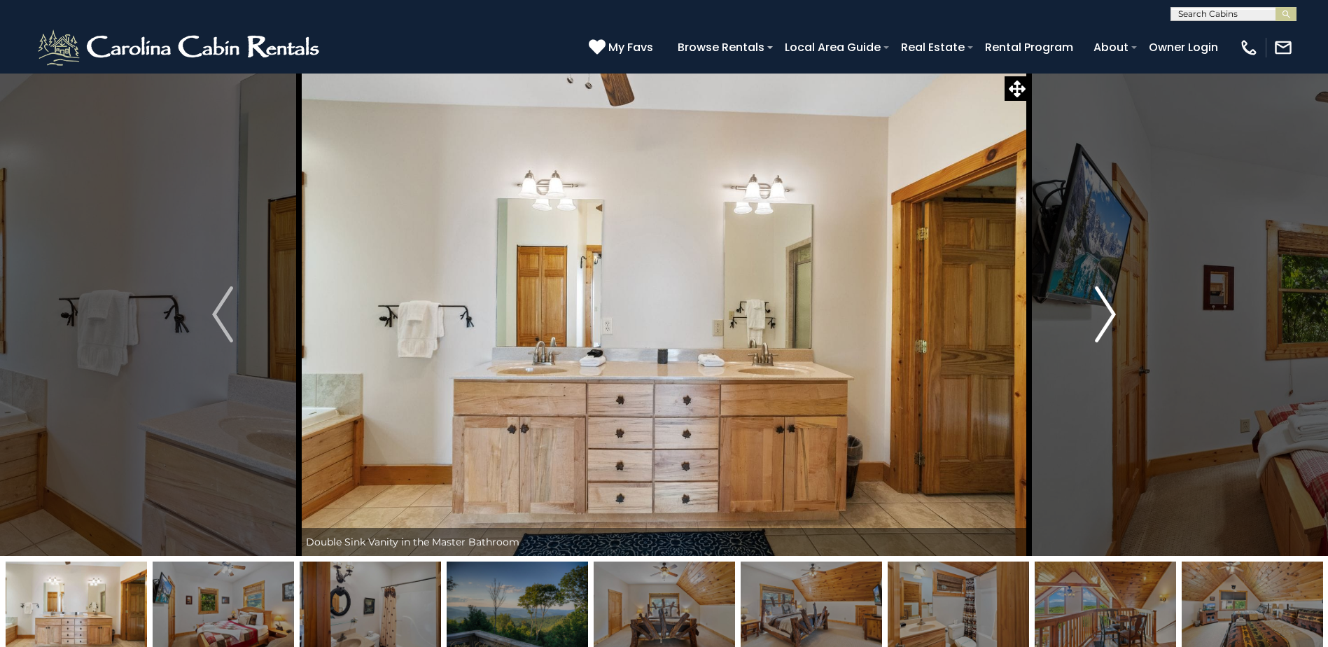
click at [1101, 335] on img "Next" at bounding box center [1105, 314] width 21 height 56
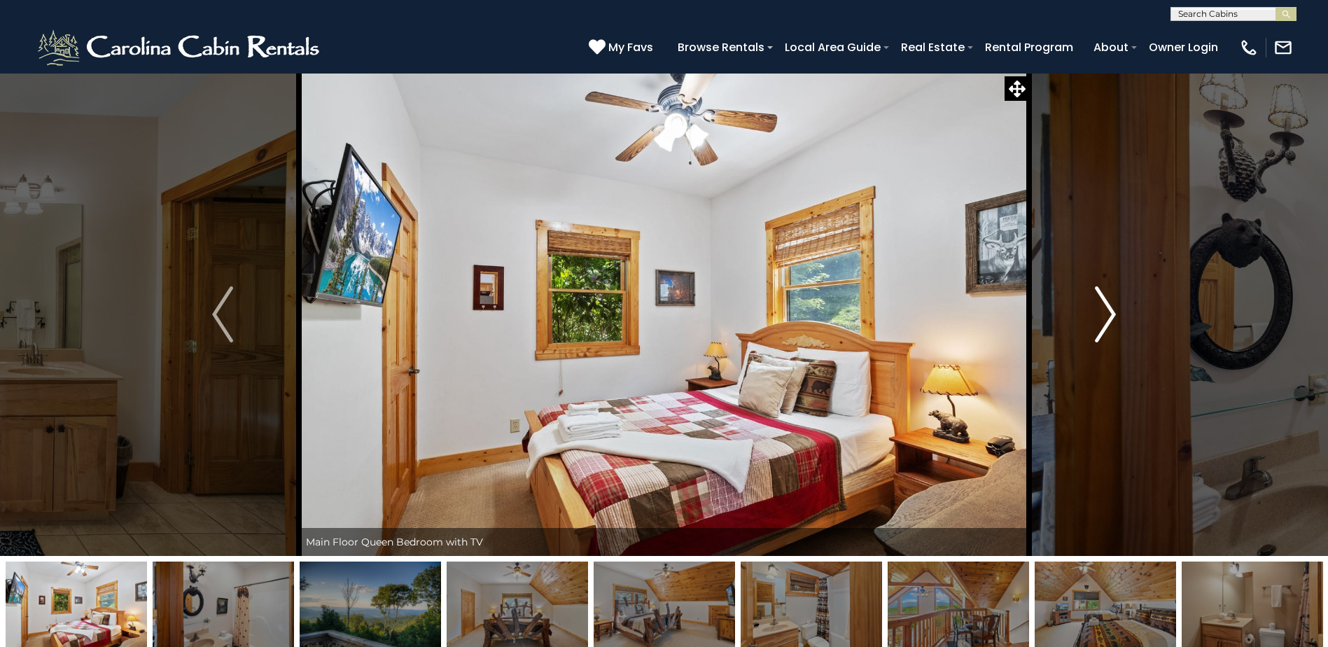
click at [1101, 335] on img "Next" at bounding box center [1105, 314] width 21 height 56
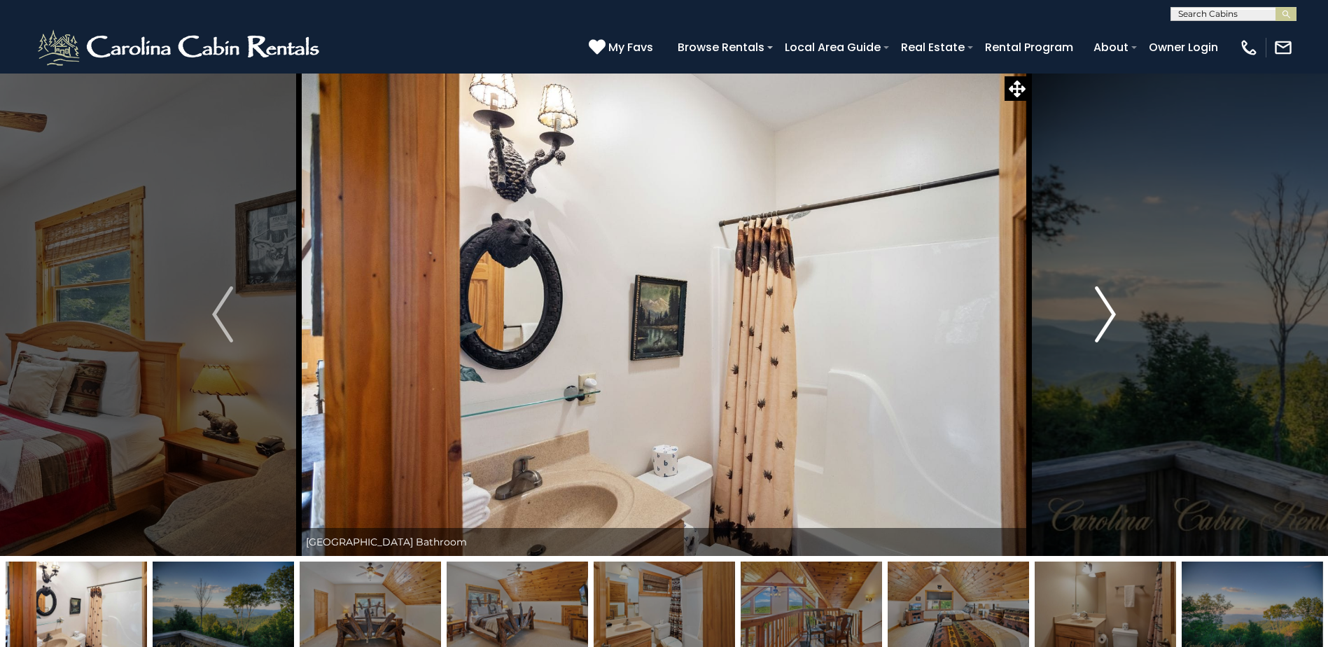
click at [1101, 335] on img "Next" at bounding box center [1105, 314] width 21 height 56
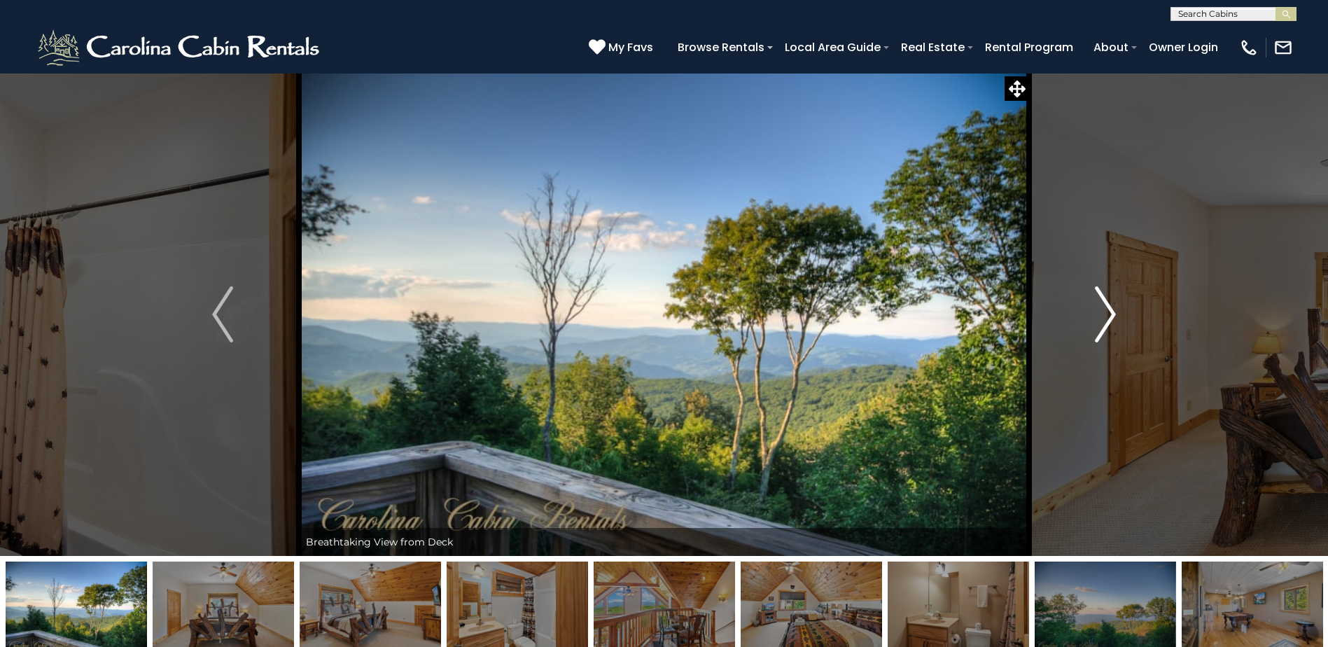
click at [1101, 335] on img "Next" at bounding box center [1105, 314] width 21 height 56
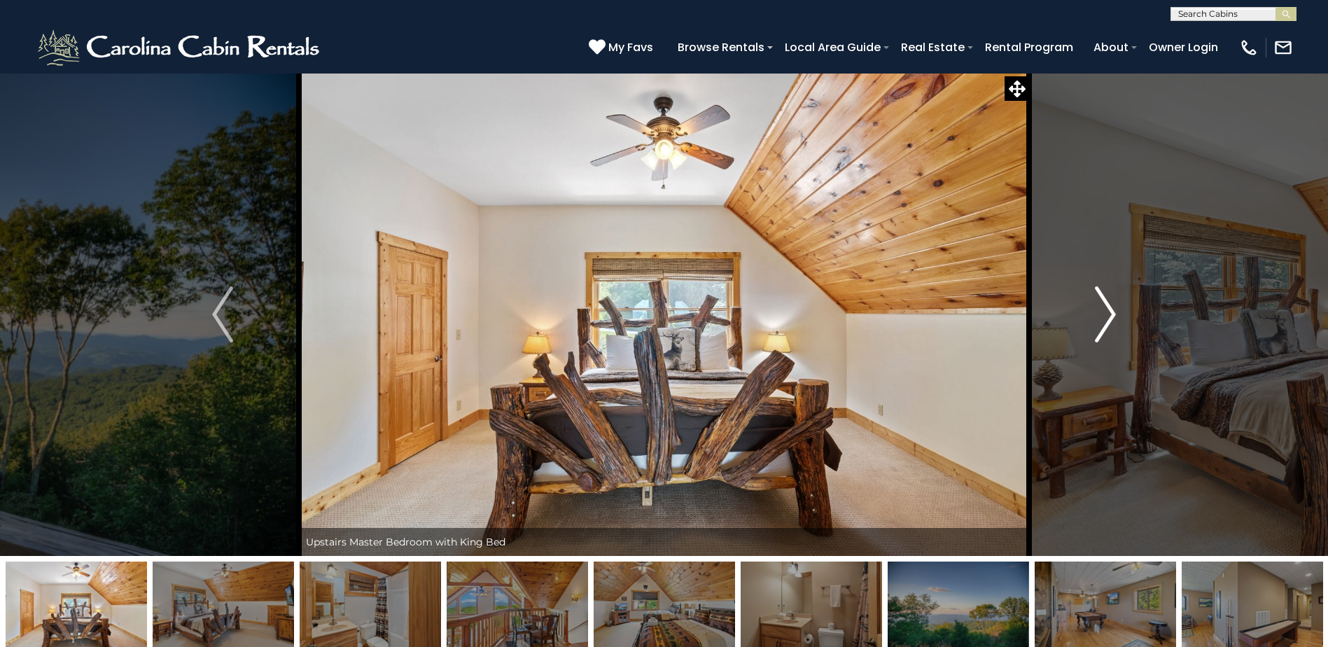
click at [1101, 335] on img "Next" at bounding box center [1105, 314] width 21 height 56
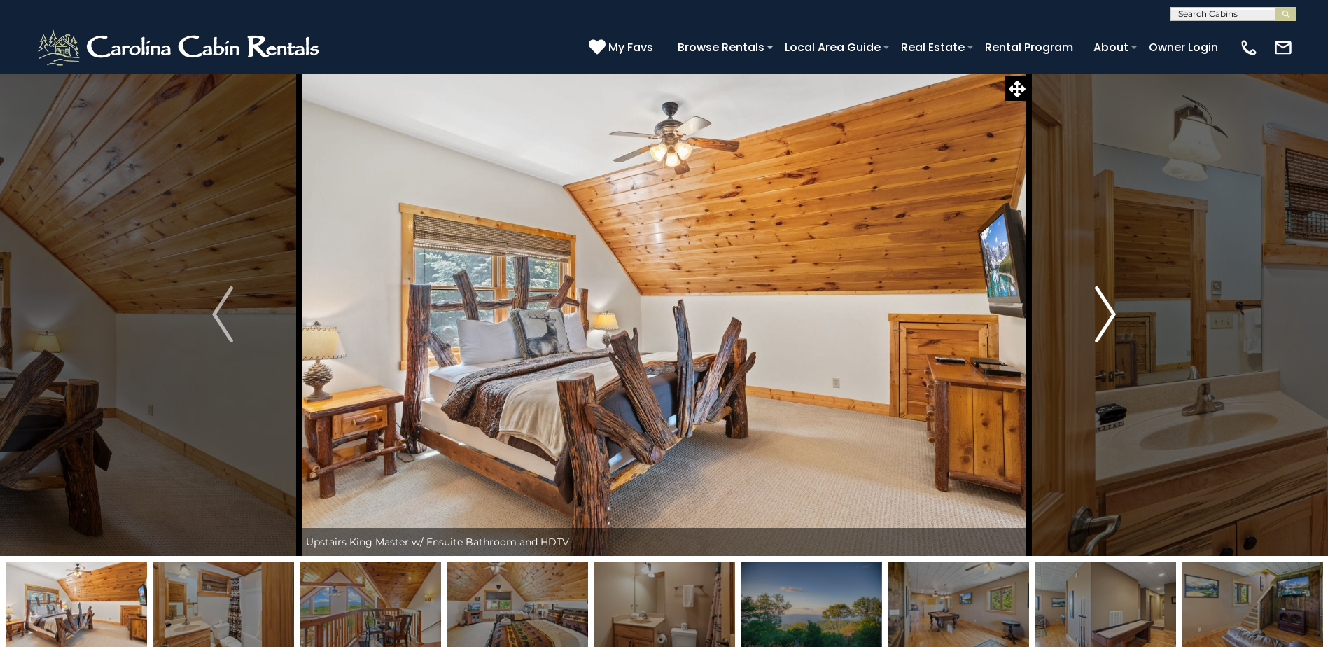
click at [1101, 335] on img "Next" at bounding box center [1105, 314] width 21 height 56
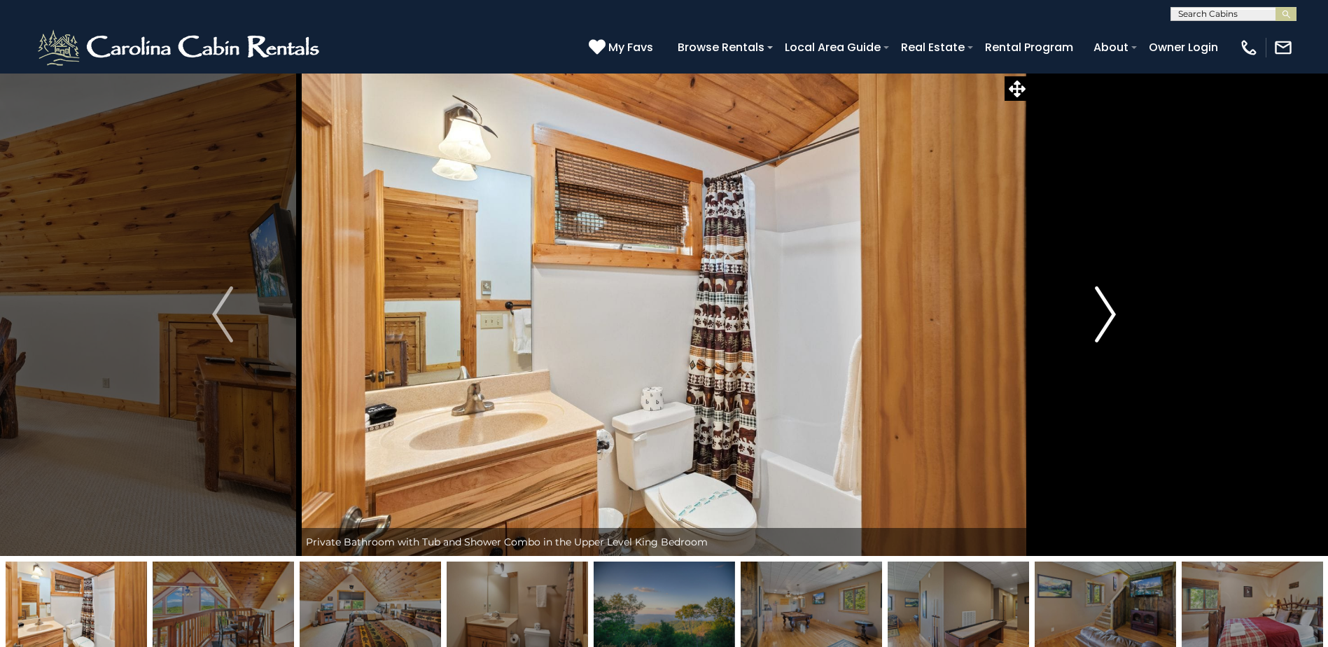
click at [1101, 335] on img "Next" at bounding box center [1105, 314] width 21 height 56
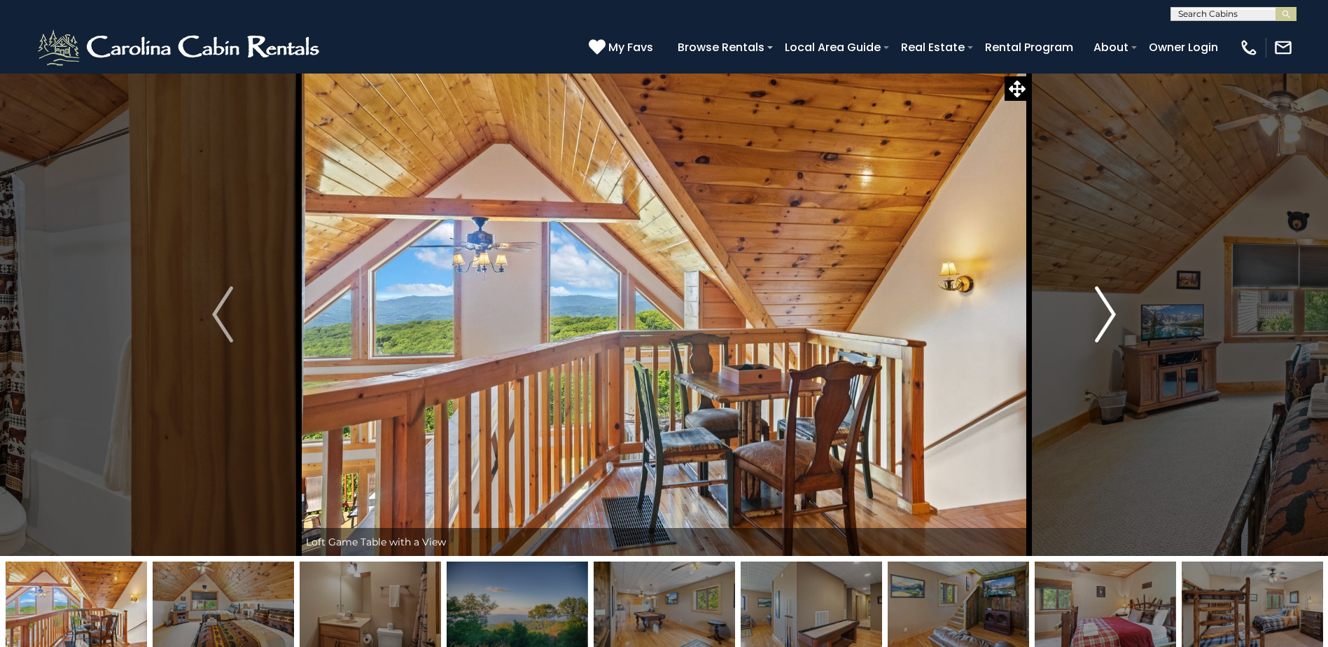
click at [1101, 335] on img "Next" at bounding box center [1105, 314] width 21 height 56
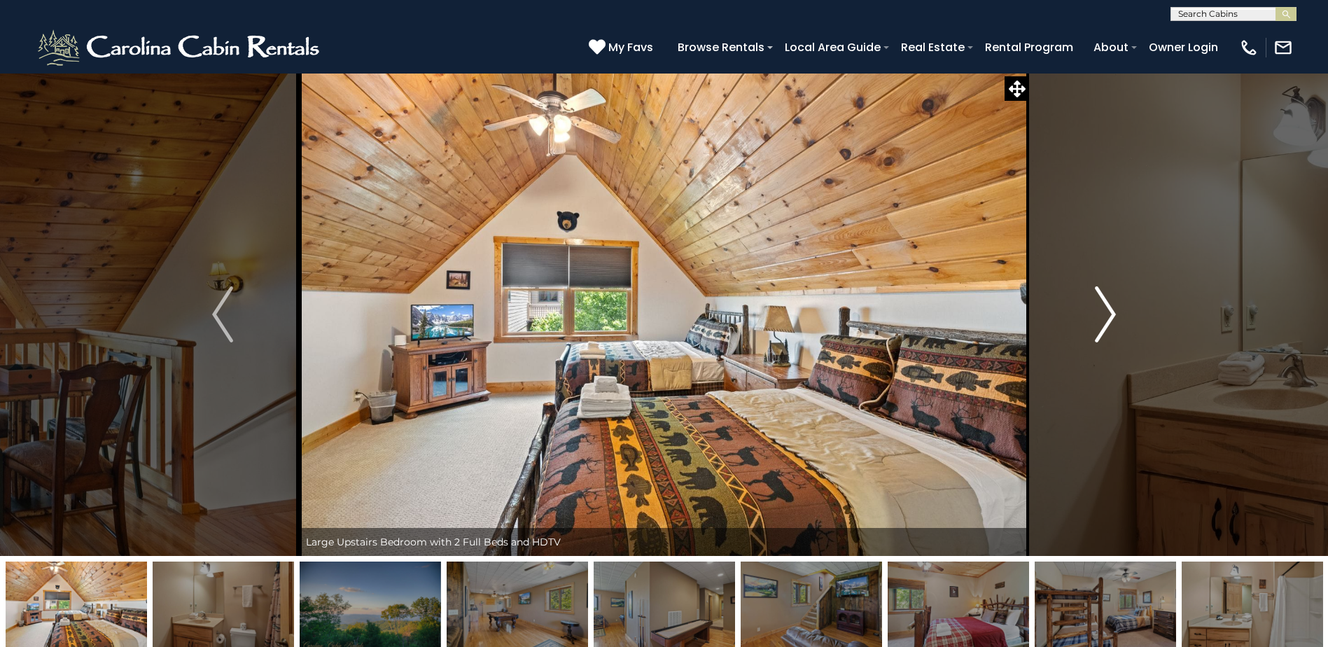
click at [1101, 335] on img "Next" at bounding box center [1105, 314] width 21 height 56
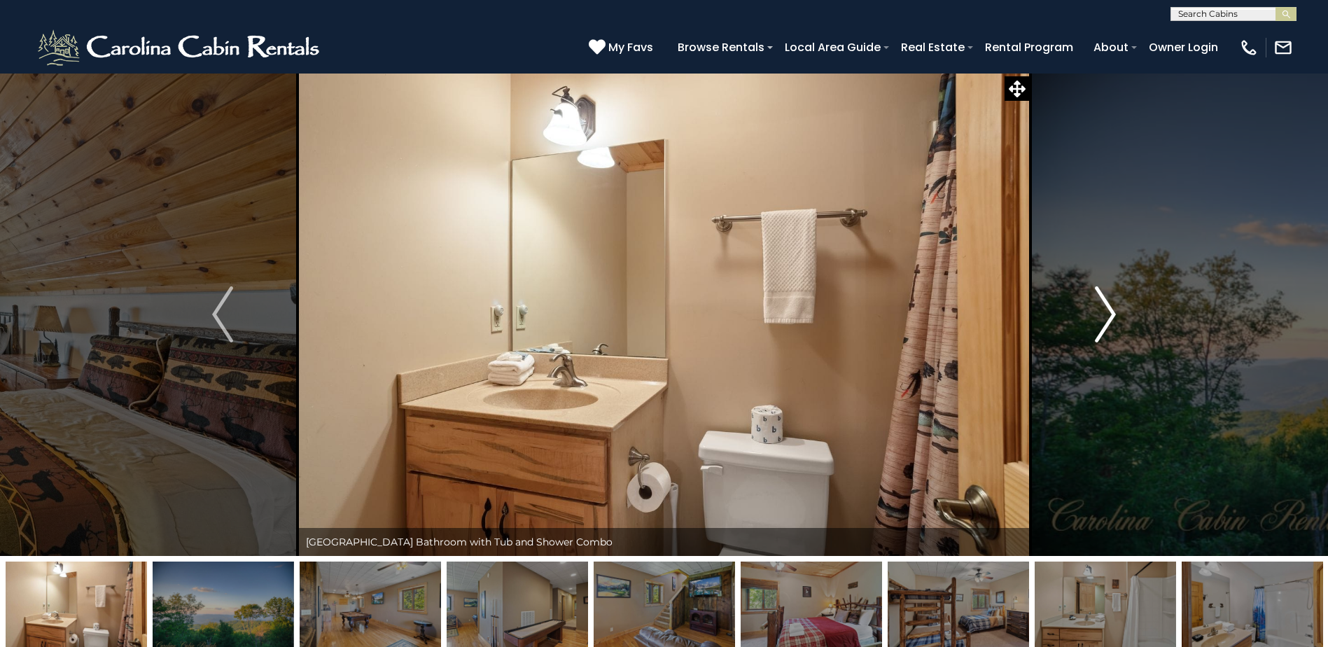
click at [1101, 335] on img "Next" at bounding box center [1105, 314] width 21 height 56
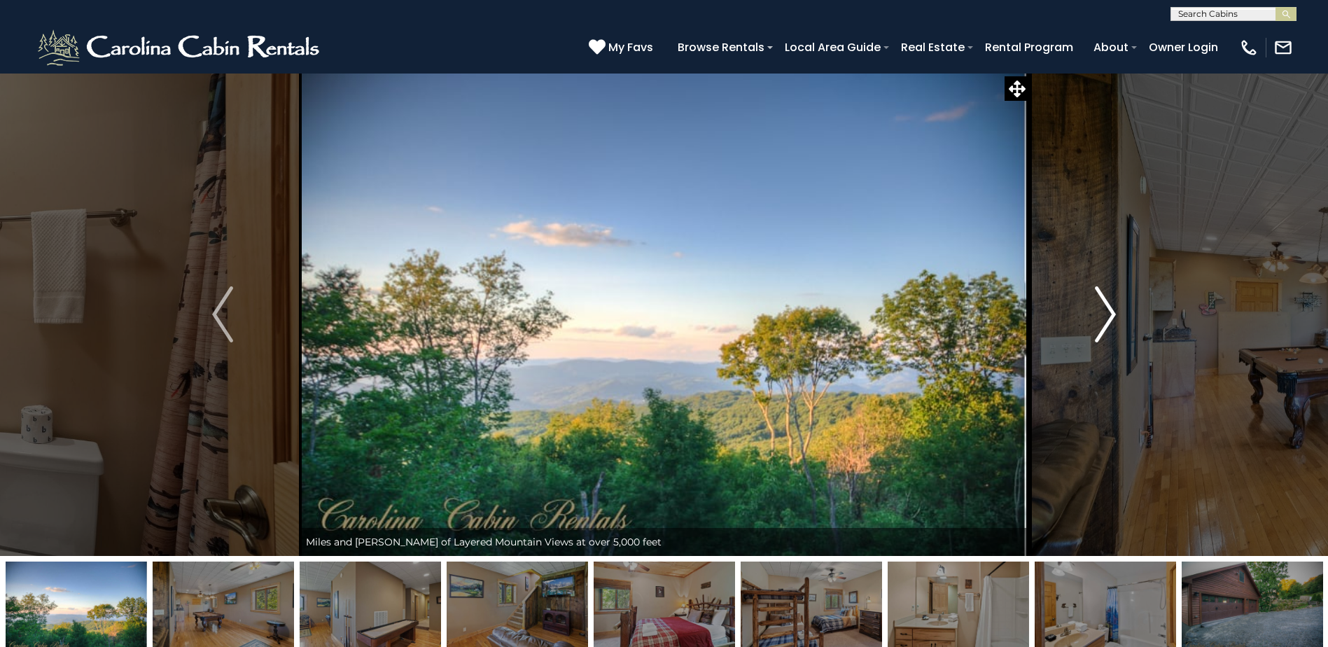
click at [1101, 335] on img "Next" at bounding box center [1105, 314] width 21 height 56
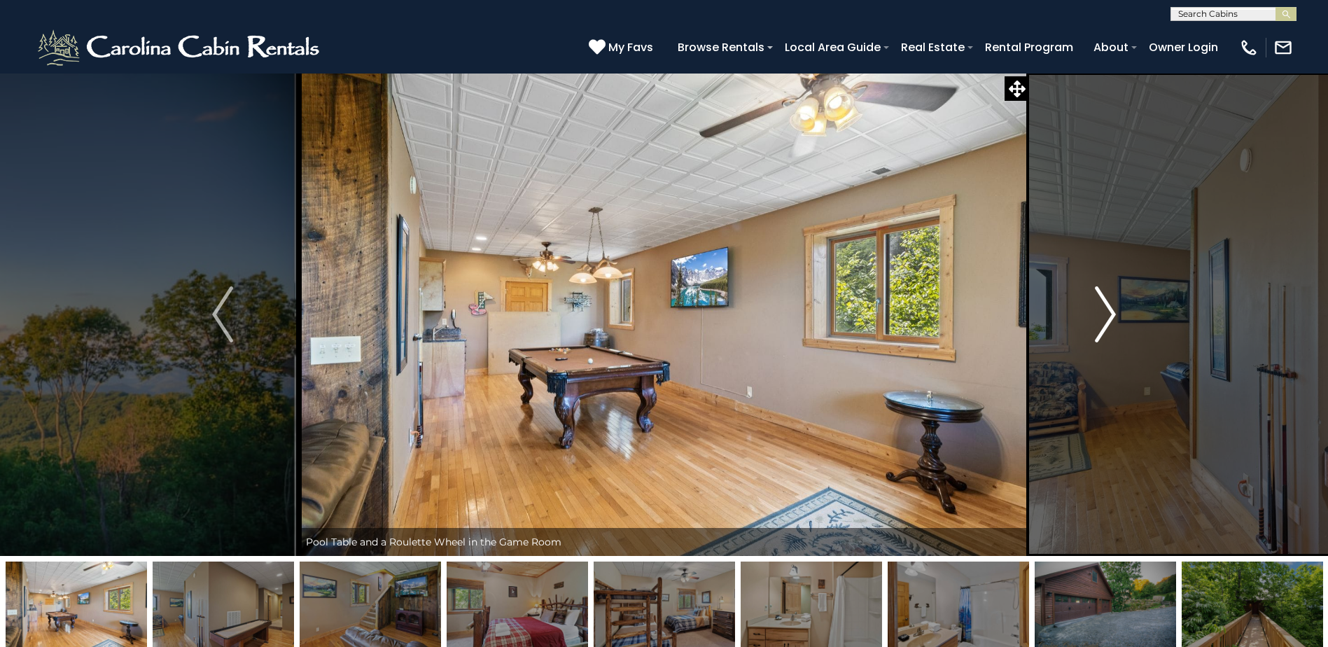
click at [1101, 335] on img "Next" at bounding box center [1105, 314] width 21 height 56
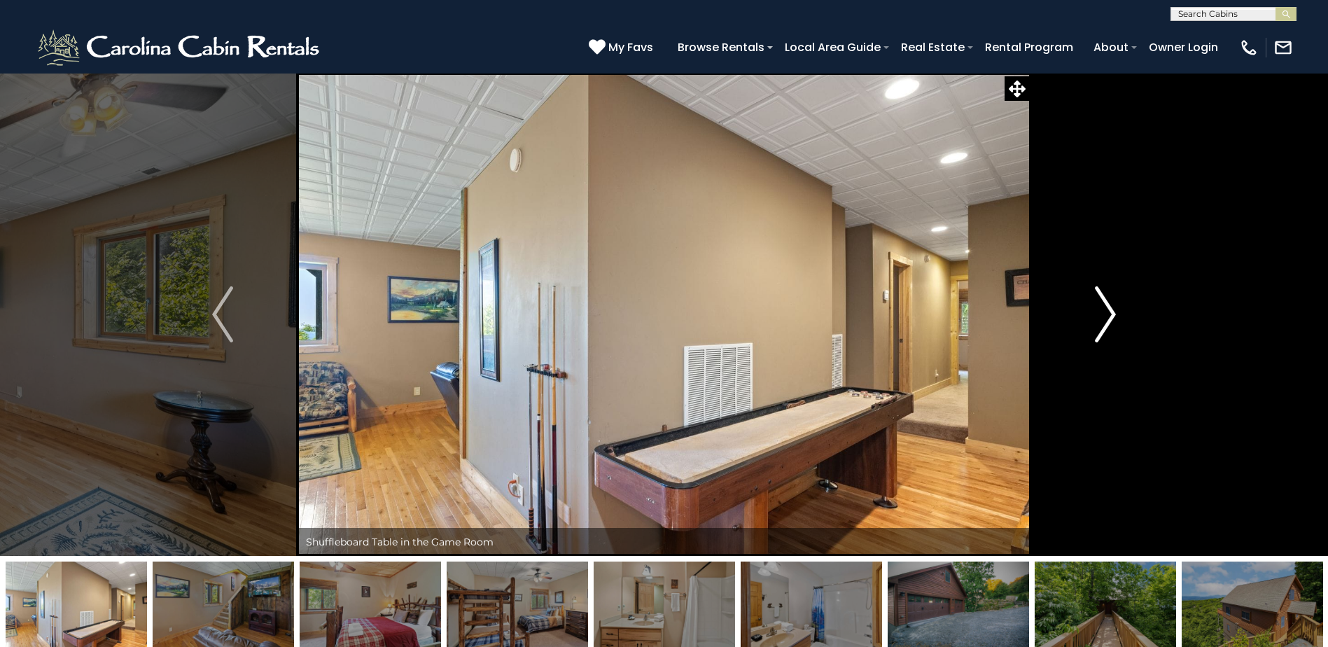
click at [1101, 335] on img "Next" at bounding box center [1105, 314] width 21 height 56
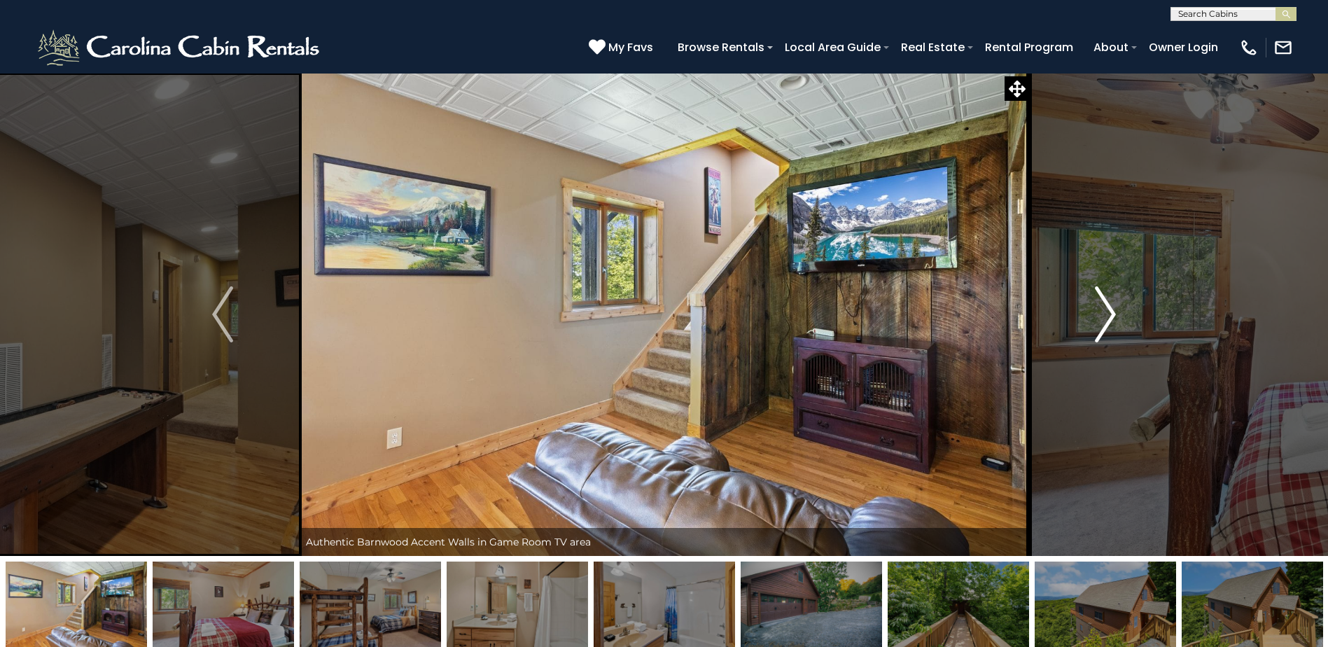
click at [1101, 335] on img "Next" at bounding box center [1105, 314] width 21 height 56
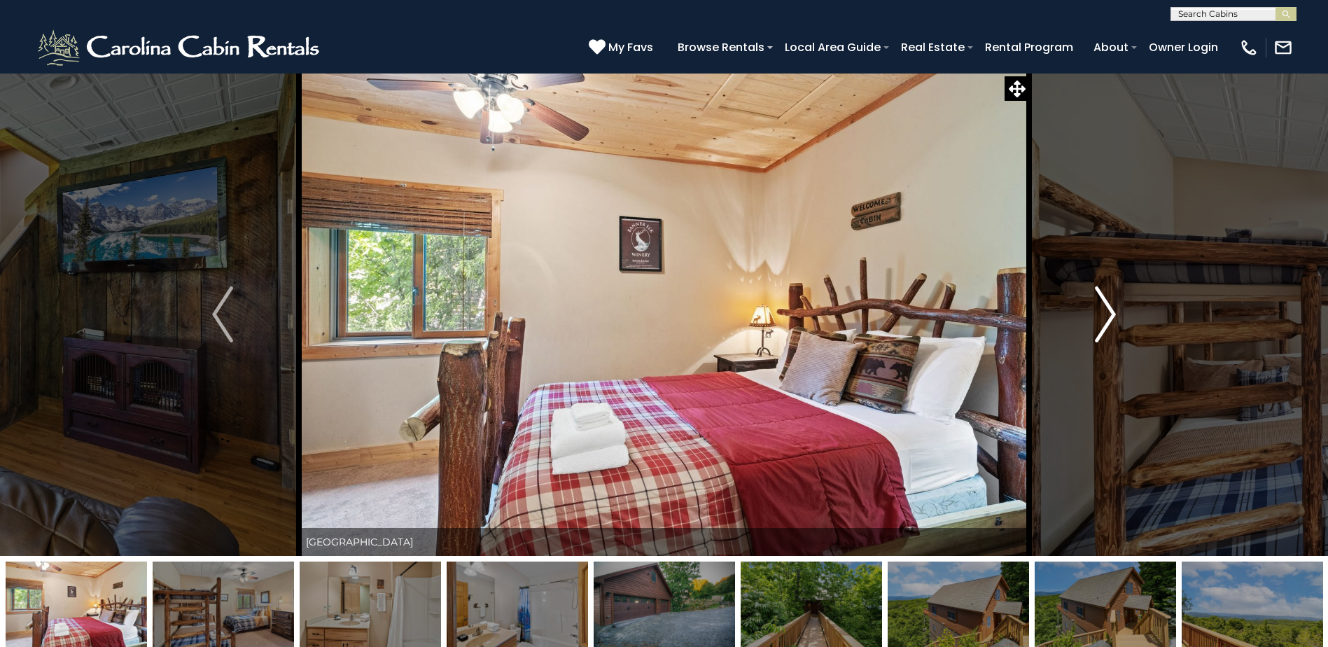
click at [1101, 335] on img "Next" at bounding box center [1105, 314] width 21 height 56
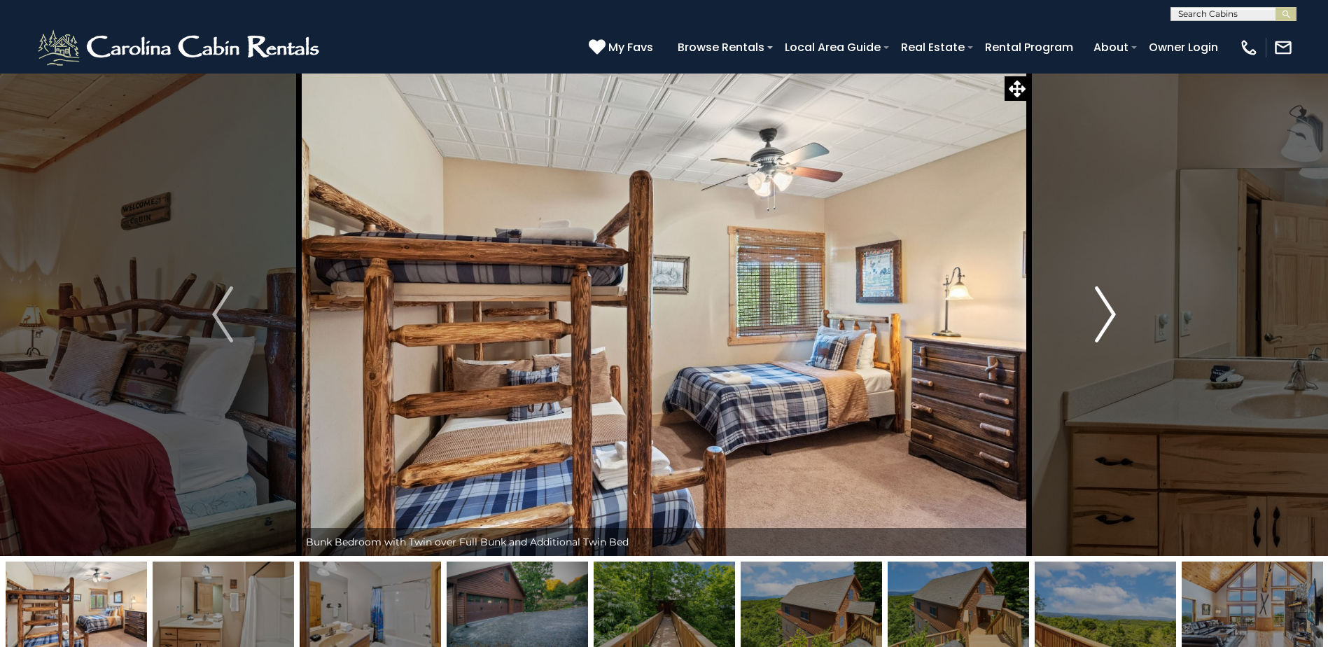
click at [1101, 335] on img "Next" at bounding box center [1105, 314] width 21 height 56
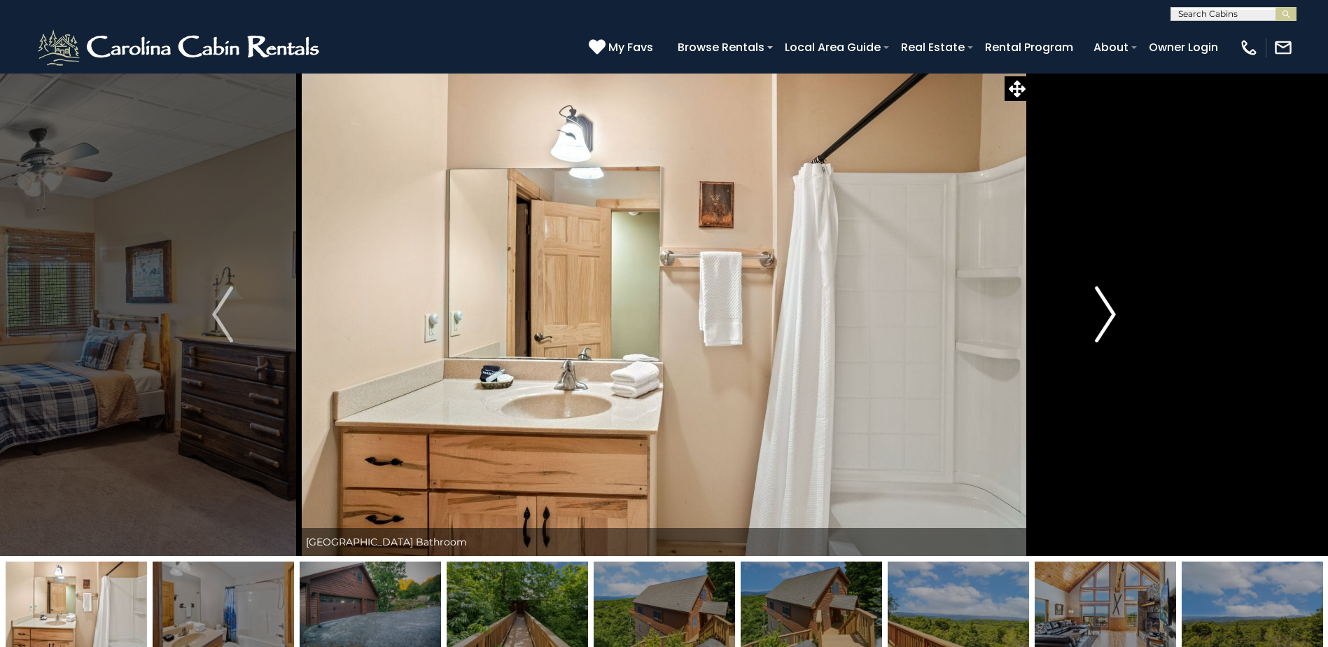
click at [1101, 335] on img "Next" at bounding box center [1105, 314] width 21 height 56
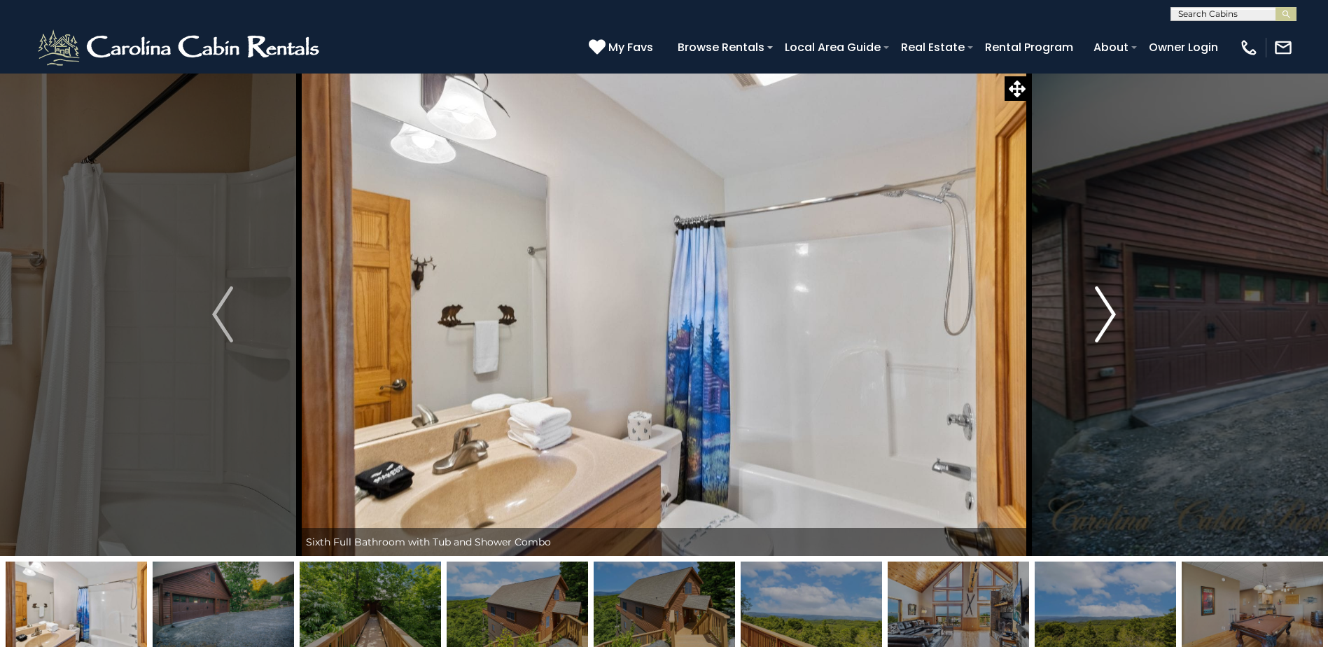
click at [1101, 335] on img "Next" at bounding box center [1105, 314] width 21 height 56
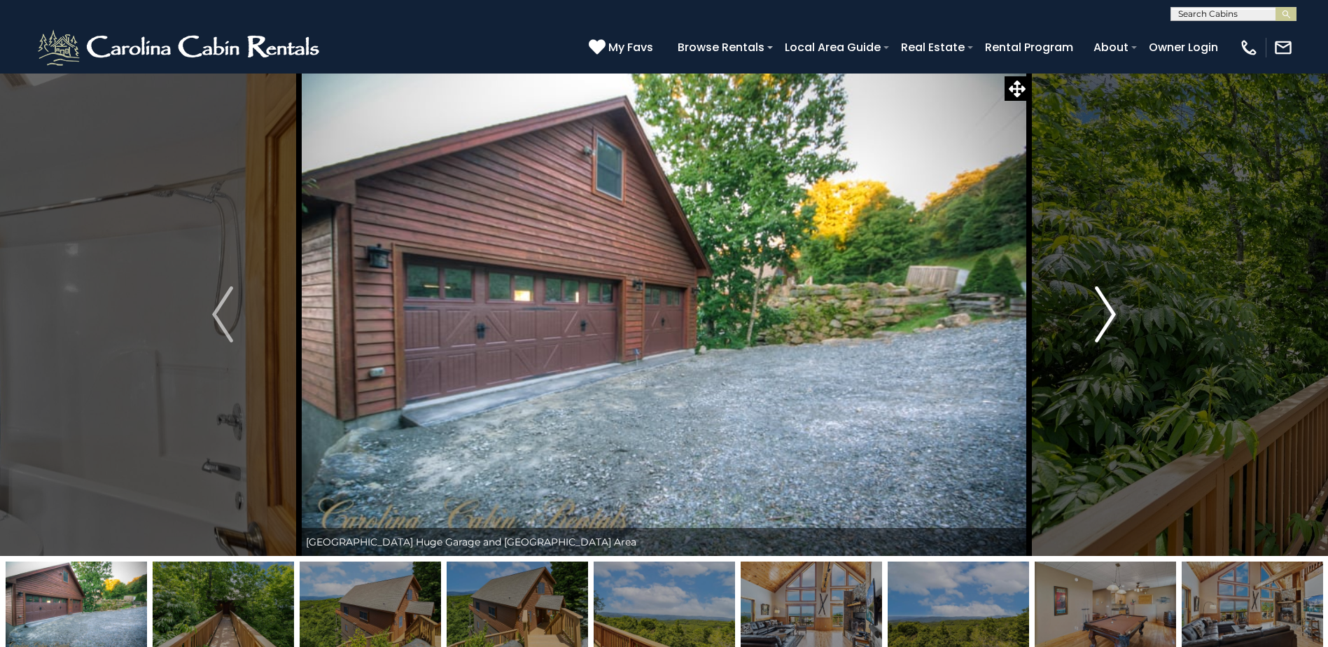
click at [1101, 335] on img "Next" at bounding box center [1105, 314] width 21 height 56
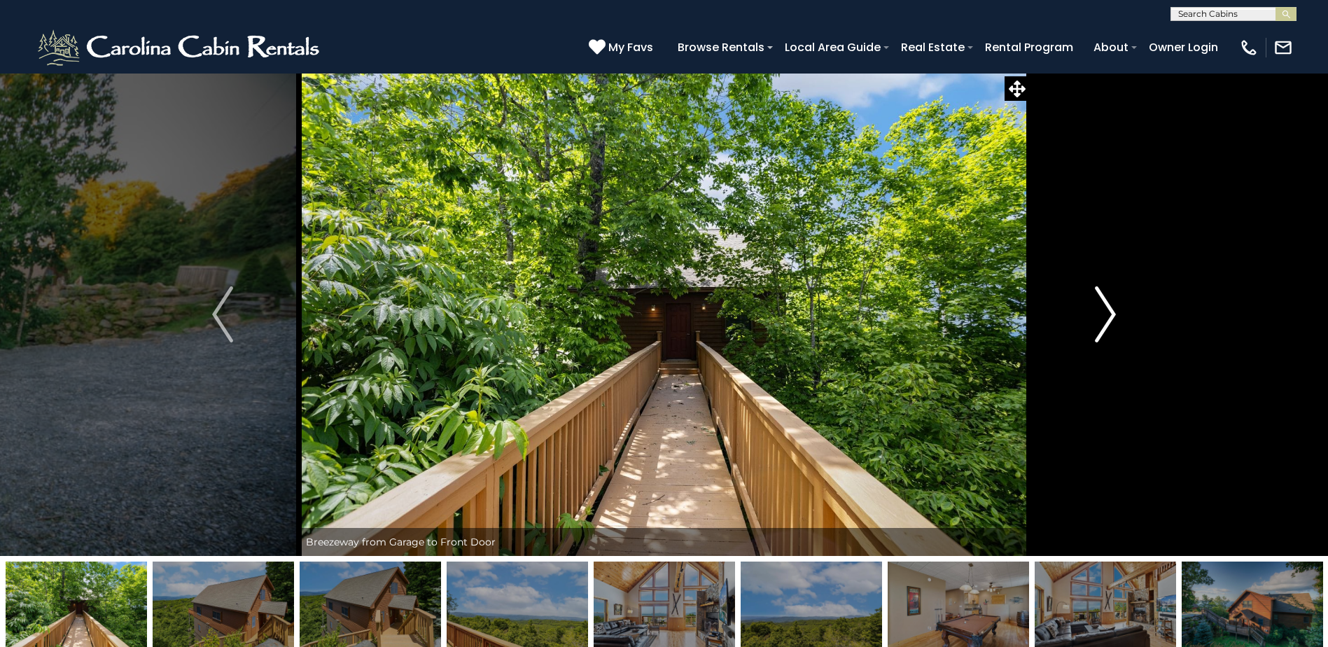
click at [1101, 335] on img "Next" at bounding box center [1105, 314] width 21 height 56
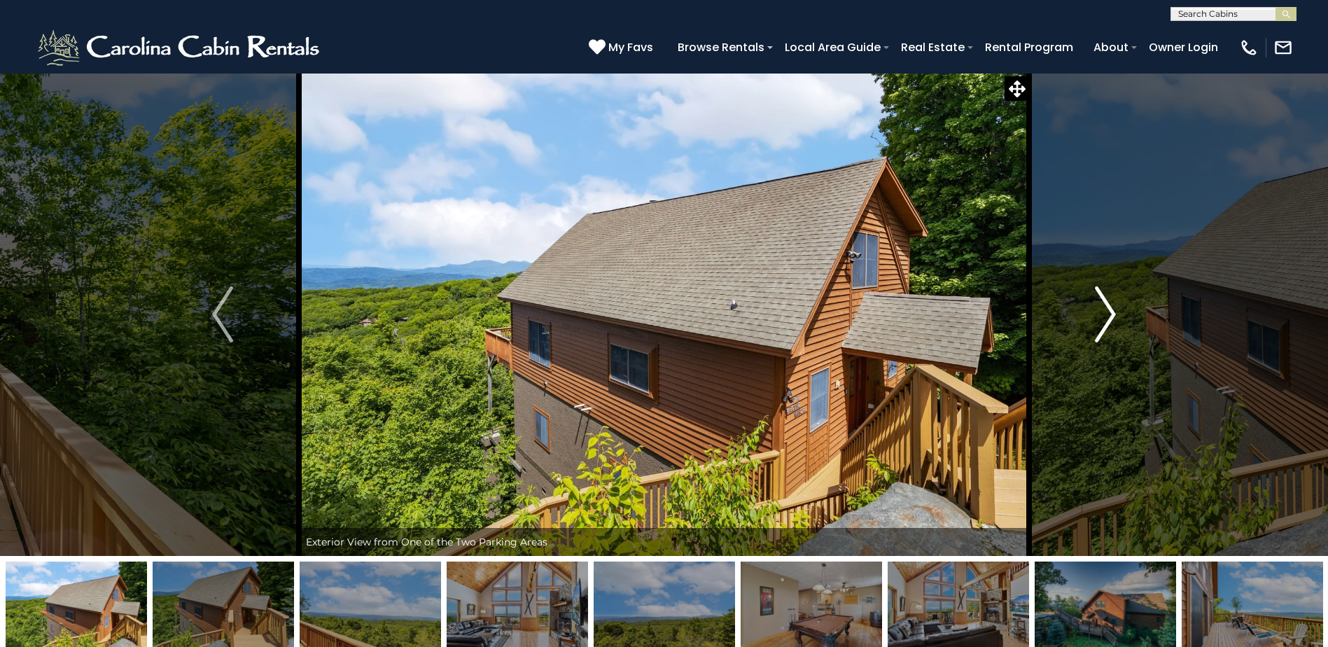
click at [1101, 335] on img "Next" at bounding box center [1105, 314] width 21 height 56
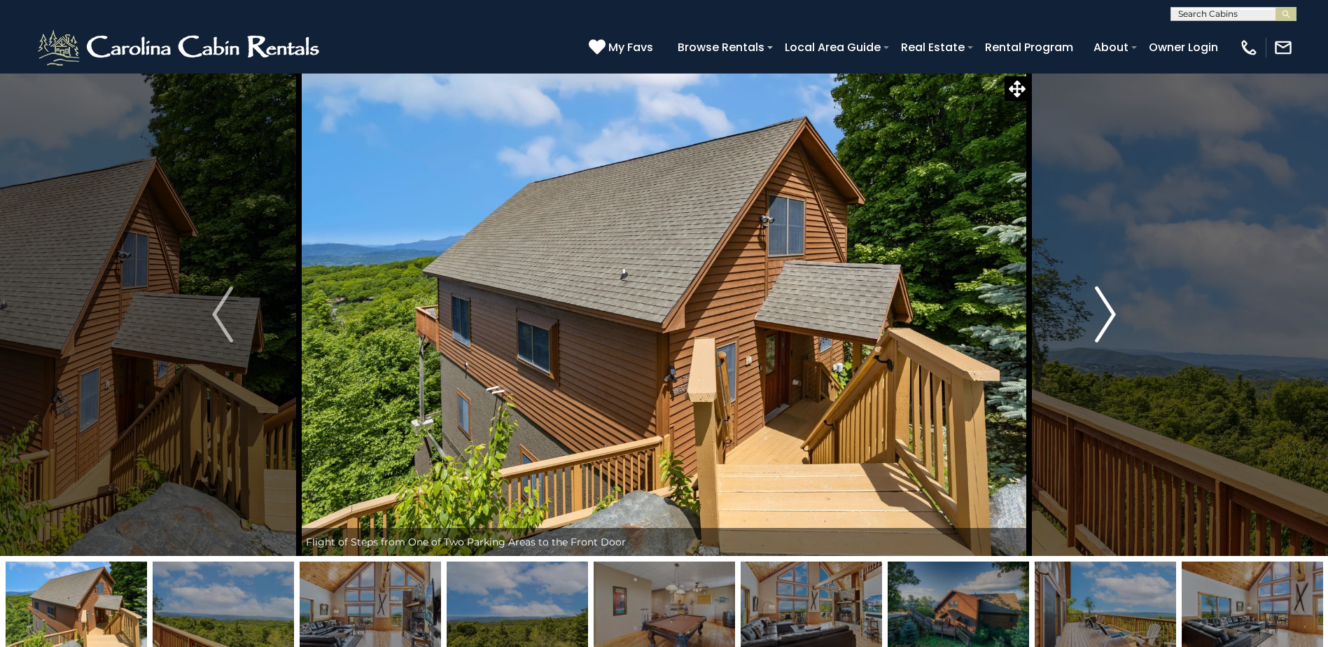
click at [1101, 335] on img "Next" at bounding box center [1105, 314] width 21 height 56
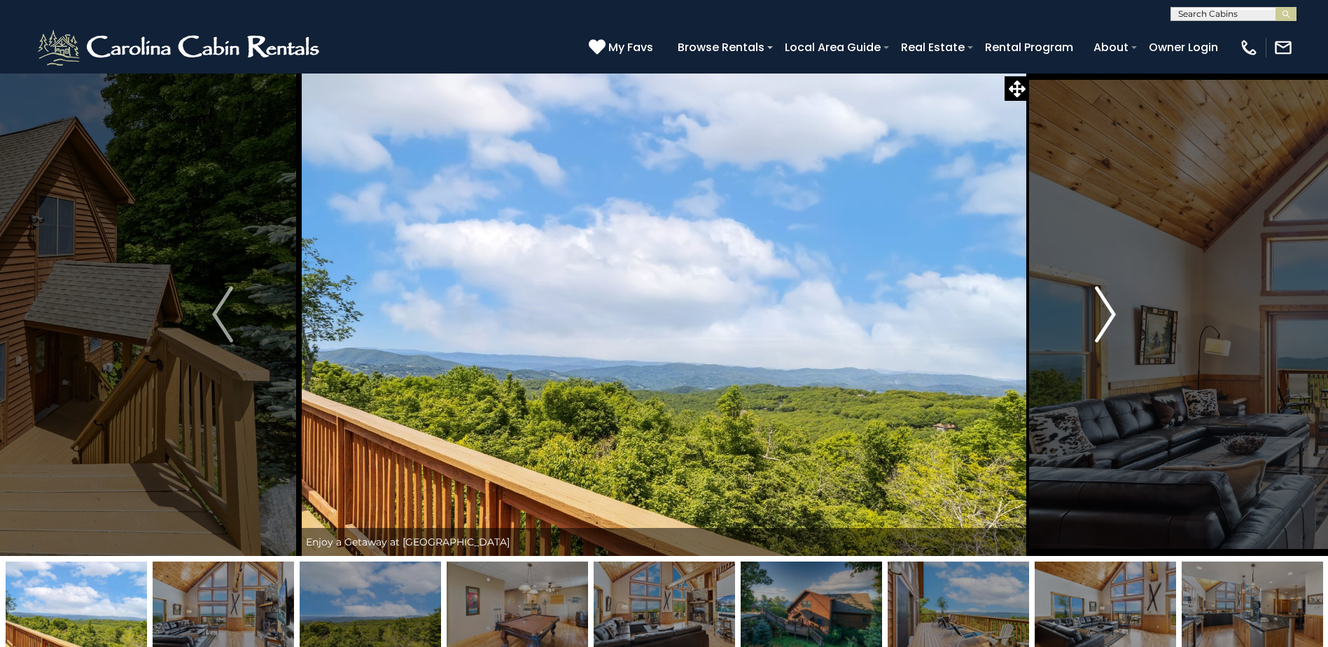
click at [1101, 335] on img "Next" at bounding box center [1105, 314] width 21 height 56
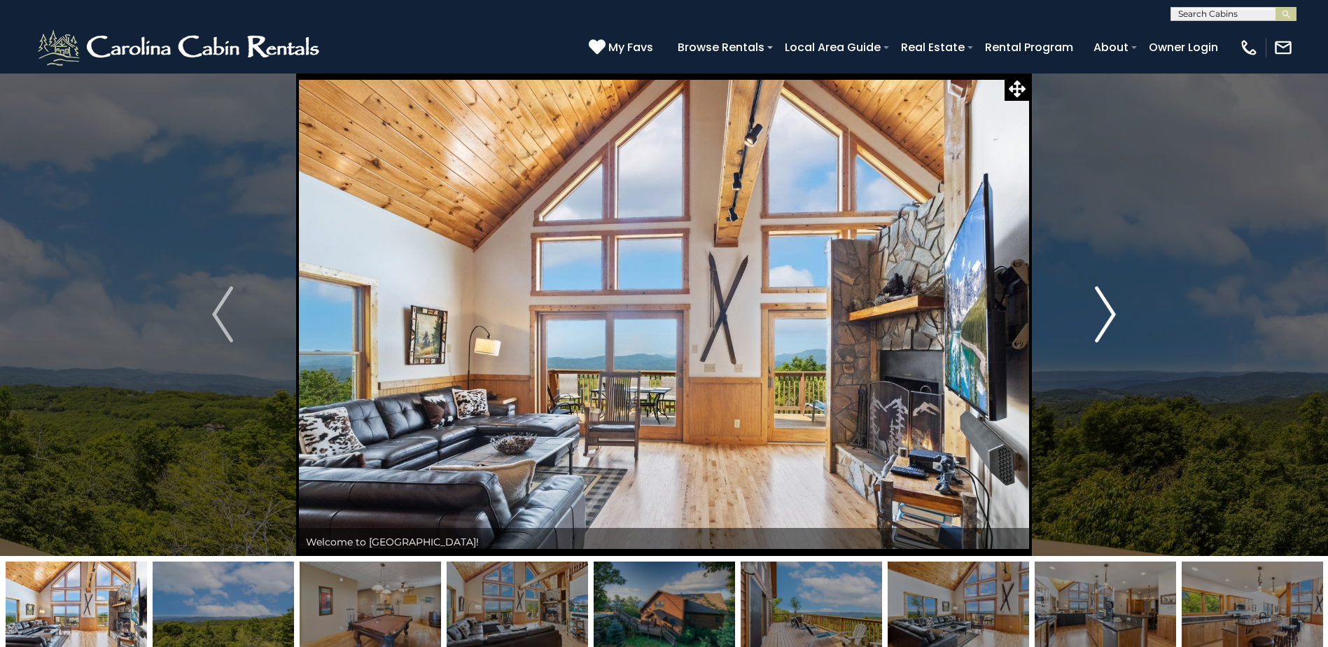
click at [1101, 335] on img "Next" at bounding box center [1105, 314] width 21 height 56
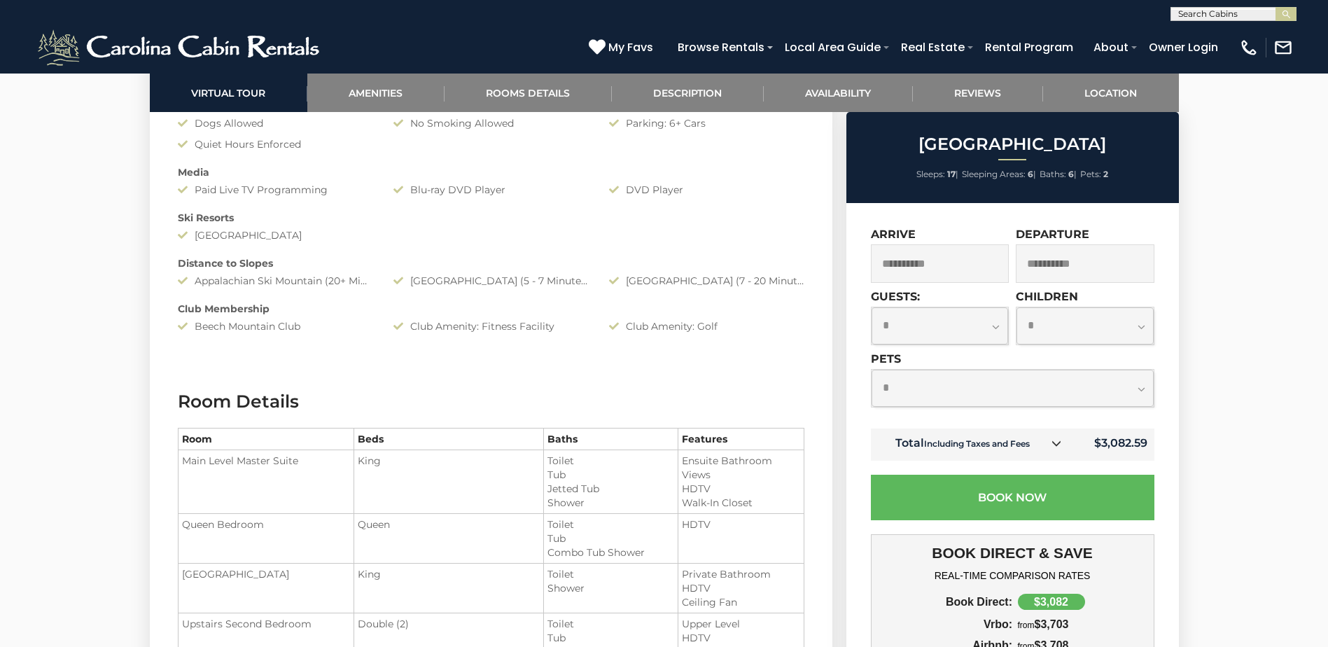
scroll to position [1514, 0]
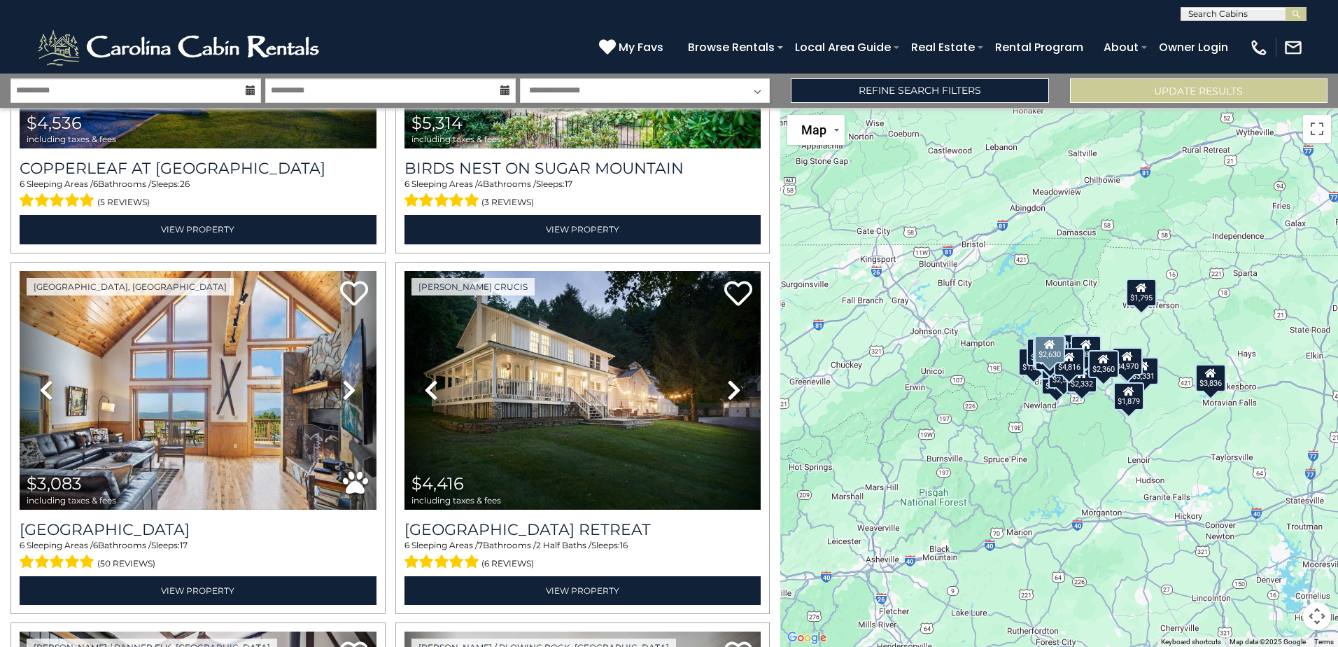
scroll to position [2059, 0]
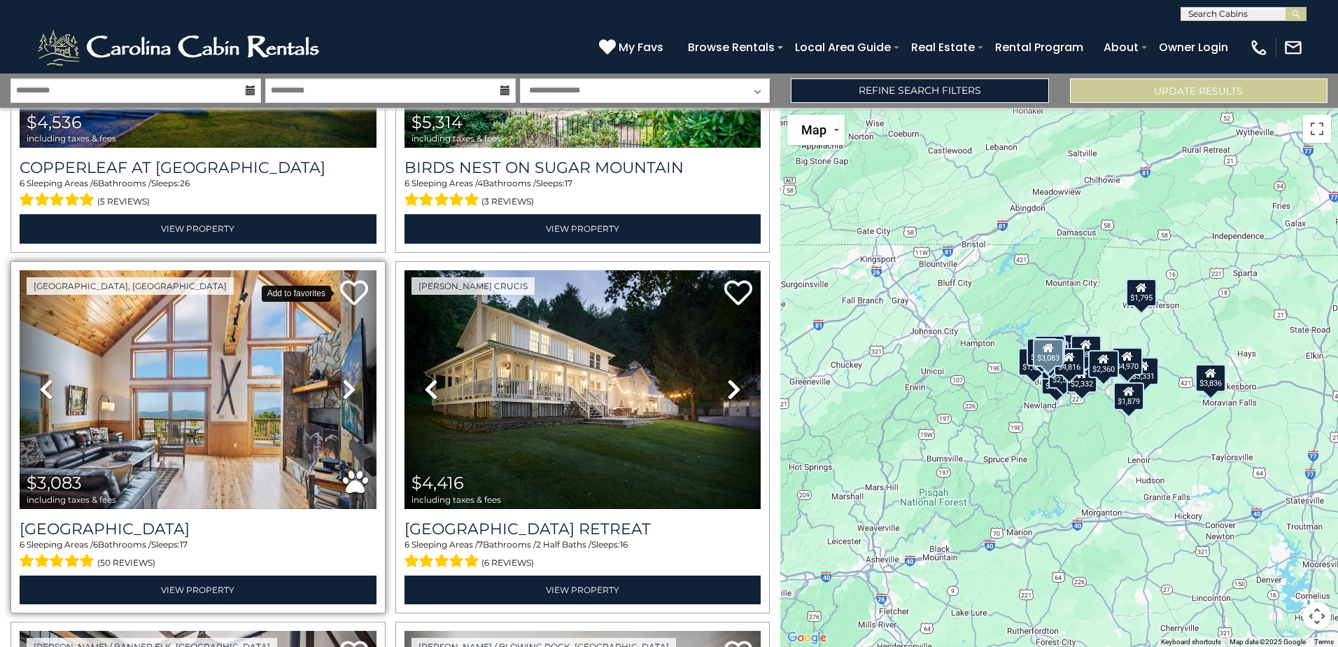
click at [348, 281] on icon at bounding box center [354, 293] width 28 height 28
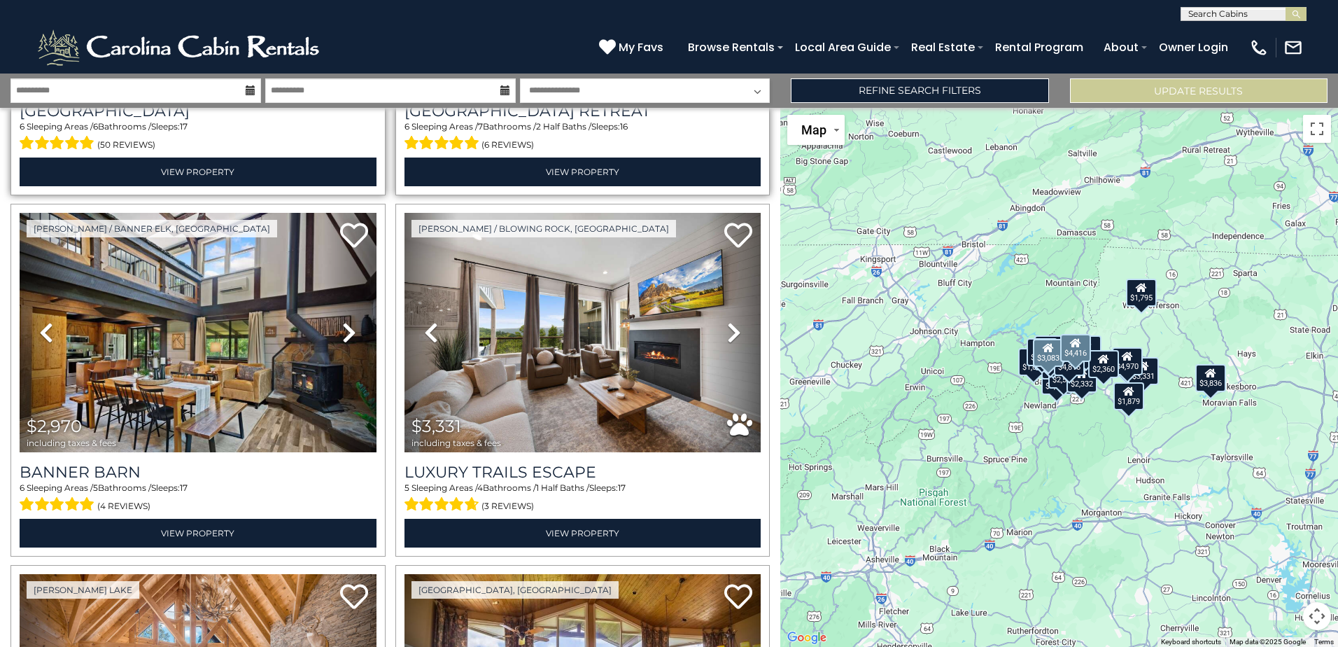
scroll to position [2477, 0]
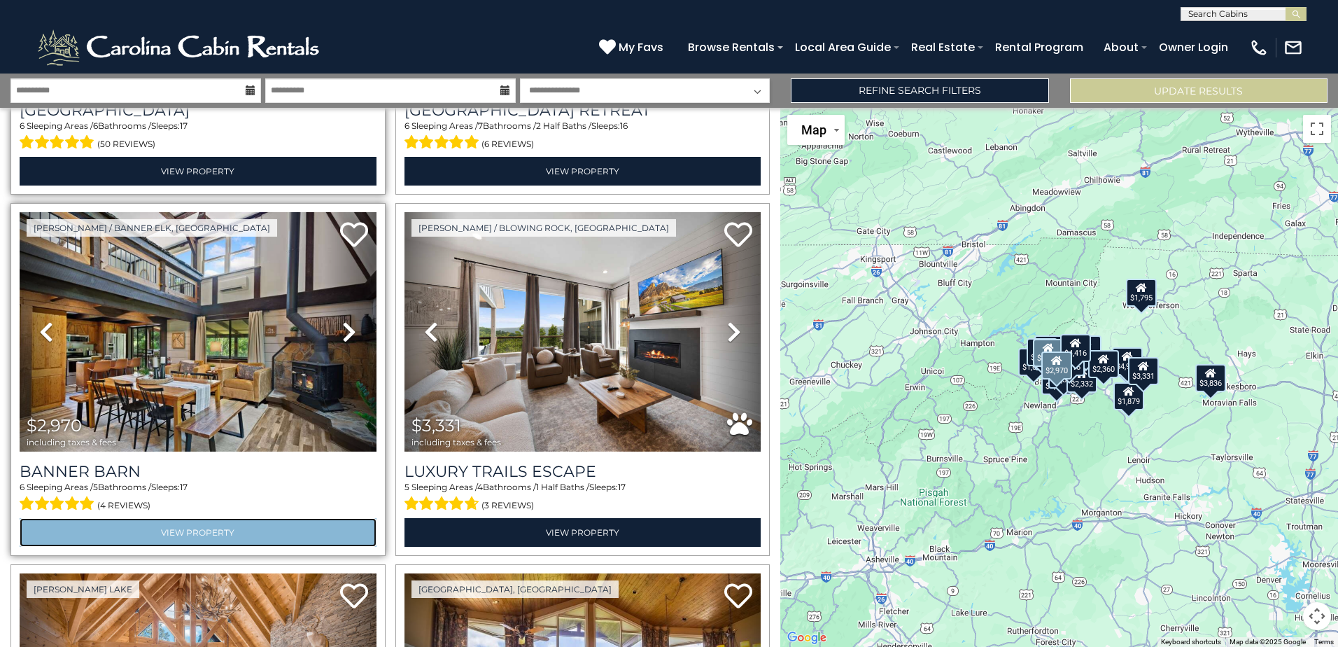
click at [188, 518] on link "View Property" at bounding box center [198, 532] width 357 height 29
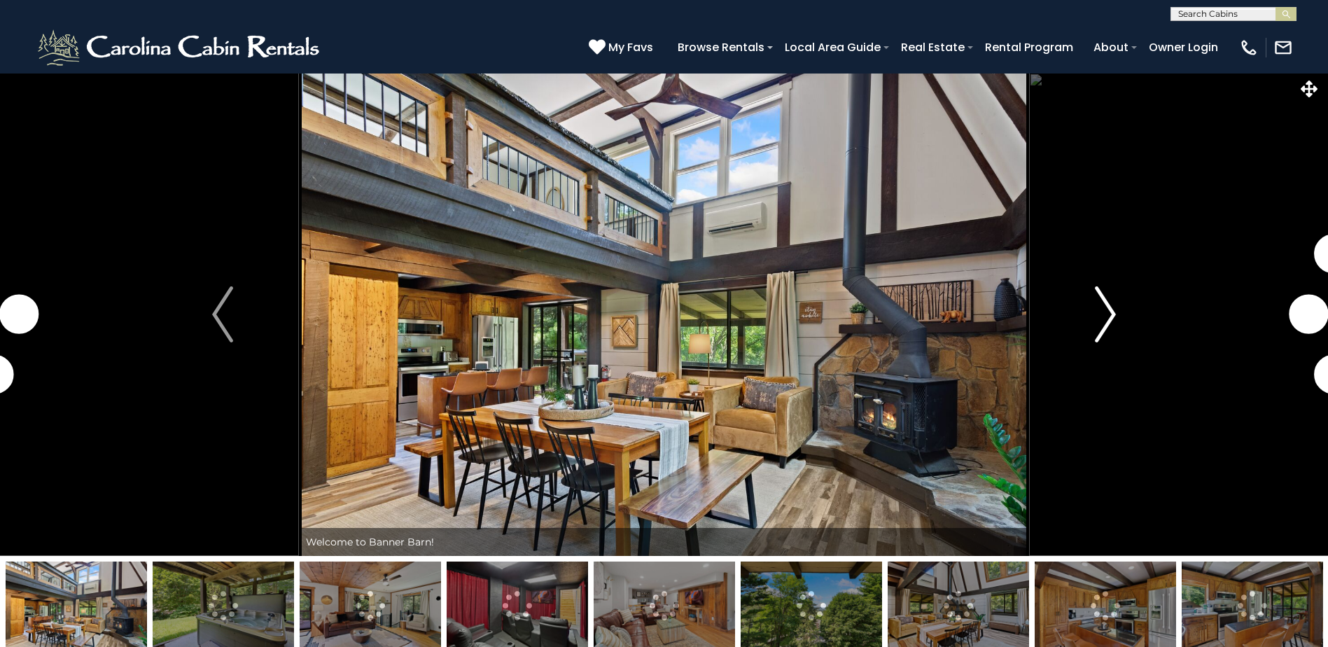
click at [1097, 289] on img "Next" at bounding box center [1105, 314] width 21 height 56
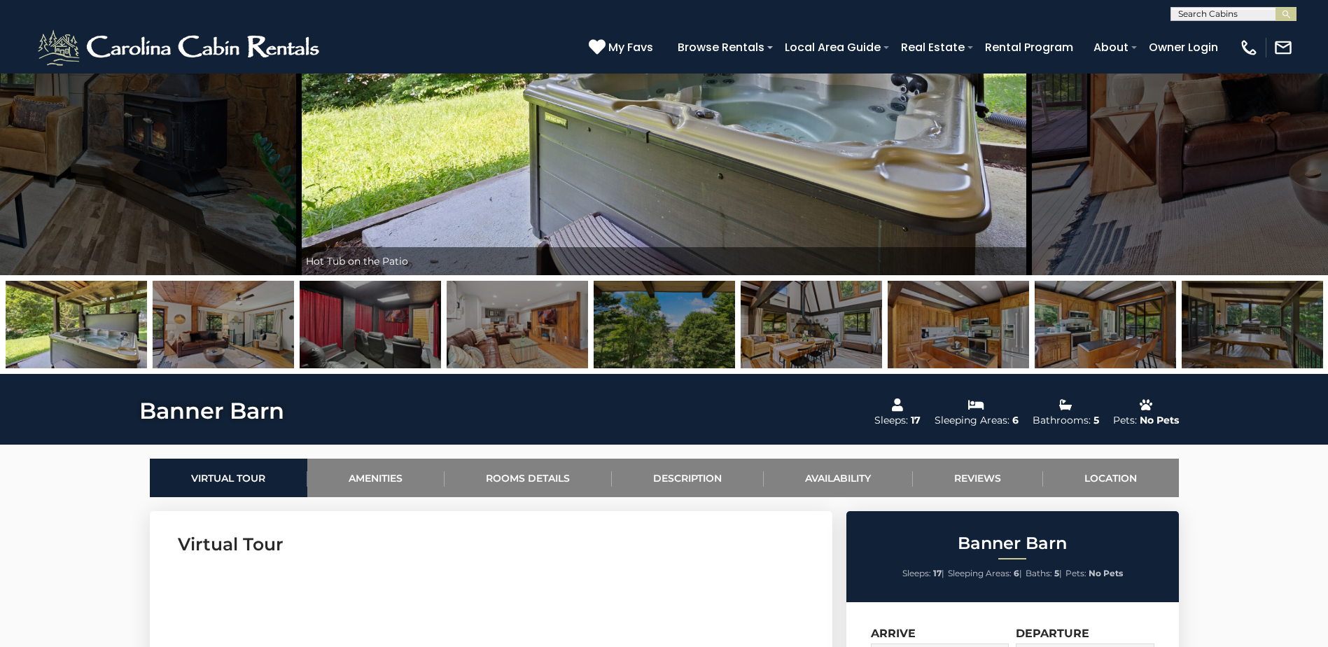
scroll to position [281, 0]
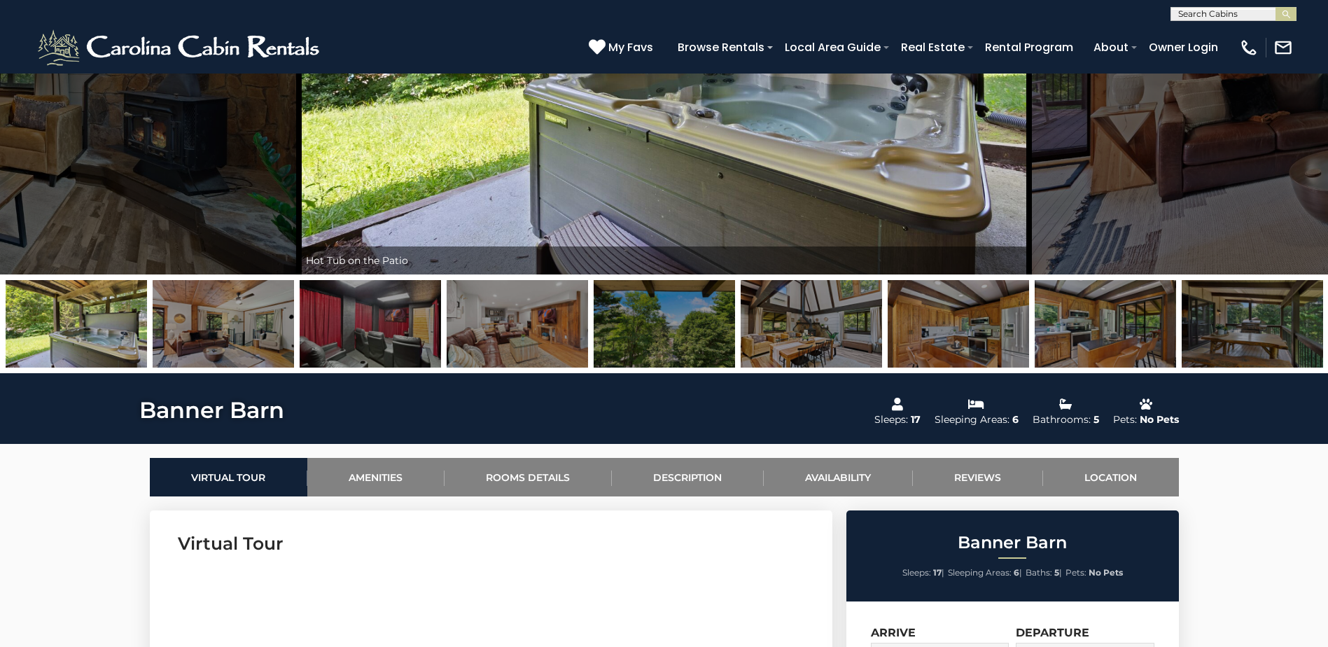
drag, startPoint x: 1097, startPoint y: 289, endPoint x: 1253, endPoint y: 567, distance: 318.7
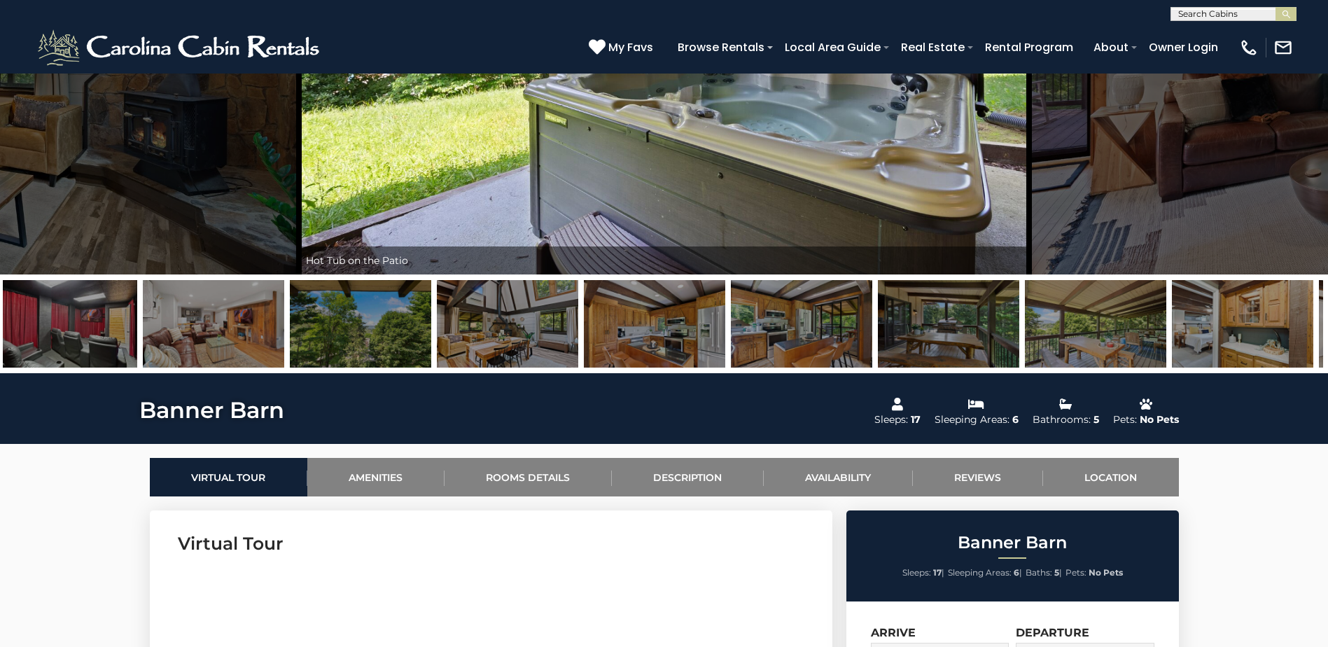
drag, startPoint x: 1251, startPoint y: 329, endPoint x: 964, endPoint y: 334, distance: 286.3
click at [964, 334] on img at bounding box center [948, 323] width 141 height 87
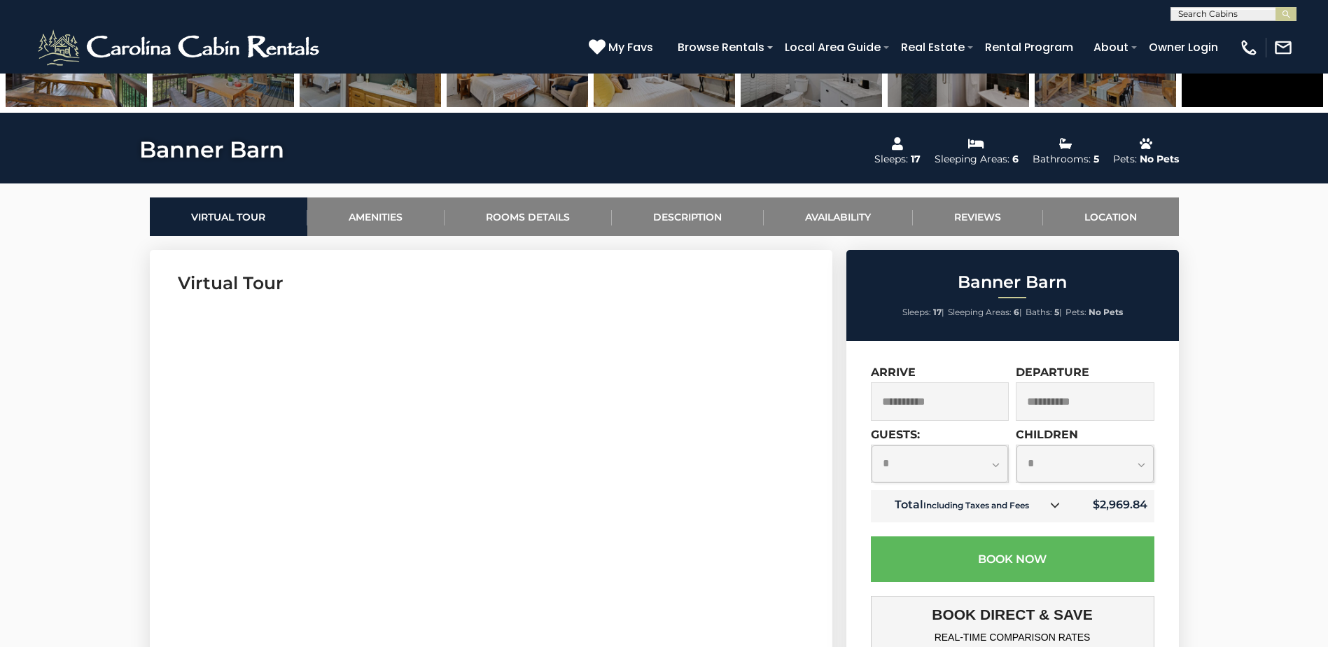
scroll to position [542, 0]
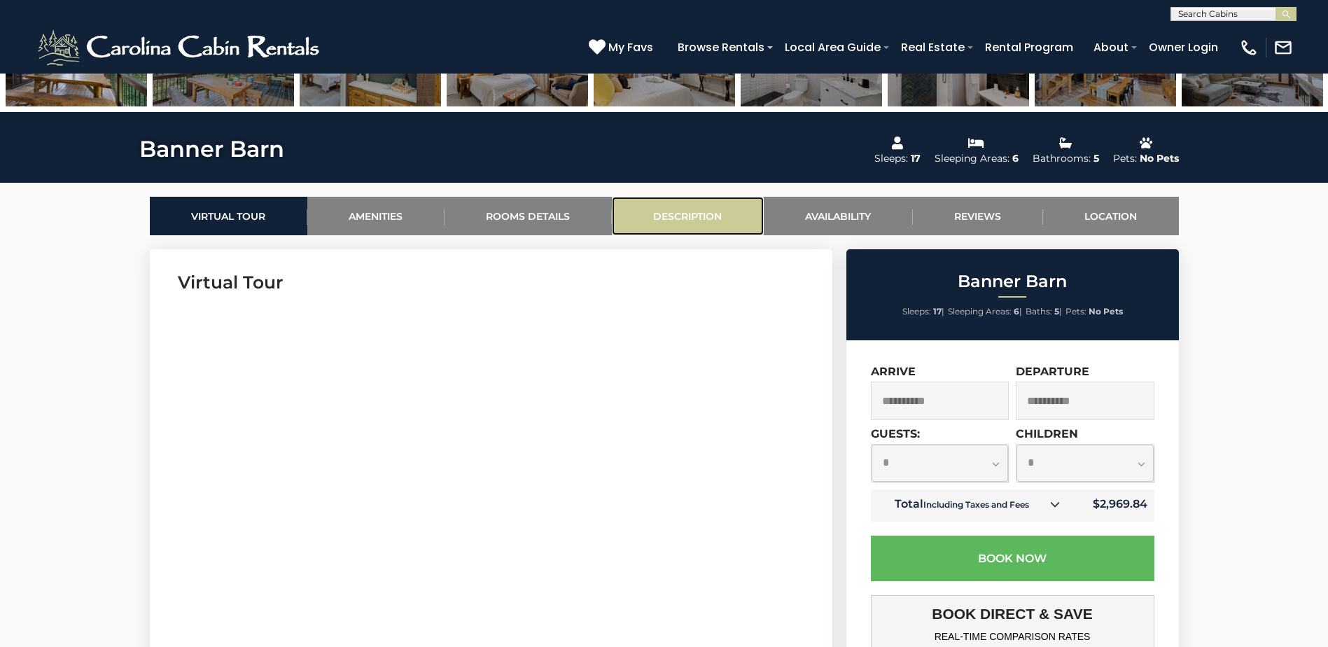
click at [679, 227] on link "Description" at bounding box center [688, 216] width 152 height 38
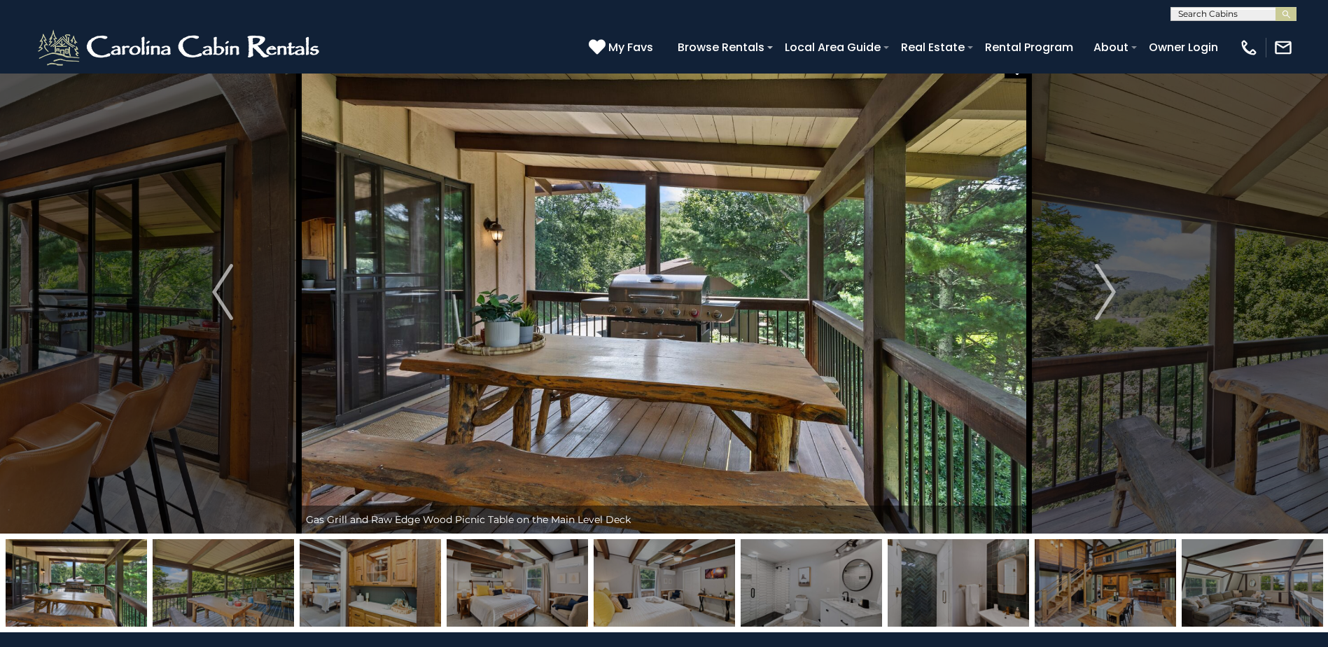
scroll to position [0, 0]
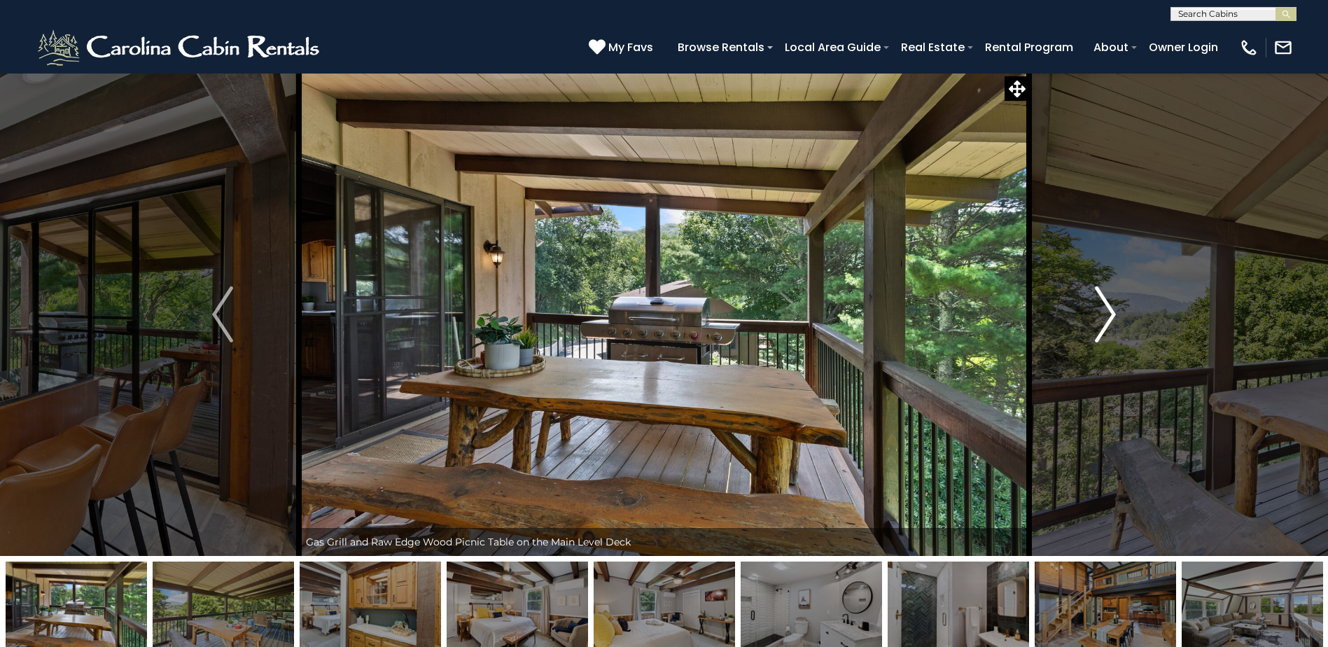
click at [1101, 288] on img "Next" at bounding box center [1105, 314] width 21 height 56
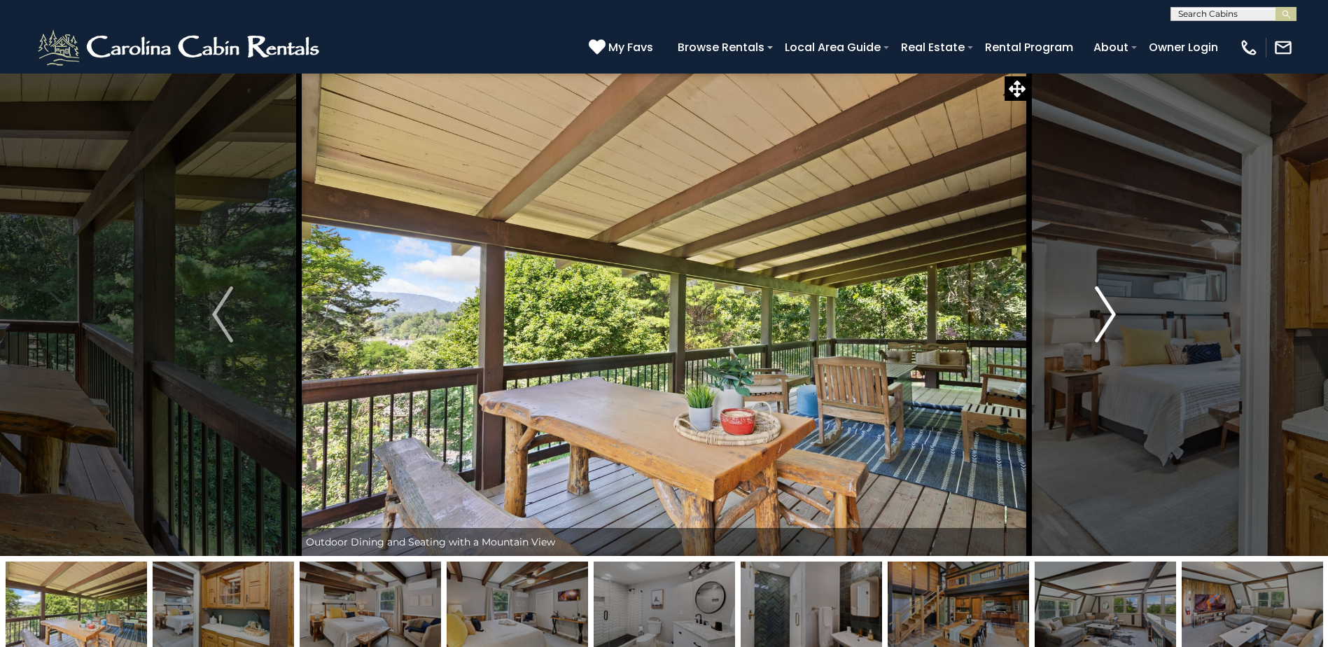
click at [1101, 288] on img "Next" at bounding box center [1105, 314] width 21 height 56
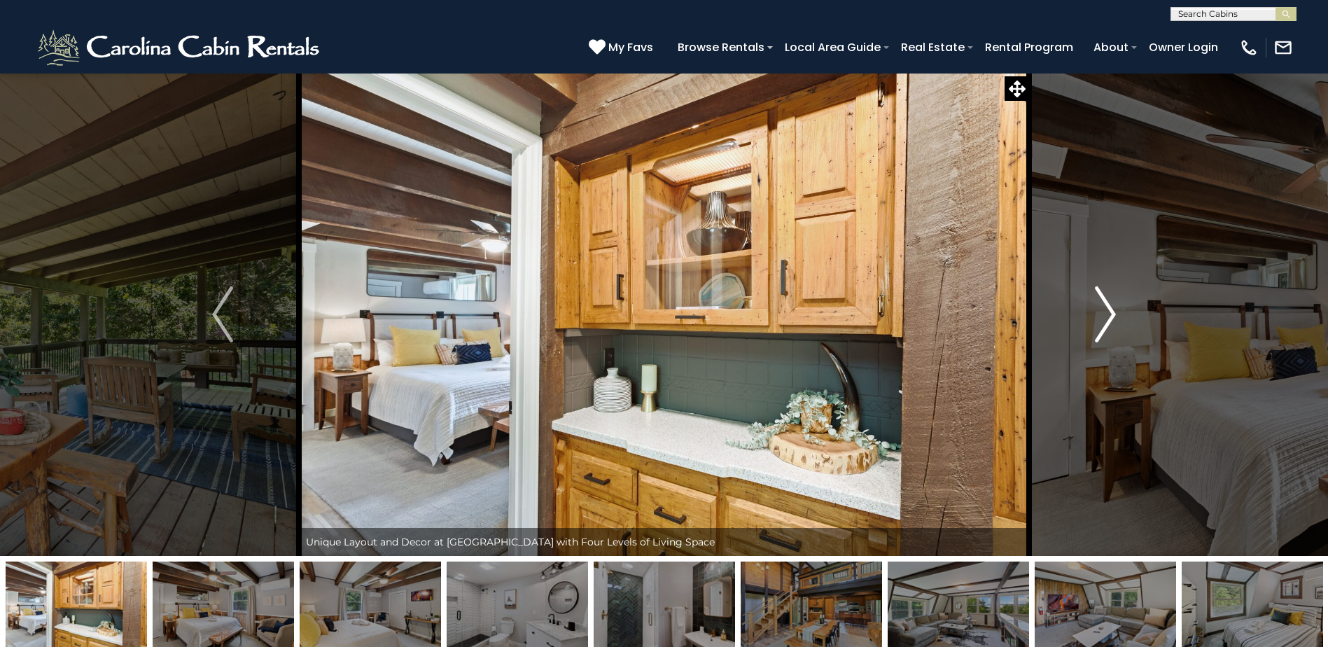
click at [1101, 286] on img "Next" at bounding box center [1105, 314] width 21 height 56
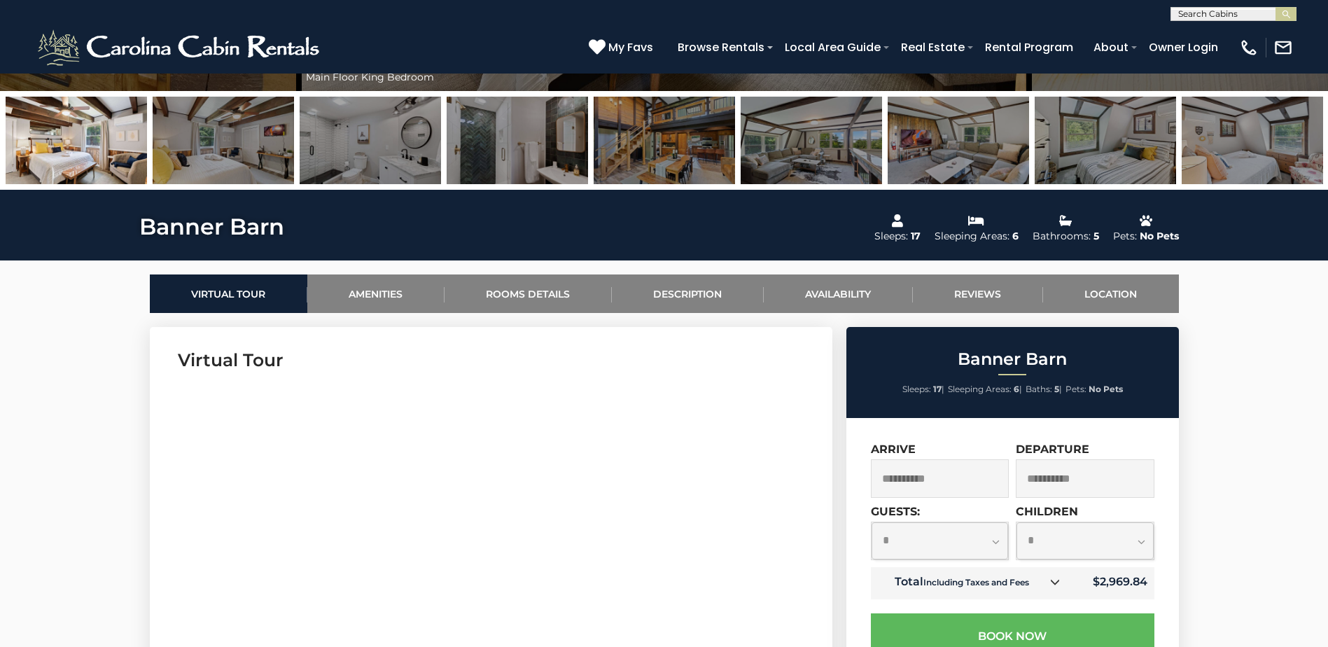
scroll to position [465, 0]
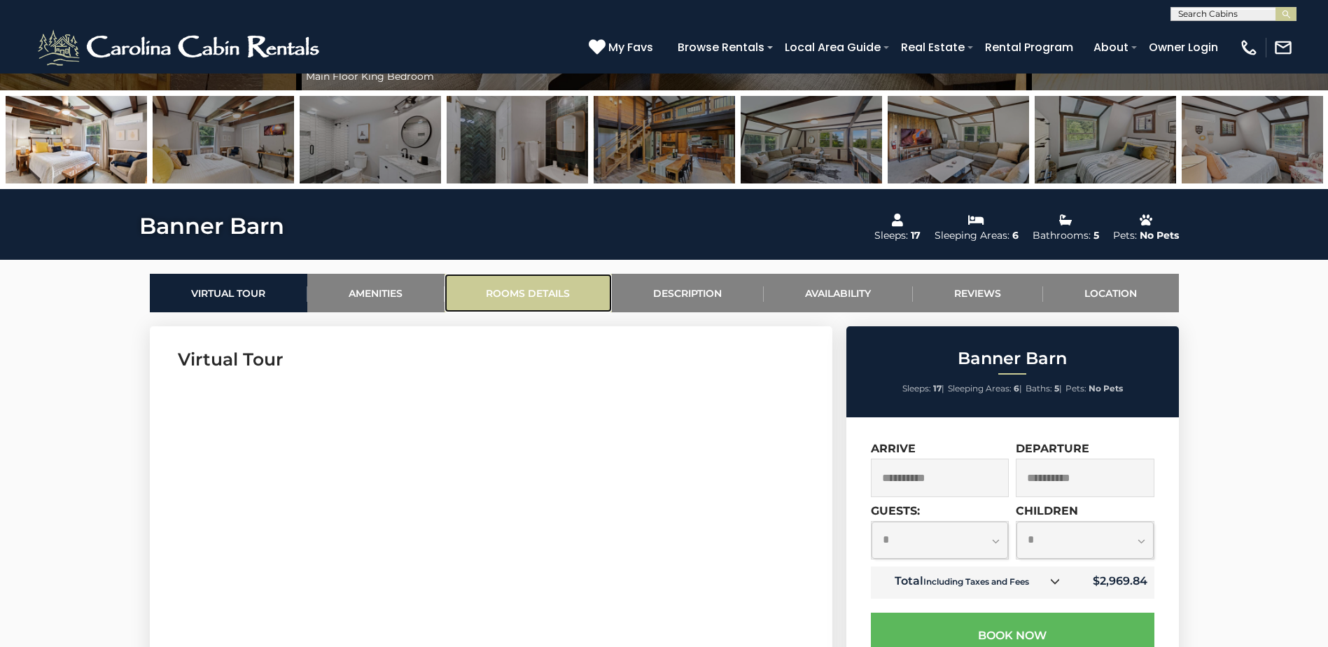
click at [568, 292] on link "Rooms Details" at bounding box center [527, 293] width 167 height 38
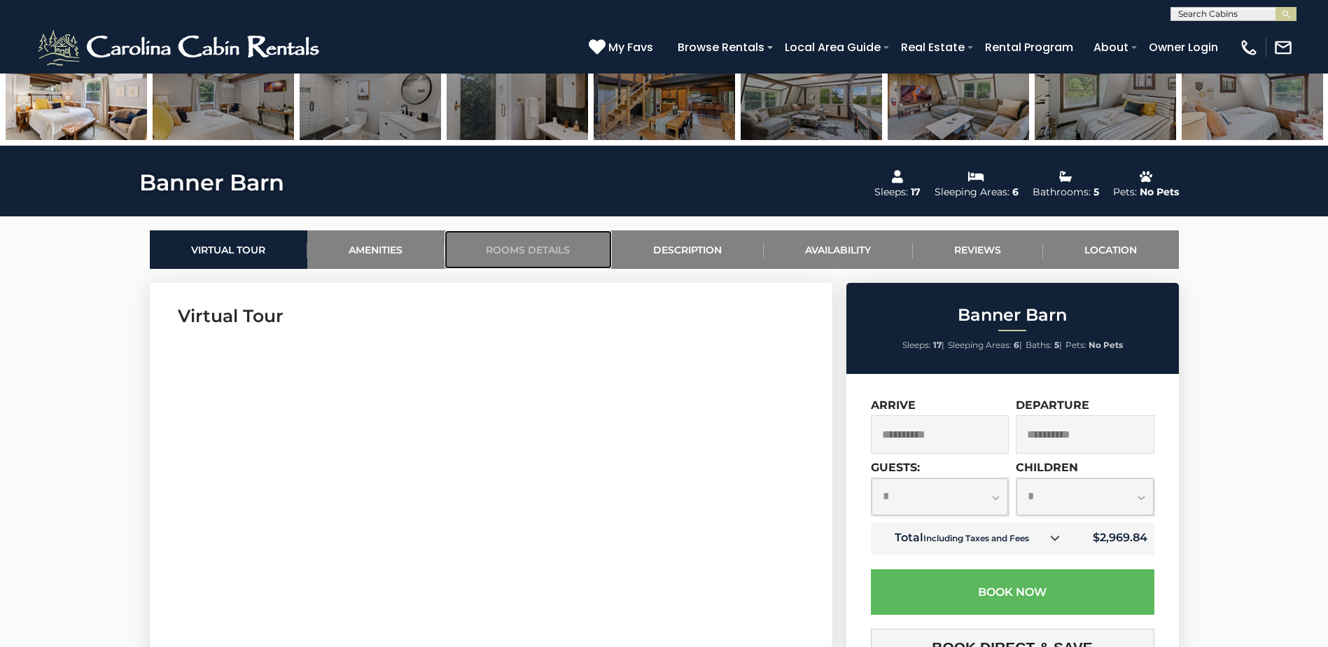
scroll to position [508, 0]
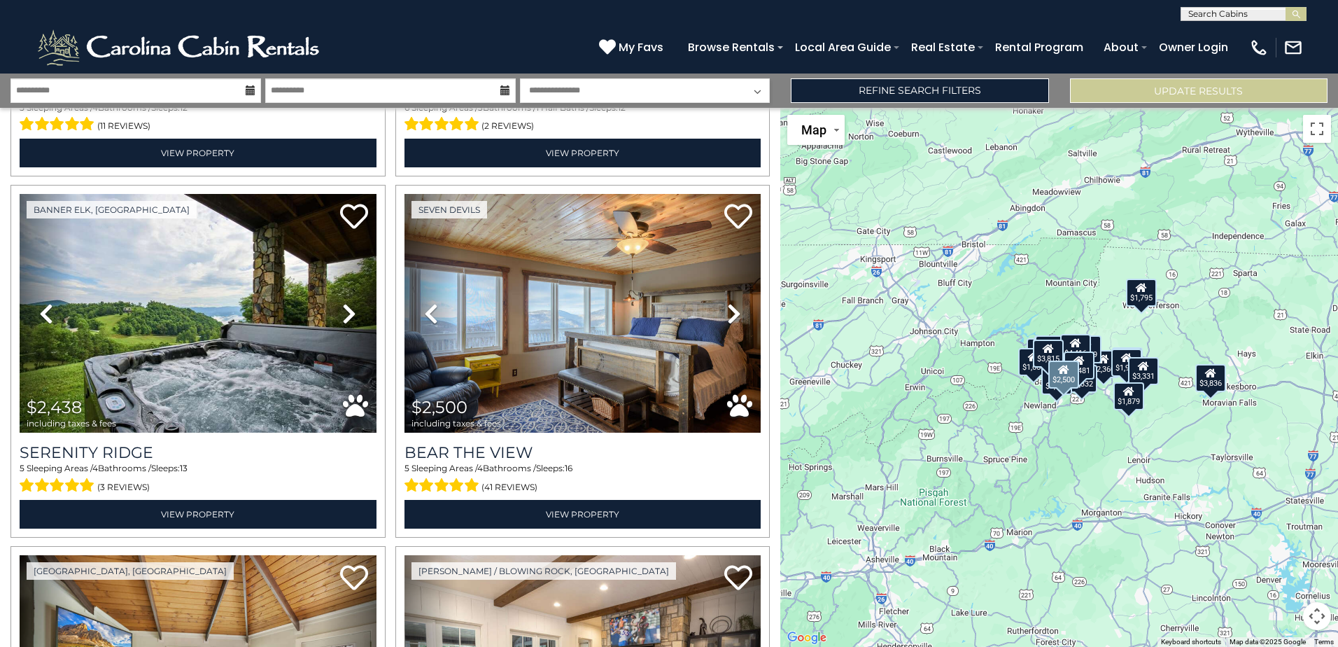
scroll to position [4301, 0]
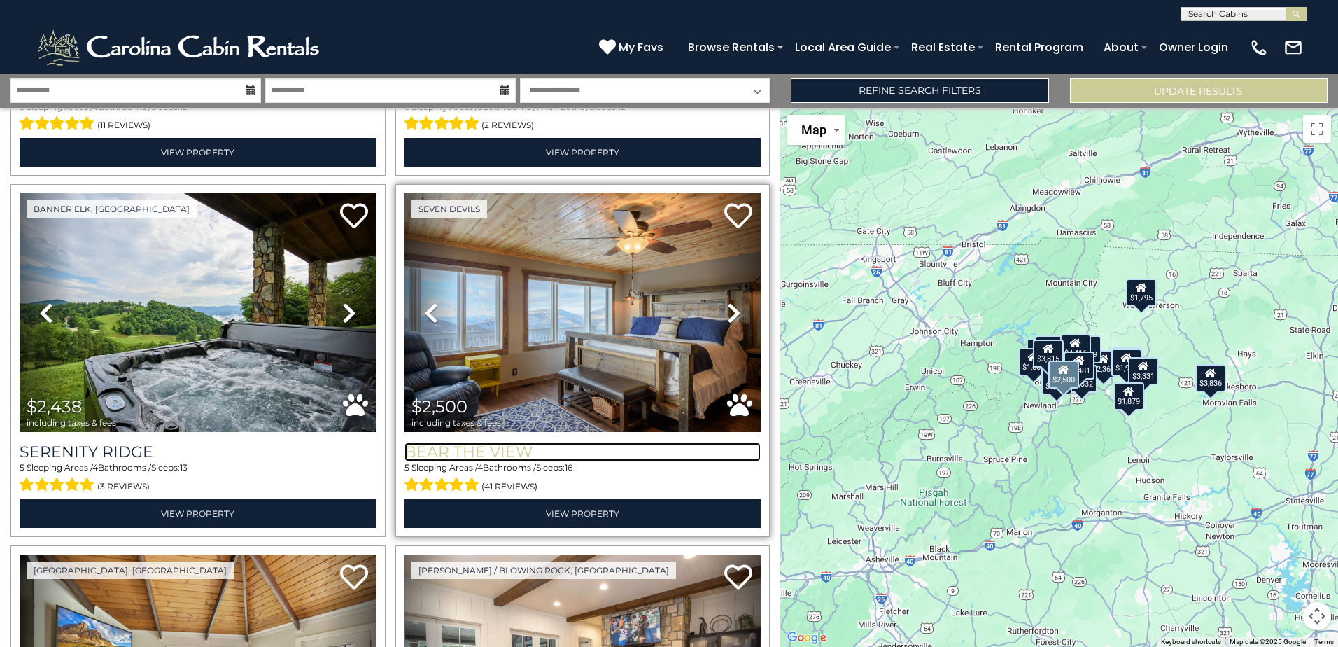
click at [488, 442] on h3 "Bear The View" at bounding box center [583, 451] width 357 height 19
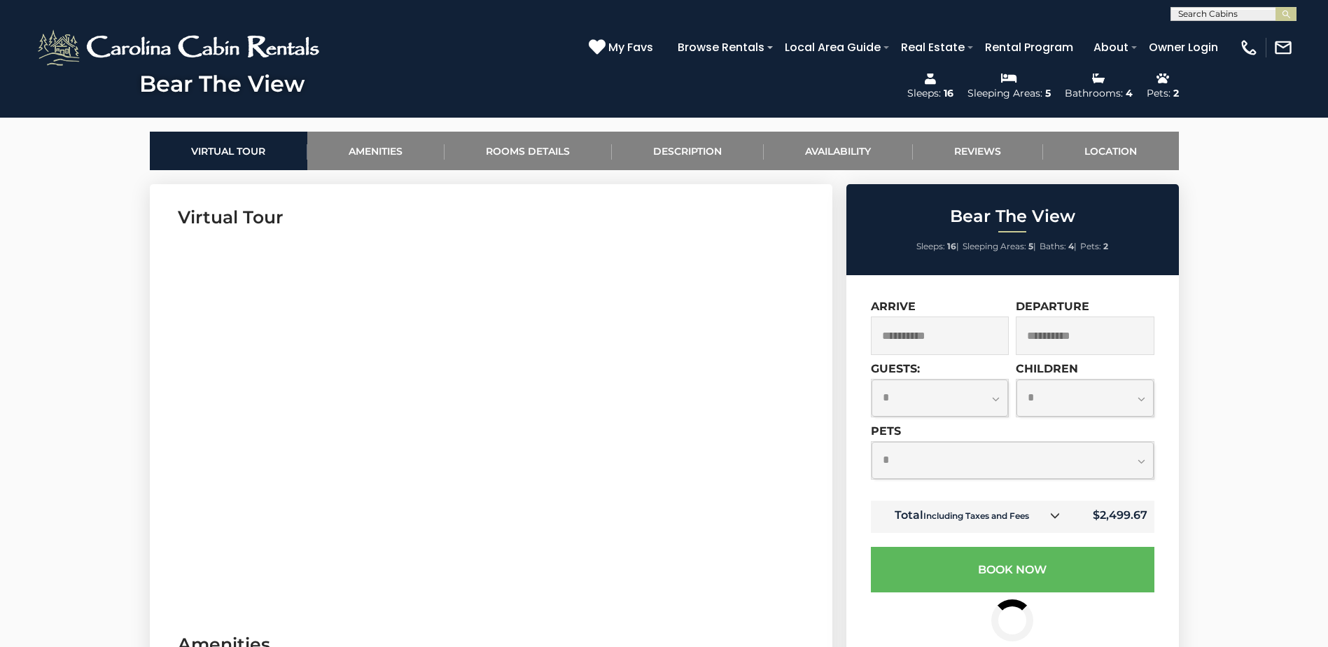
scroll to position [608, 0]
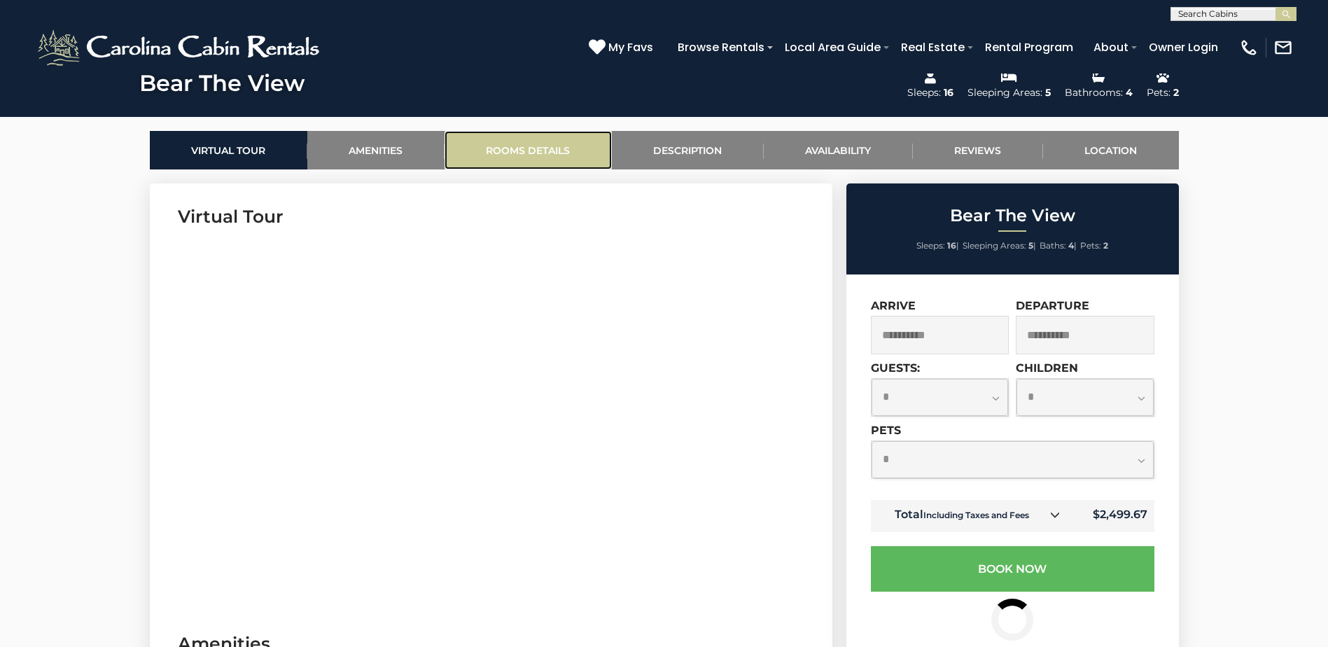
click at [563, 152] on link "Rooms Details" at bounding box center [527, 150] width 167 height 38
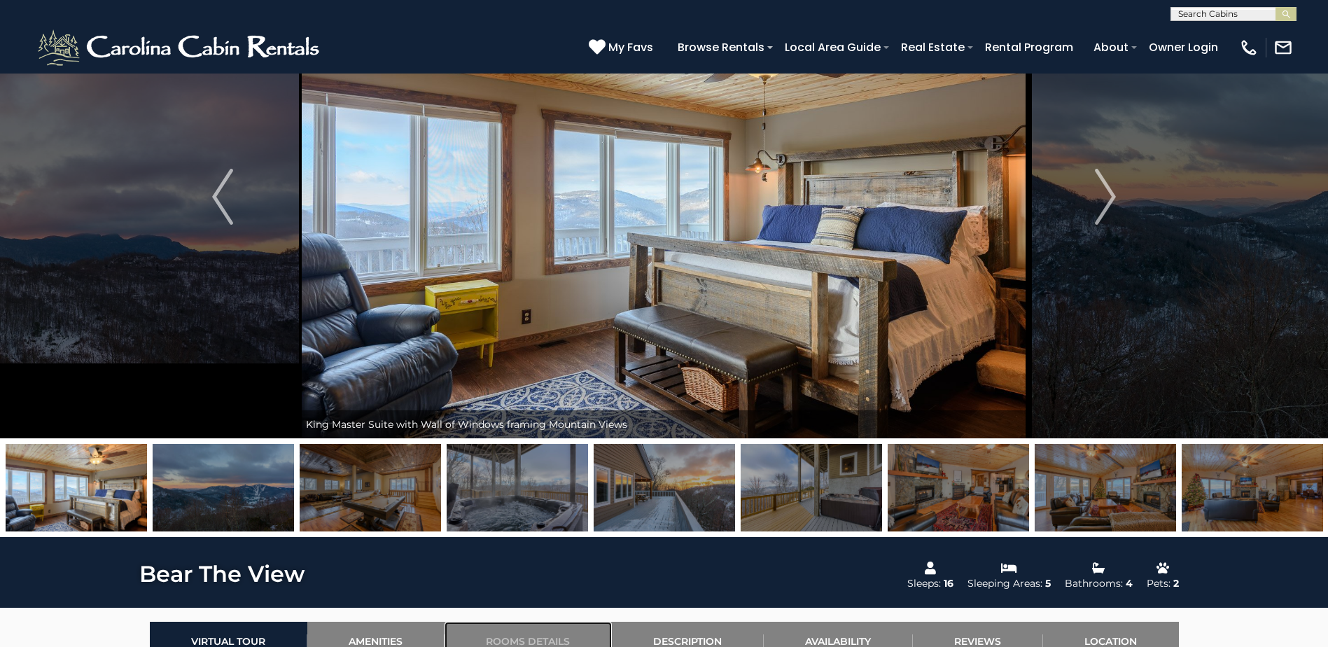
scroll to position [94, 0]
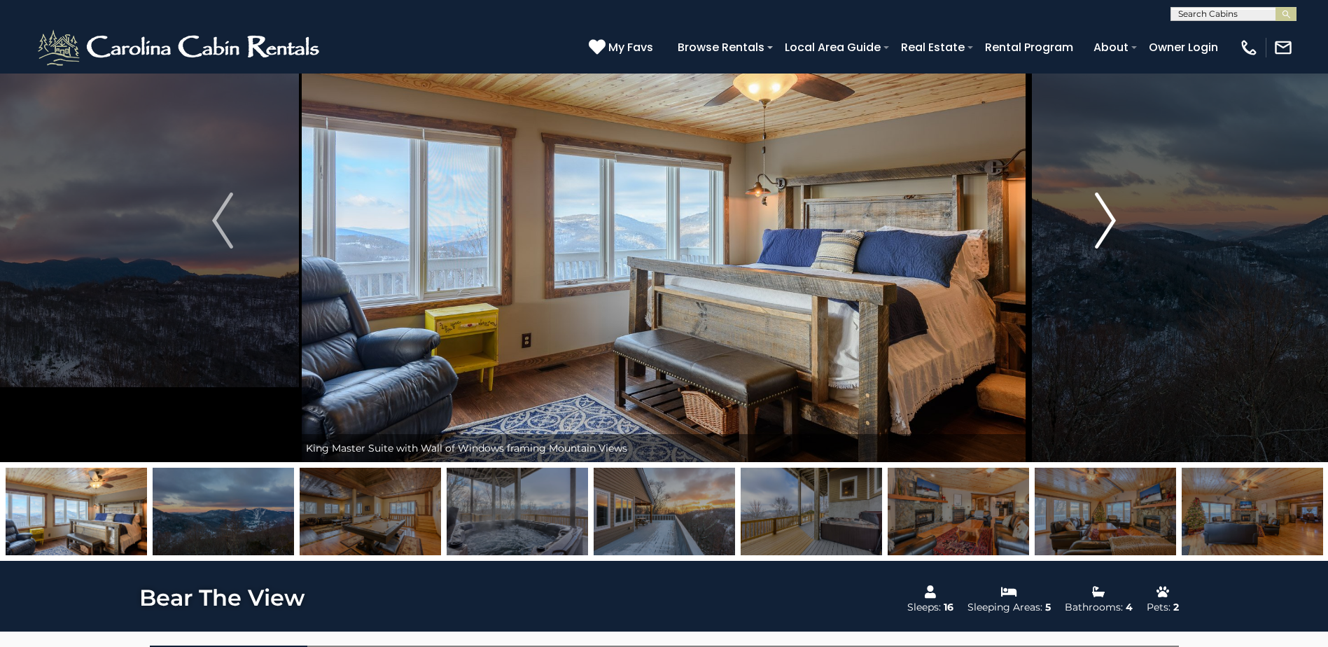
click at [1110, 211] on img "Next" at bounding box center [1105, 220] width 21 height 56
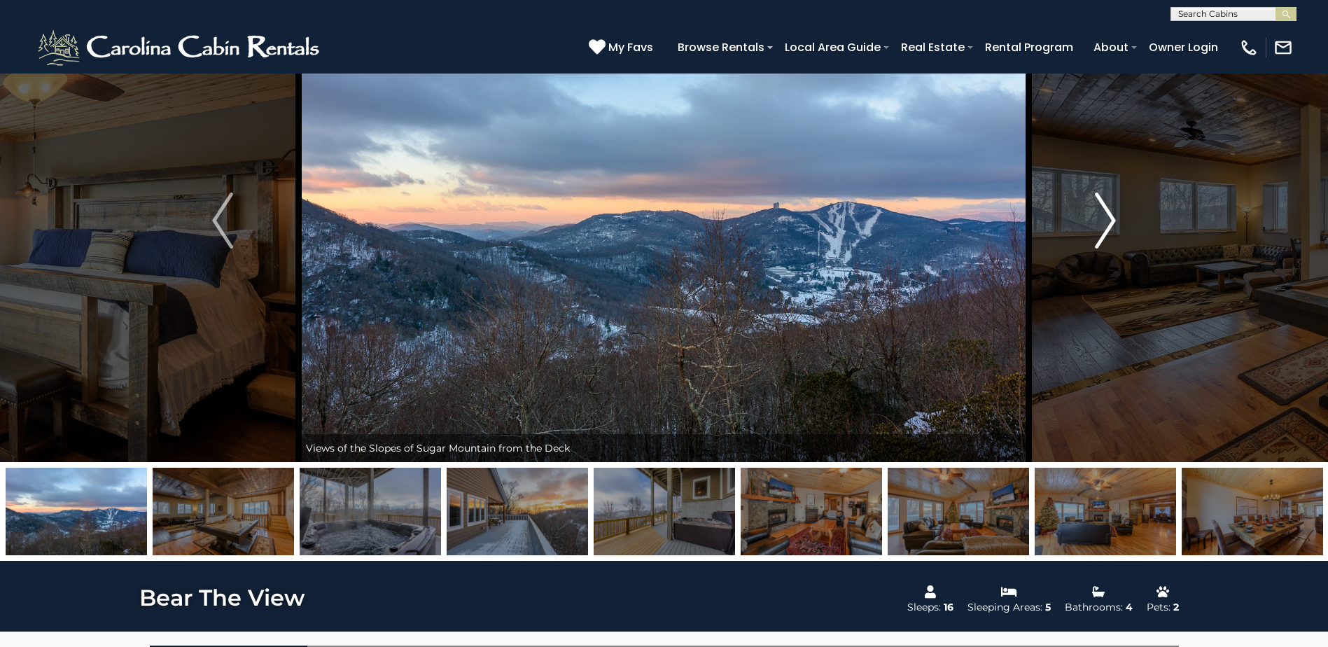
click at [1110, 211] on img "Next" at bounding box center [1105, 220] width 21 height 56
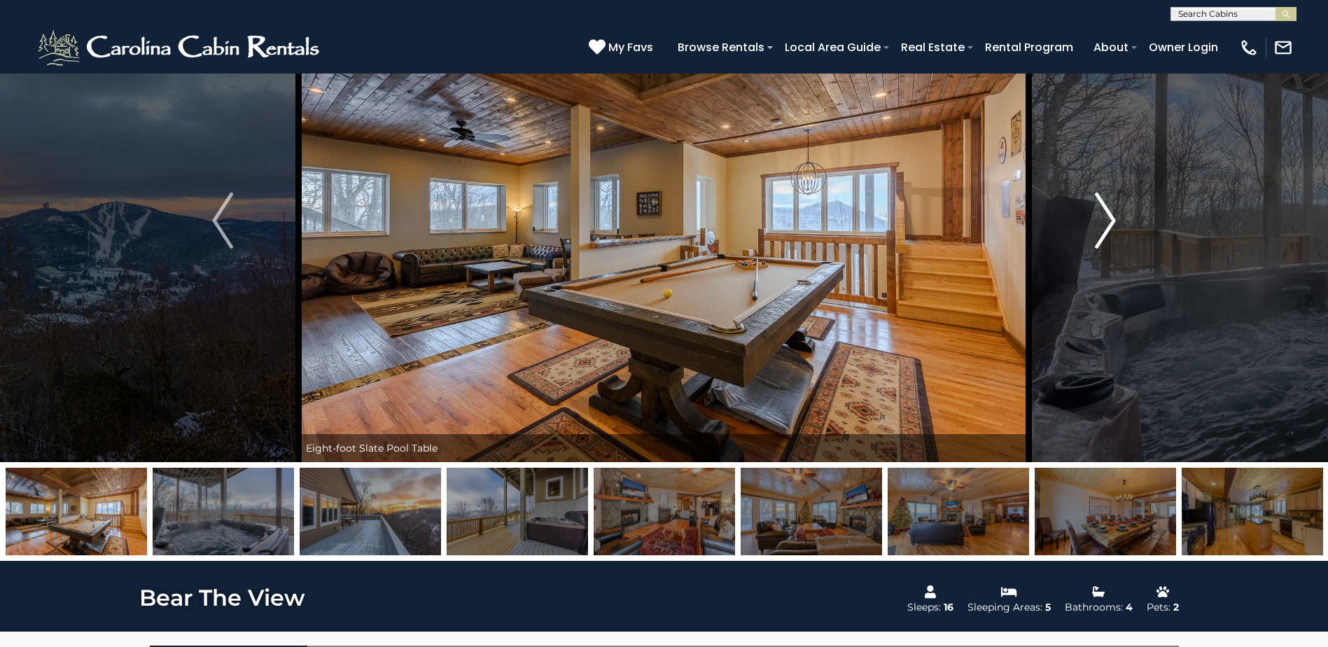
click at [1110, 211] on img "Next" at bounding box center [1105, 220] width 21 height 56
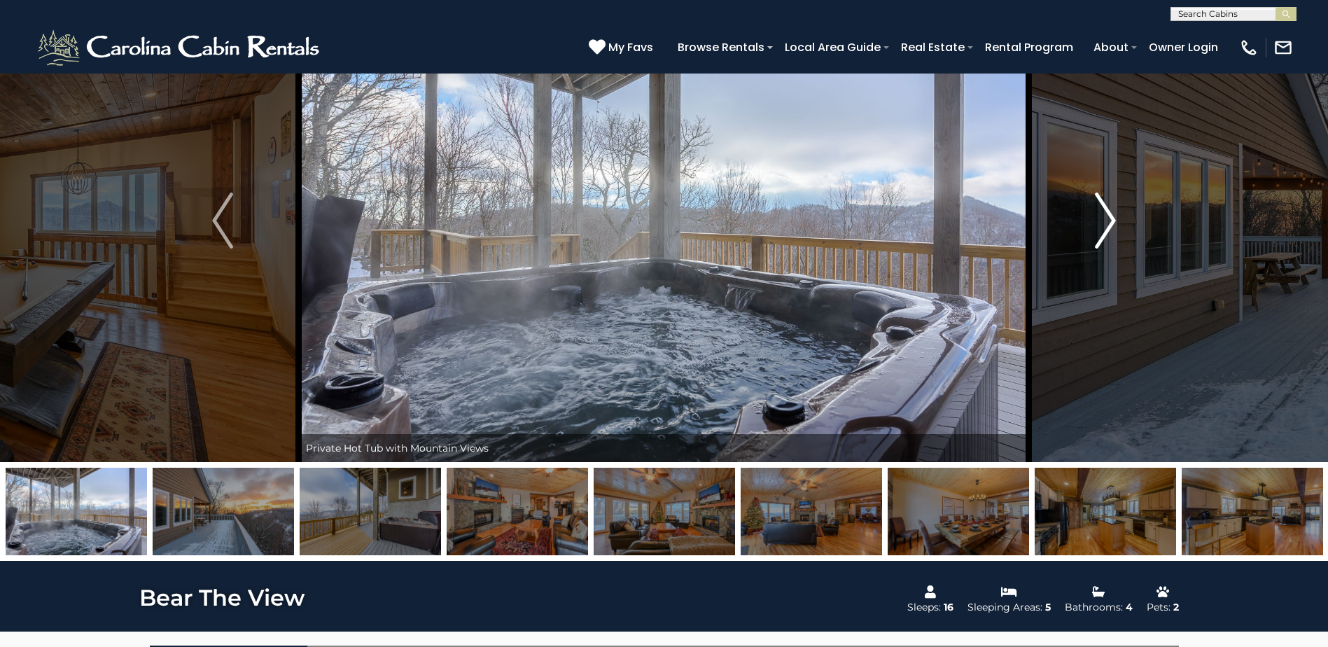
click at [1110, 211] on img "Next" at bounding box center [1105, 220] width 21 height 56
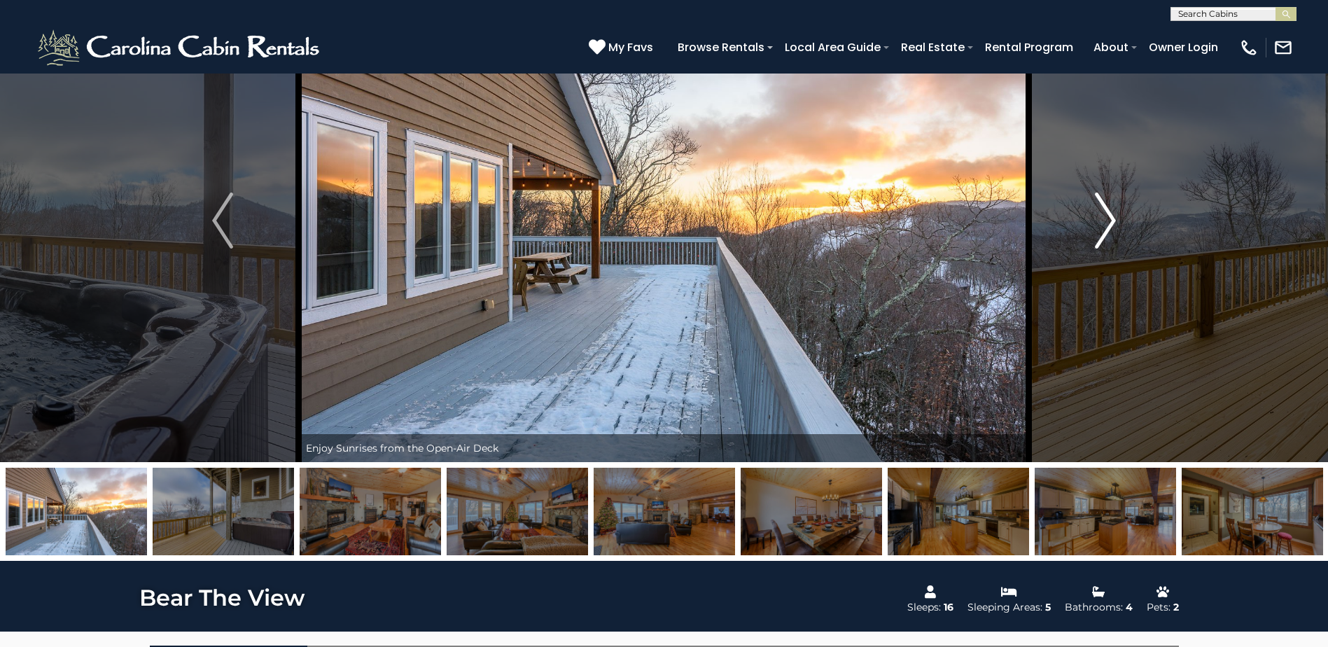
click at [1110, 211] on img "Next" at bounding box center [1105, 220] width 21 height 56
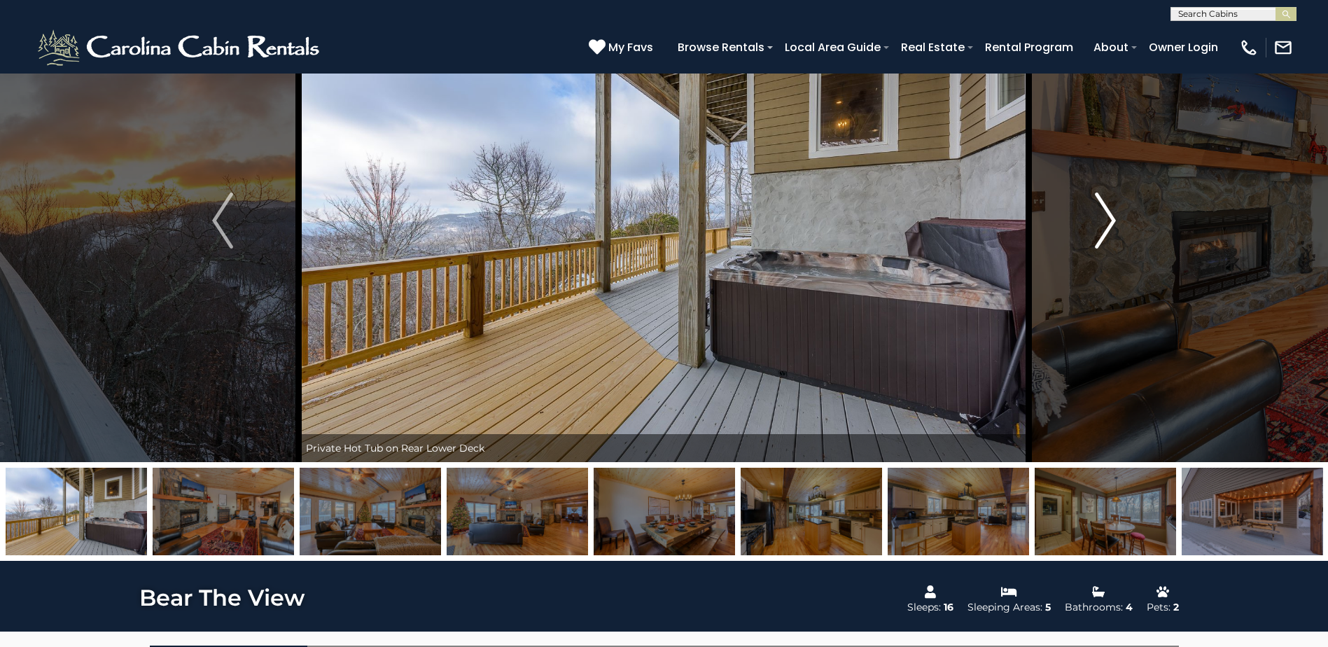
click at [1110, 211] on img "Next" at bounding box center [1105, 220] width 21 height 56
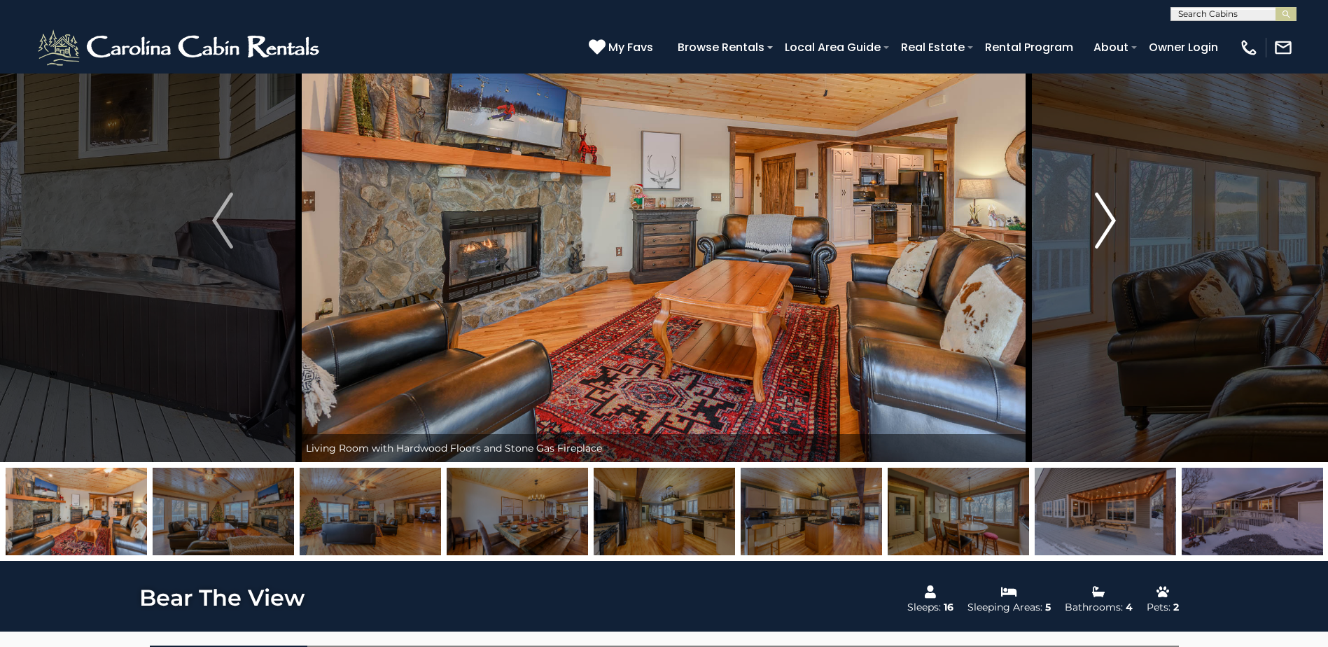
click at [1110, 211] on img "Next" at bounding box center [1105, 220] width 21 height 56
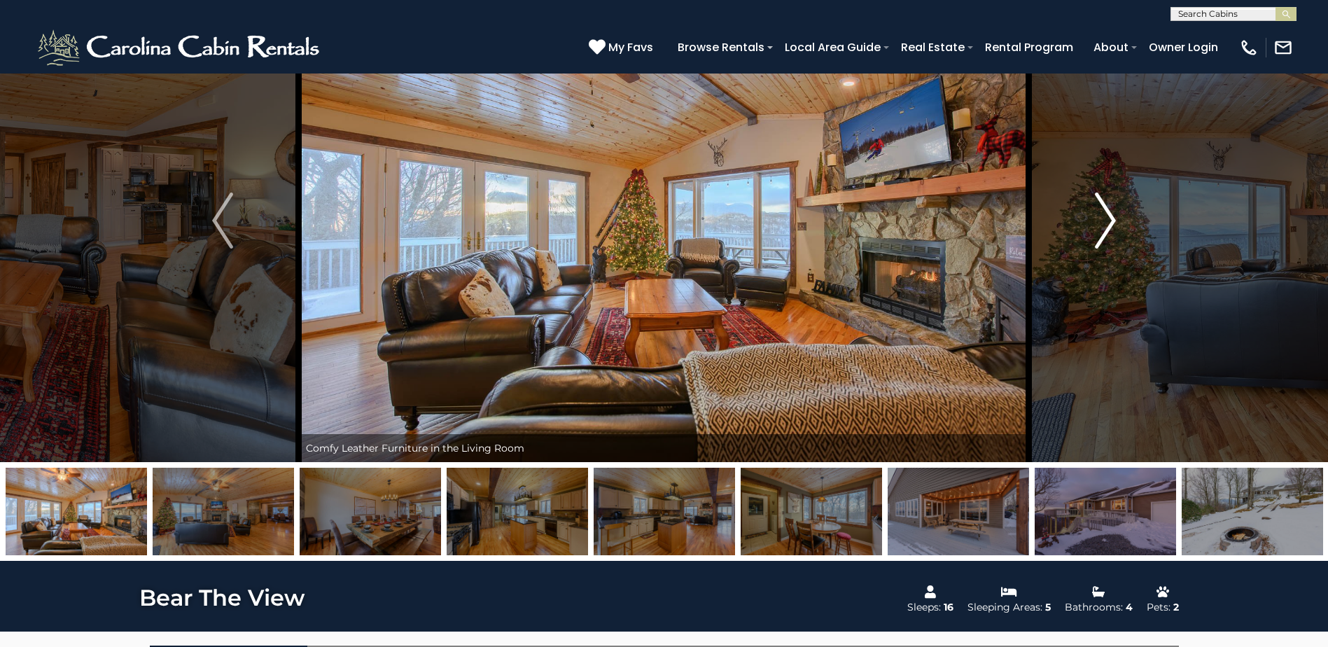
click at [1110, 211] on img "Next" at bounding box center [1105, 220] width 21 height 56
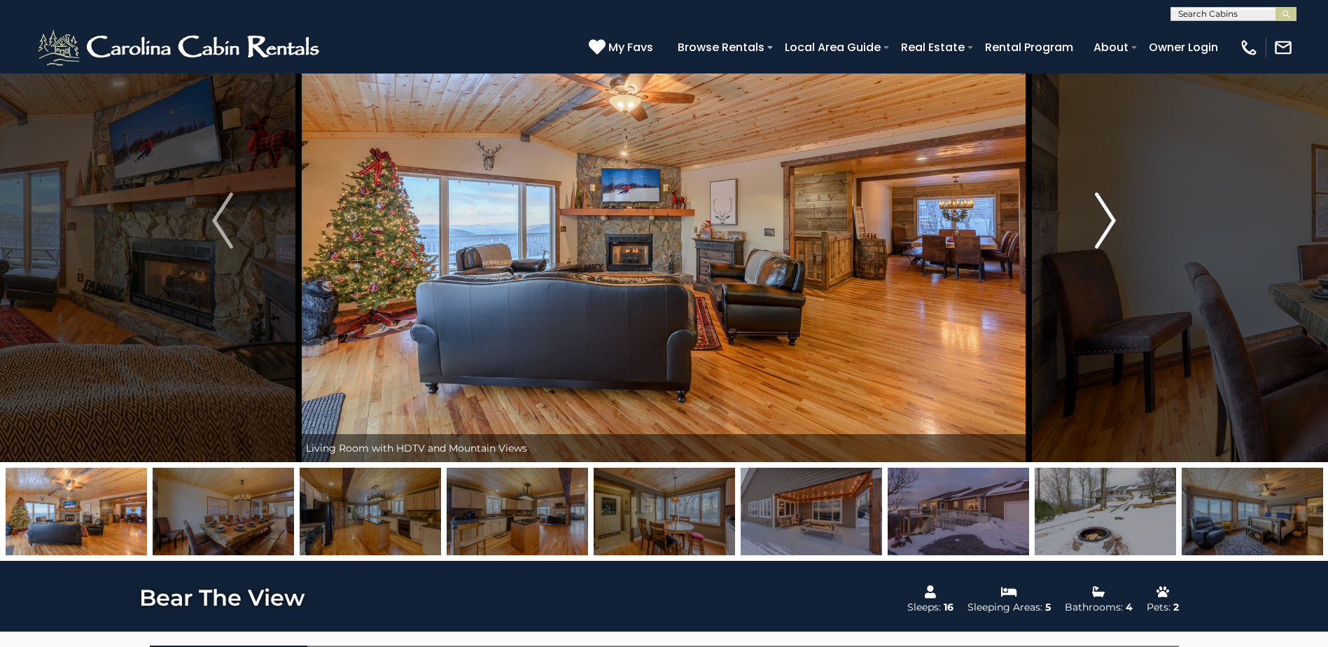
click at [1110, 211] on img "Next" at bounding box center [1105, 220] width 21 height 56
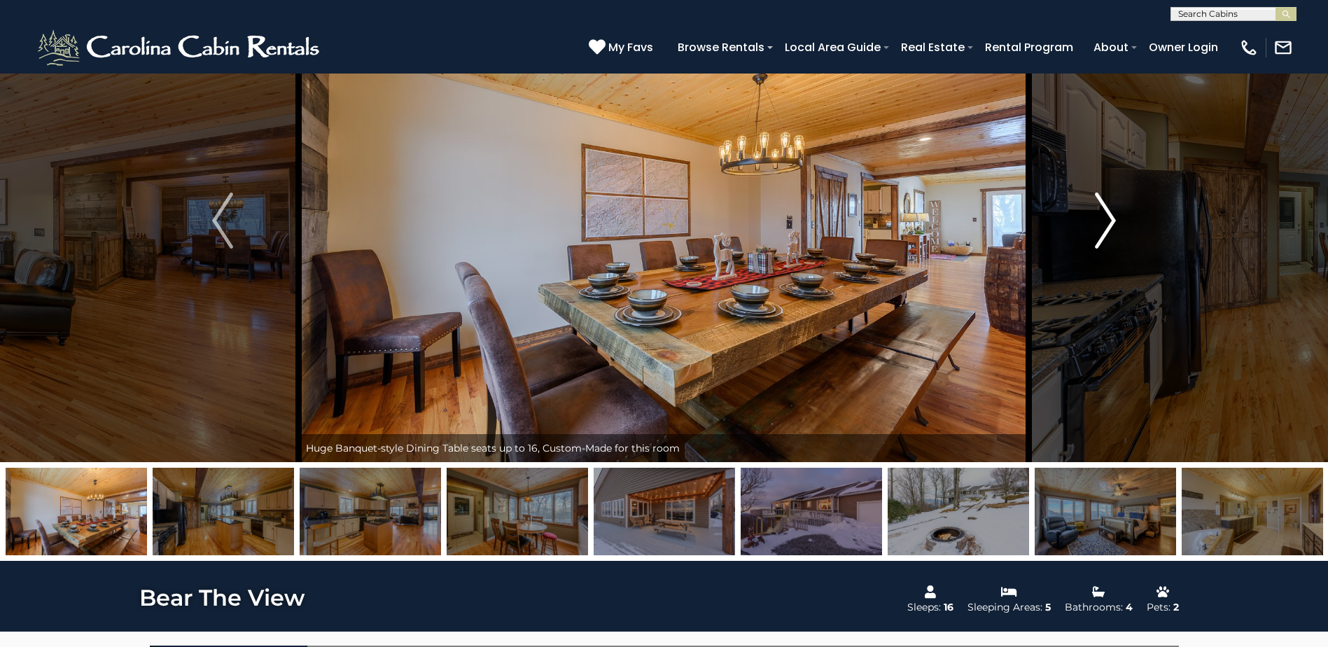
click at [1110, 211] on img "Next" at bounding box center [1105, 220] width 21 height 56
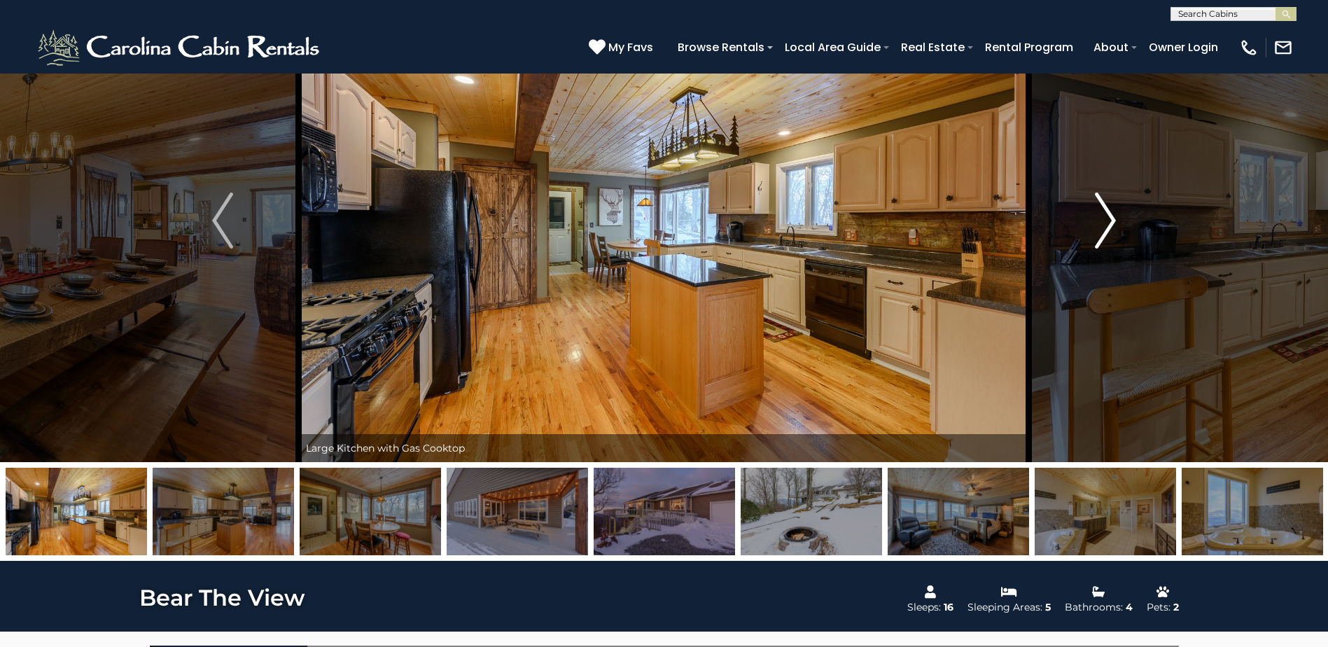
click at [1110, 211] on img "Next" at bounding box center [1105, 220] width 21 height 56
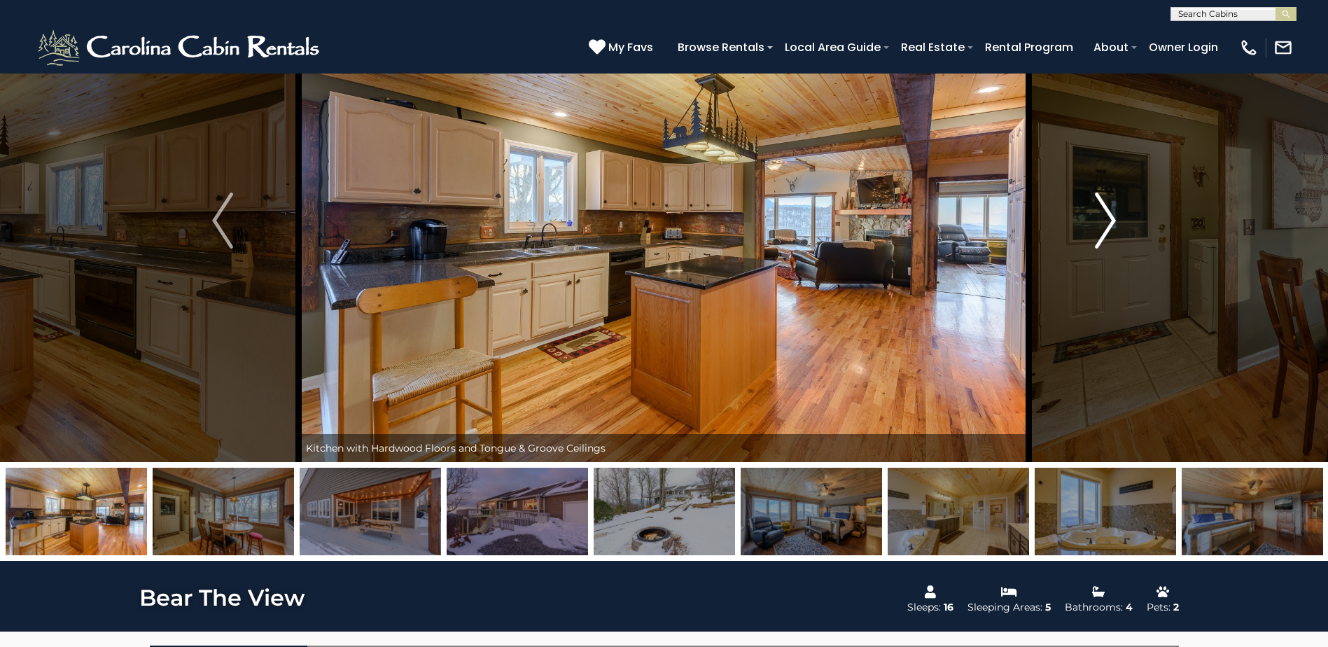
click at [1110, 211] on img "Next" at bounding box center [1105, 220] width 21 height 56
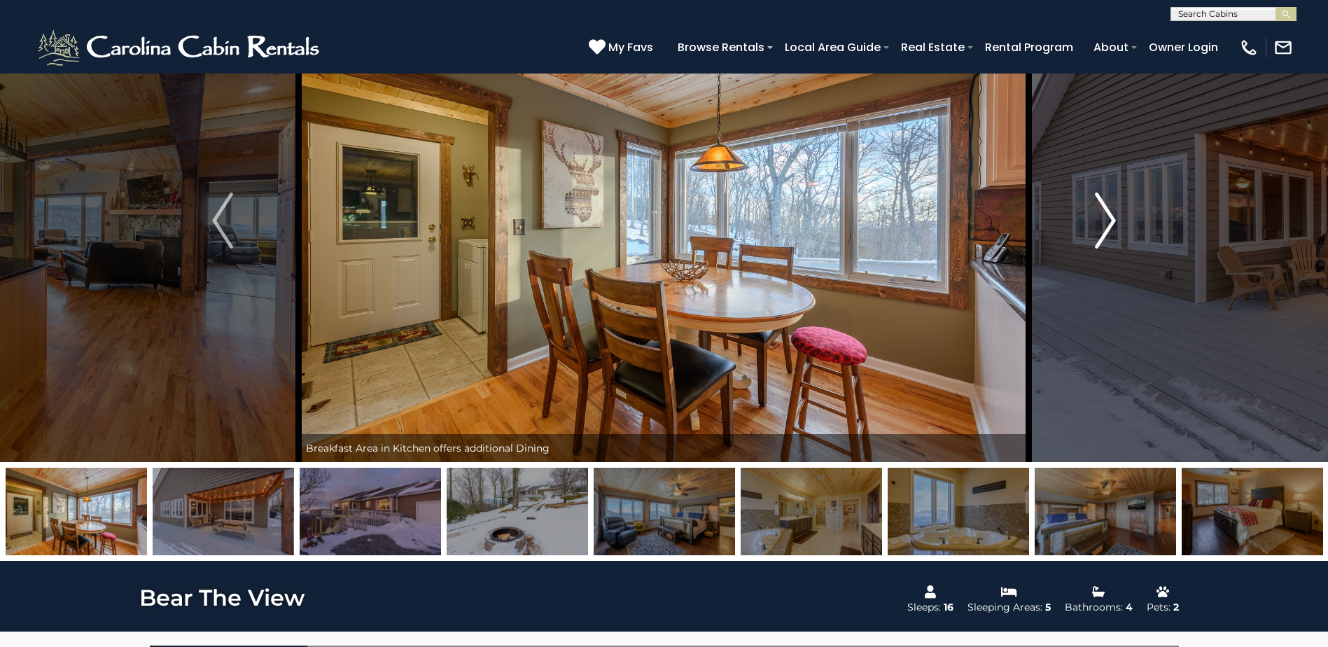
click at [1110, 211] on img "Next" at bounding box center [1105, 220] width 21 height 56
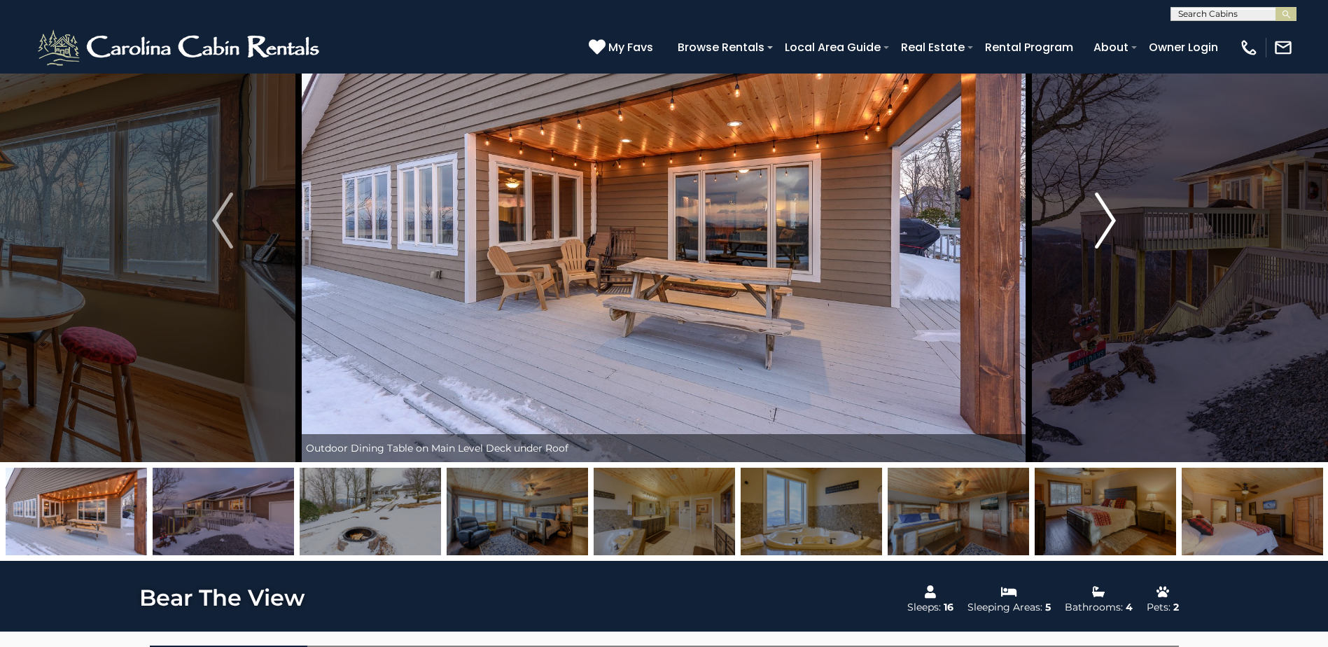
click at [1110, 211] on img "Next" at bounding box center [1105, 220] width 21 height 56
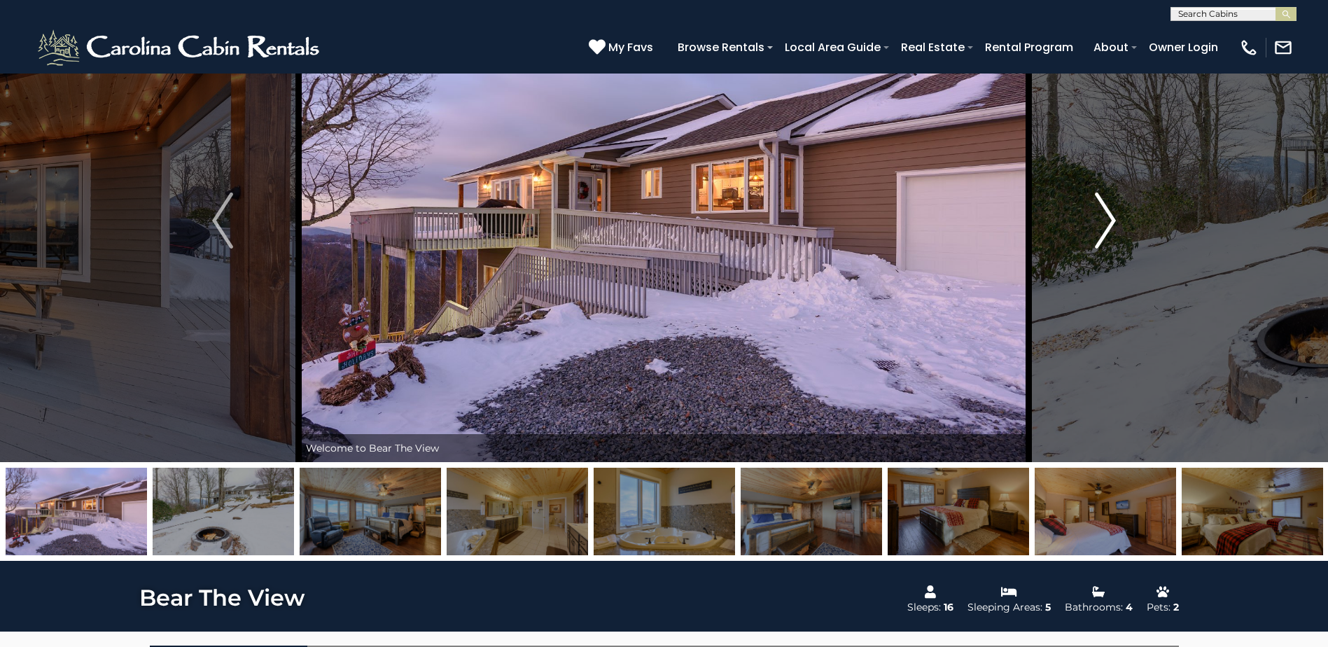
click at [1110, 211] on img "Next" at bounding box center [1105, 220] width 21 height 56
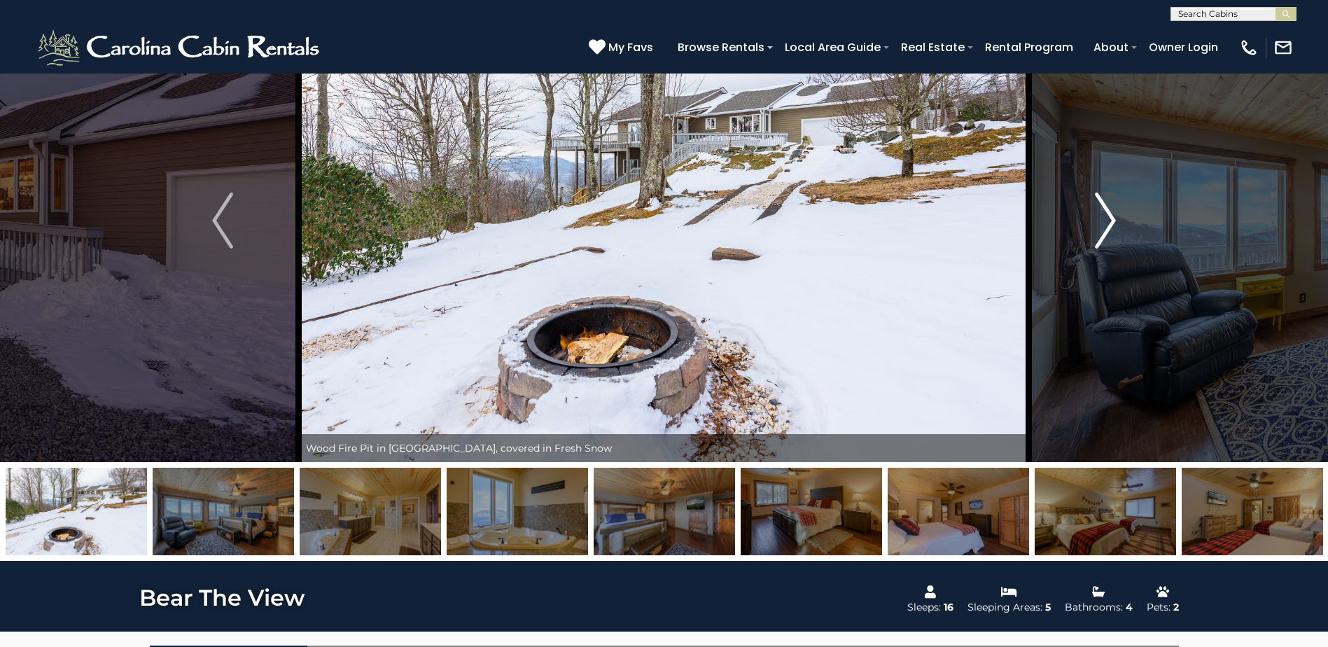
click at [1110, 211] on img "Next" at bounding box center [1105, 220] width 21 height 56
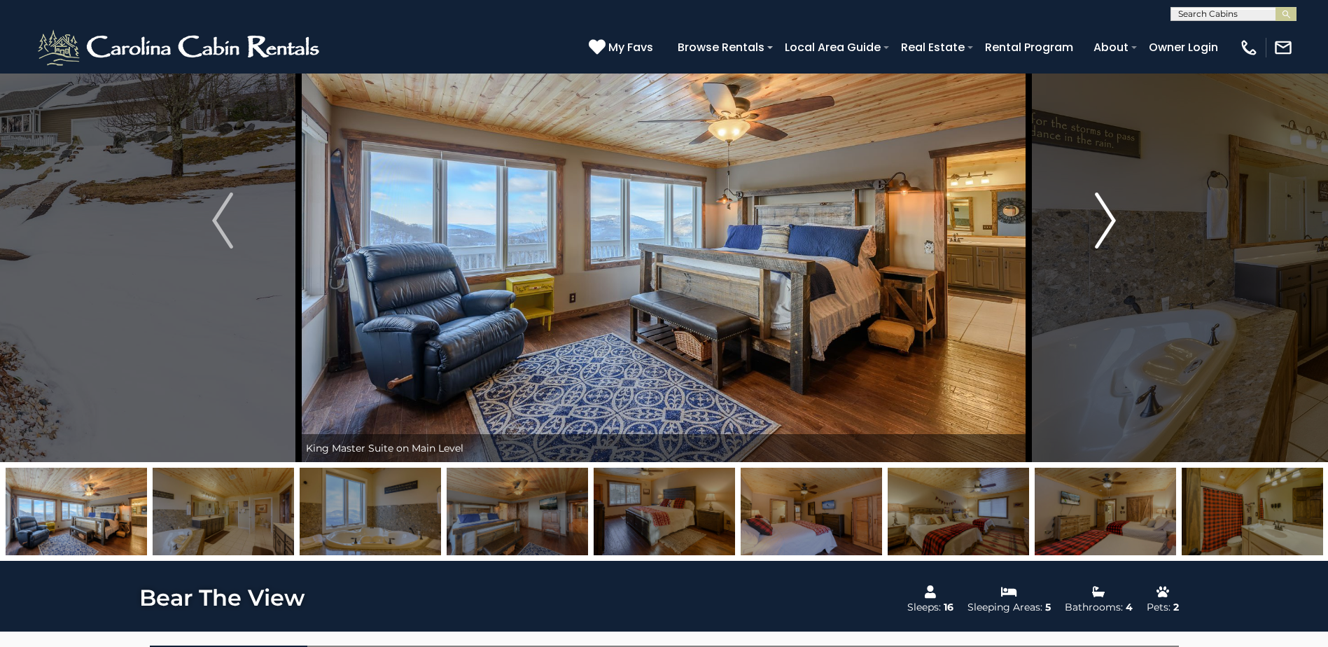
click at [1110, 211] on img "Next" at bounding box center [1105, 220] width 21 height 56
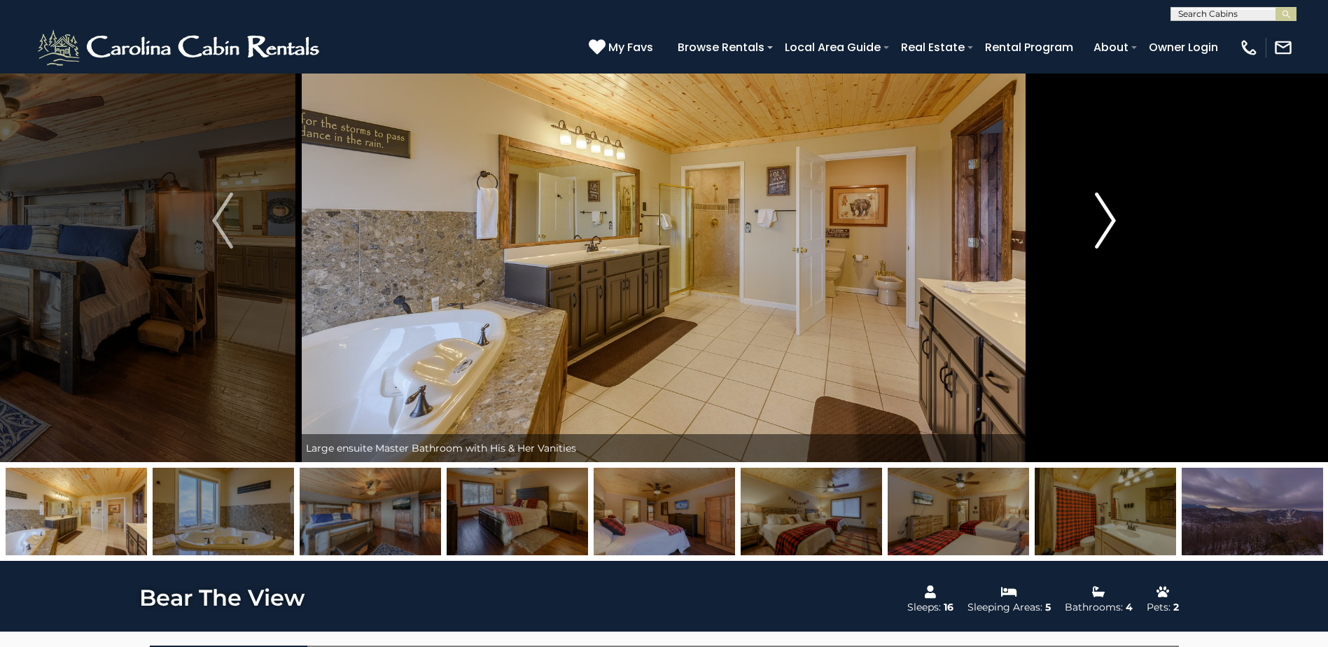
click at [1110, 211] on img "Next" at bounding box center [1105, 220] width 21 height 56
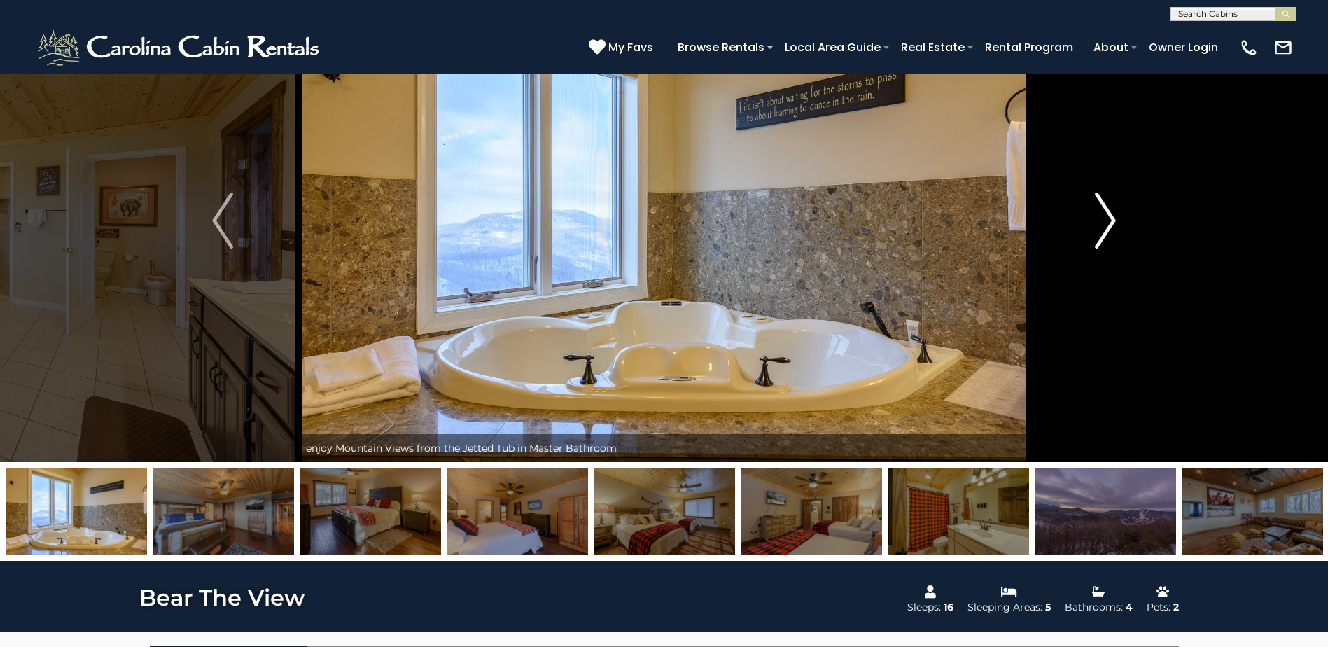
click at [1110, 211] on img "Next" at bounding box center [1105, 220] width 21 height 56
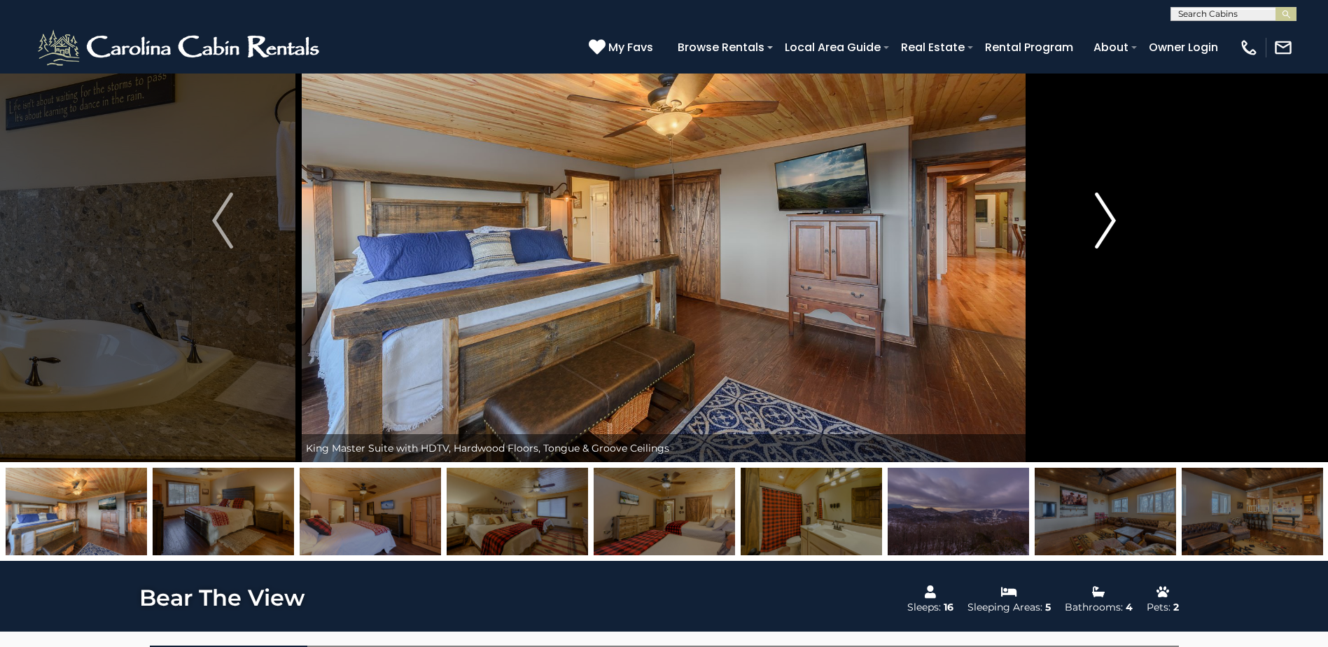
click at [1110, 211] on img "Next" at bounding box center [1105, 220] width 21 height 56
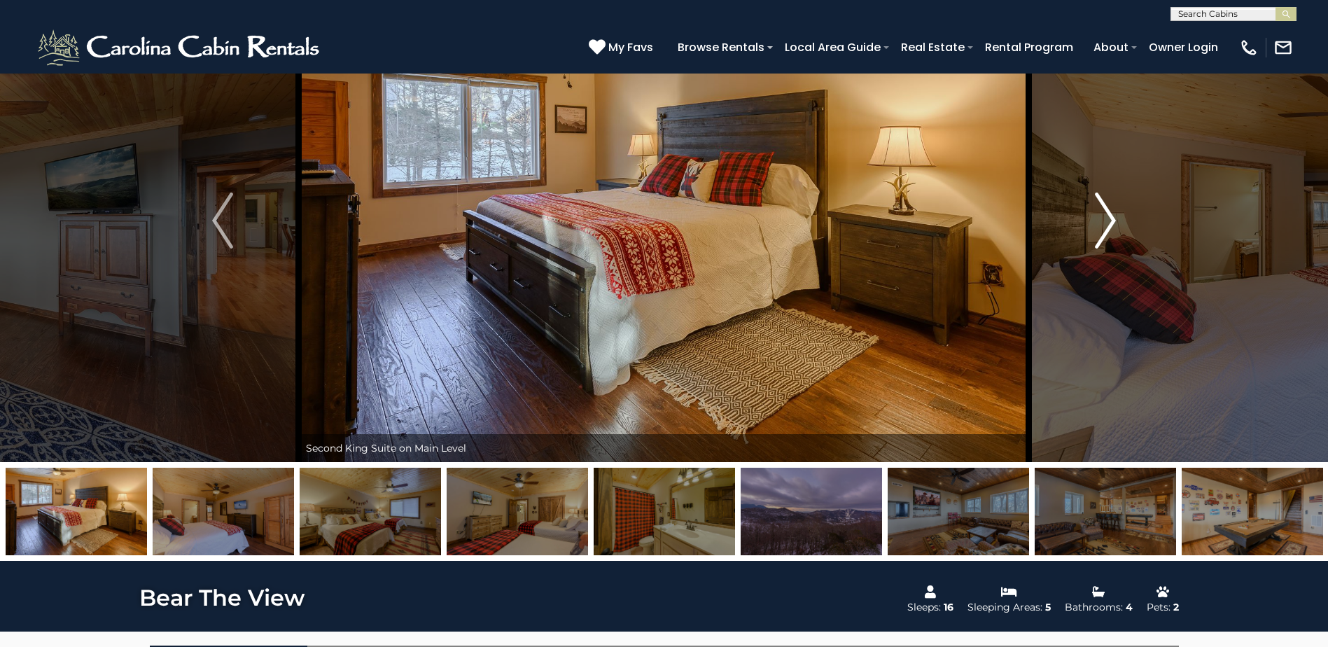
click at [1110, 211] on img "Next" at bounding box center [1105, 220] width 21 height 56
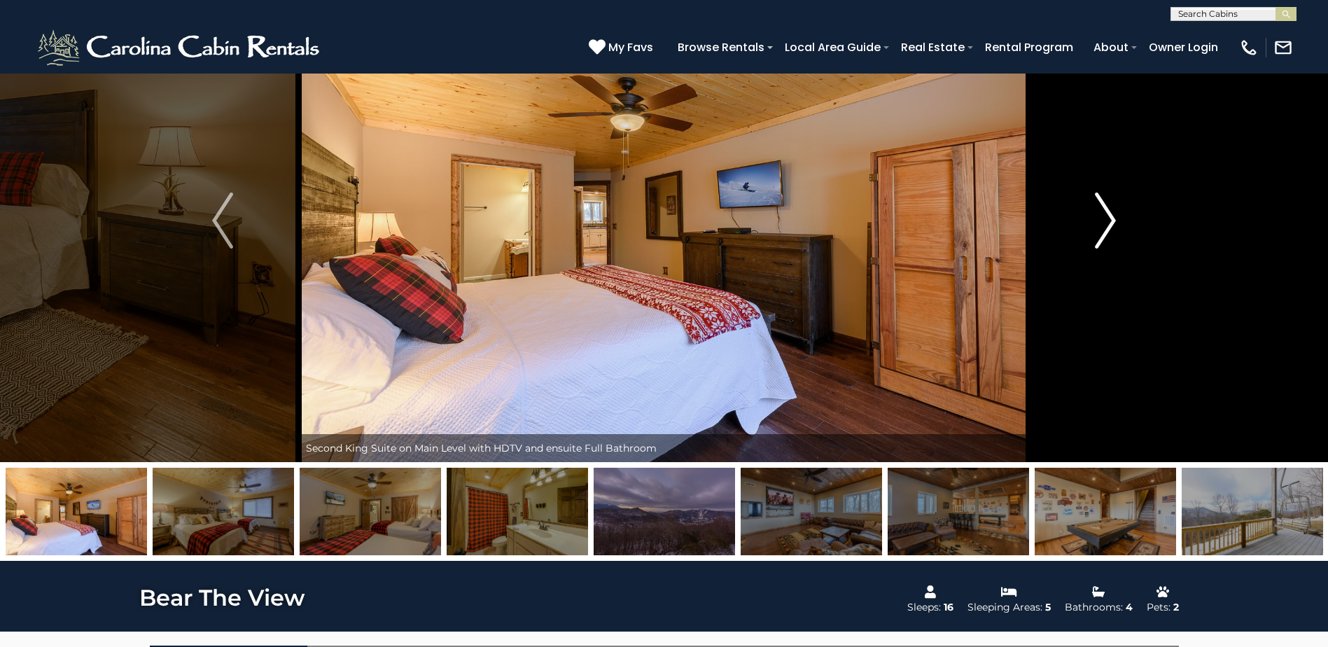
click at [1110, 211] on img "Next" at bounding box center [1105, 220] width 21 height 56
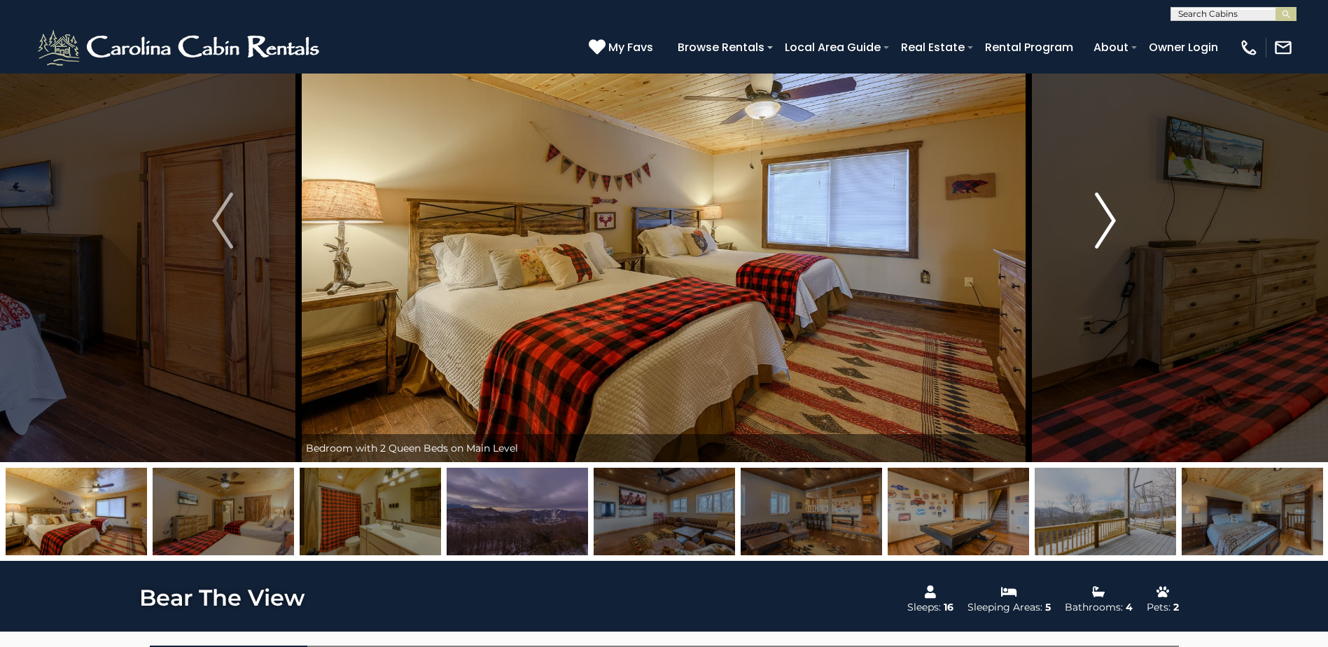
click at [1110, 211] on img "Next" at bounding box center [1105, 220] width 21 height 56
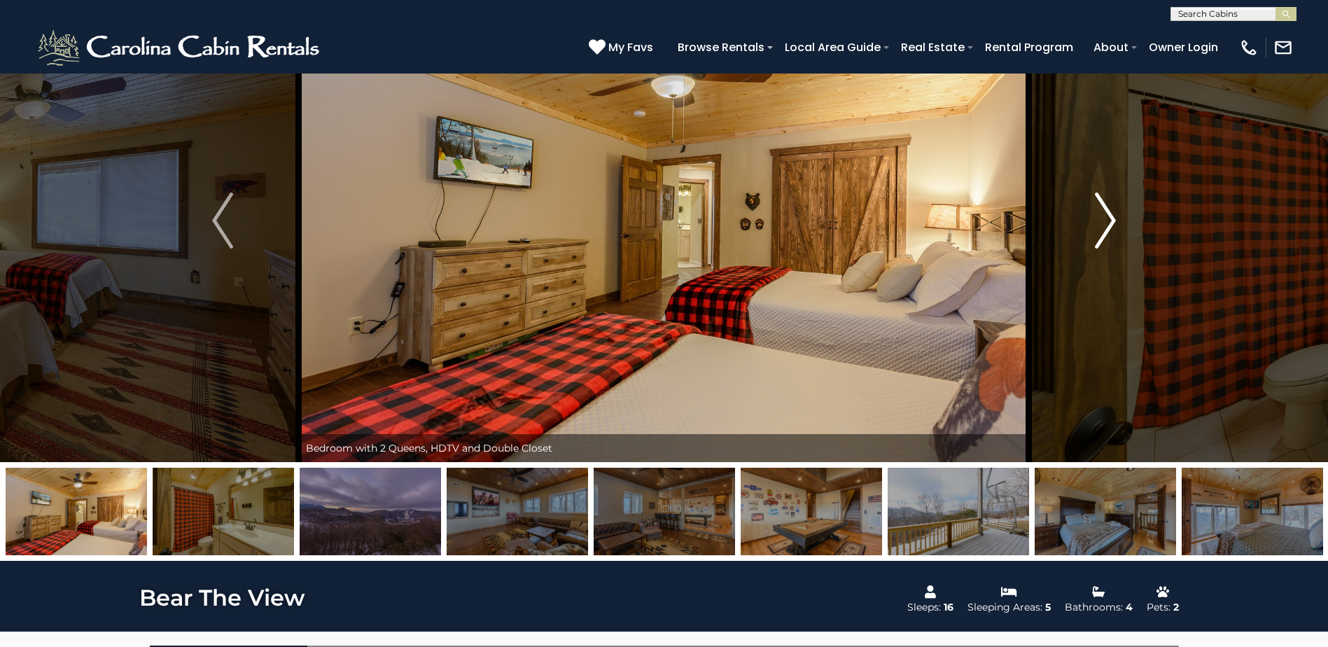
click at [1110, 211] on img "Next" at bounding box center [1105, 220] width 21 height 56
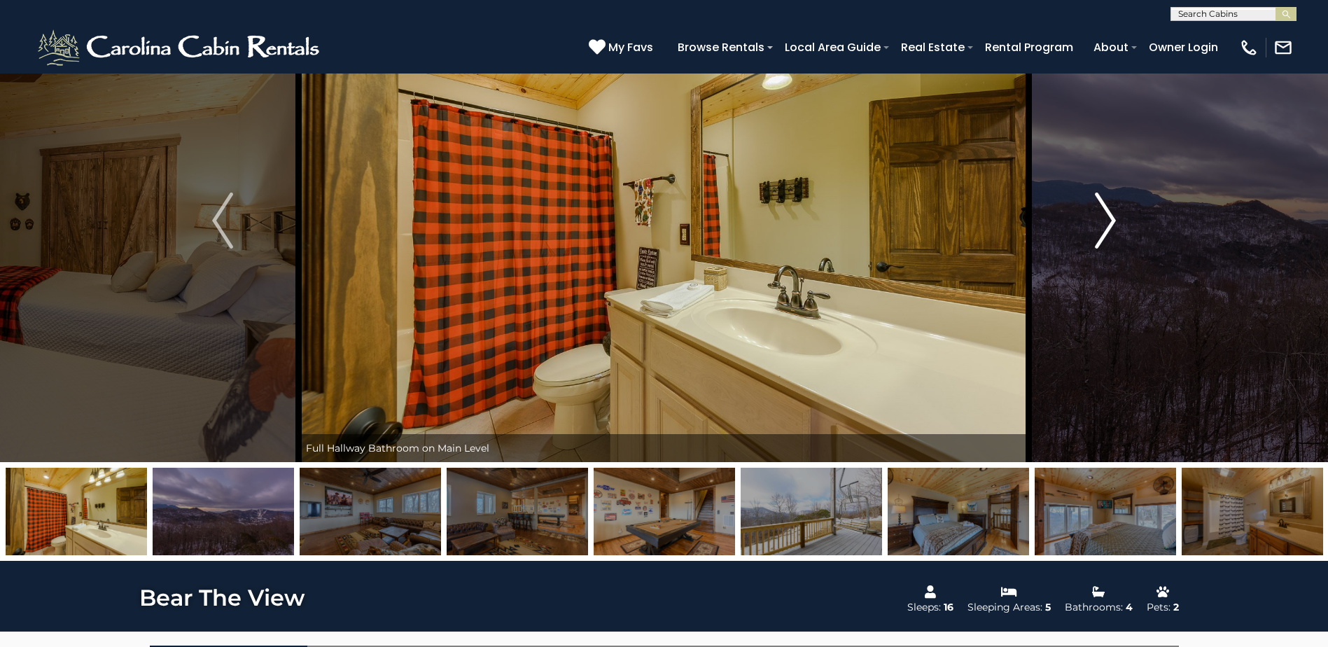
click at [1110, 211] on img "Next" at bounding box center [1105, 220] width 21 height 56
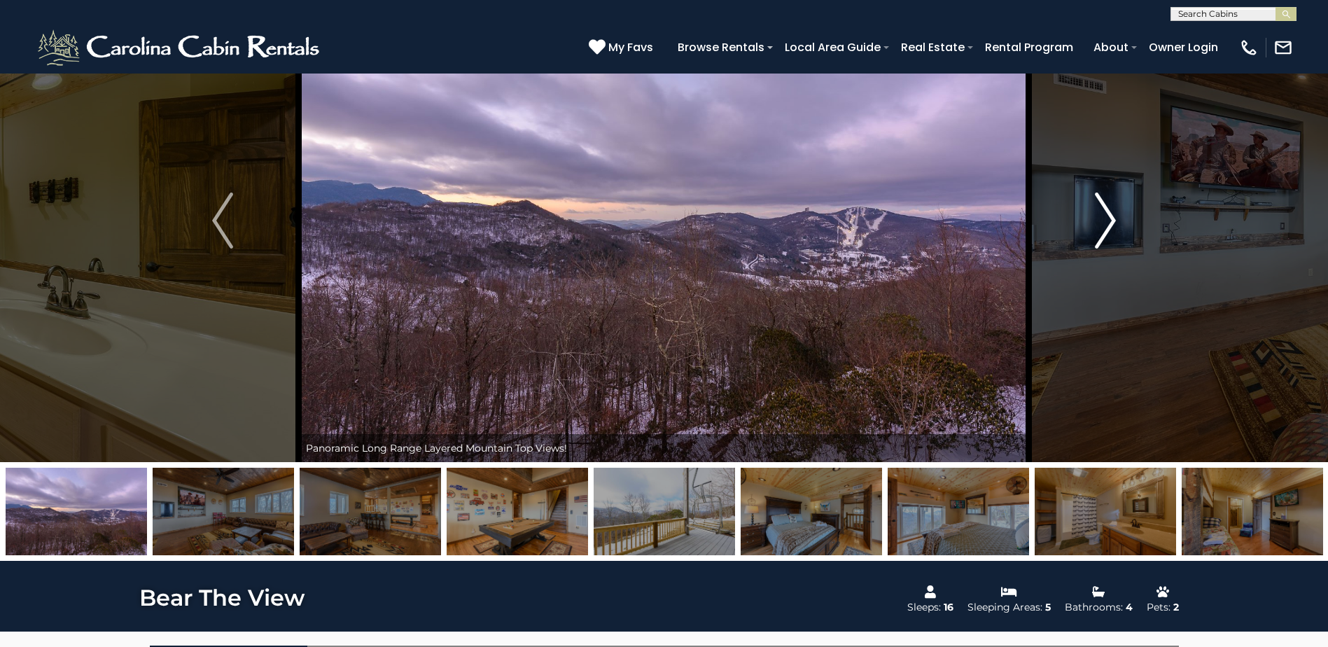
click at [1110, 211] on img "Next" at bounding box center [1105, 220] width 21 height 56
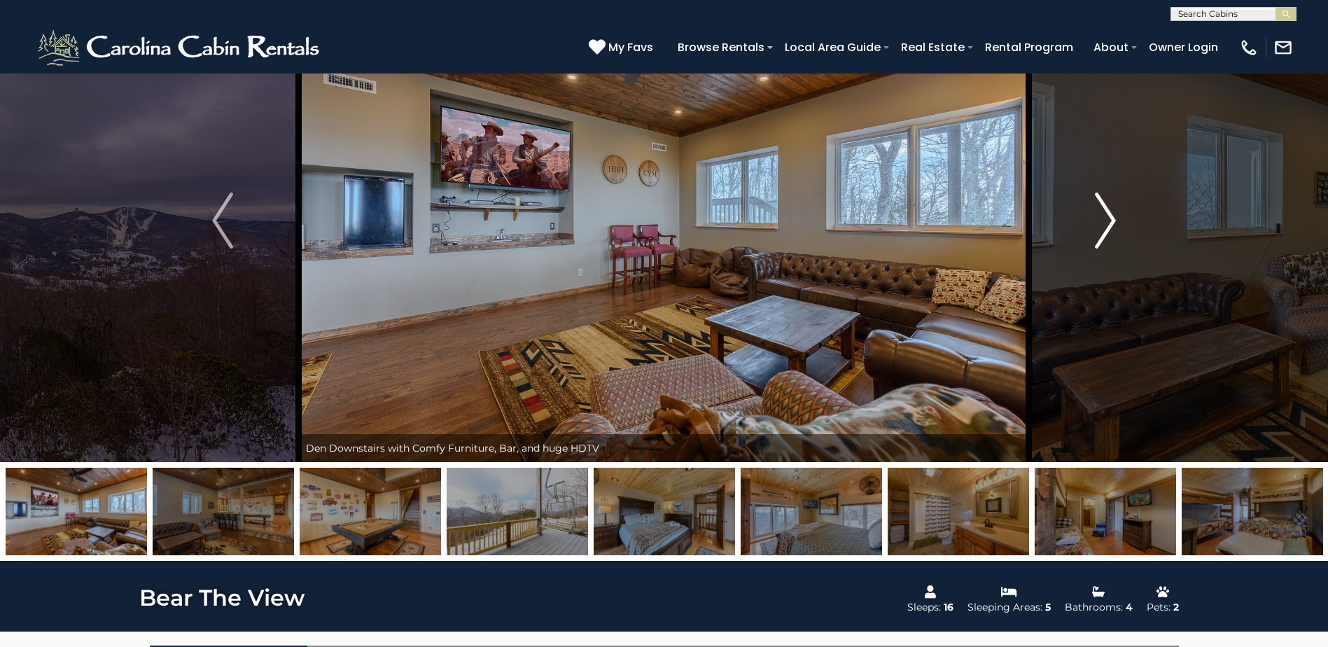
click at [1110, 211] on img "Next" at bounding box center [1105, 220] width 21 height 56
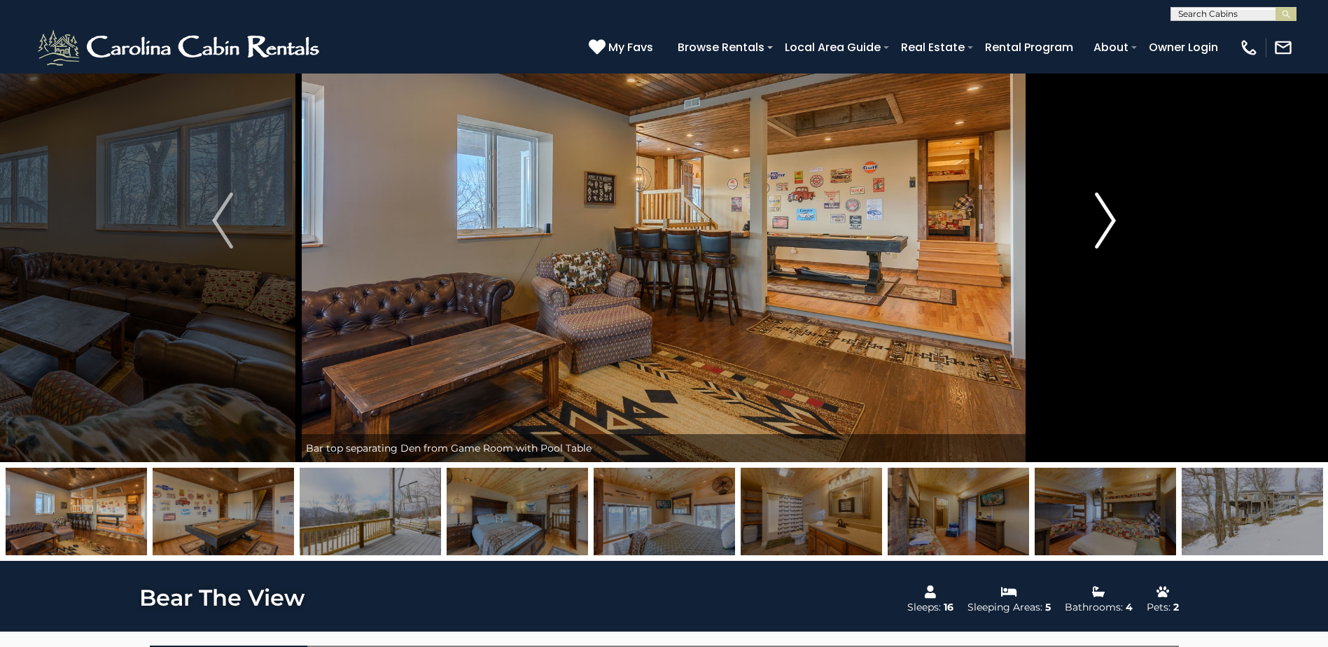
click at [1110, 211] on img "Next" at bounding box center [1105, 220] width 21 height 56
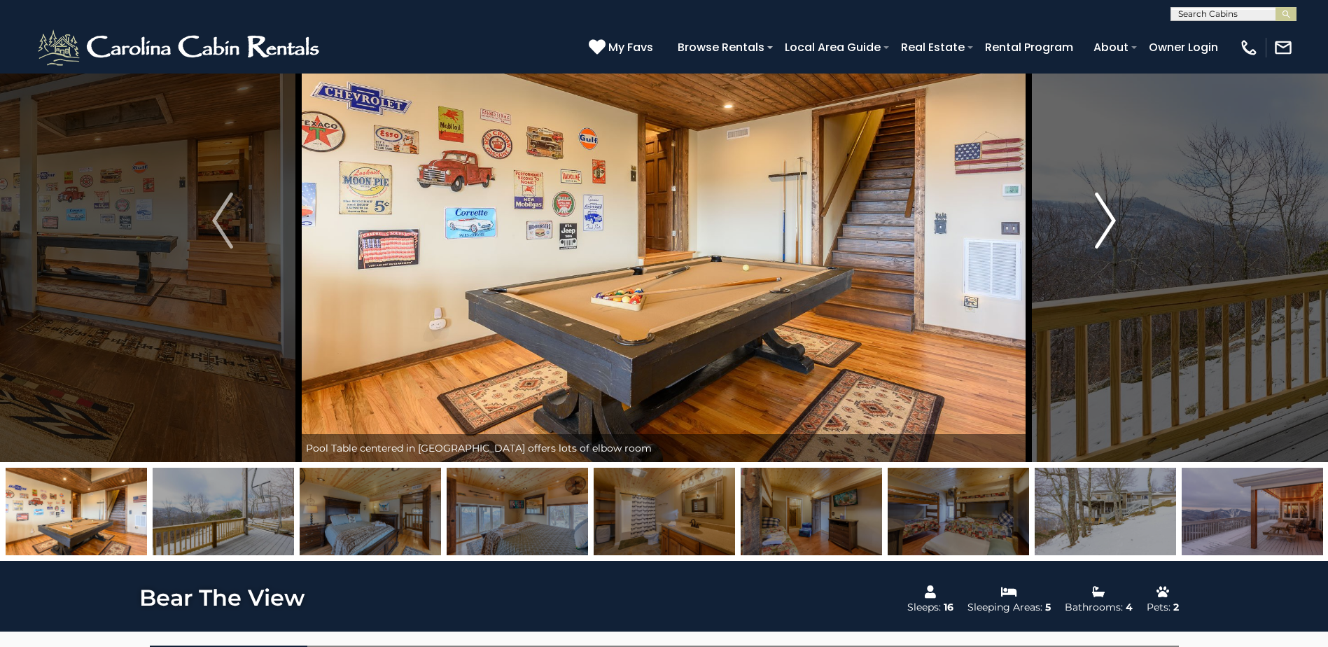
click at [1110, 211] on img "Next" at bounding box center [1105, 220] width 21 height 56
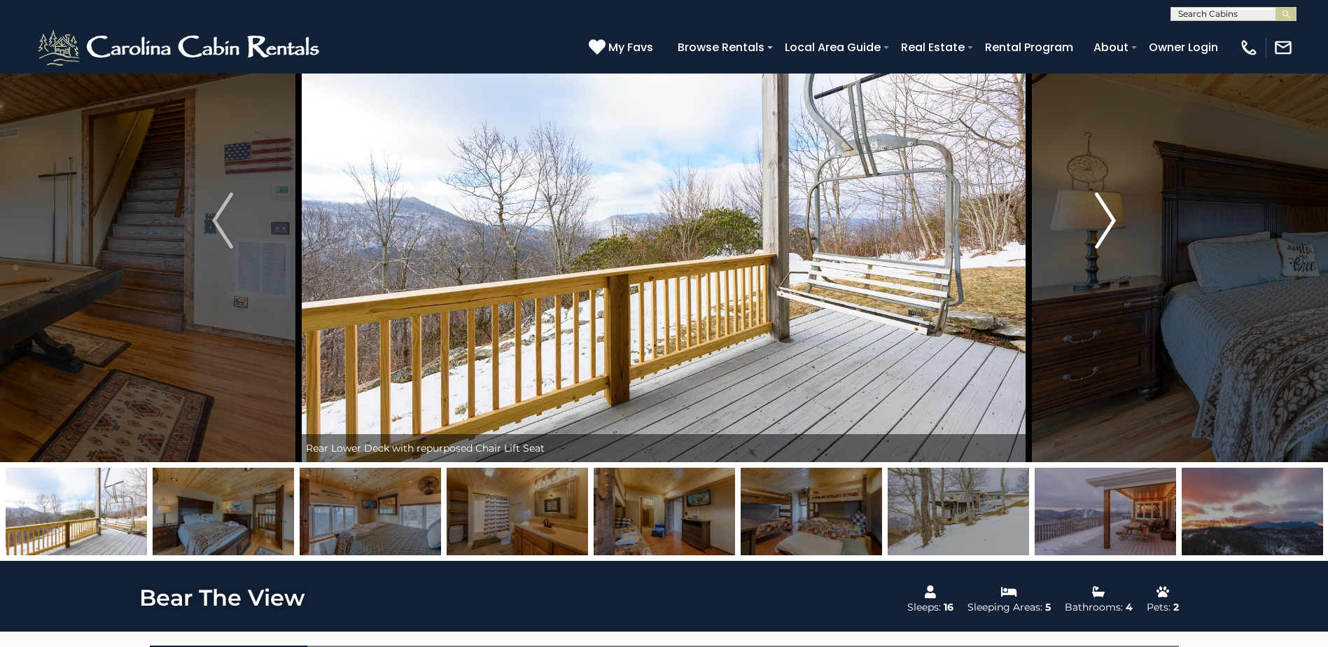
click at [1110, 211] on img "Next" at bounding box center [1105, 220] width 21 height 56
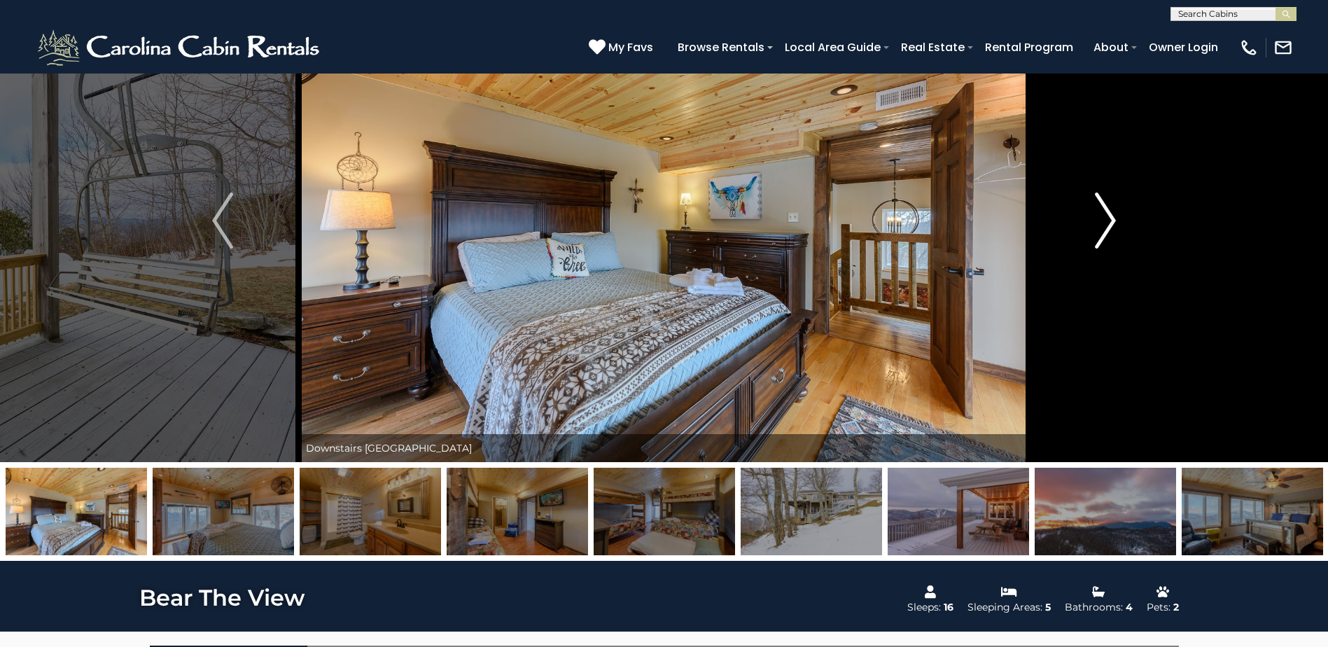
click at [1110, 211] on img "Next" at bounding box center [1105, 220] width 21 height 56
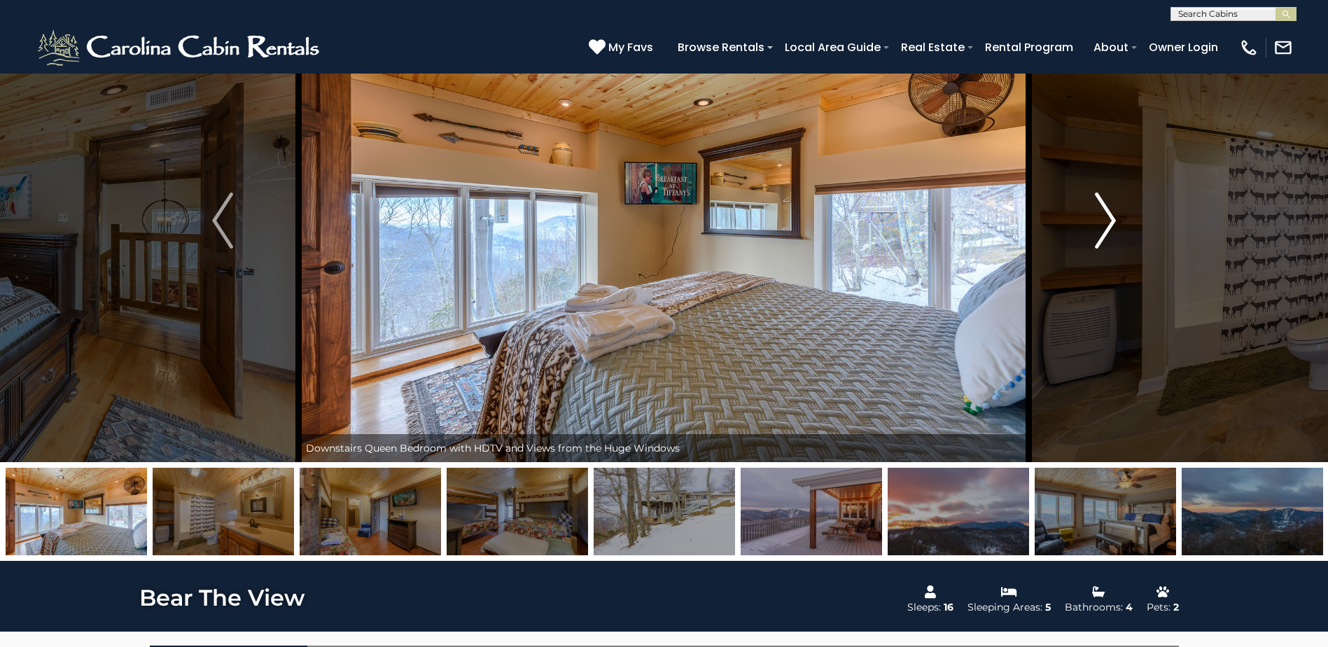
click at [1110, 211] on img "Next" at bounding box center [1105, 220] width 21 height 56
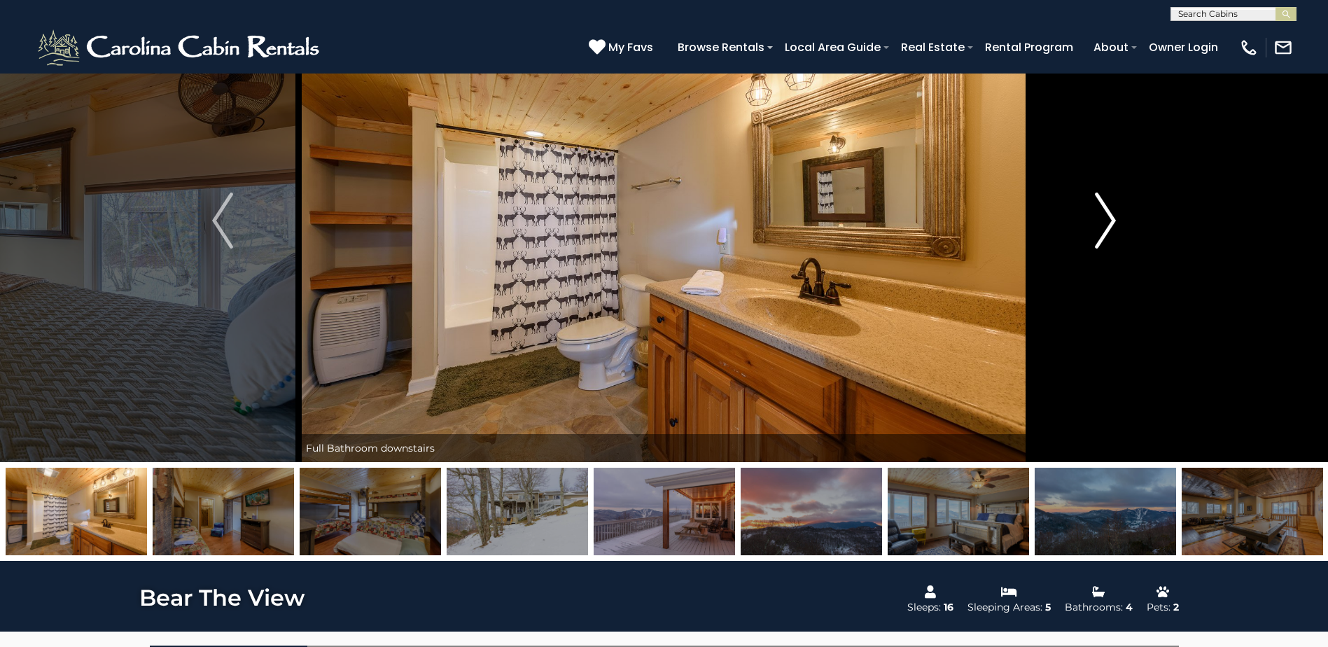
click at [1110, 211] on img "Next" at bounding box center [1105, 220] width 21 height 56
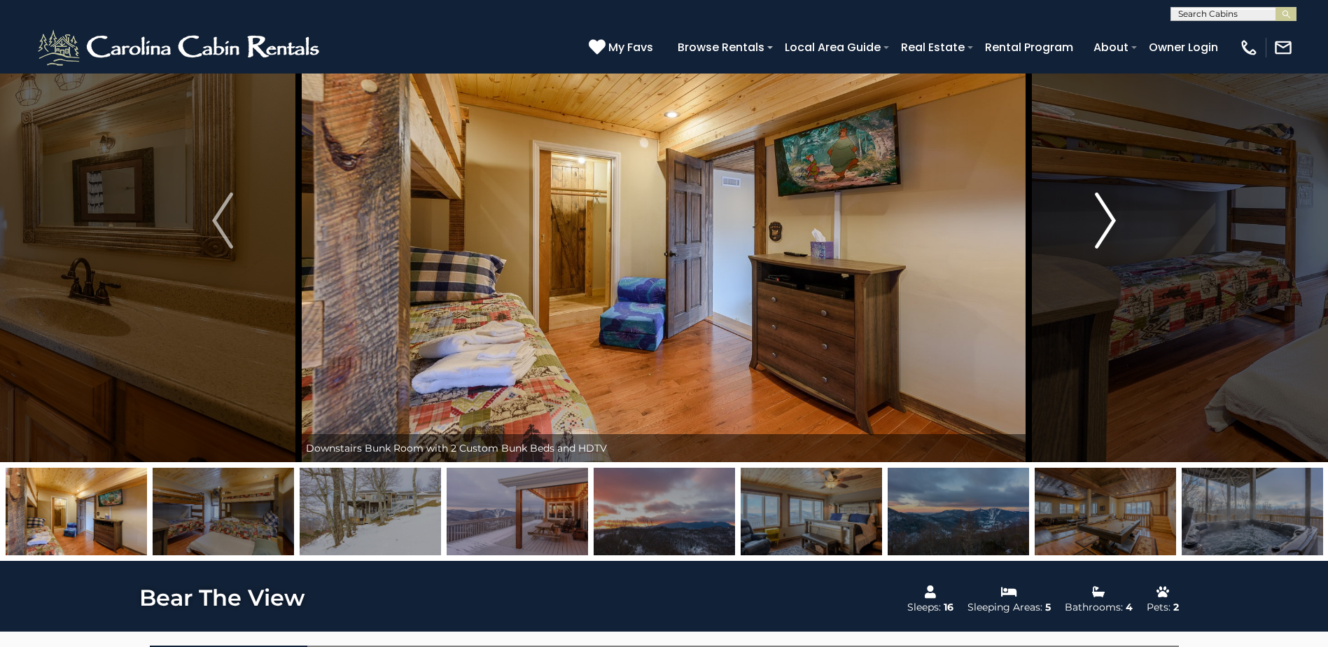
click at [1110, 211] on img "Next" at bounding box center [1105, 220] width 21 height 56
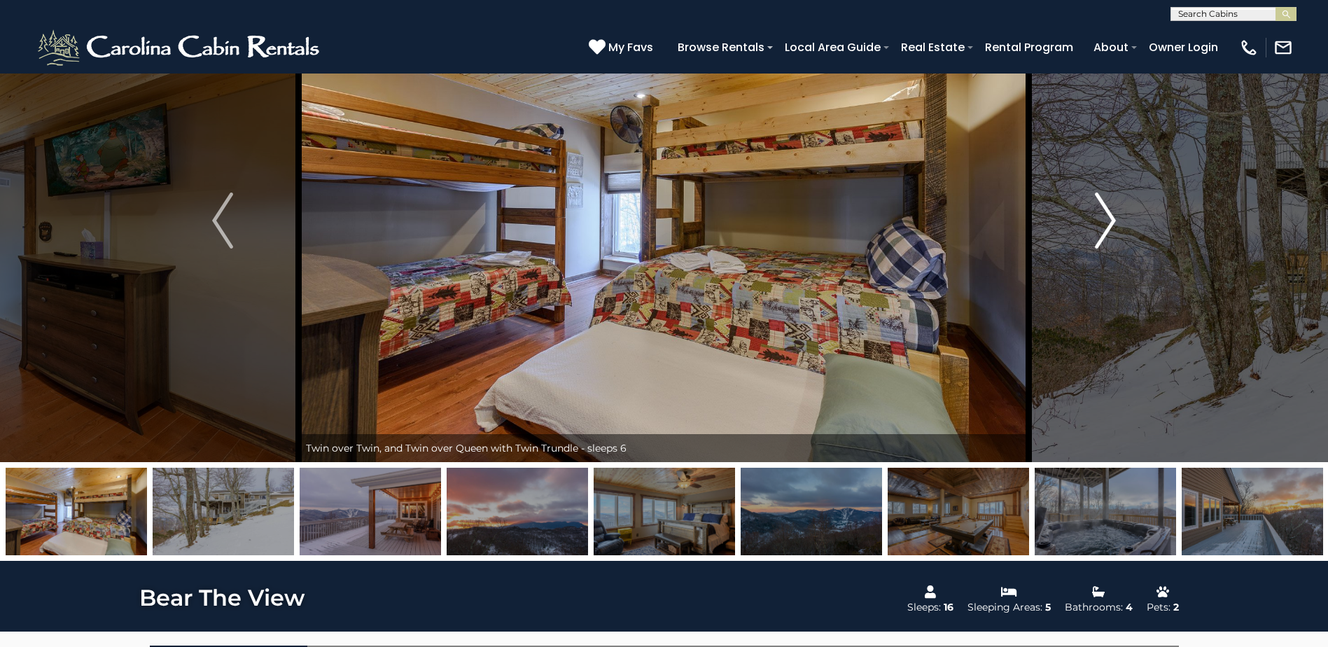
click at [1110, 211] on img "Next" at bounding box center [1105, 220] width 21 height 56
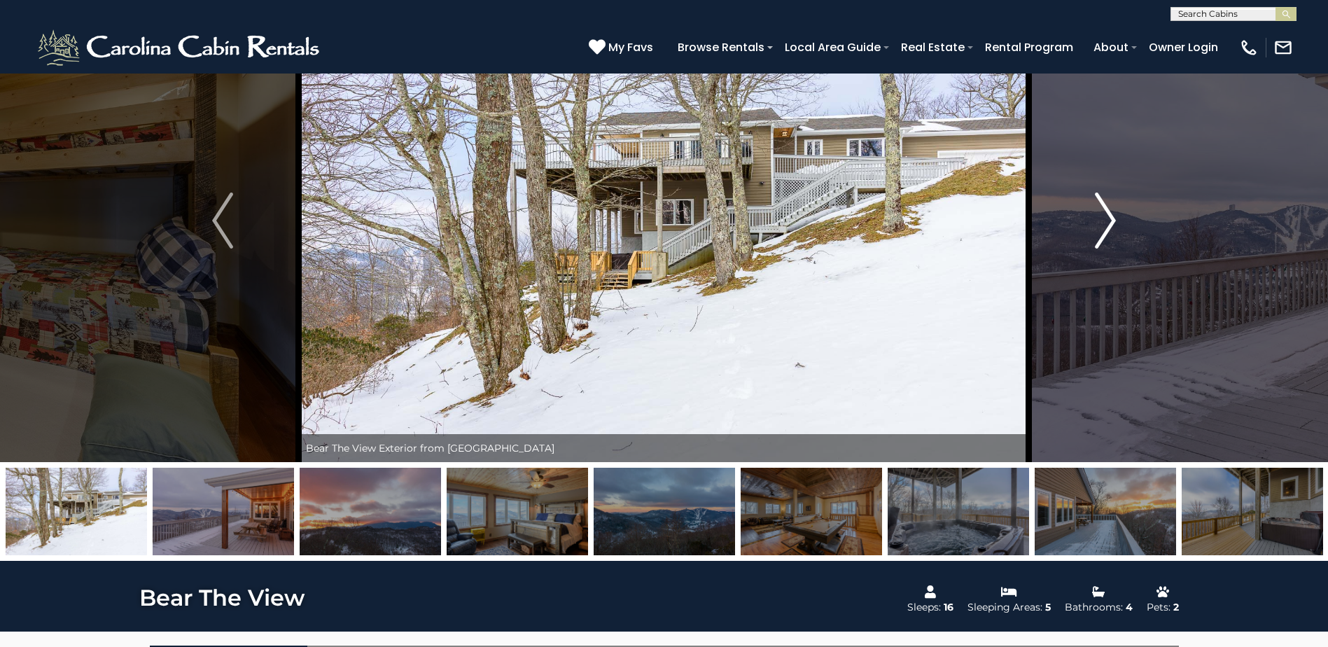
click at [1110, 211] on img "Next" at bounding box center [1105, 220] width 21 height 56
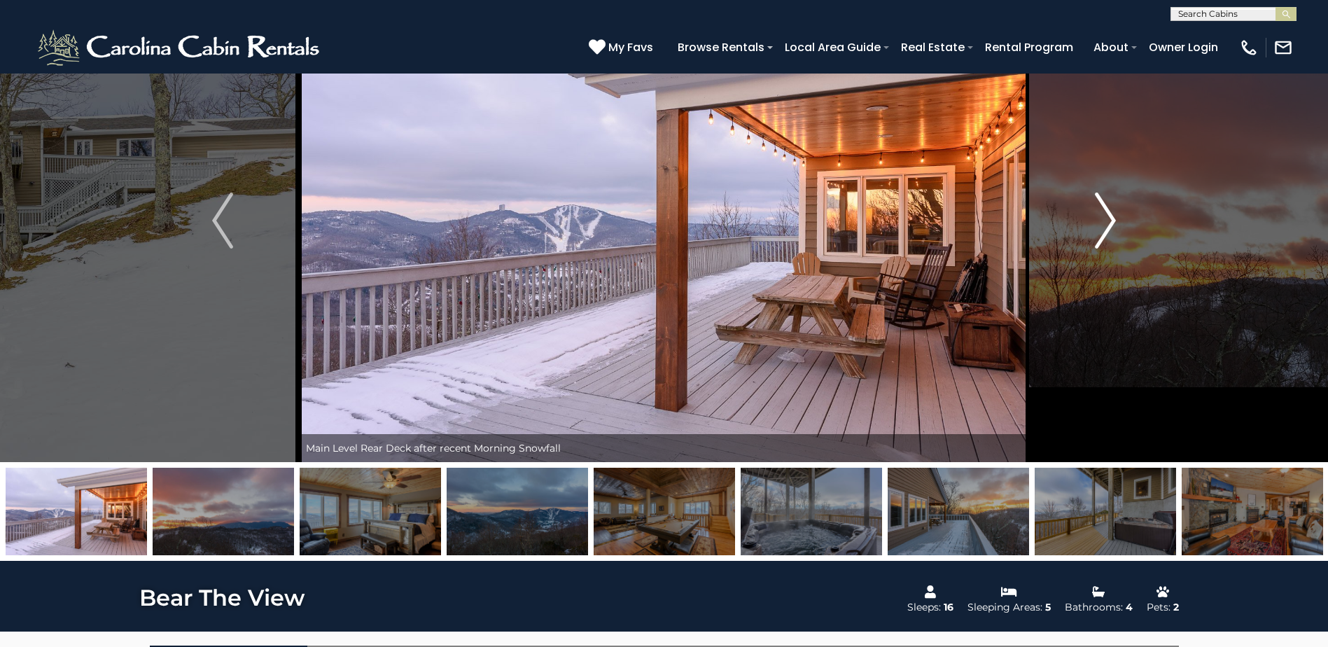
click at [1110, 211] on img "Next" at bounding box center [1105, 220] width 21 height 56
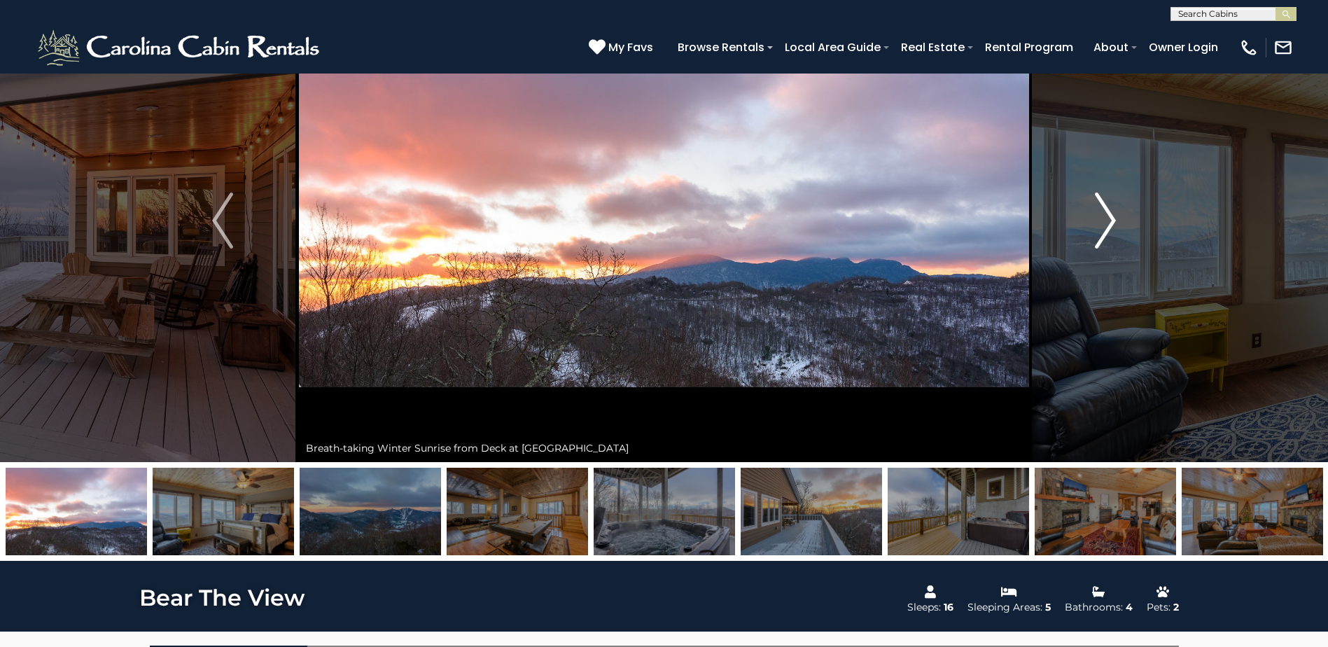
click at [1110, 211] on img "Next" at bounding box center [1105, 220] width 21 height 56
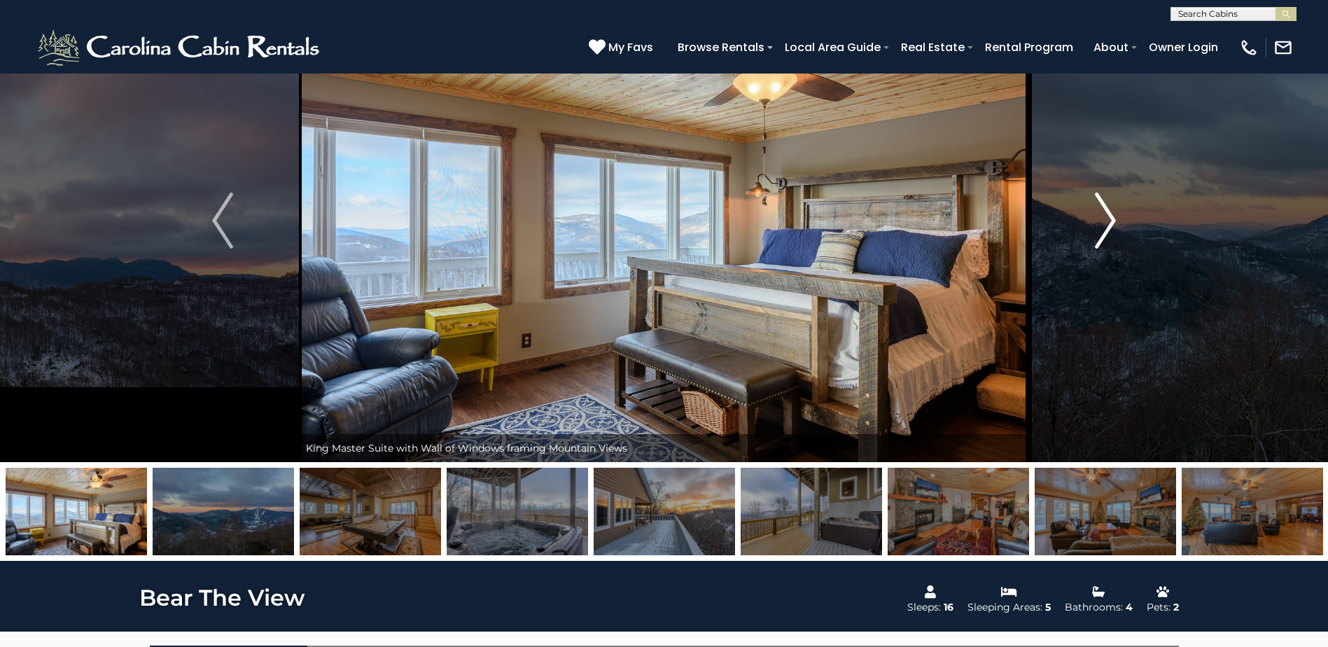
click at [1110, 211] on img "Next" at bounding box center [1105, 220] width 21 height 56
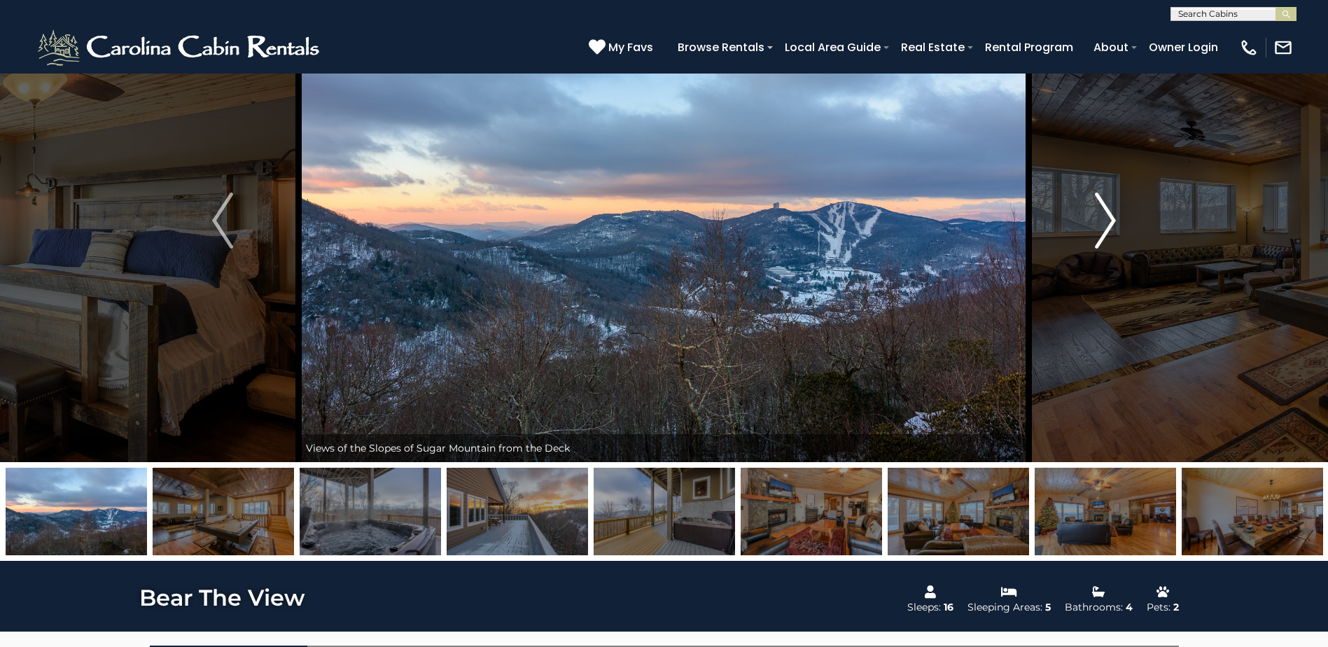
click at [1110, 211] on img "Next" at bounding box center [1105, 220] width 21 height 56
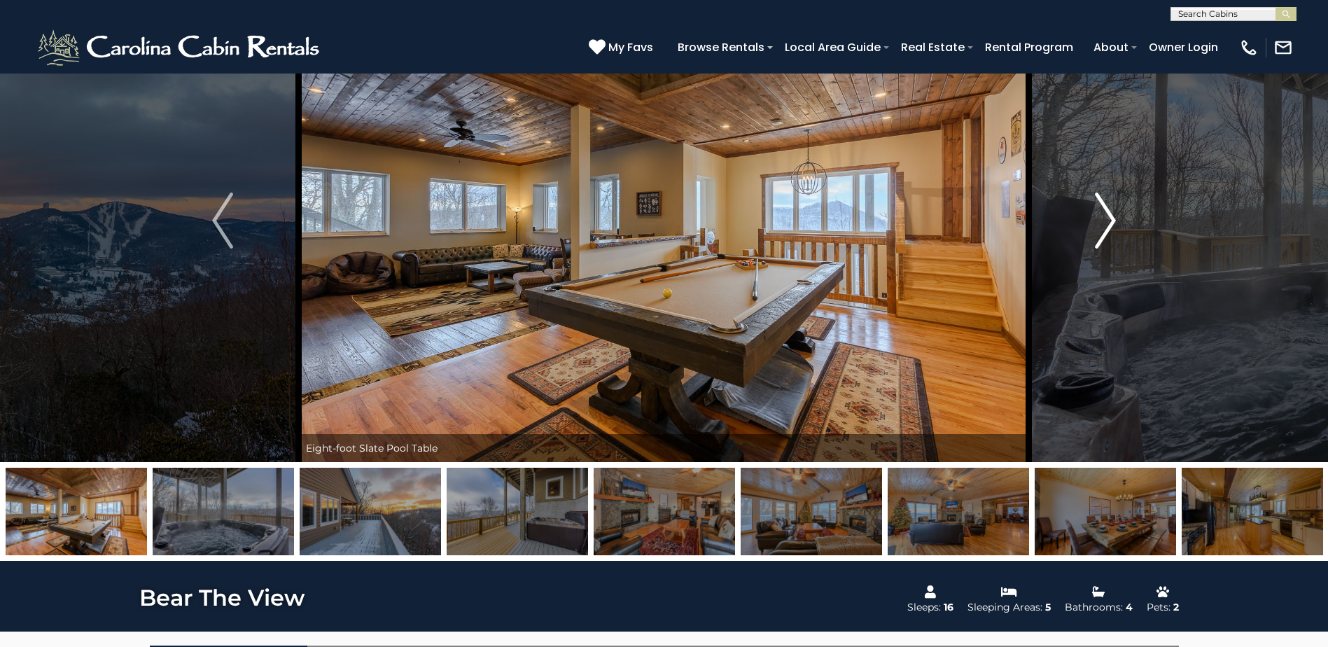
click at [1110, 211] on img "Next" at bounding box center [1105, 220] width 21 height 56
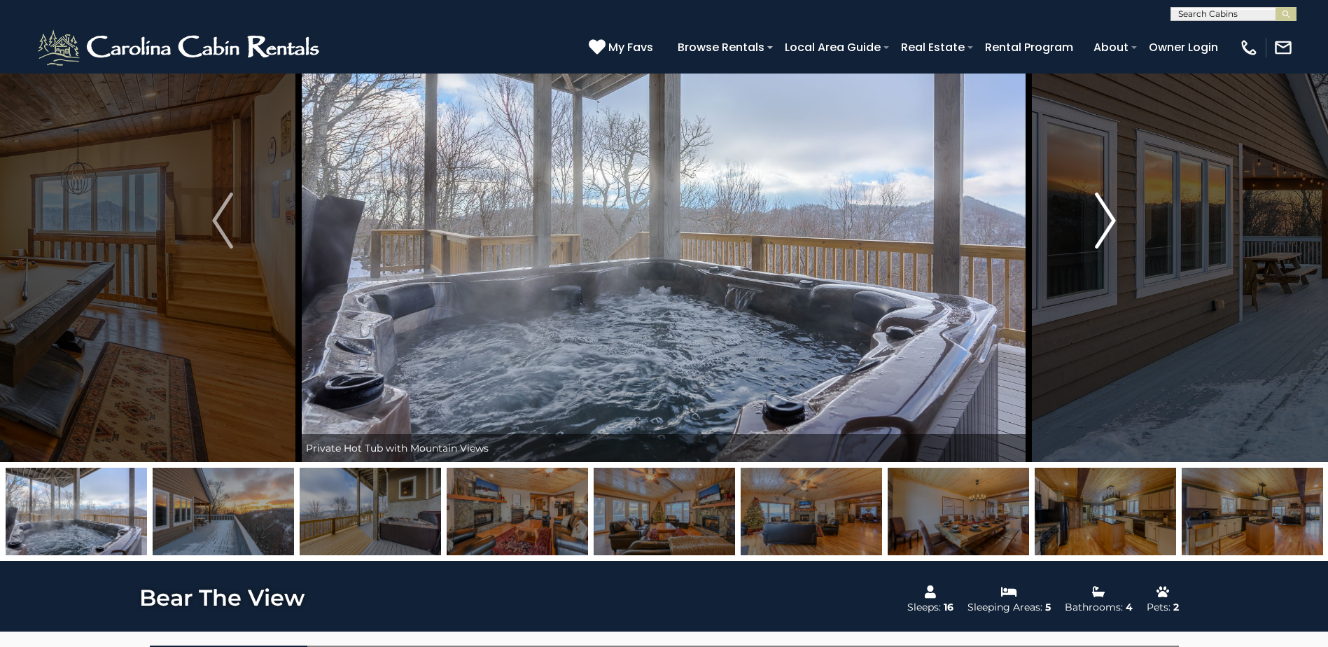
click at [1110, 211] on img "Next" at bounding box center [1105, 220] width 21 height 56
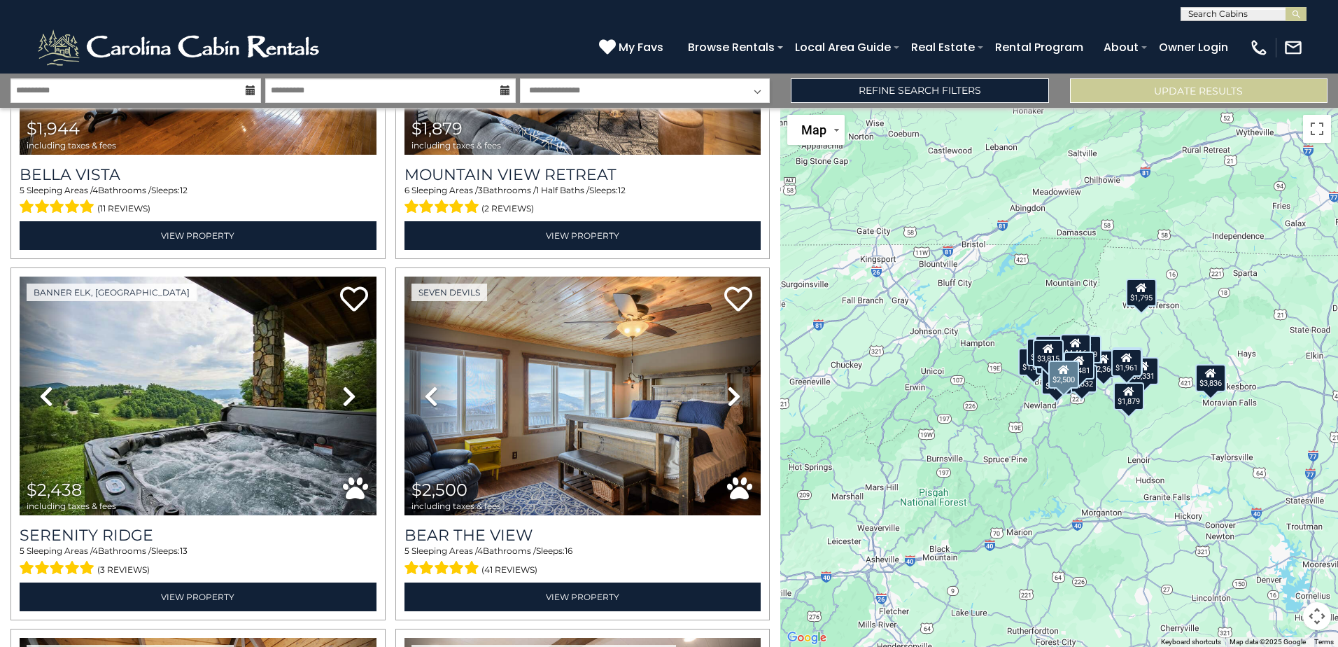
scroll to position [4219, 0]
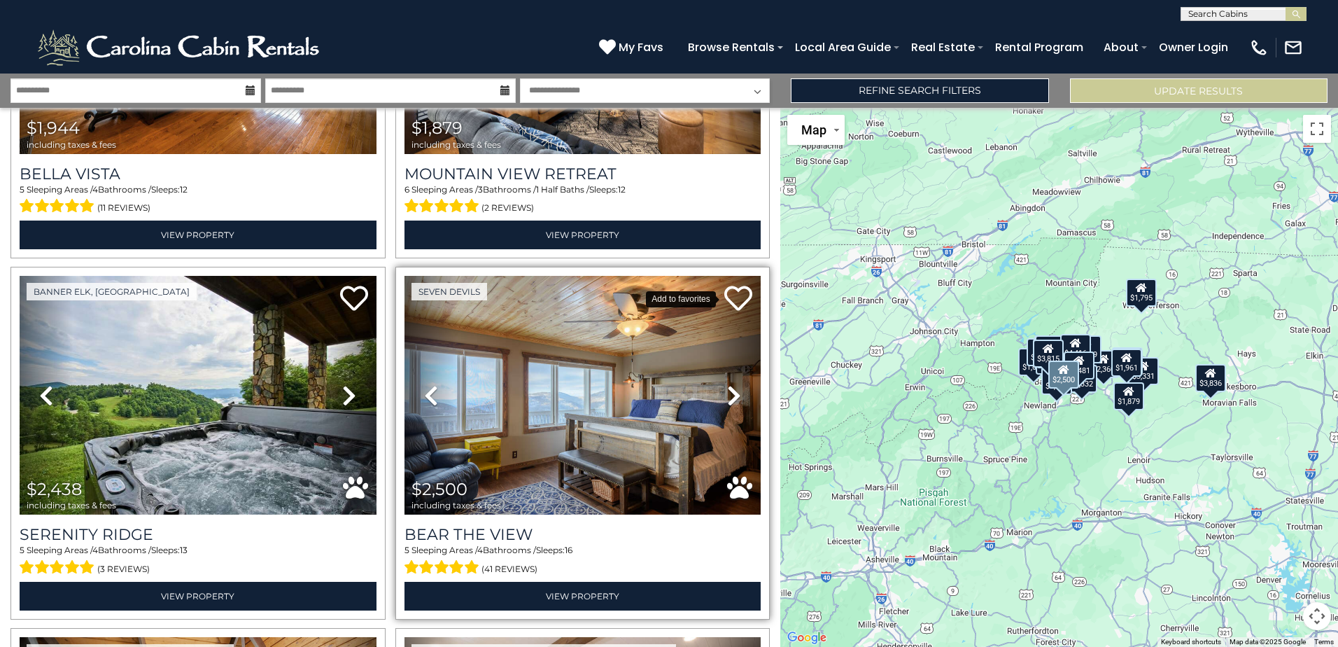
click at [734, 284] on icon at bounding box center [738, 298] width 28 height 28
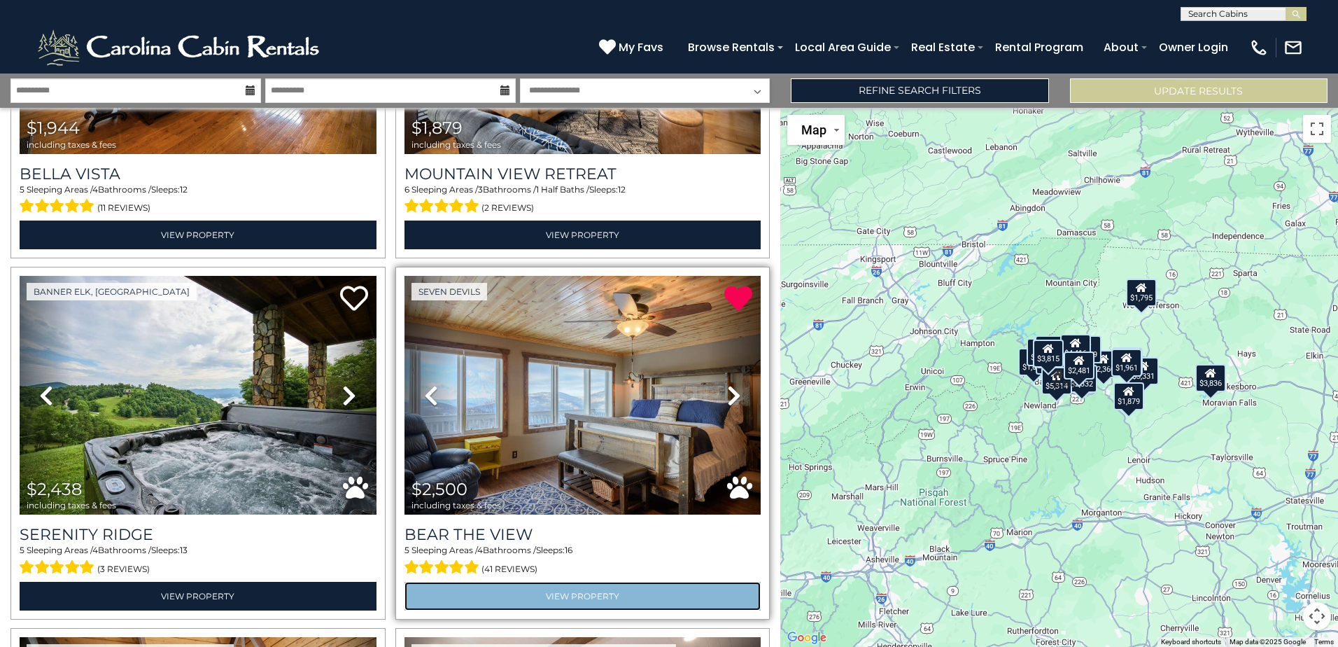
click at [584, 582] on link "View Property" at bounding box center [583, 596] width 357 height 29
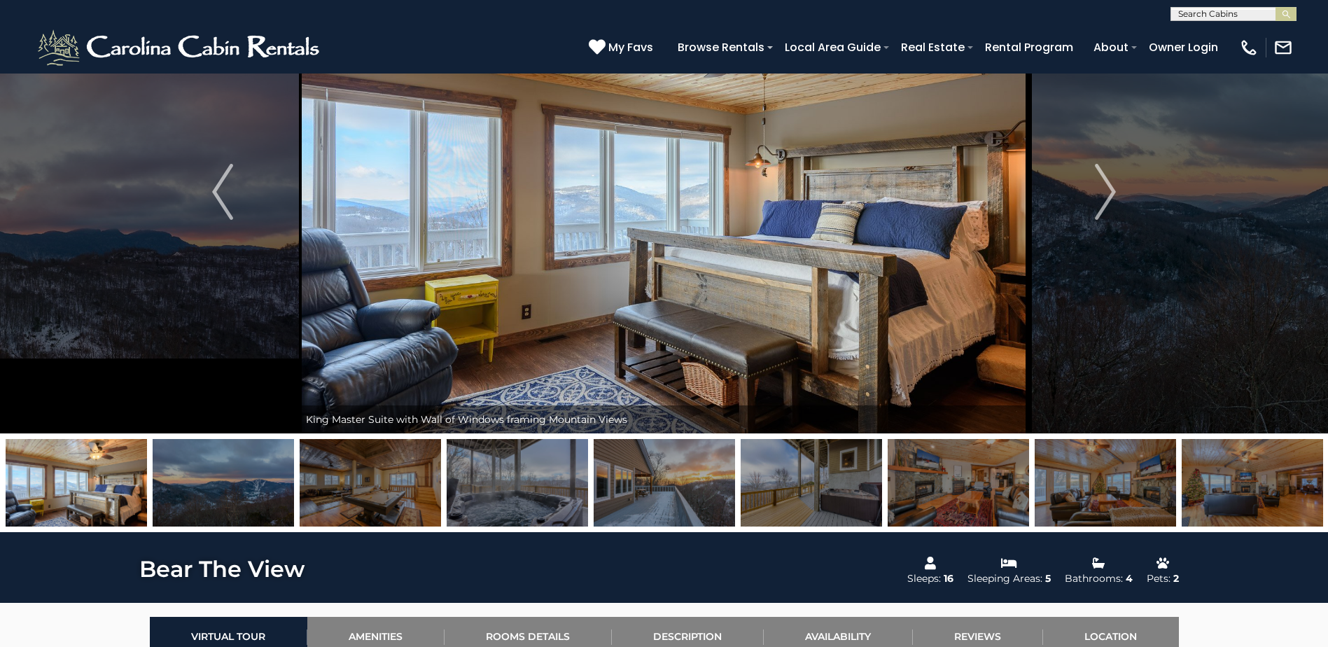
scroll to position [122, 0]
